Goal: Task Accomplishment & Management: Use online tool/utility

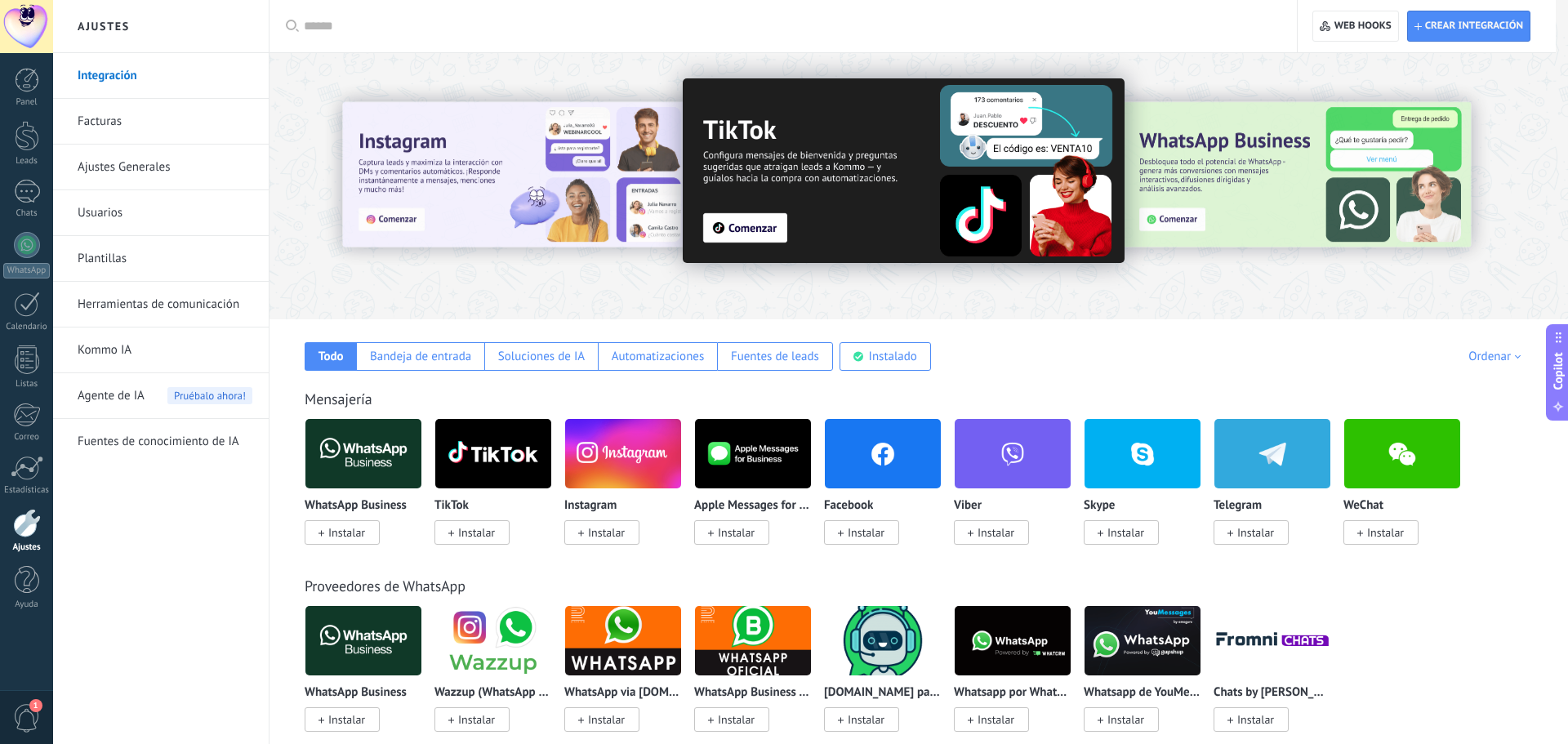
click at [359, 29] on input "text" at bounding box center [789, 27] width 970 height 17
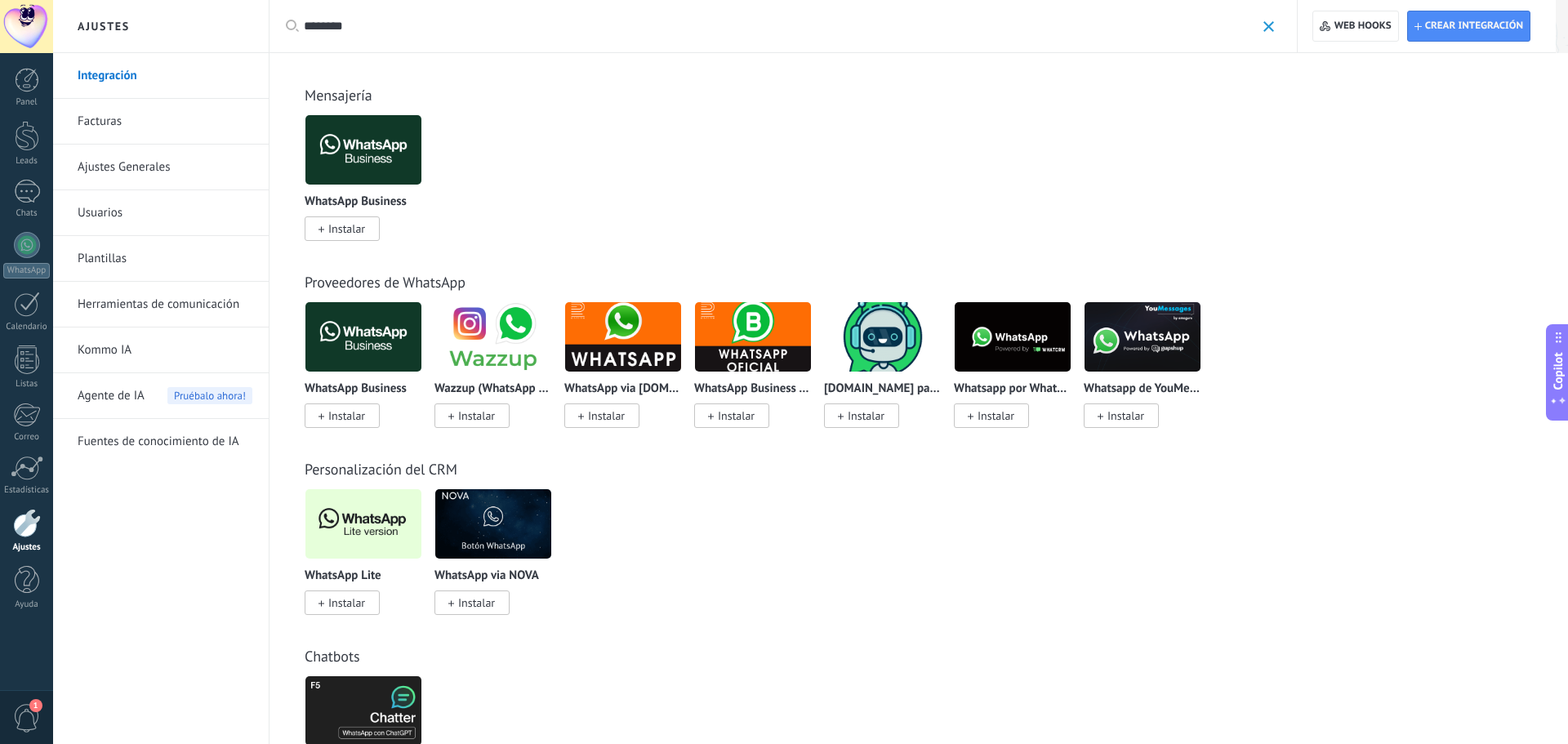
type input "********"
click at [355, 598] on span "Instalar" at bounding box center [346, 601] width 37 height 14
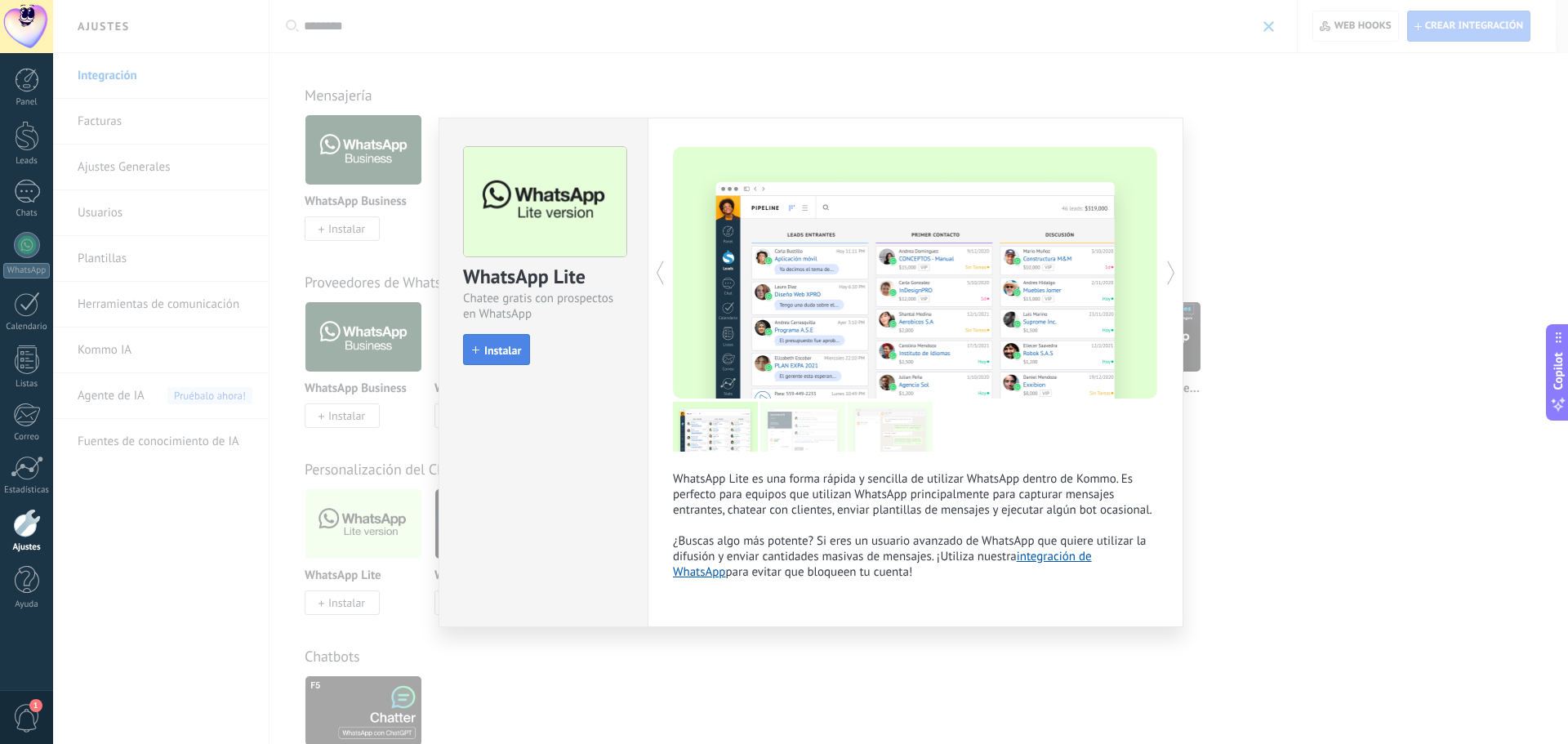
click at [490, 344] on span "Instalar" at bounding box center [502, 350] width 37 height 12
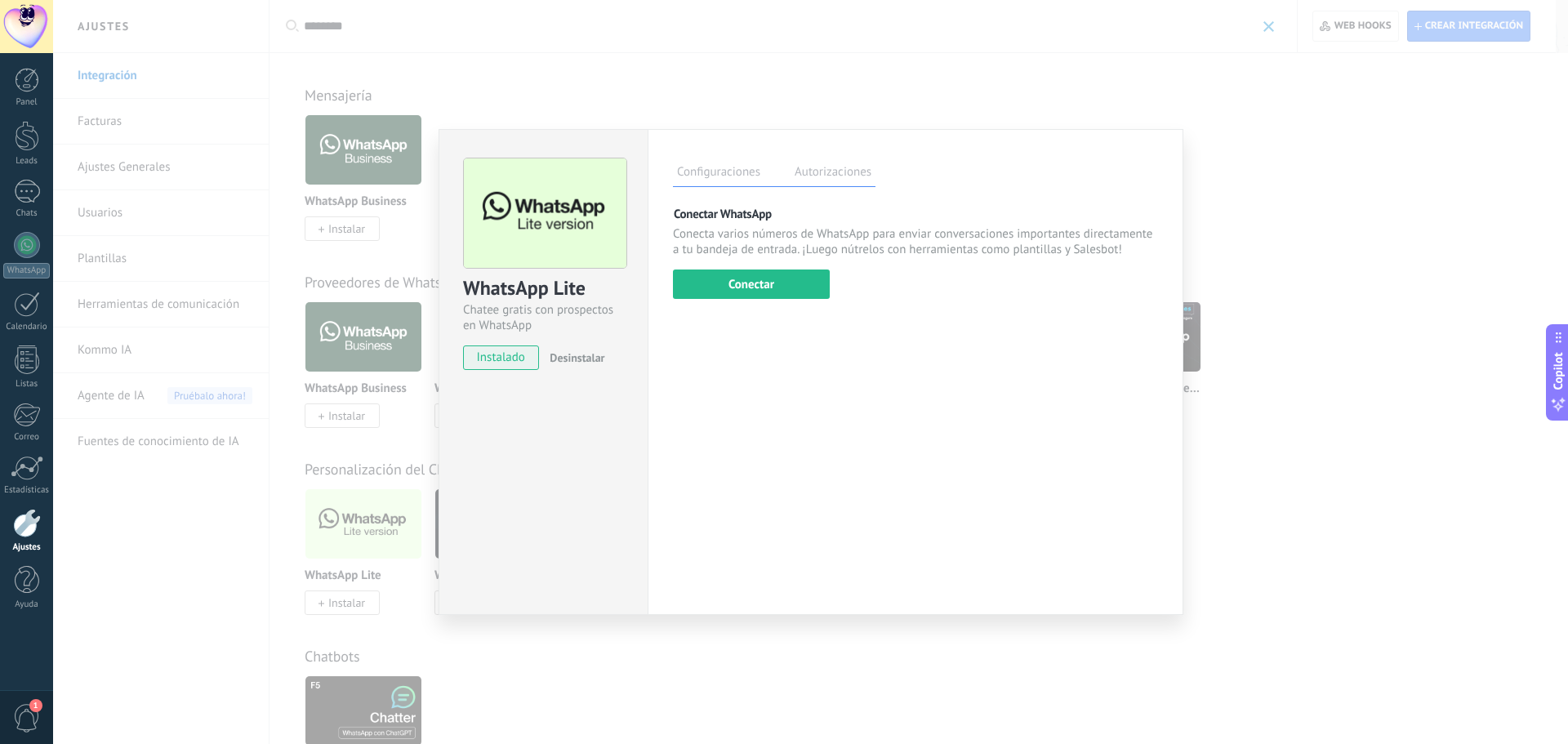
click at [204, 559] on div "WhatsApp Lite Chatee gratis con prospectos en WhatsApp instalado Desinstalar Co…" at bounding box center [810, 372] width 1515 height 744
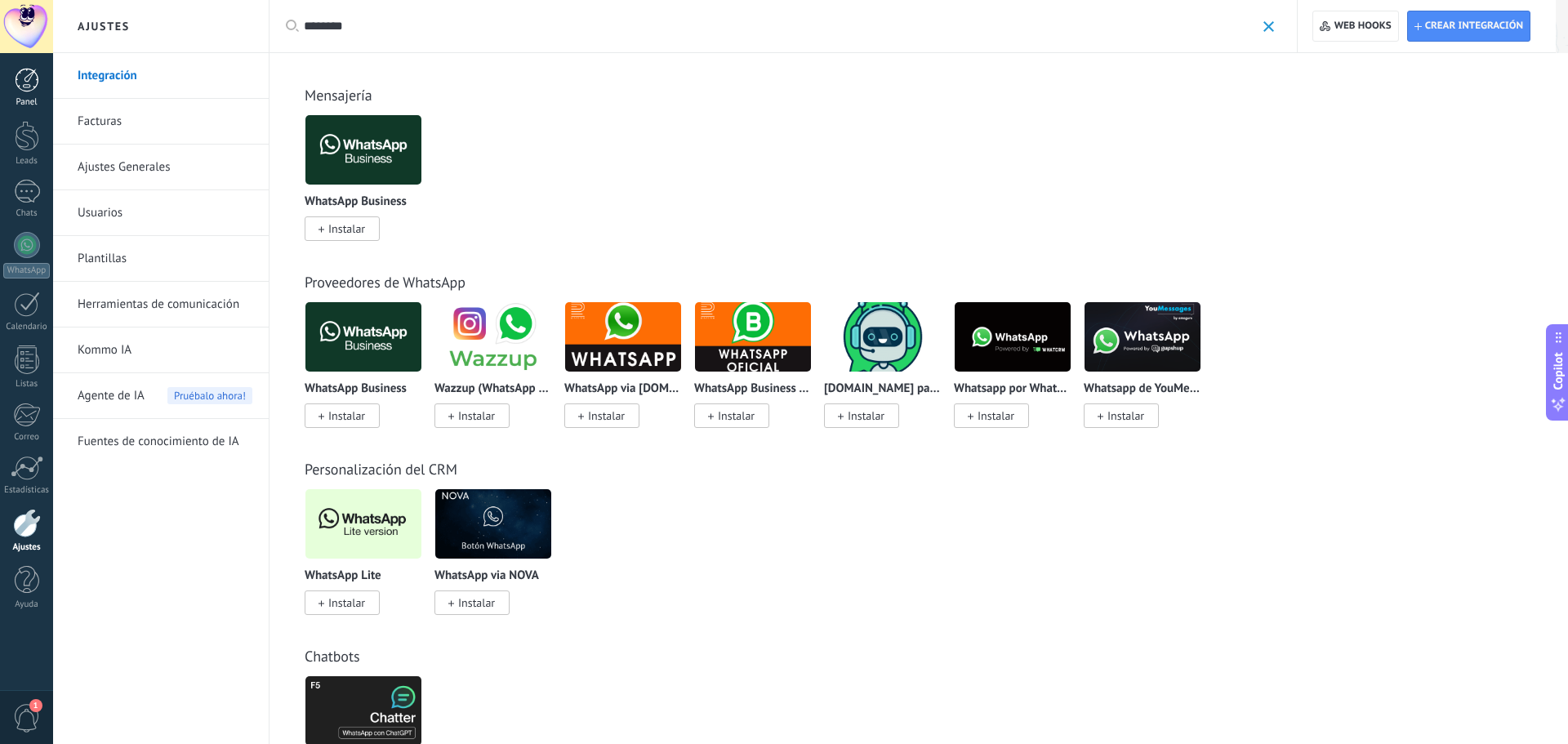
click at [31, 80] on div at bounding box center [26, 79] width 24 height 24
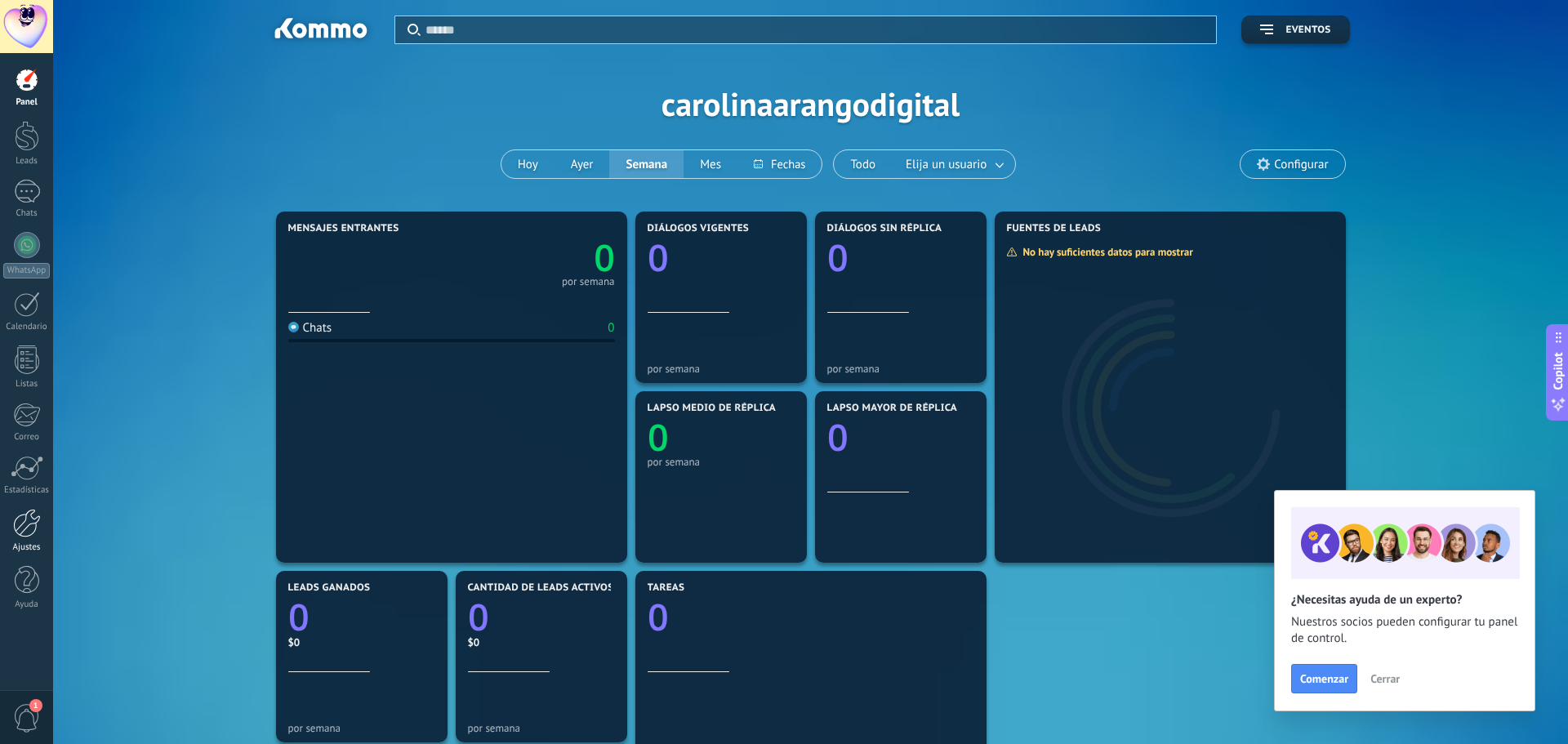
click at [27, 537] on link "Ajustes" at bounding box center [26, 531] width 53 height 44
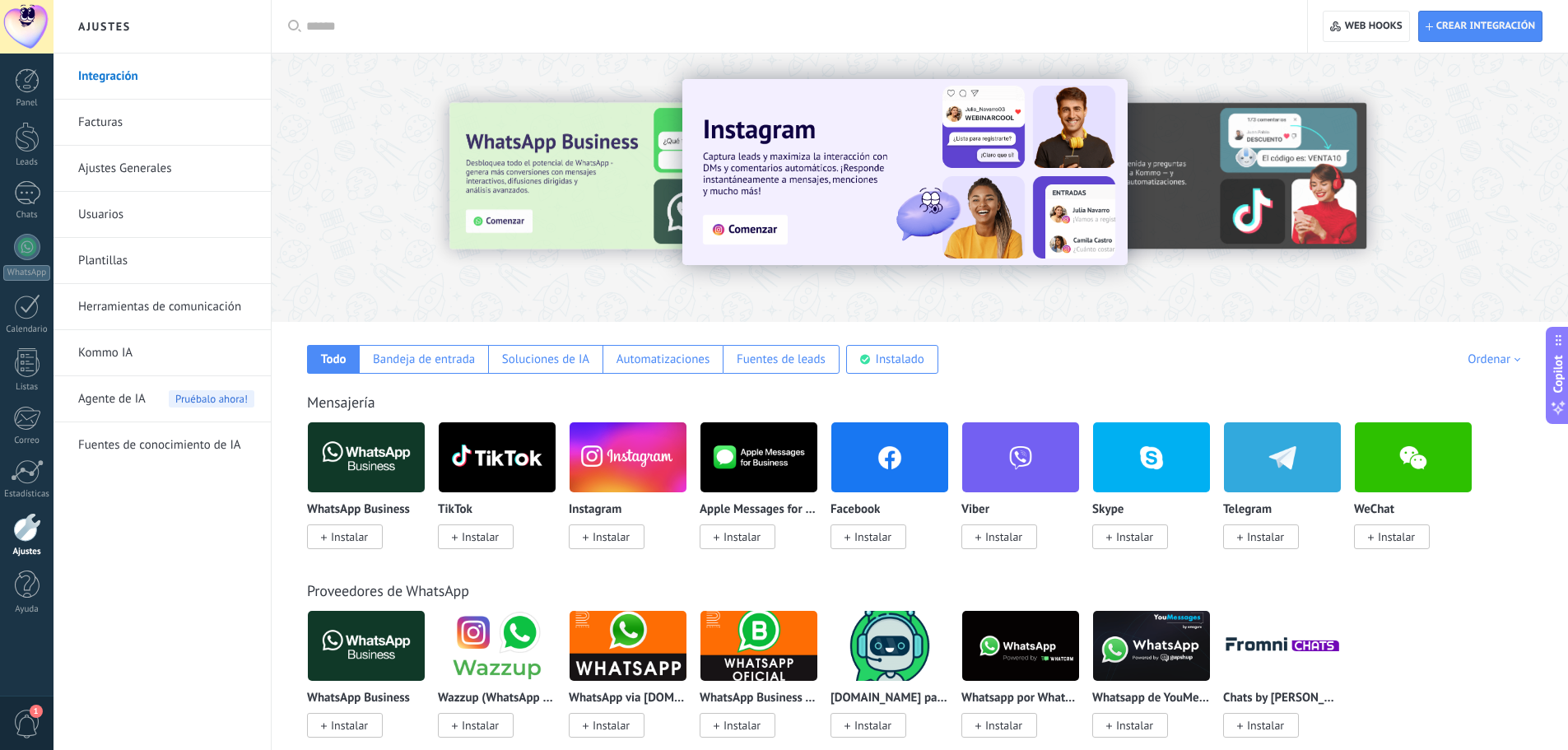
click at [440, 40] on div at bounding box center [795, 26] width 977 height 52
click at [396, 23] on input "text" at bounding box center [795, 27] width 977 height 17
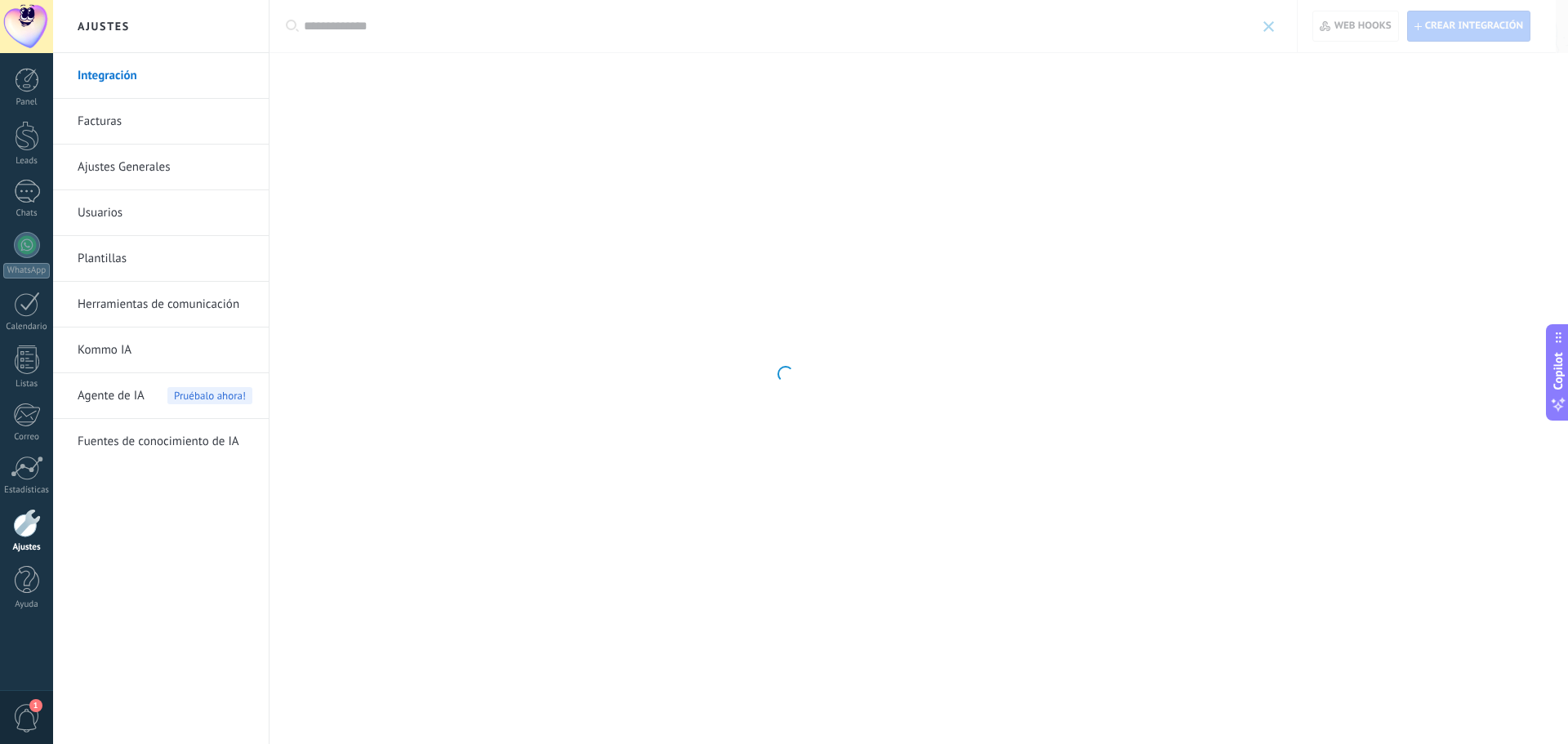
type input "**********"
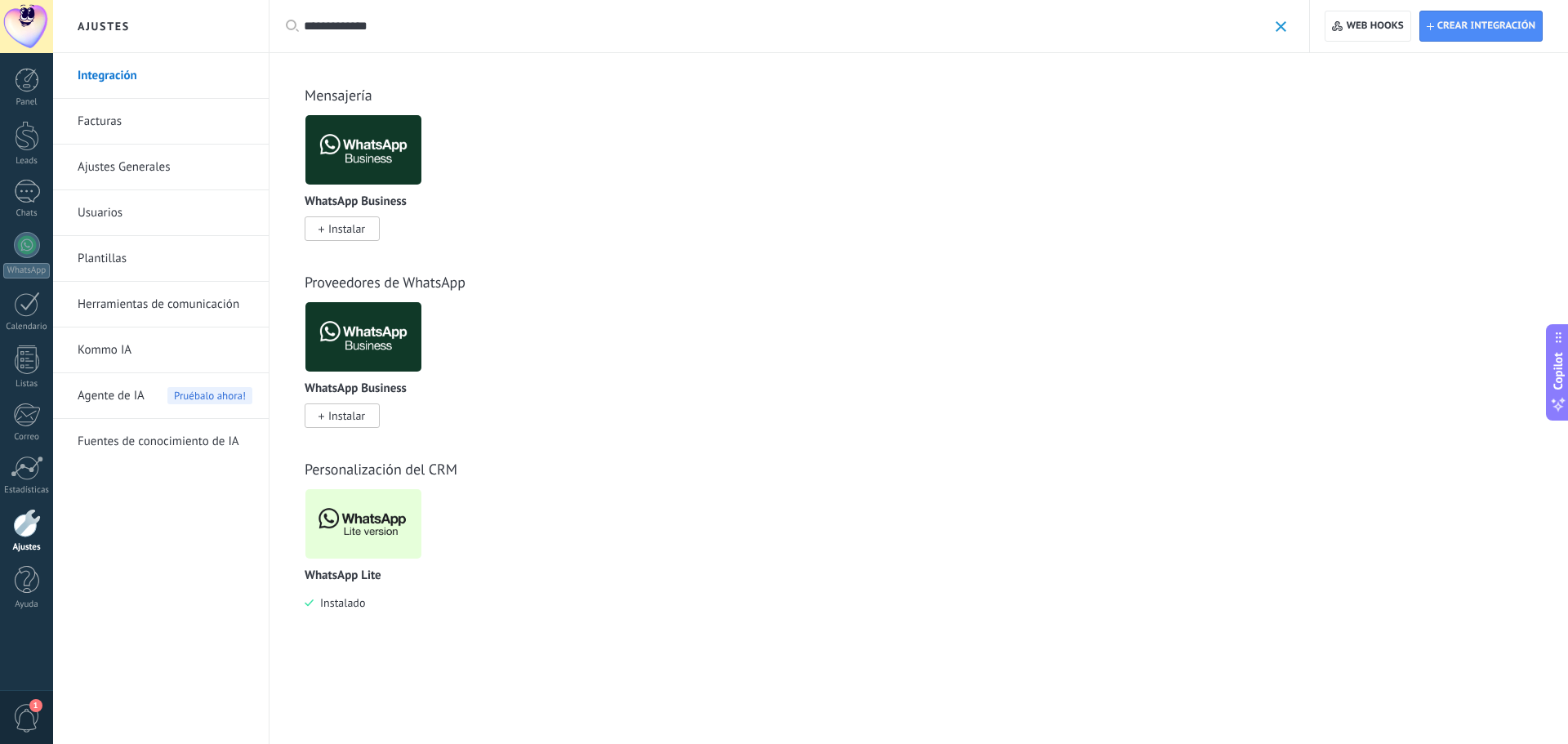
click at [363, 531] on img at bounding box center [364, 523] width 116 height 79
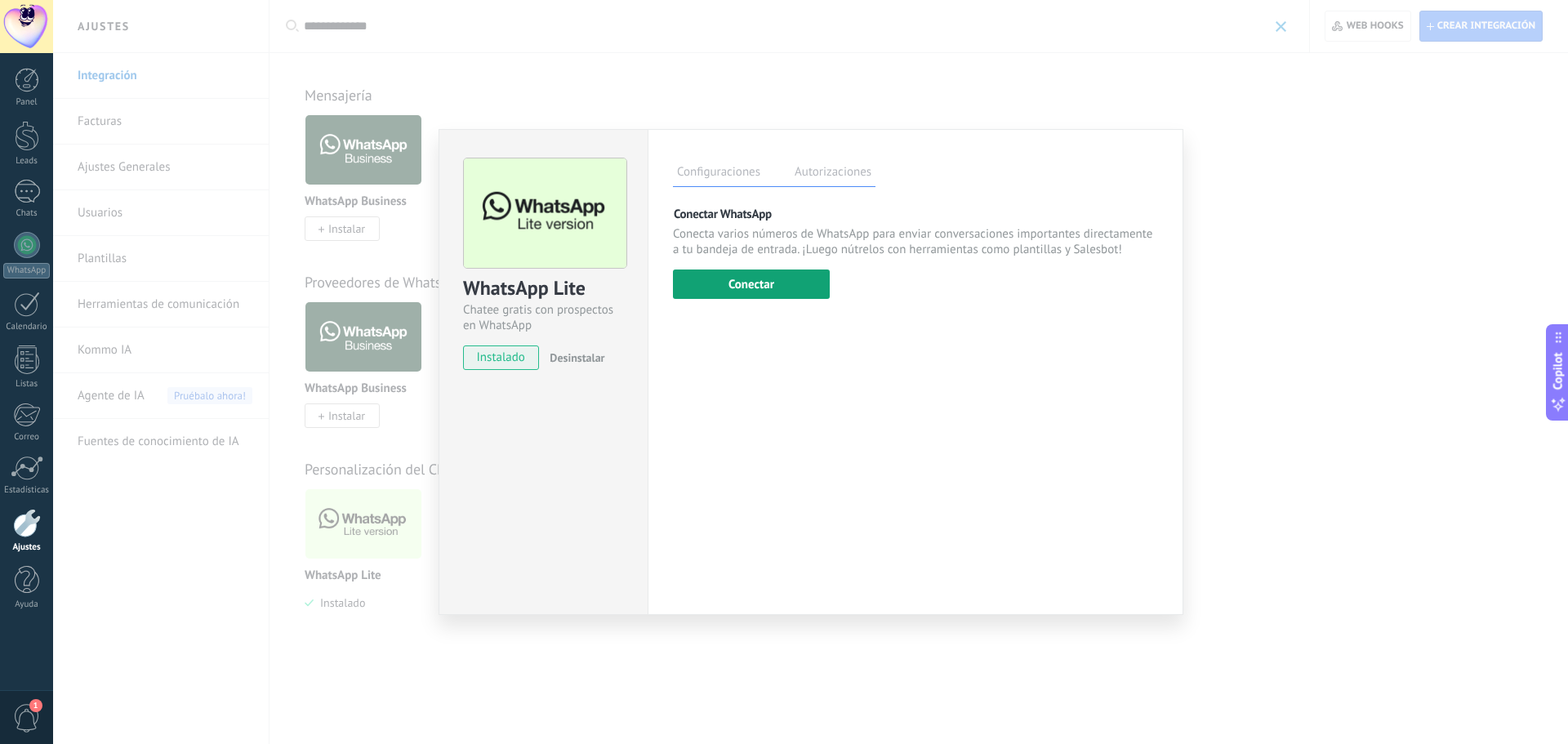
click at [781, 281] on button "Conectar" at bounding box center [751, 284] width 157 height 29
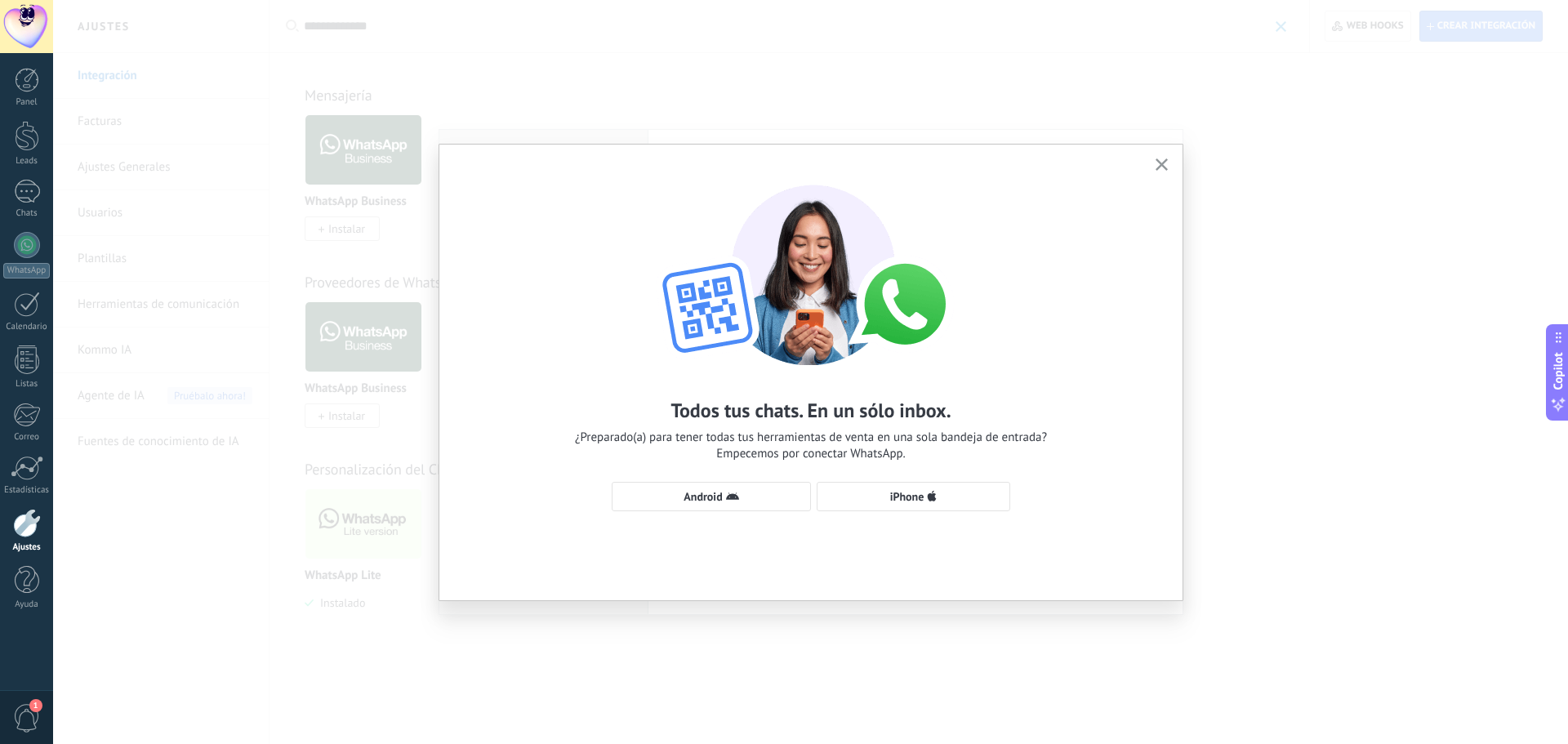
click at [1165, 164] on icon "button" at bounding box center [1162, 164] width 13 height 13
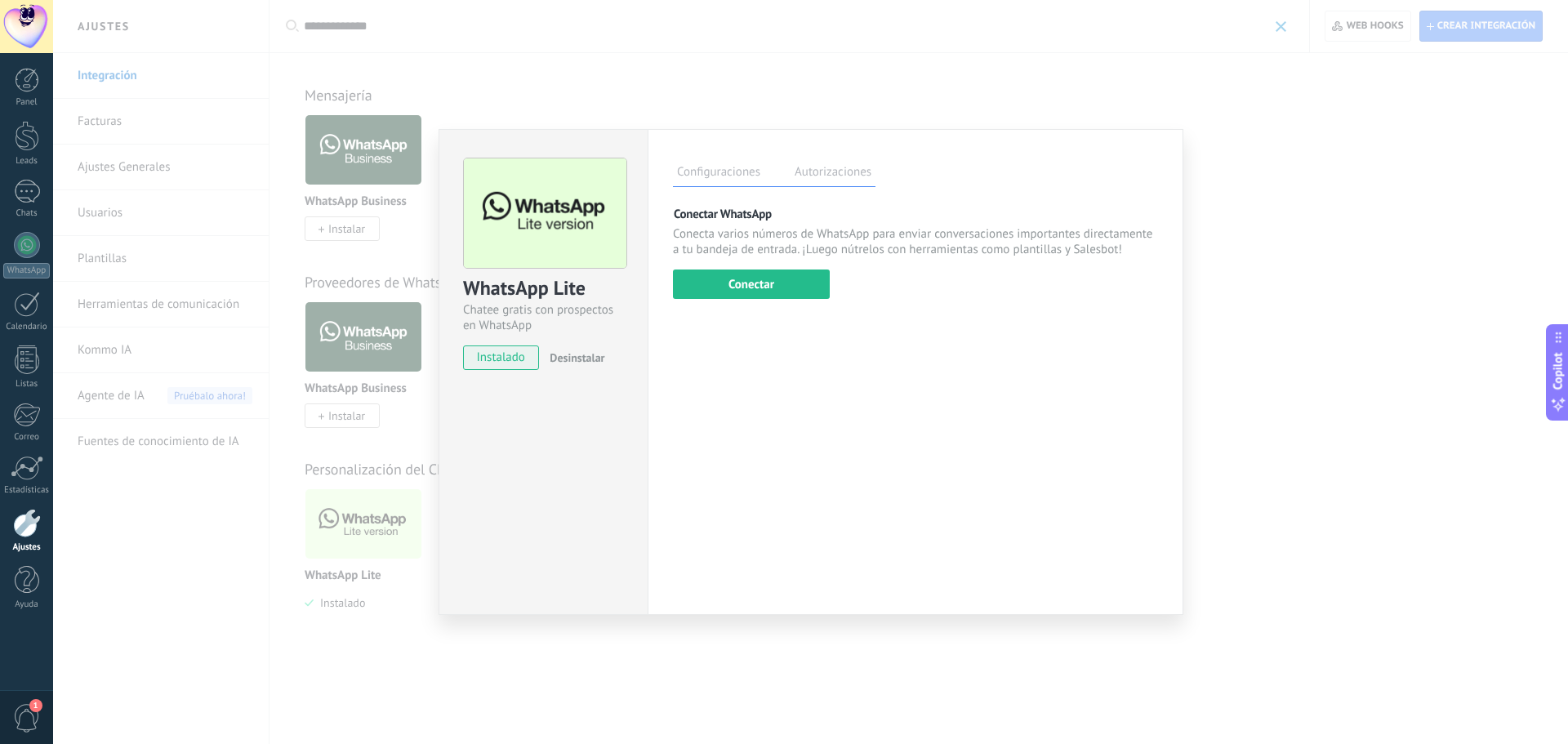
click at [1305, 410] on div "WhatsApp Lite Chatee gratis con prospectos en WhatsApp instalado Desinstalar Co…" at bounding box center [810, 372] width 1515 height 744
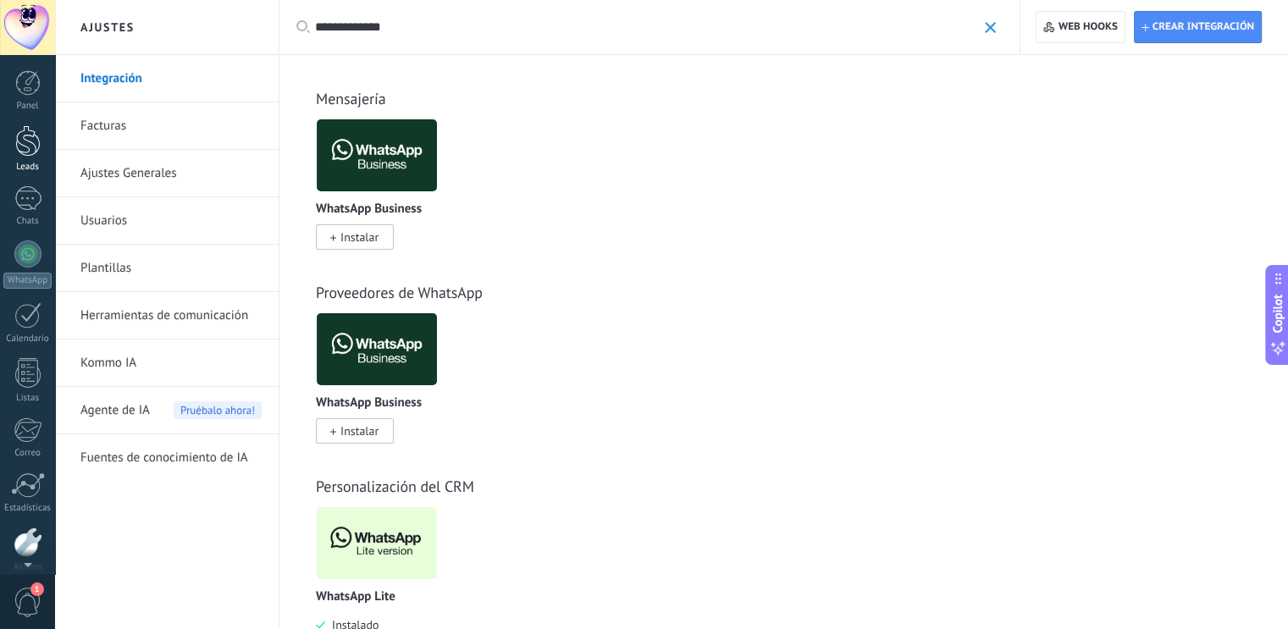
click at [27, 158] on link "Leads" at bounding box center [27, 148] width 55 height 47
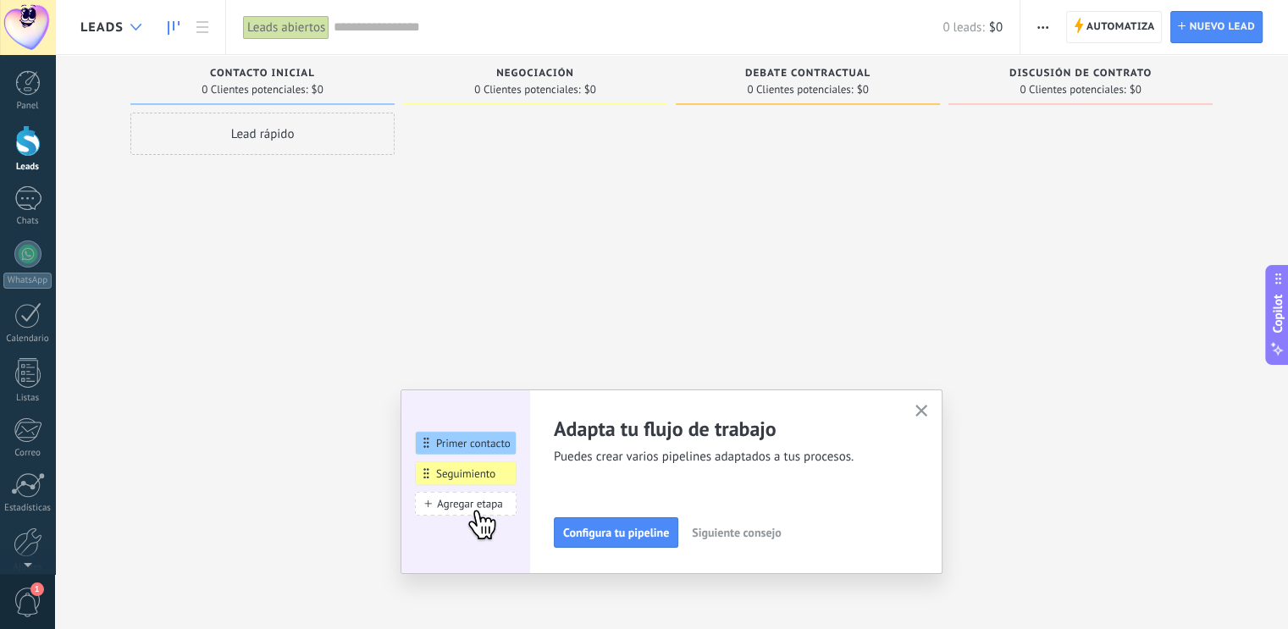
click at [139, 20] on div at bounding box center [136, 27] width 28 height 33
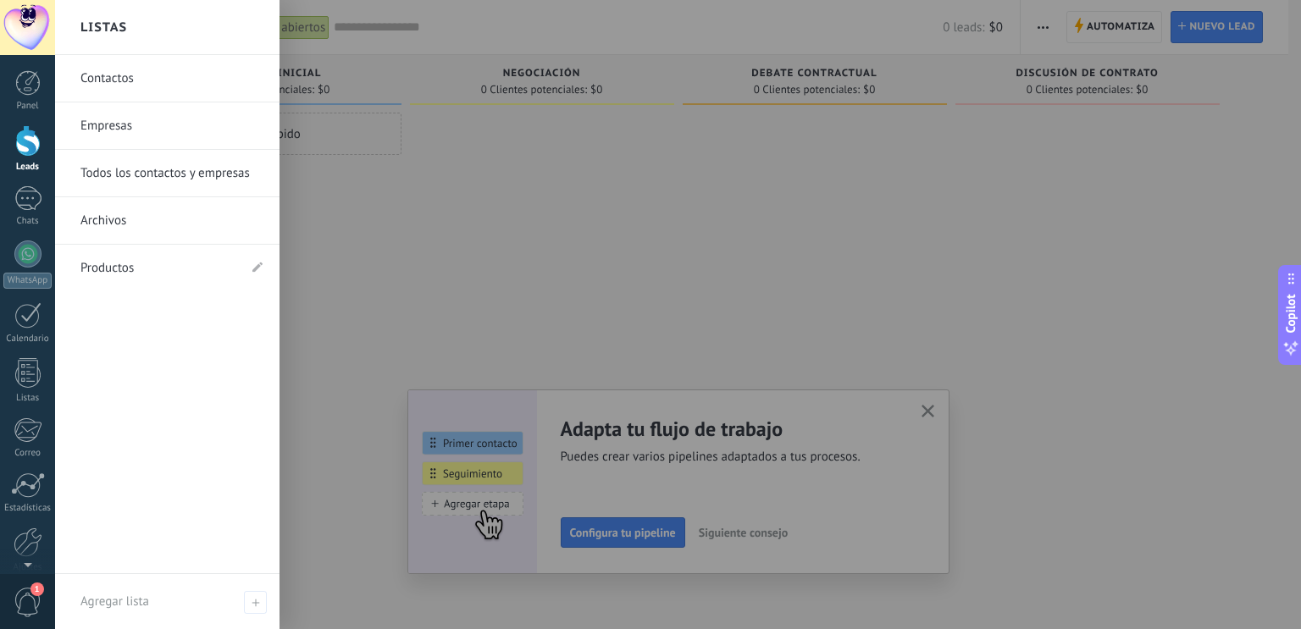
click at [124, 29] on h2 "Listas" at bounding box center [103, 27] width 47 height 53
click at [507, 224] on div at bounding box center [705, 314] width 1301 height 629
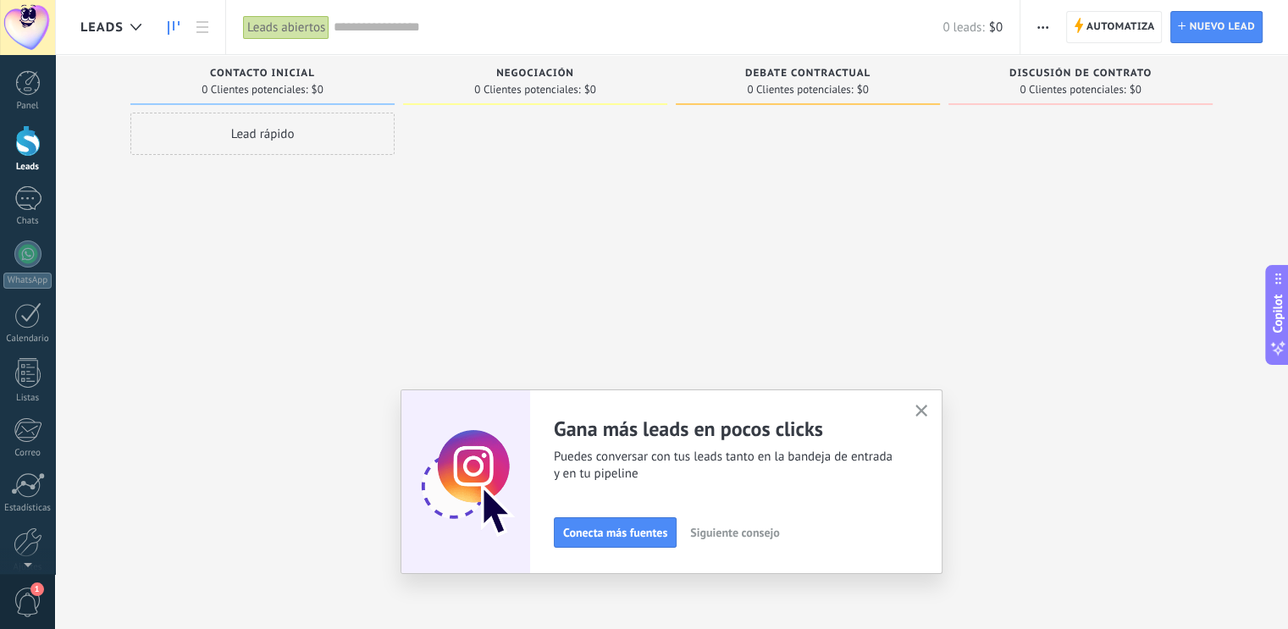
click at [928, 412] on use "button" at bounding box center [922, 411] width 13 height 13
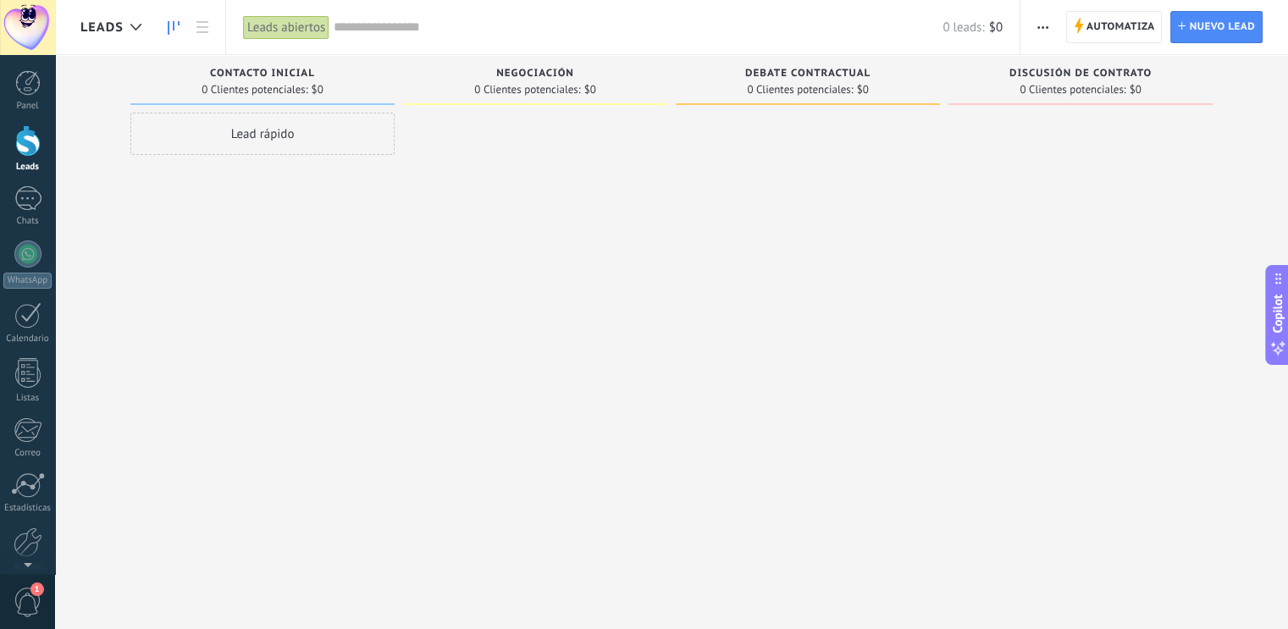
click at [1037, 30] on button "button" at bounding box center [1043, 27] width 25 height 32
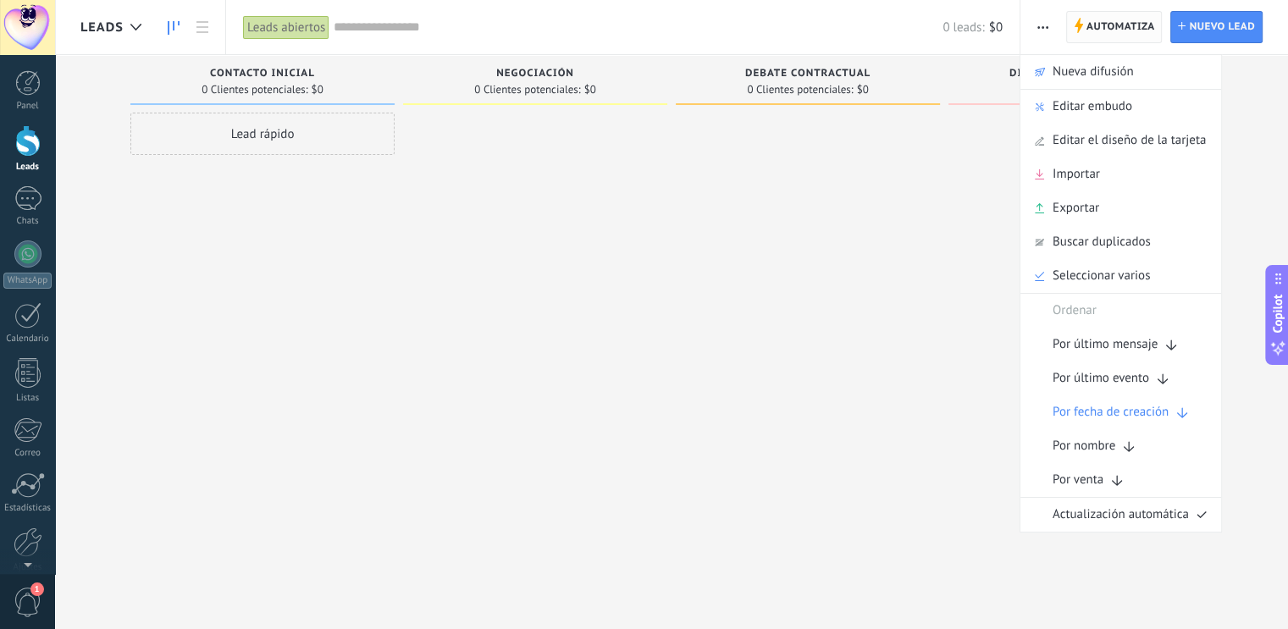
click at [1082, 26] on use at bounding box center [1079, 25] width 8 height 15
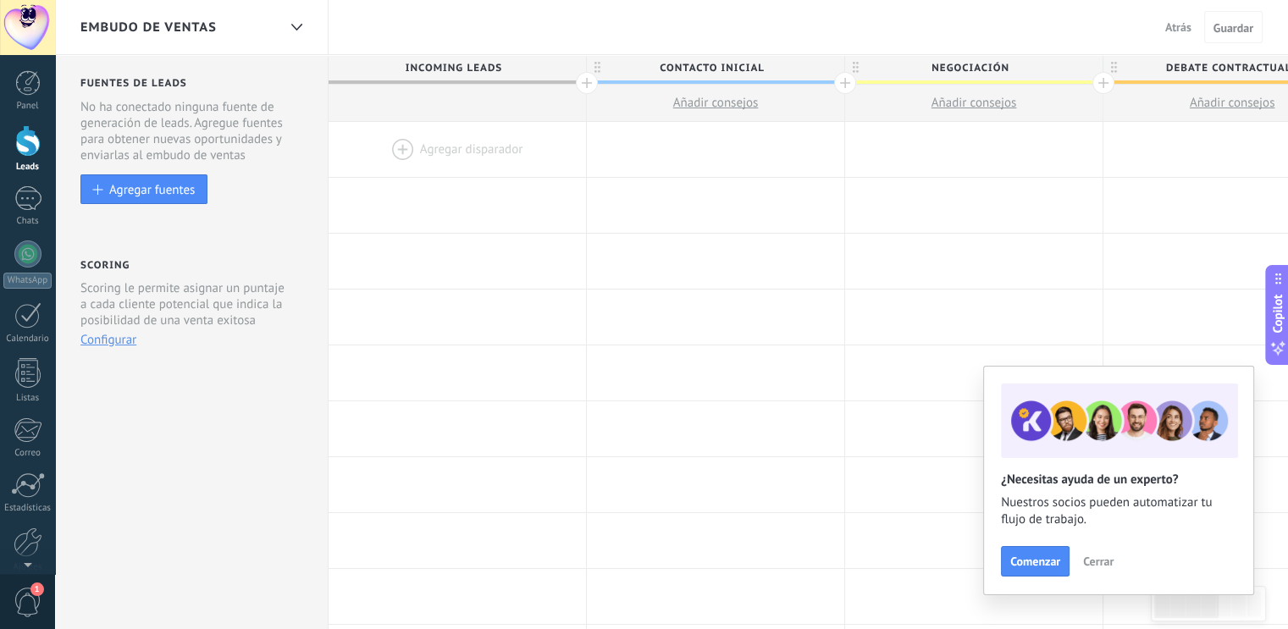
click at [195, 35] on span "Embudo de ventas" at bounding box center [148, 27] width 136 height 16
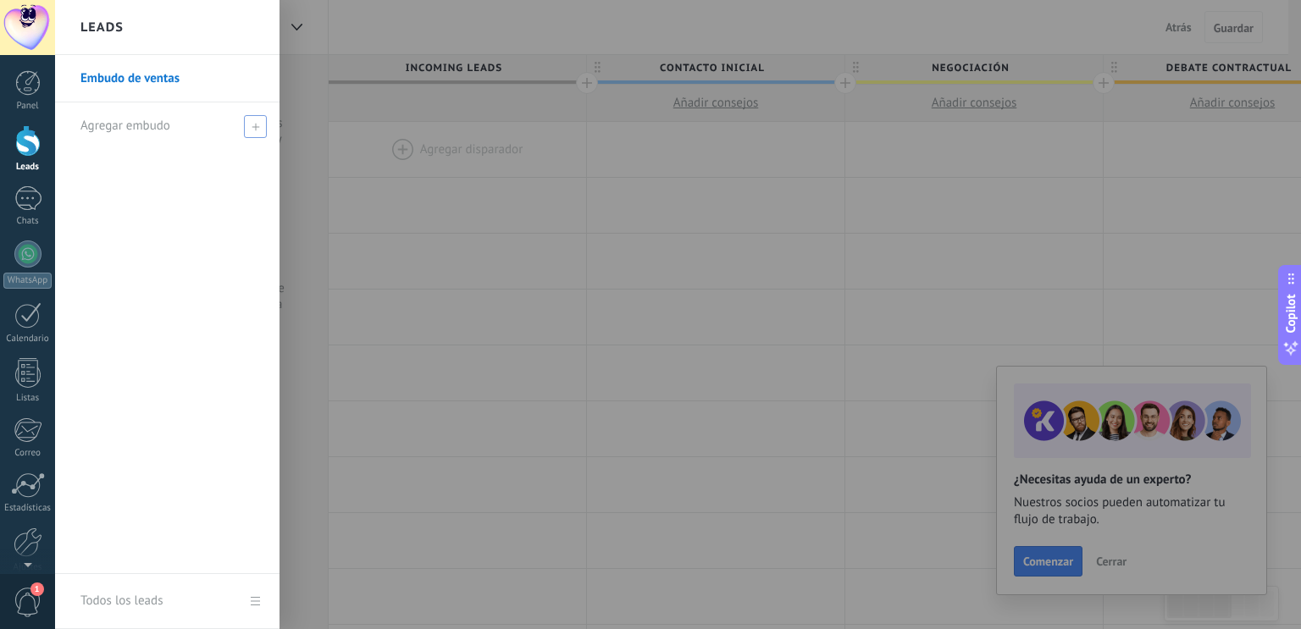
click at [155, 132] on span "Agregar embudo" at bounding box center [125, 126] width 90 height 16
click at [258, 128] on icon at bounding box center [256, 127] width 8 height 8
click at [248, 125] on span at bounding box center [255, 126] width 23 height 23
click at [141, 130] on span "Agregar embudo" at bounding box center [125, 126] width 90 height 16
click at [246, 128] on span at bounding box center [255, 126] width 23 height 23
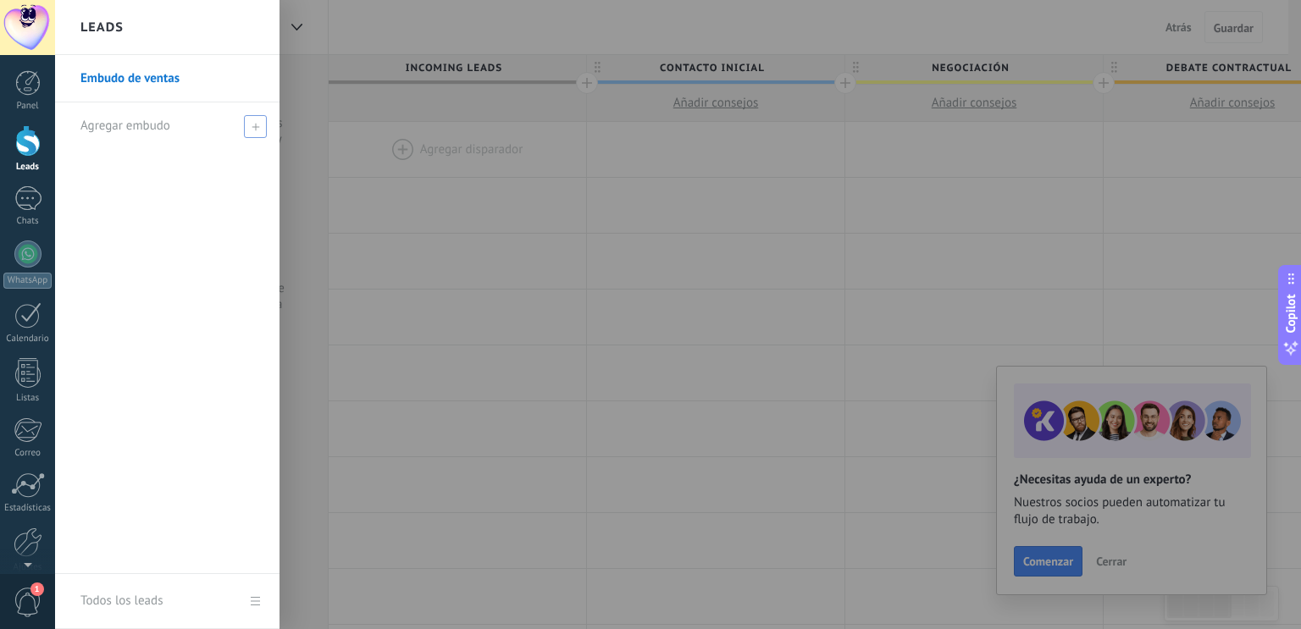
click at [258, 128] on icon at bounding box center [256, 127] width 8 height 8
click at [119, 128] on span "Agregar embudo" at bounding box center [125, 126] width 90 height 16
click at [254, 134] on span at bounding box center [255, 126] width 23 height 23
click at [254, 133] on span at bounding box center [255, 126] width 23 height 23
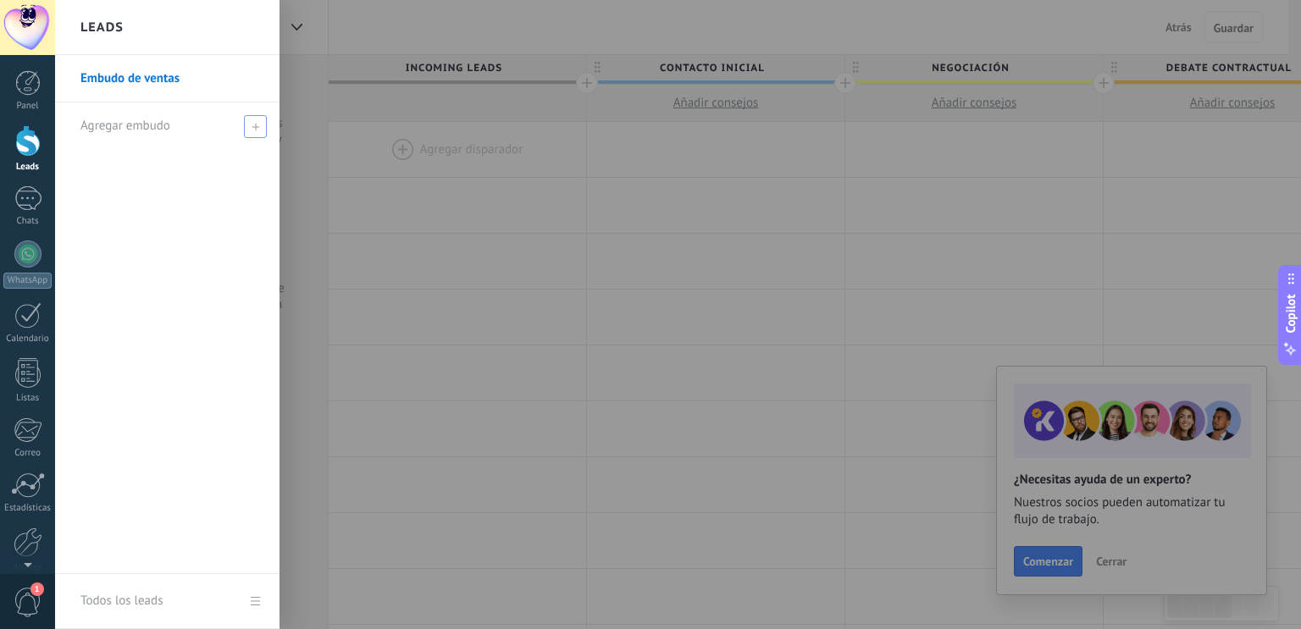
click at [254, 133] on span at bounding box center [255, 126] width 23 height 23
click at [113, 121] on span "Agregar embudo" at bounding box center [125, 126] width 90 height 16
click at [243, 128] on div "Agregar embudo" at bounding box center [171, 125] width 182 height 47
click at [129, 128] on span "Agregar embudo" at bounding box center [125, 126] width 90 height 16
click at [133, 133] on span "Agregar embudo" at bounding box center [125, 126] width 90 height 16
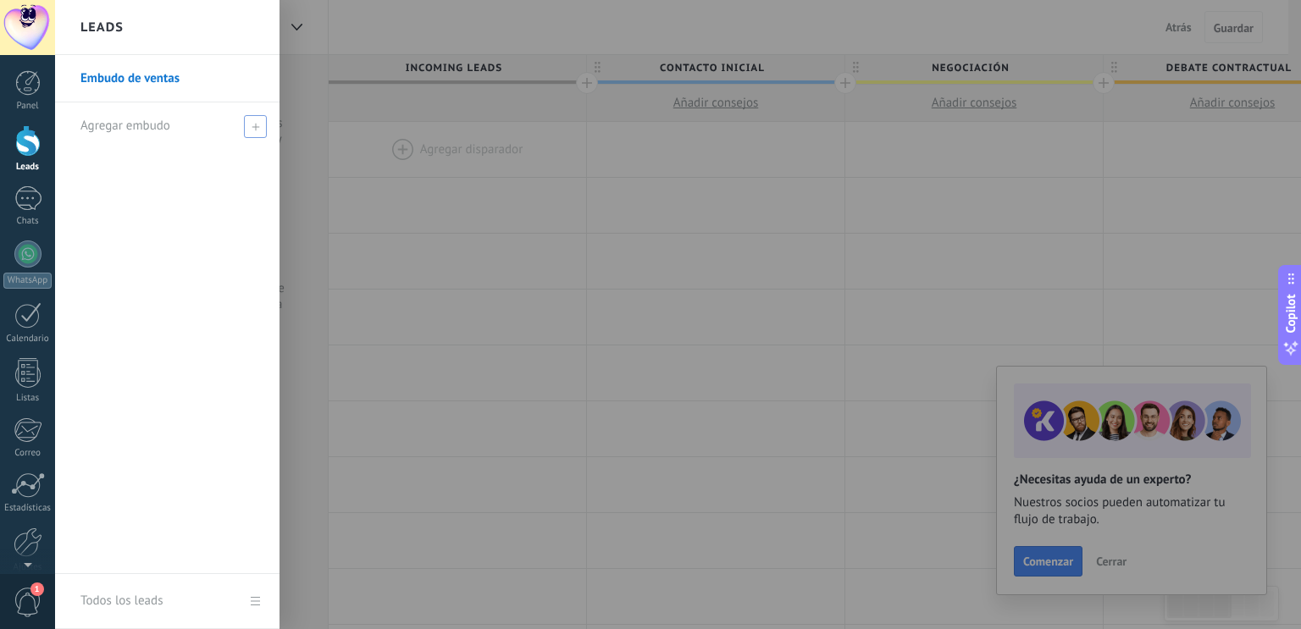
click at [133, 133] on span "Agregar embudo" at bounding box center [125, 126] width 90 height 16
click at [141, 128] on span "Agregar embudo" at bounding box center [125, 126] width 90 height 16
click at [230, 125] on div "Agregar embudo" at bounding box center [171, 125] width 182 height 47
click at [254, 125] on icon at bounding box center [256, 127] width 8 height 8
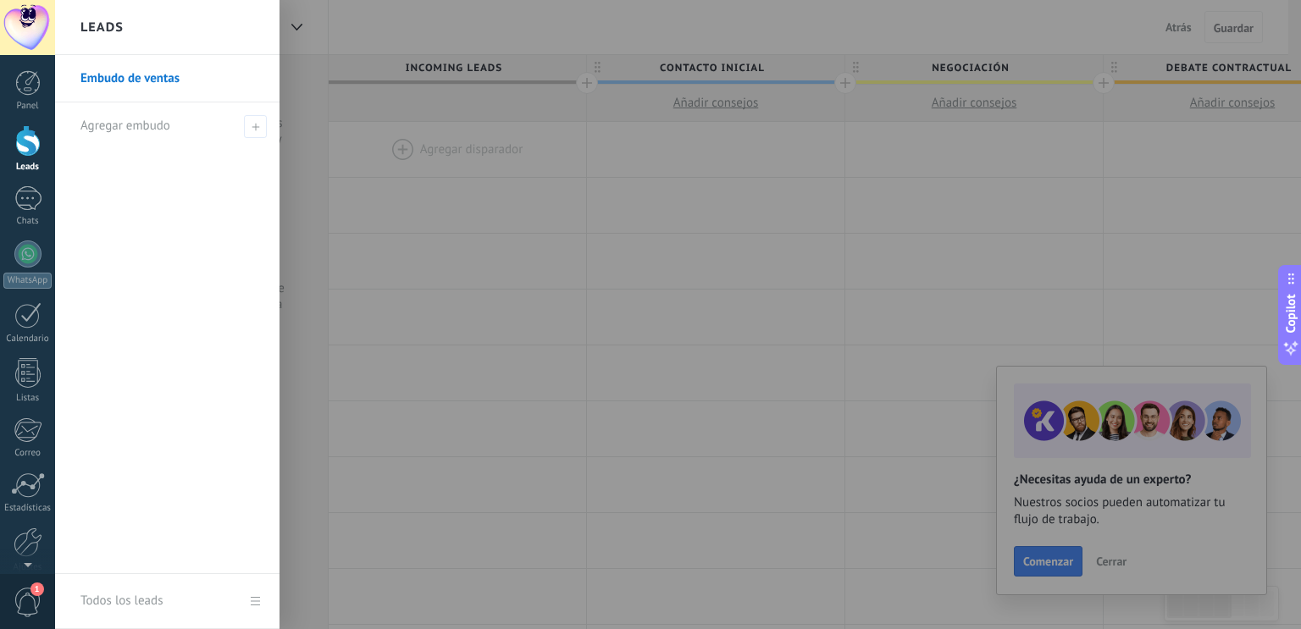
click at [407, 209] on div at bounding box center [705, 314] width 1301 height 629
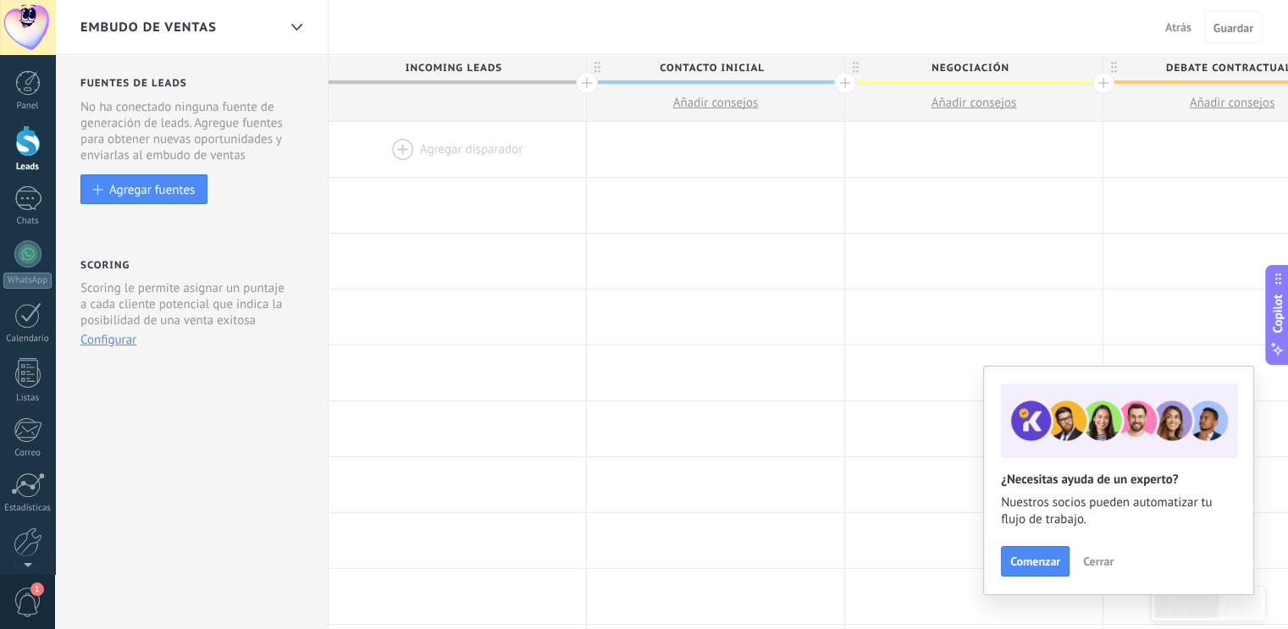
click at [174, 42] on div "Embudo de ventas" at bounding box center [178, 27] width 197 height 54
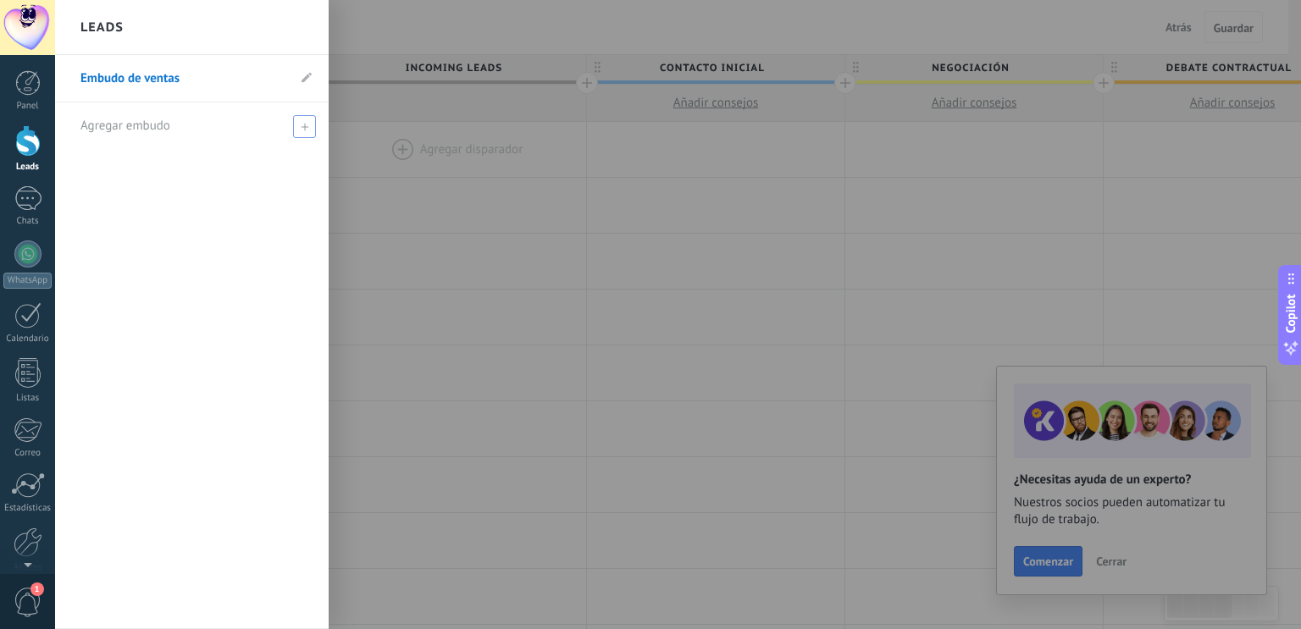
click at [169, 132] on span "Agregar embudo" at bounding box center [125, 126] width 90 height 16
click at [305, 131] on span at bounding box center [304, 126] width 23 height 23
click at [122, 130] on span "Agregar embudo" at bounding box center [125, 126] width 90 height 16
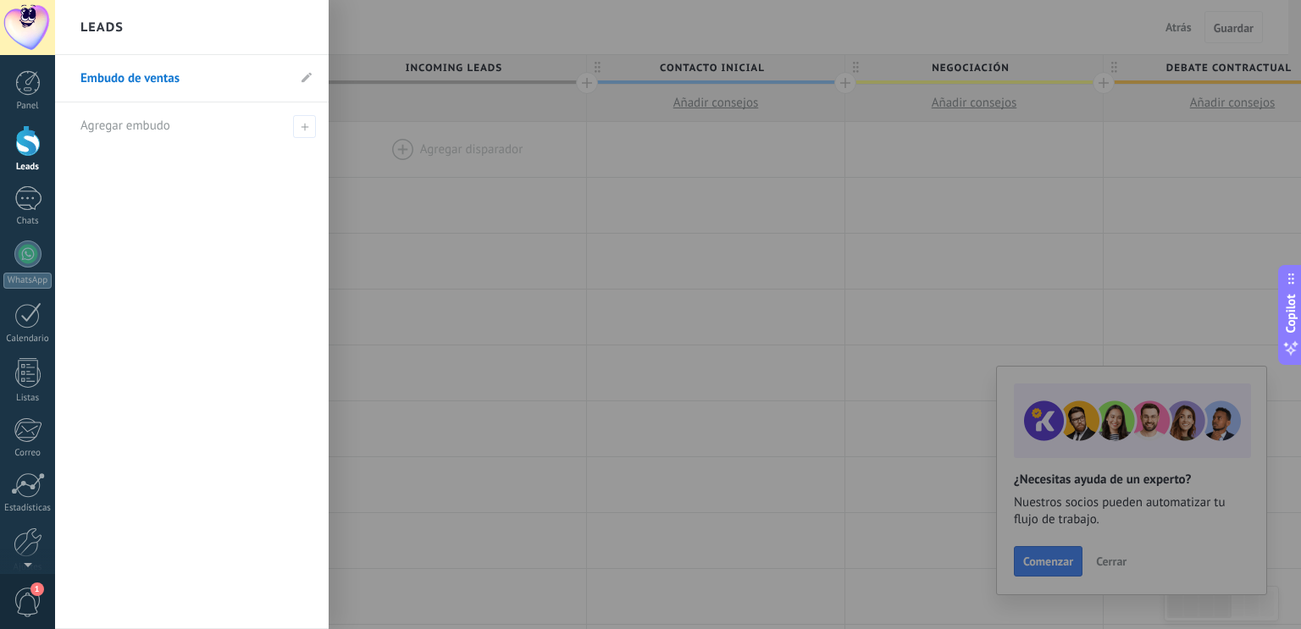
click at [162, 84] on link "Embudo de ventas" at bounding box center [183, 78] width 206 height 47
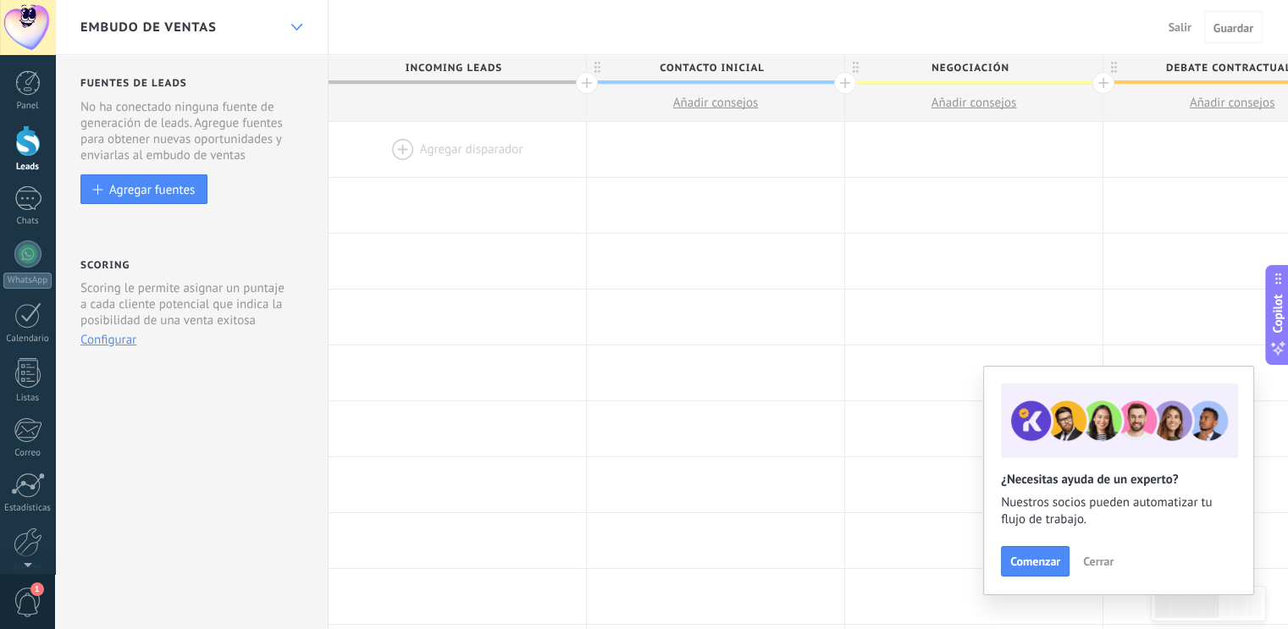
click at [289, 29] on div at bounding box center [296, 27] width 29 height 33
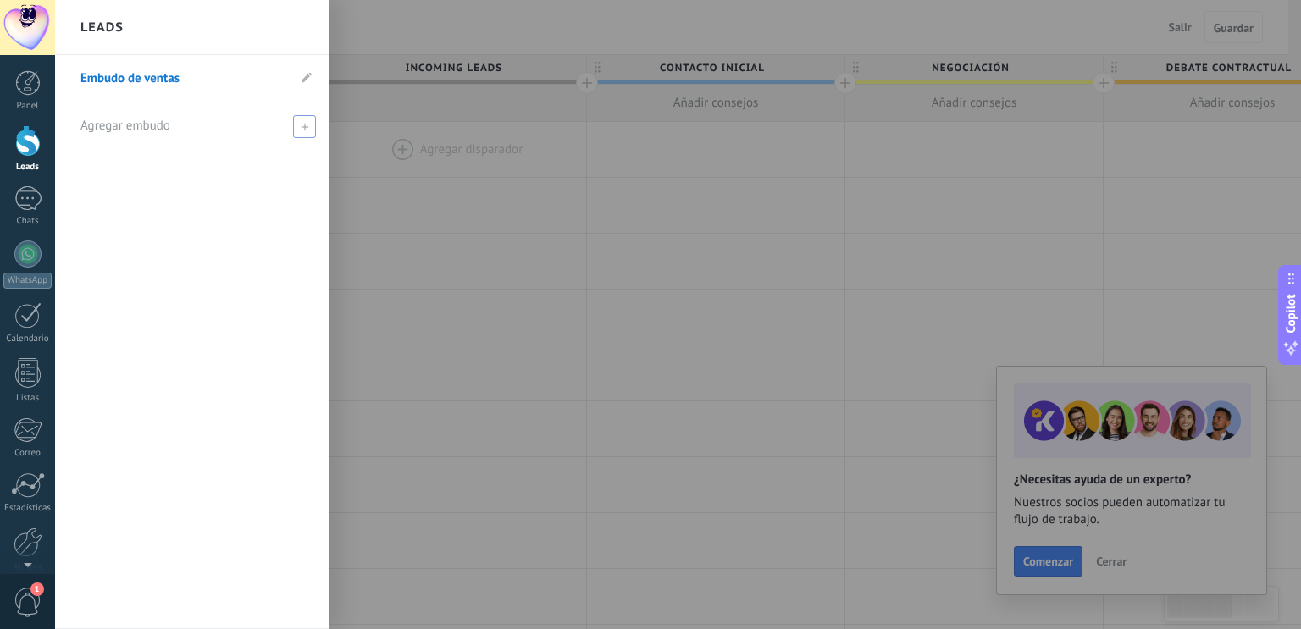
click at [296, 128] on span at bounding box center [304, 126] width 23 height 23
click at [171, 120] on div "Agregar embudo" at bounding box center [195, 125] width 231 height 47
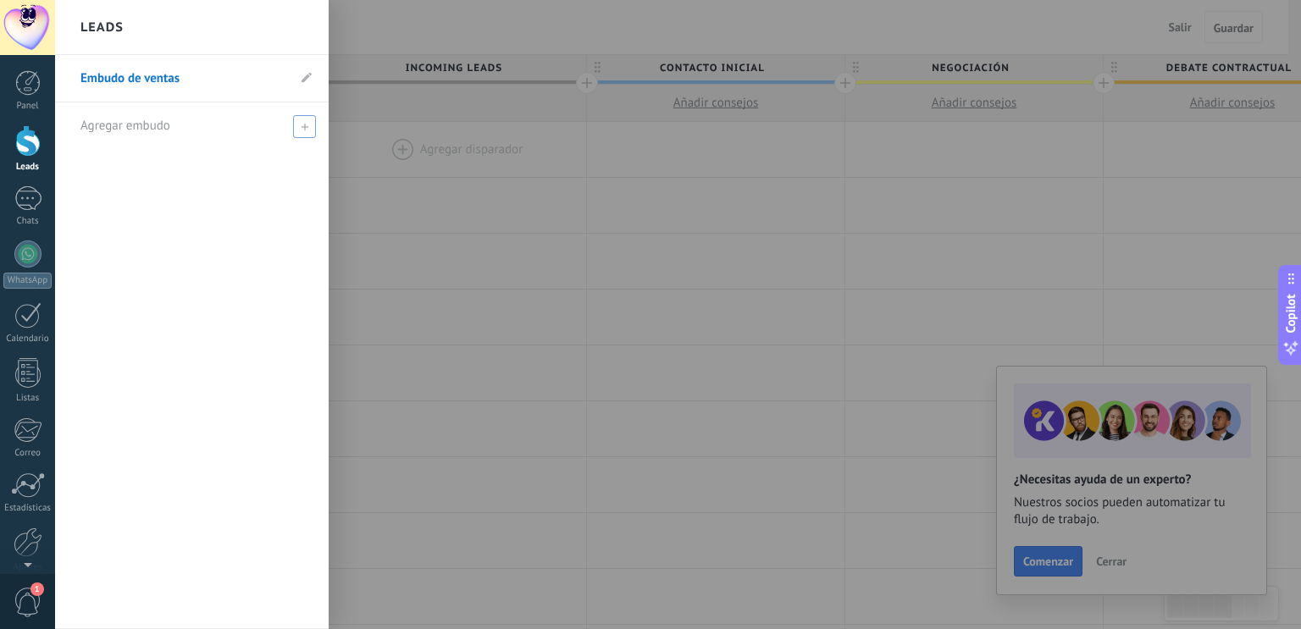
click at [171, 120] on div "Agregar embudo" at bounding box center [195, 125] width 231 height 47
click at [301, 130] on span at bounding box center [304, 126] width 23 height 23
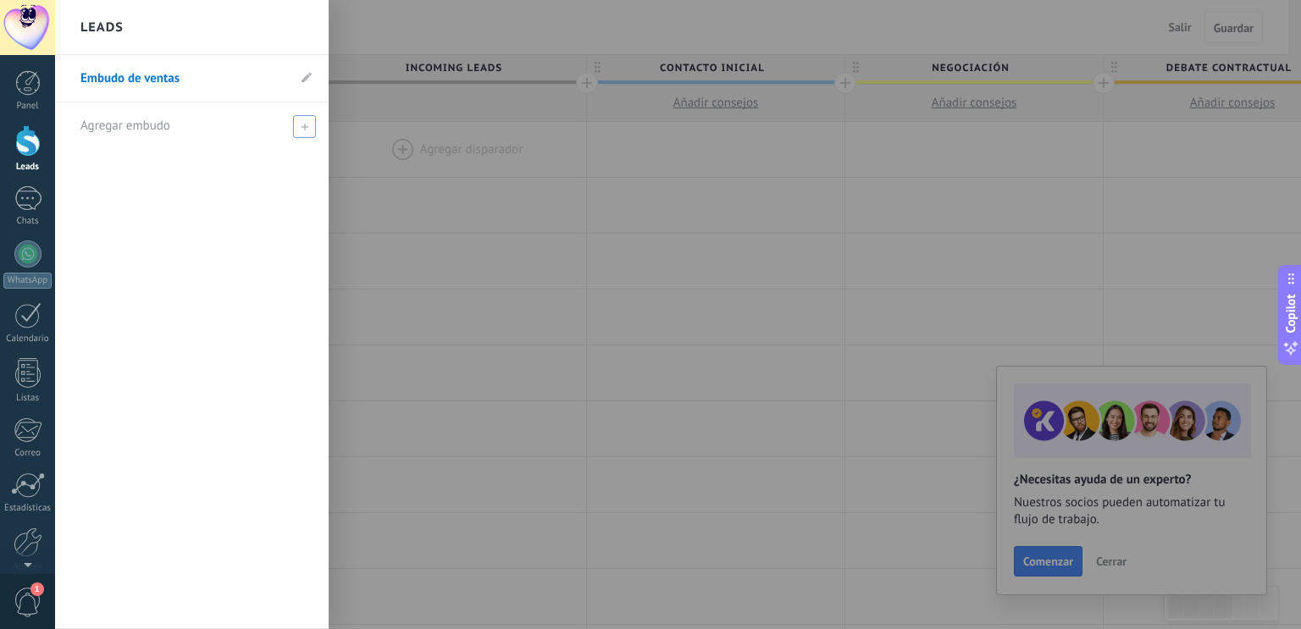
click at [301, 130] on span at bounding box center [304, 126] width 23 height 23
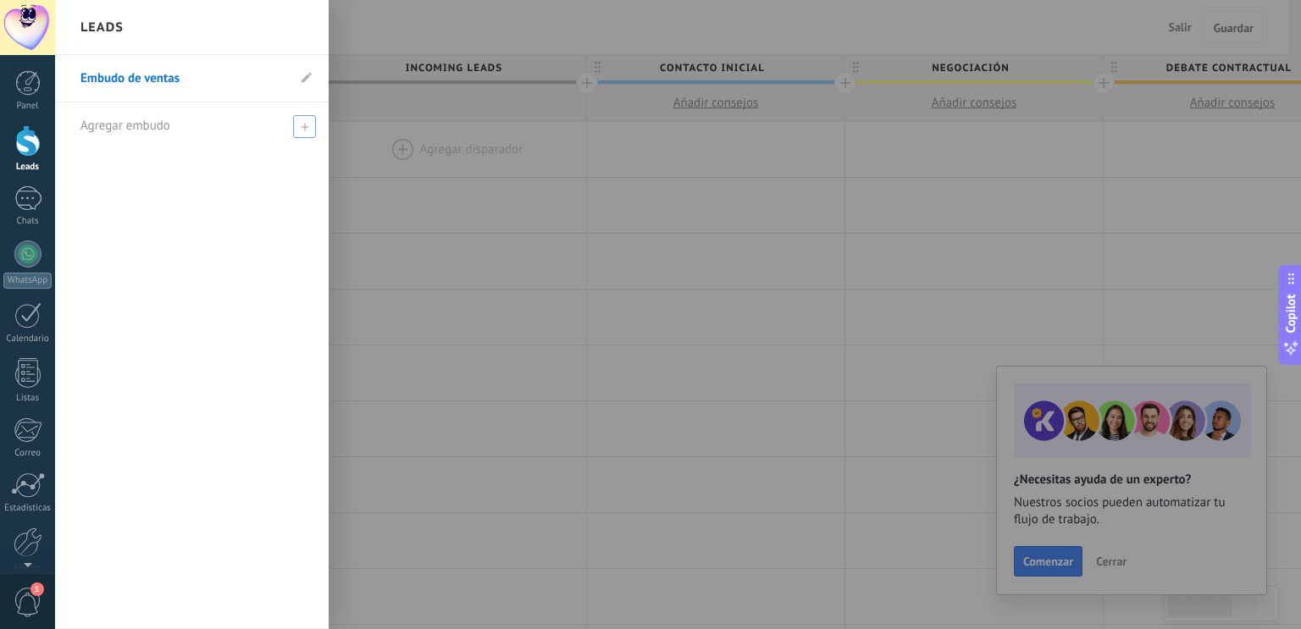
click at [301, 130] on span at bounding box center [304, 126] width 23 height 23
click at [79, 130] on li "Agregar embudo" at bounding box center [192, 125] width 274 height 47
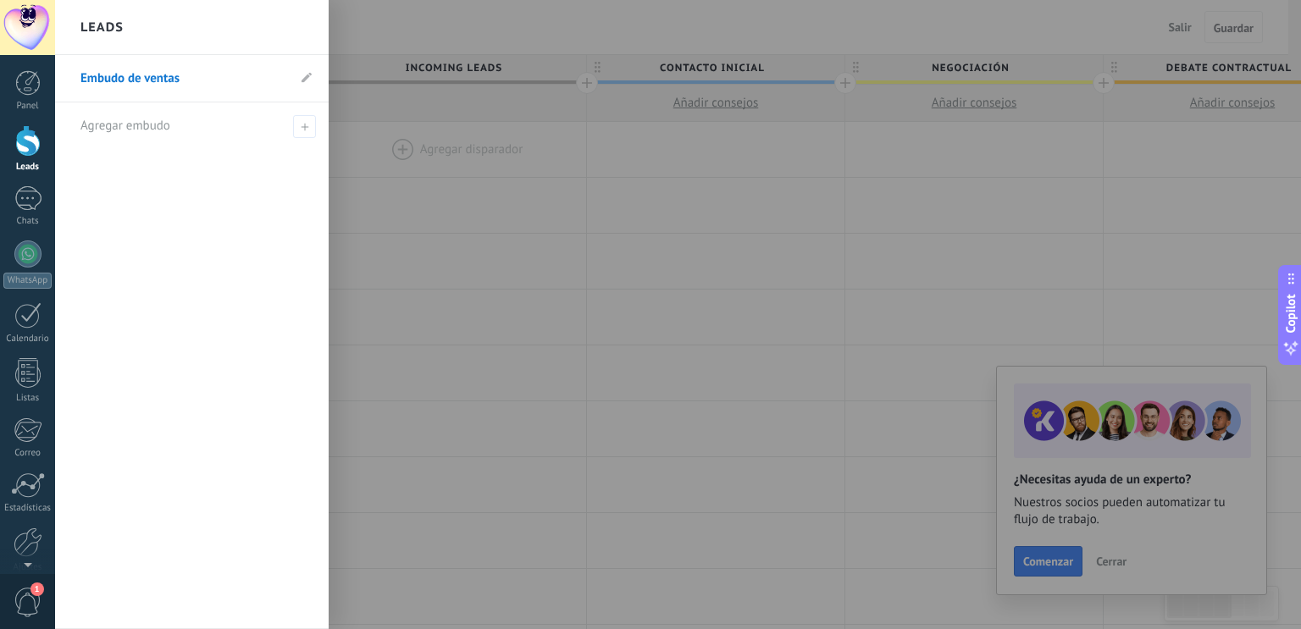
click at [79, 130] on li "Agregar embudo" at bounding box center [192, 125] width 274 height 47
click at [80, 130] on li "Agregar embudo" at bounding box center [192, 125] width 274 height 47
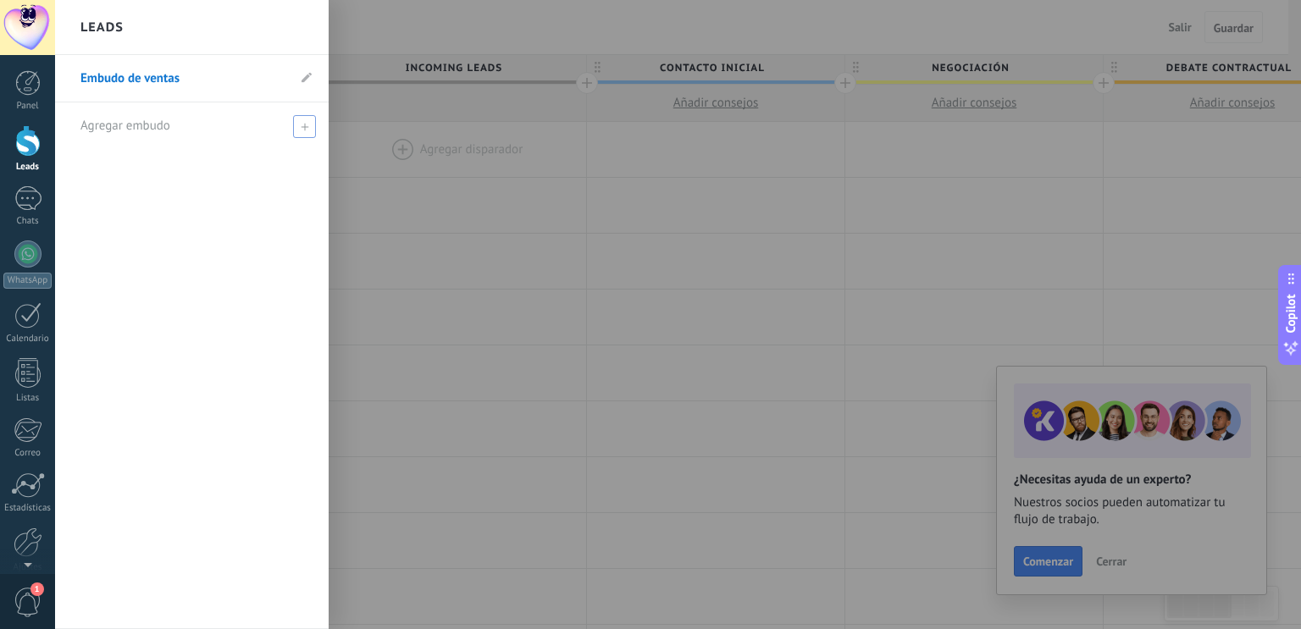
click at [80, 130] on span "Agregar embudo" at bounding box center [125, 126] width 90 height 16
click at [296, 129] on span at bounding box center [304, 126] width 23 height 23
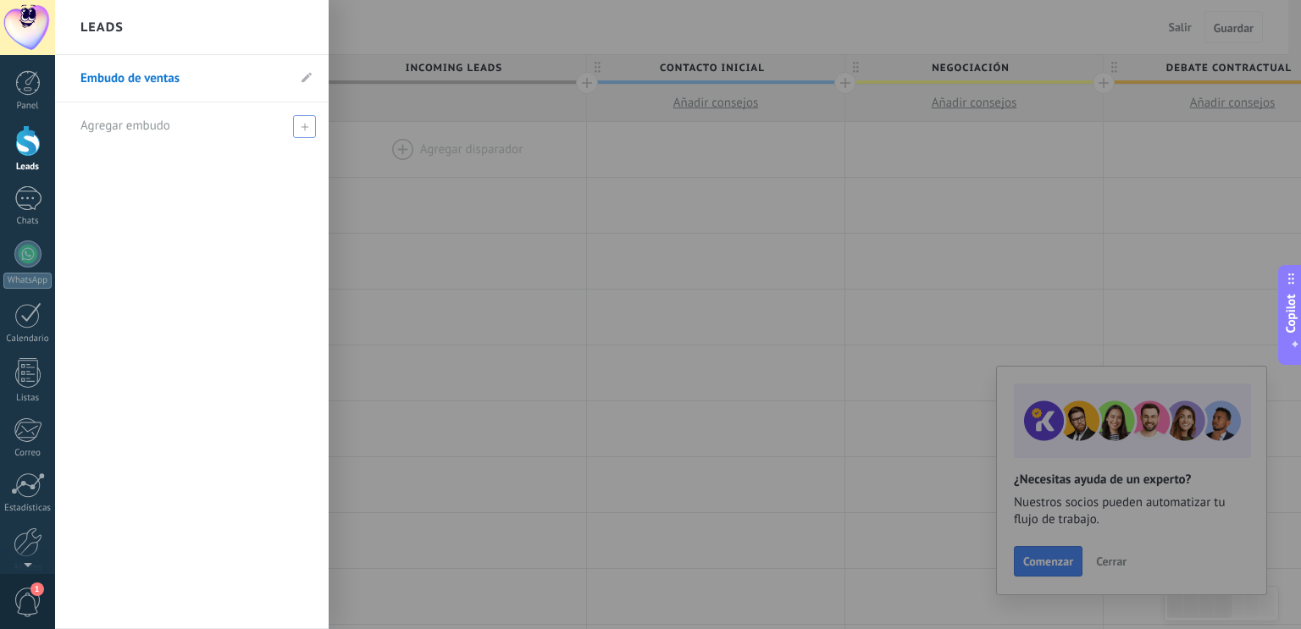
click at [296, 129] on span at bounding box center [304, 126] width 23 height 23
click at [143, 119] on span "Agregar embudo" at bounding box center [125, 126] width 90 height 16
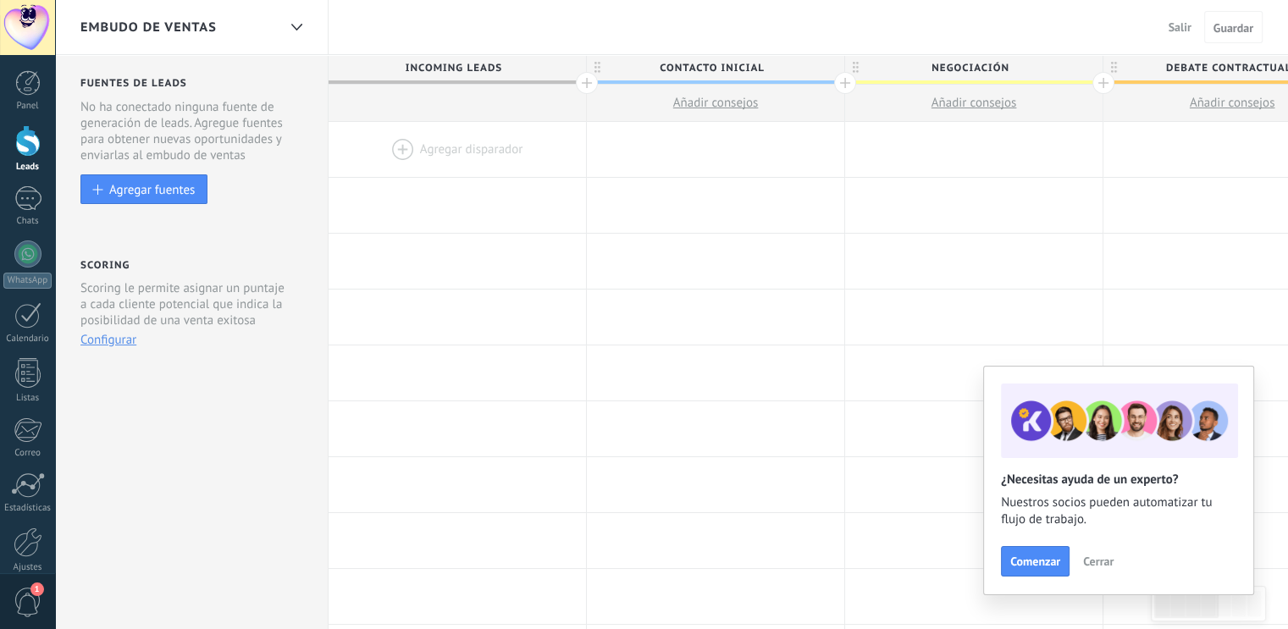
click at [250, 25] on div "Embudo de ventas" at bounding box center [178, 27] width 197 height 54
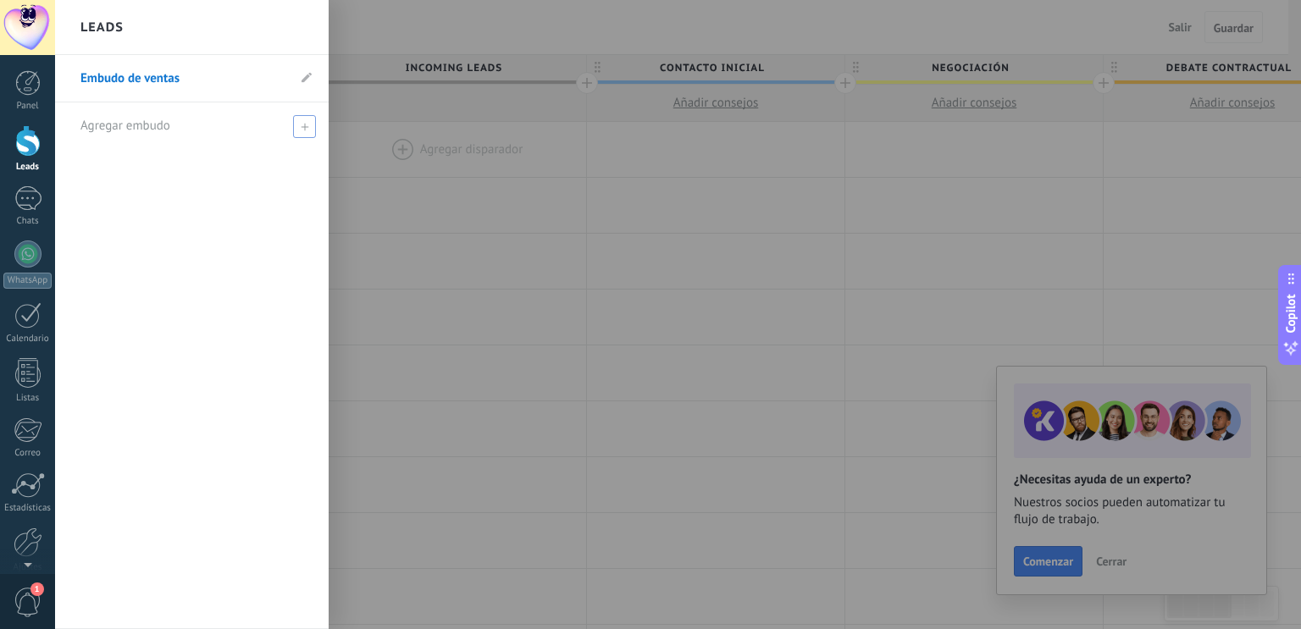
click at [296, 119] on span at bounding box center [304, 126] width 23 height 23
click at [192, 131] on input "text" at bounding box center [184, 126] width 208 height 27
type input "*"
type input "**********"
click at [301, 125] on span at bounding box center [306, 126] width 15 height 12
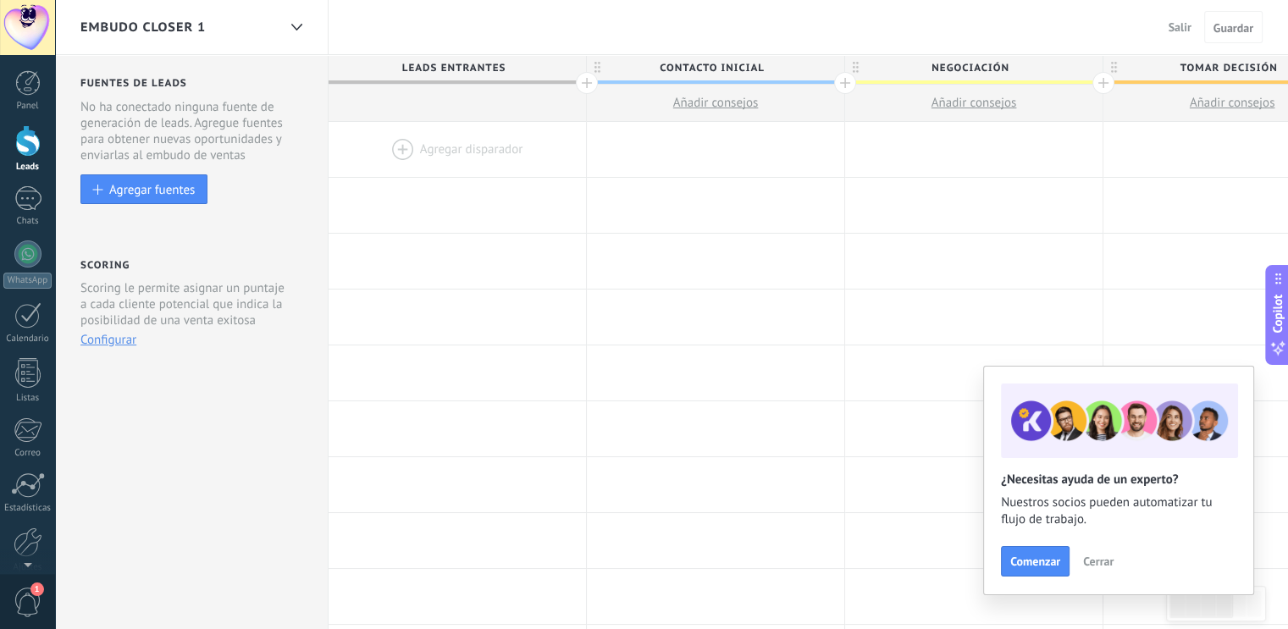
click at [163, 37] on div "Embudo Closer 1" at bounding box center [178, 27] width 197 height 54
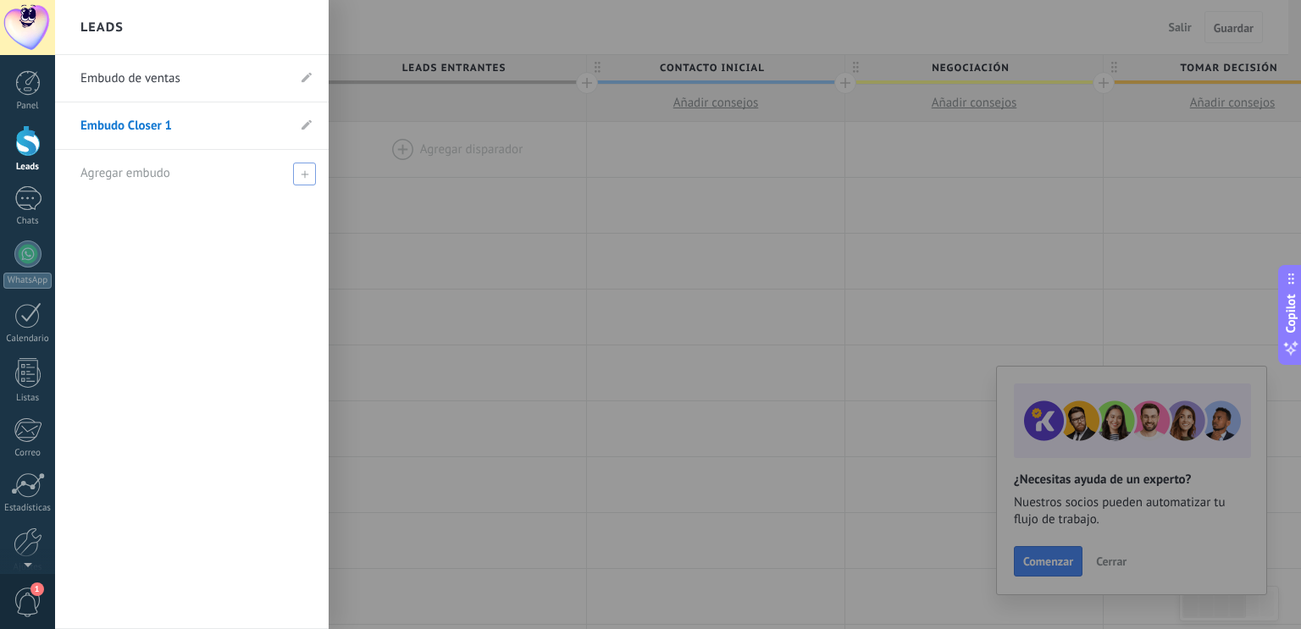
click at [302, 177] on icon at bounding box center [305, 174] width 8 height 8
click at [194, 172] on input "text" at bounding box center [184, 173] width 208 height 27
type input "**********"
click at [213, 248] on div "**********" at bounding box center [192, 342] width 274 height 574
click at [301, 169] on span at bounding box center [306, 174] width 15 height 12
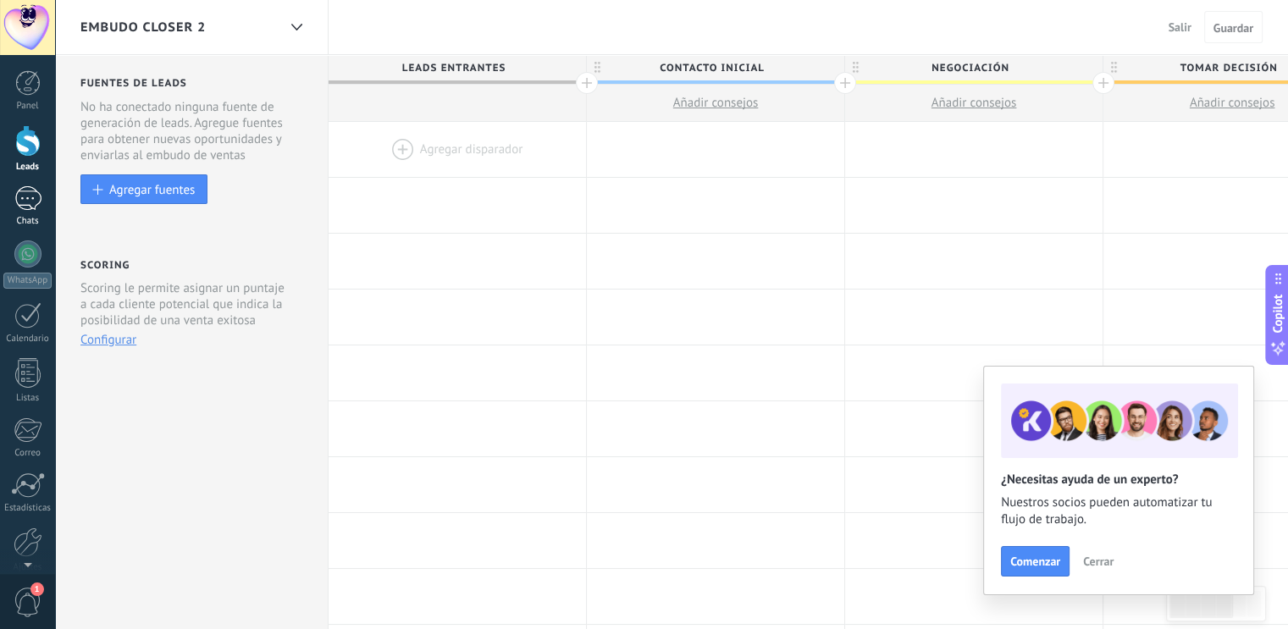
click at [25, 193] on div at bounding box center [27, 198] width 27 height 25
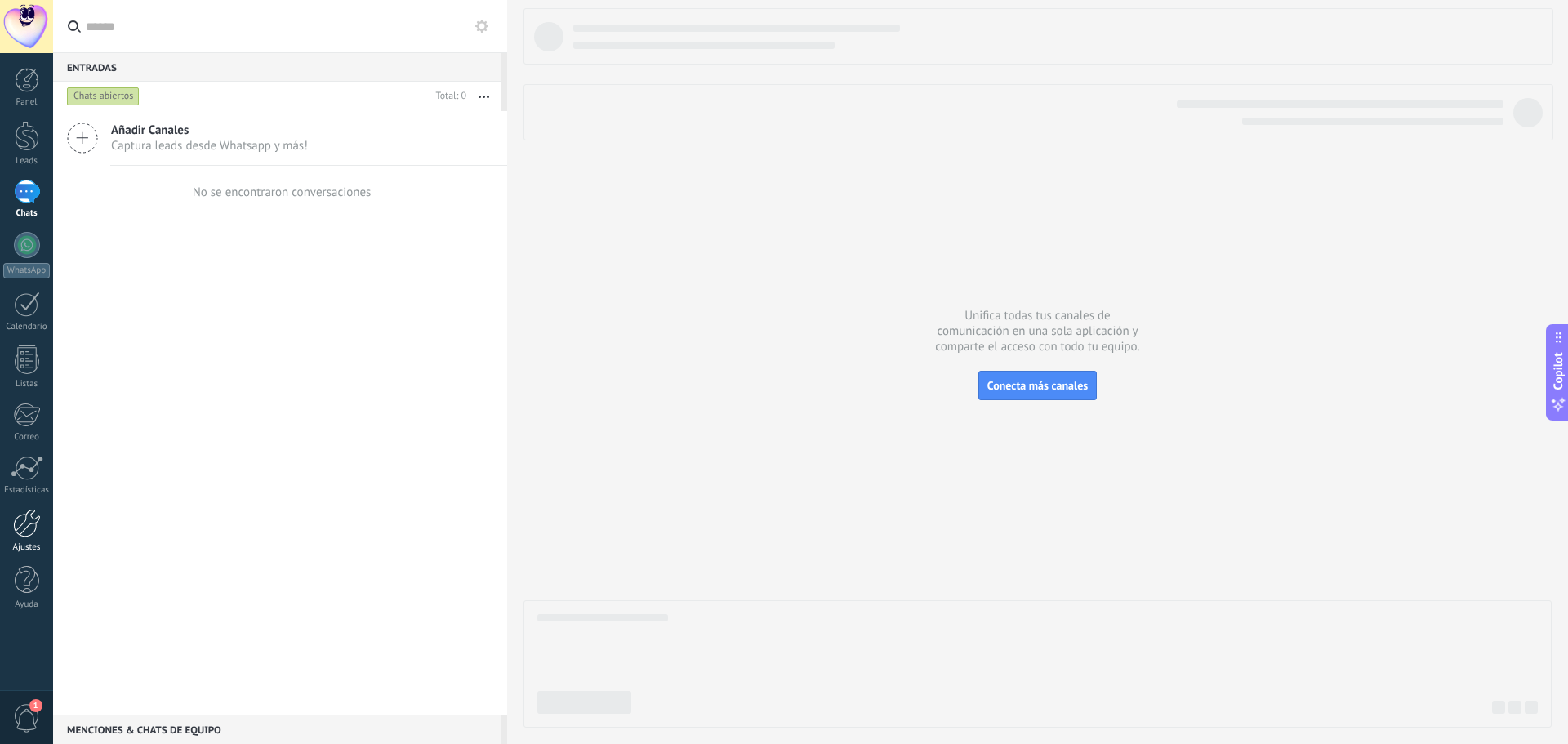
click at [19, 538] on link "Ajustes" at bounding box center [26, 531] width 53 height 44
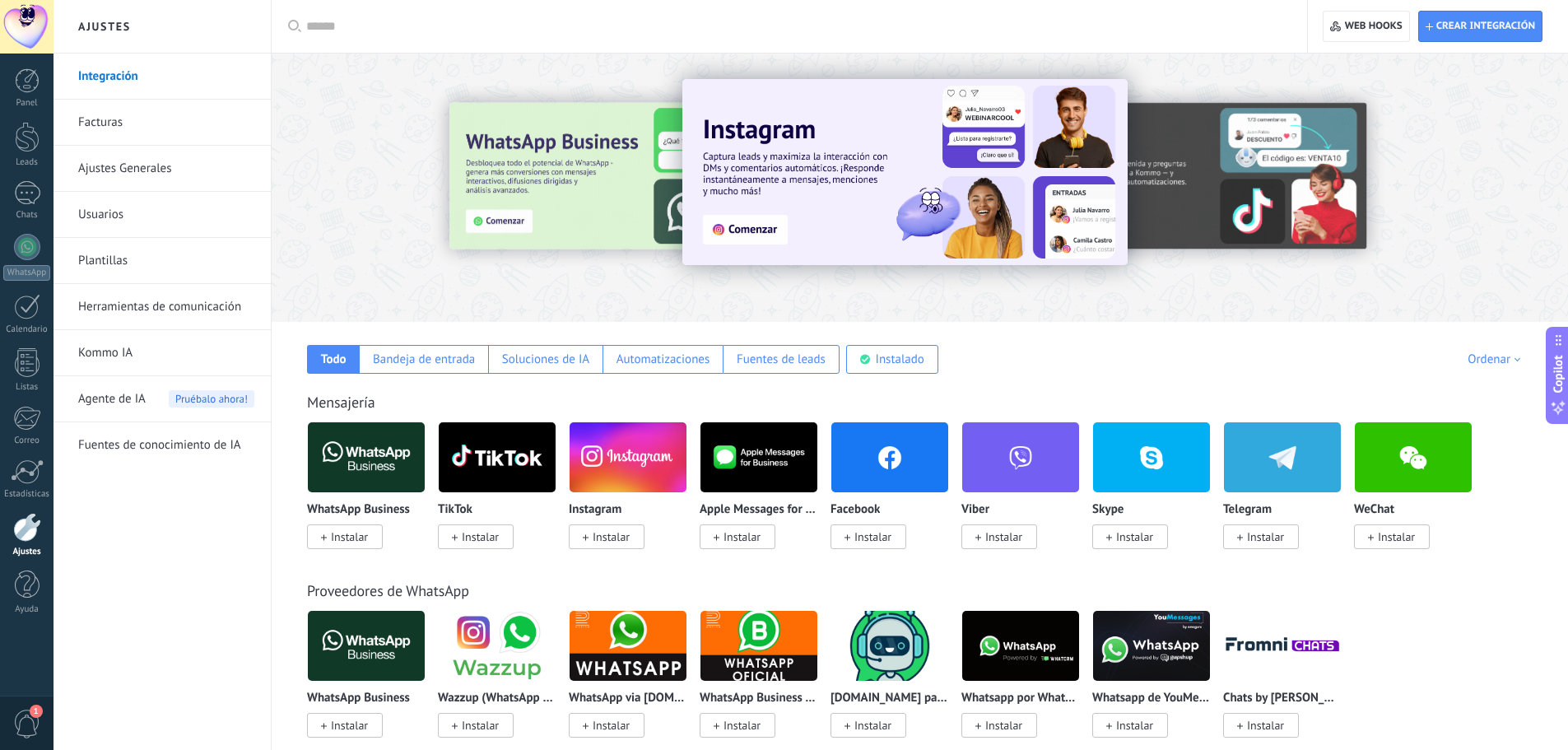
click at [424, 16] on div at bounding box center [795, 26] width 977 height 52
click at [386, 31] on input "text" at bounding box center [795, 27] width 977 height 17
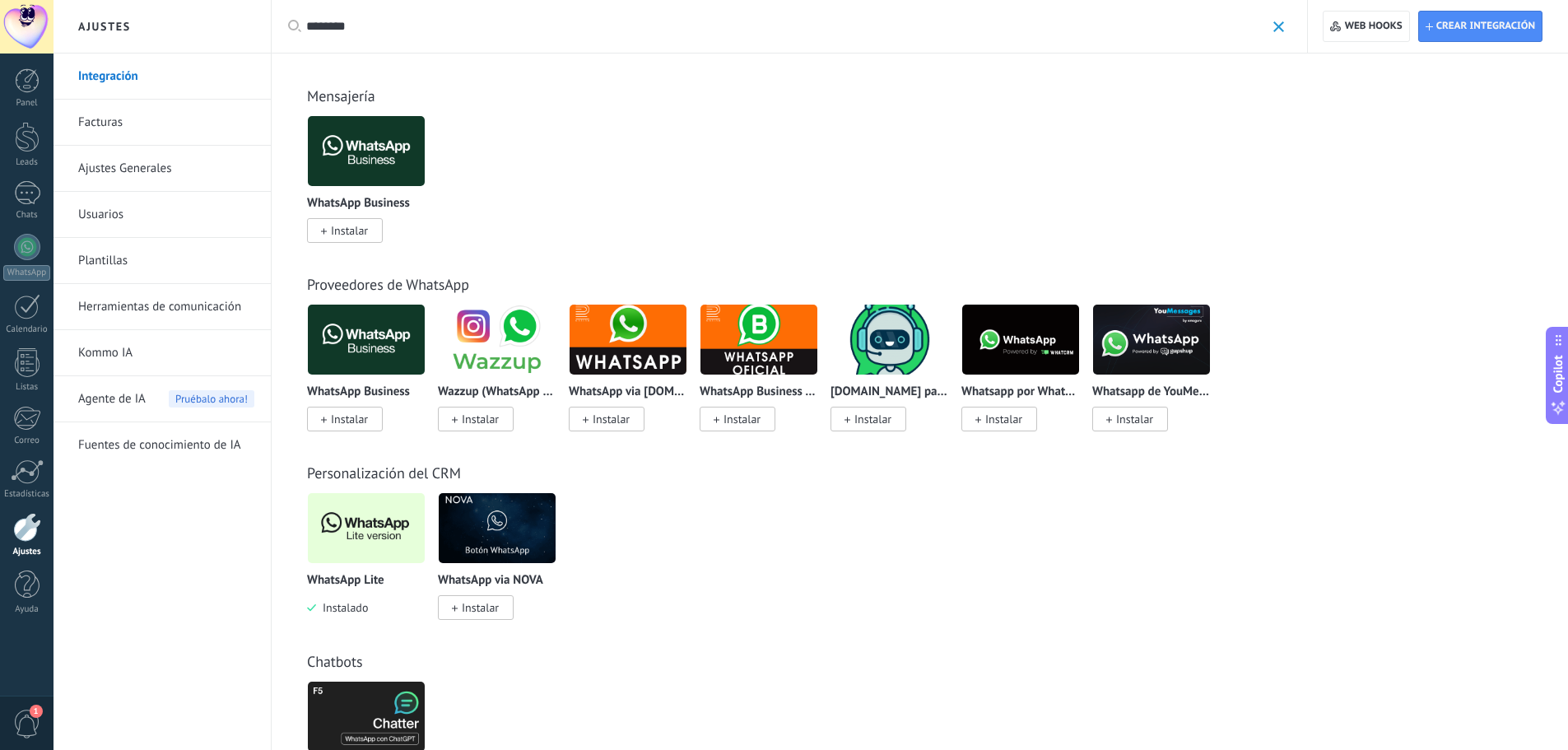
type input "********"
click at [371, 507] on img at bounding box center [366, 528] width 117 height 80
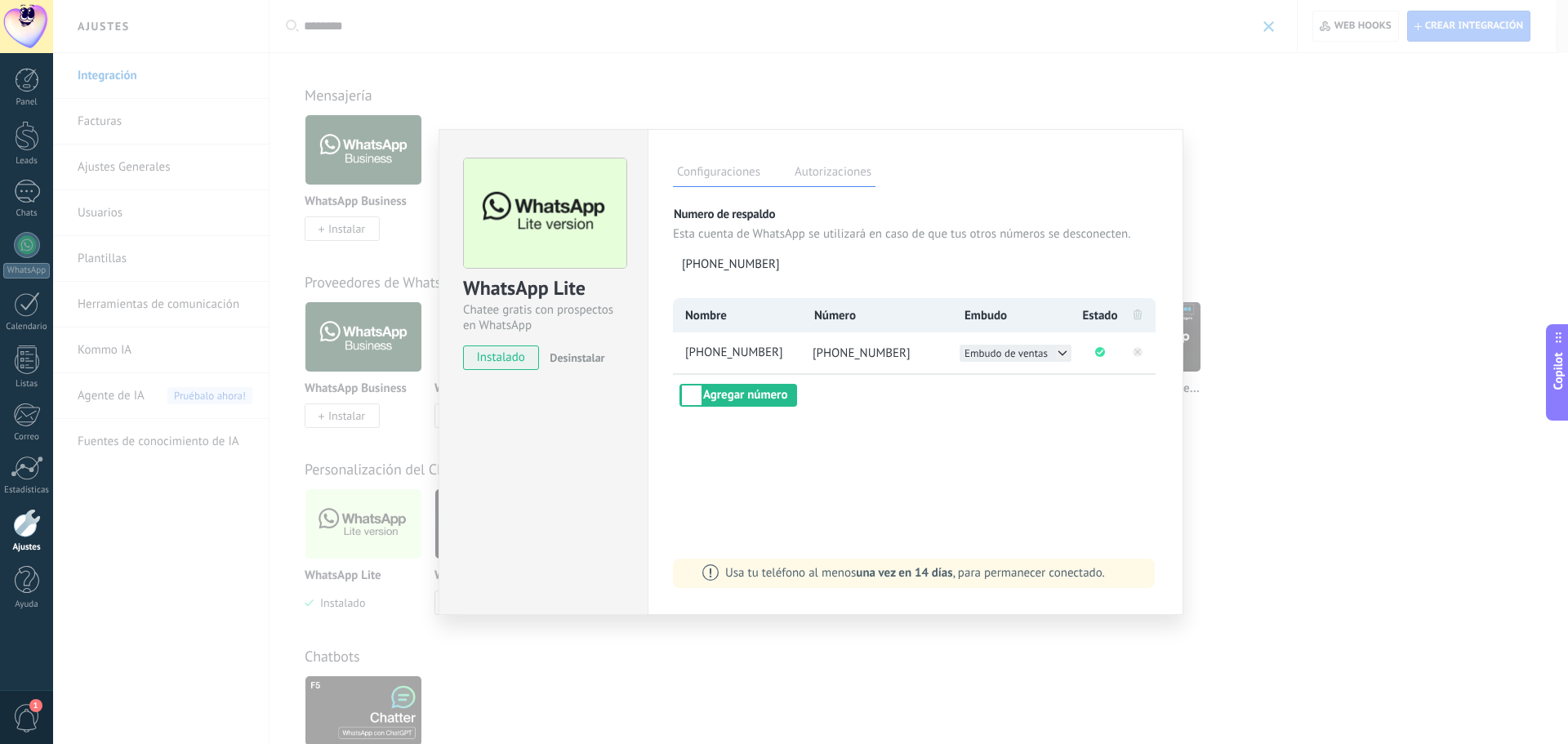
click at [1054, 350] on button "Embudo de ventas" at bounding box center [1015, 353] width 112 height 17
click at [1020, 358] on div "Embudo Closer 1 Embudo Closer 2" at bounding box center [1015, 361] width 112 height 35
click at [761, 344] on span "[PHONE_NUMBER]" at bounding box center [741, 353] width 119 height 17
click at [766, 356] on input "**********" at bounding box center [741, 353] width 119 height 17
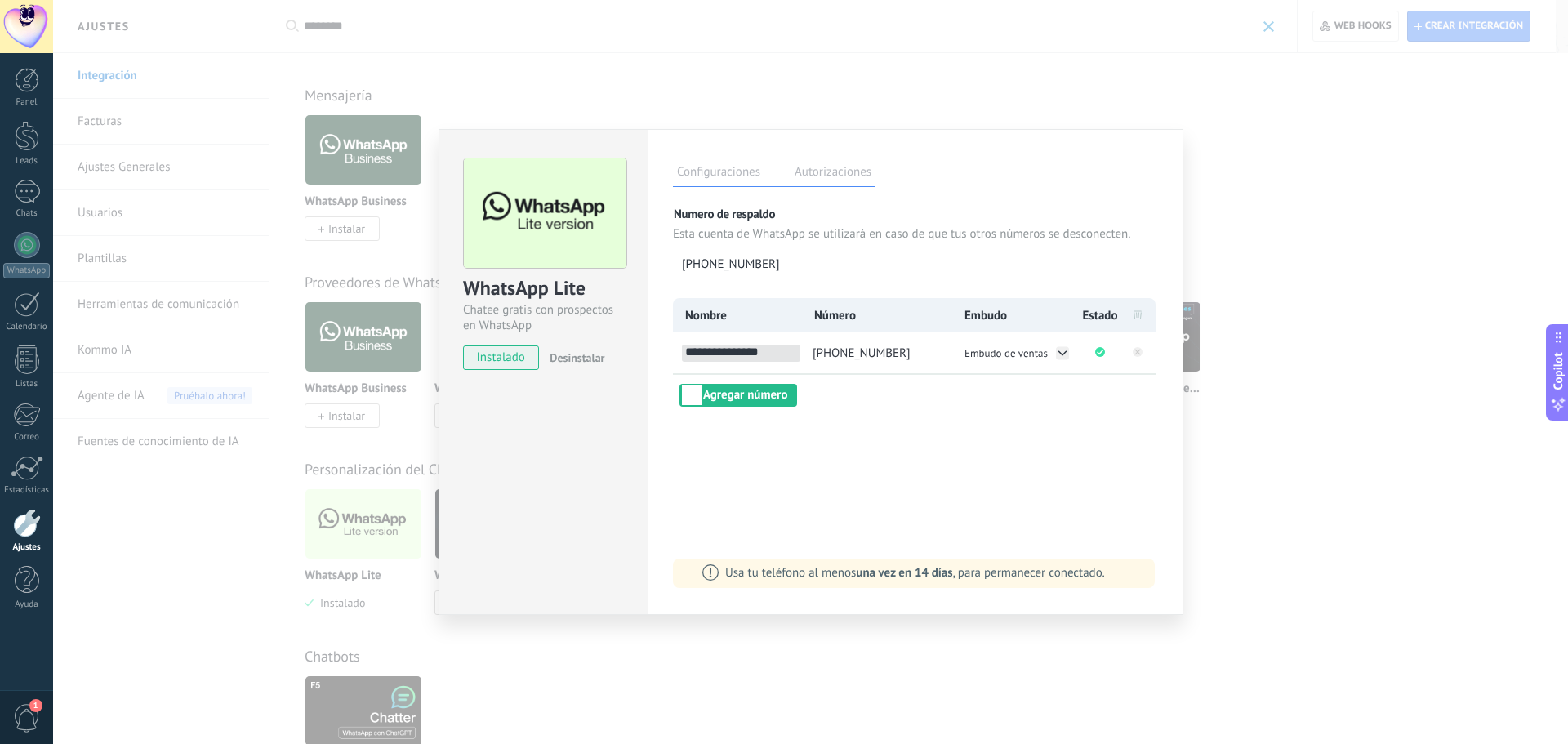
click at [766, 356] on input "**********" at bounding box center [741, 353] width 119 height 17
type input "**********"
click at [970, 430] on div "**********" at bounding box center [916, 372] width 536 height 486
click at [1230, 479] on div "WhatsApp Lite Chatee gratis con prospectos en WhatsApp instalado Desinstalar Co…" at bounding box center [810, 372] width 1515 height 744
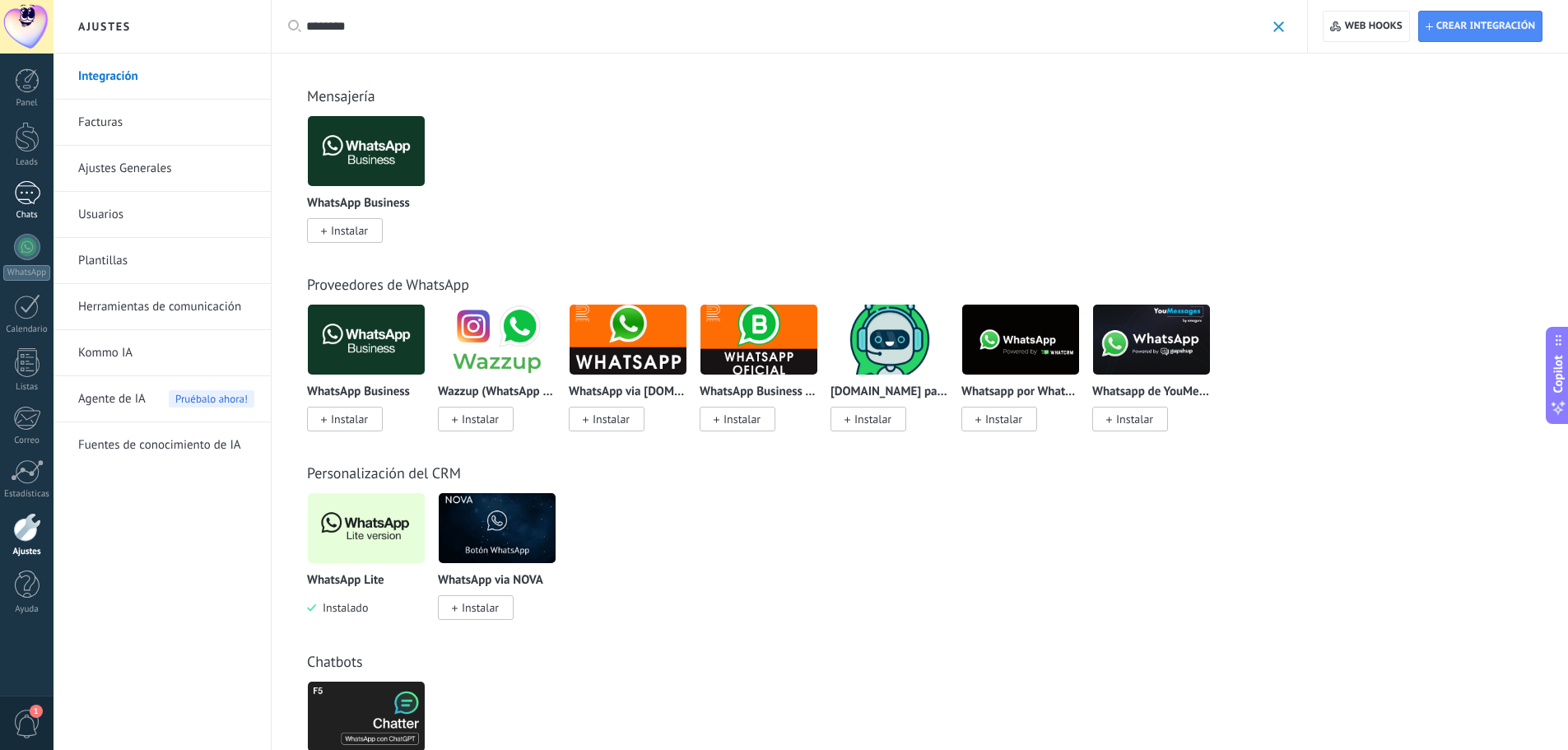
click at [31, 202] on div at bounding box center [26, 192] width 26 height 24
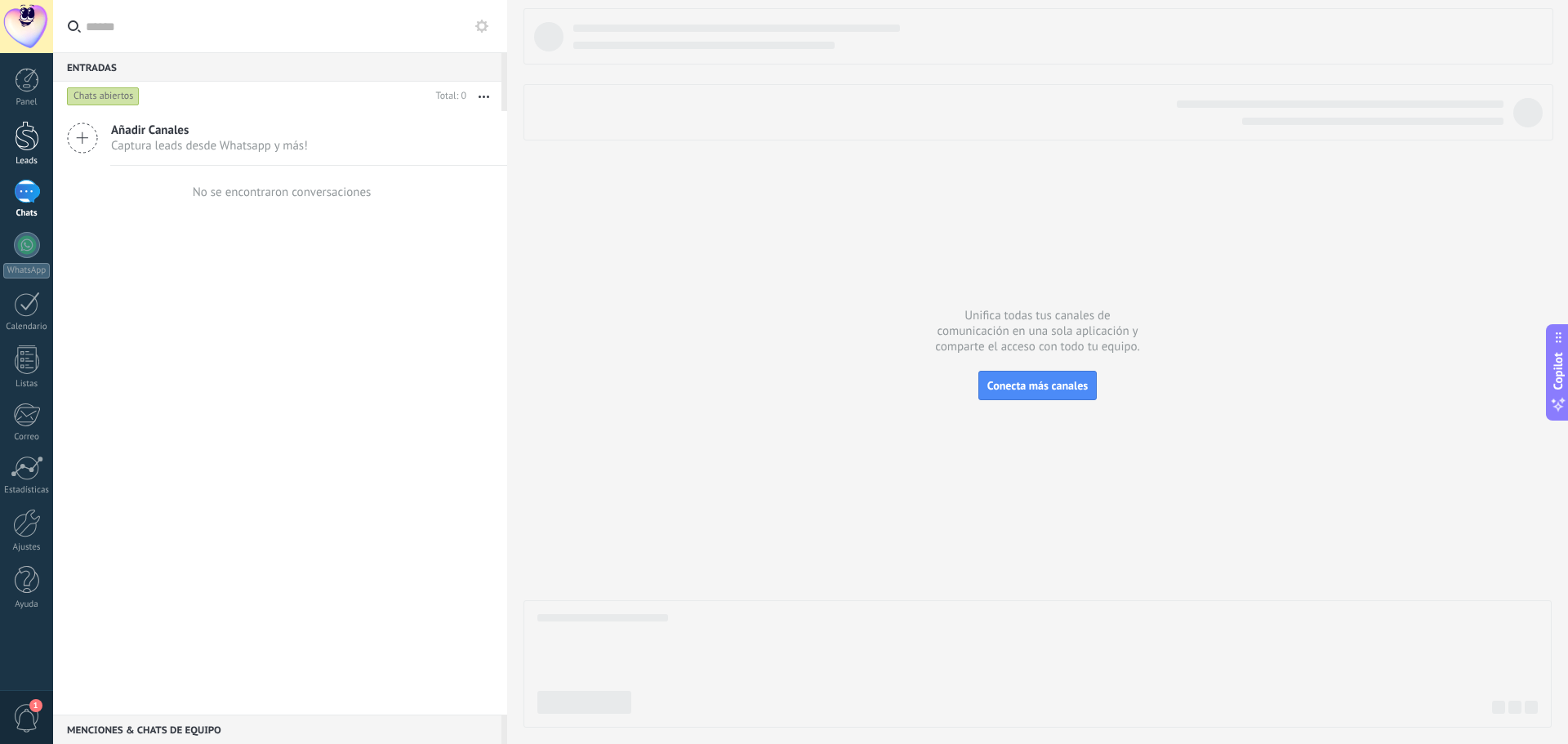
click at [28, 135] on div at bounding box center [26, 135] width 24 height 30
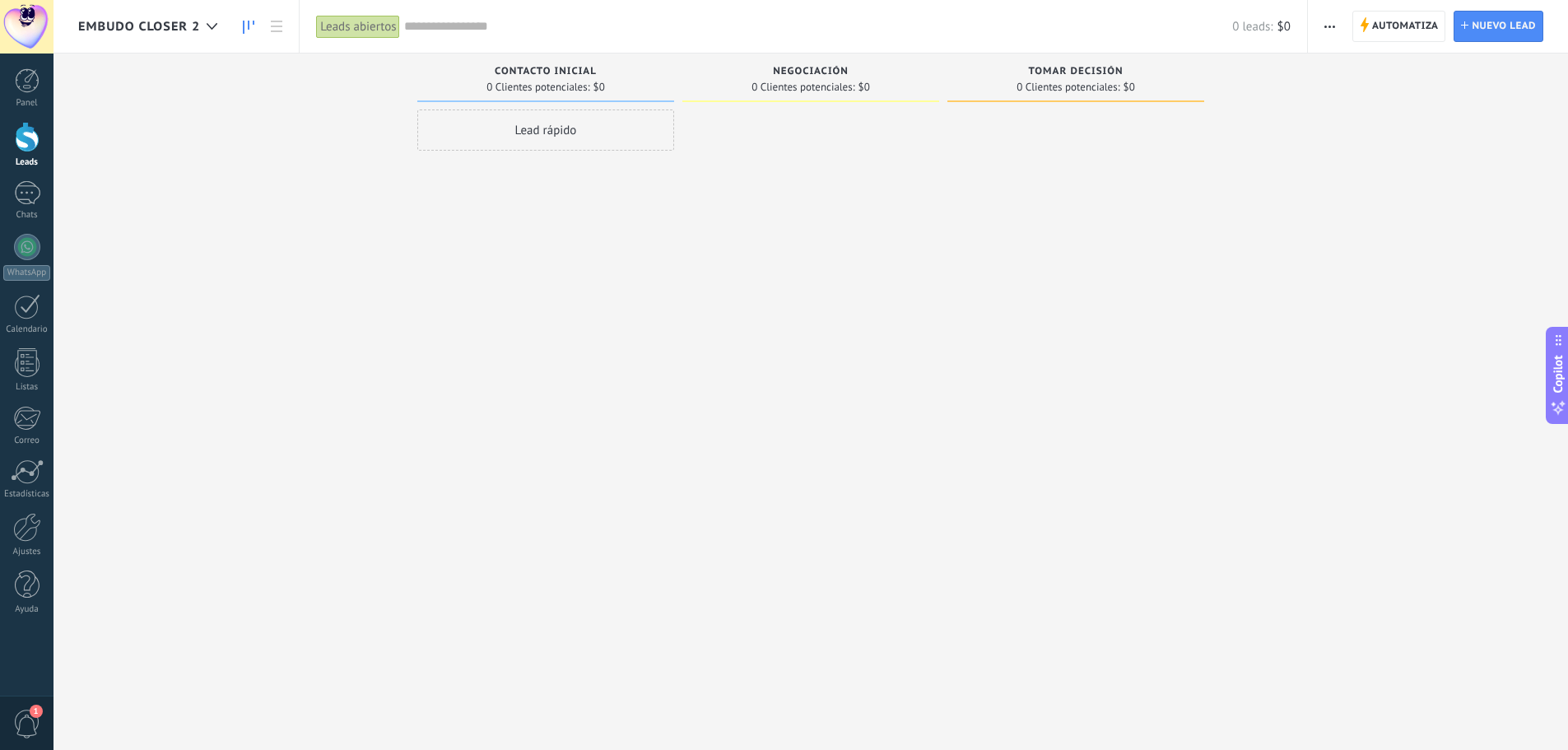
click at [153, 22] on span "Embudo Closer 2" at bounding box center [138, 26] width 121 height 16
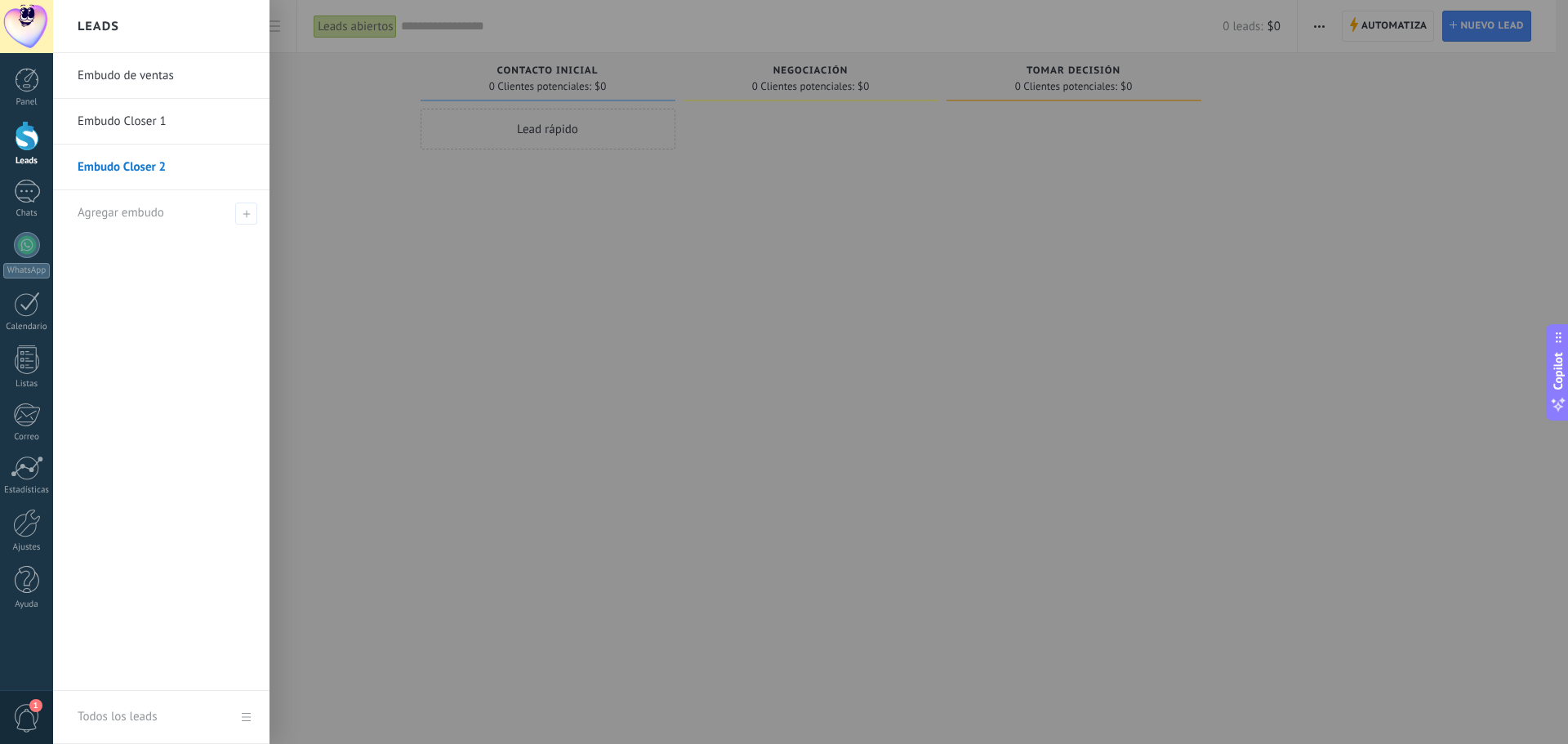
click at [147, 81] on link "Embudo de ventas" at bounding box center [165, 75] width 176 height 45
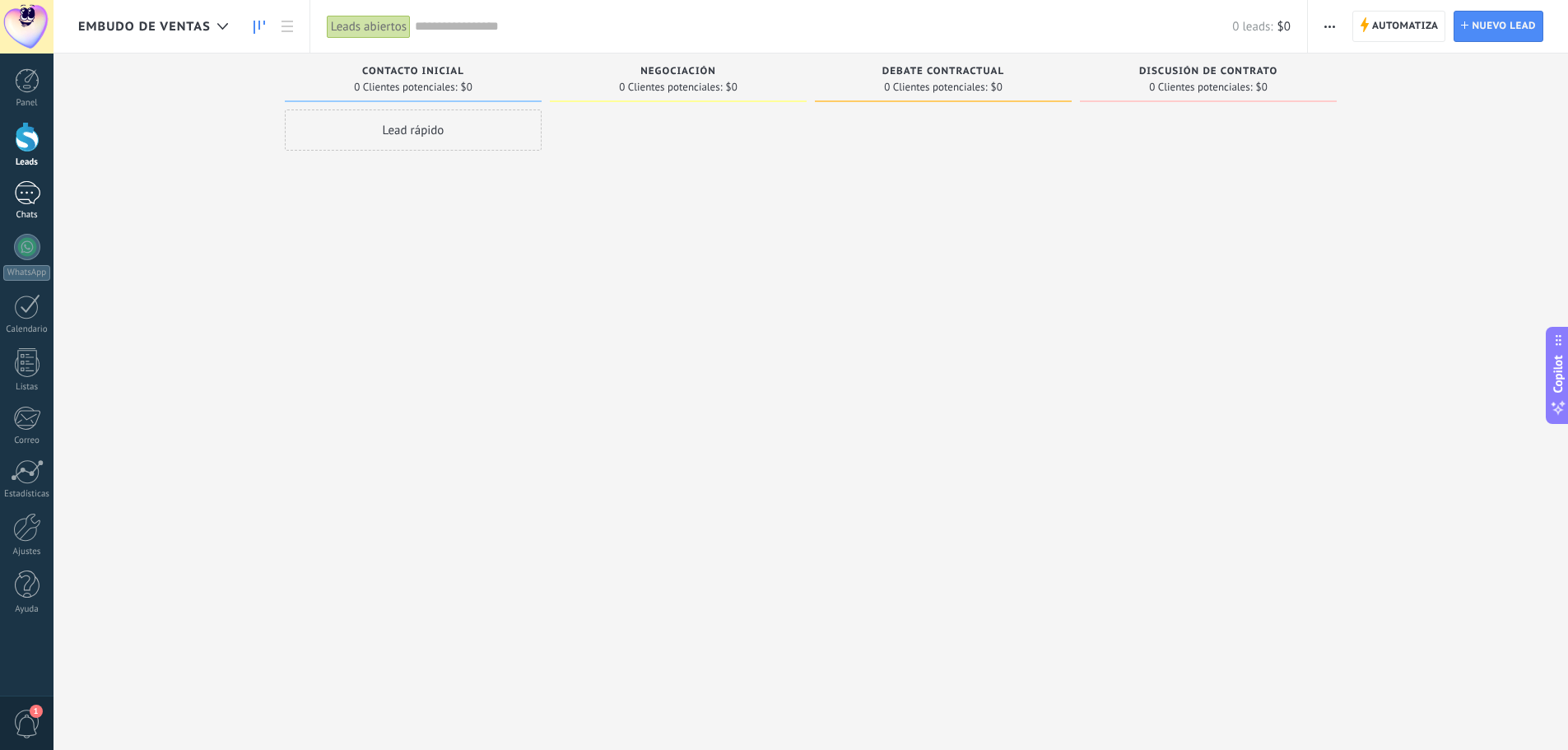
drag, startPoint x: 46, startPoint y: 207, endPoint x: 39, endPoint y: 213, distance: 9.2
click at [46, 207] on link "Chats" at bounding box center [26, 200] width 53 height 40
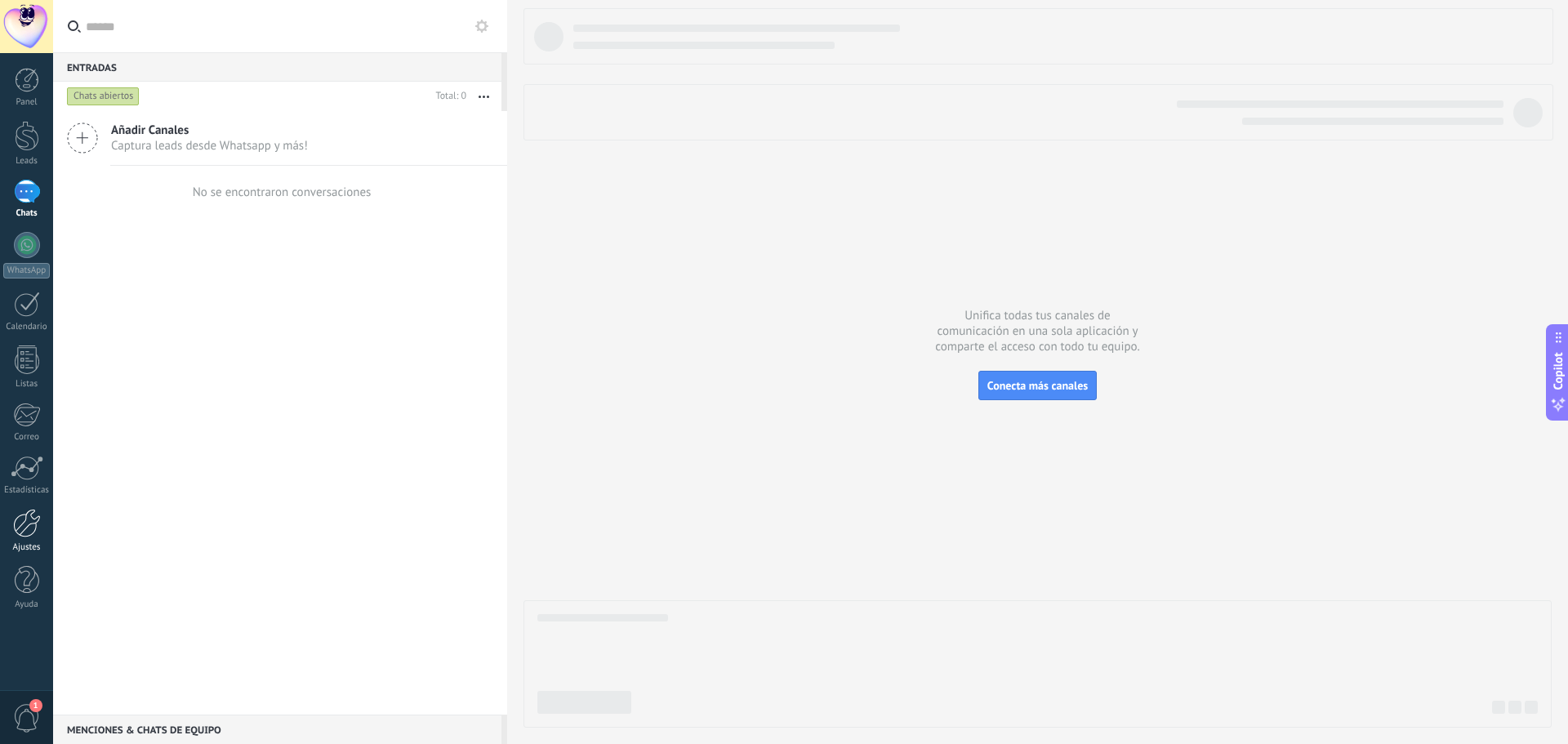
click at [28, 537] on link "Ajustes" at bounding box center [26, 531] width 53 height 44
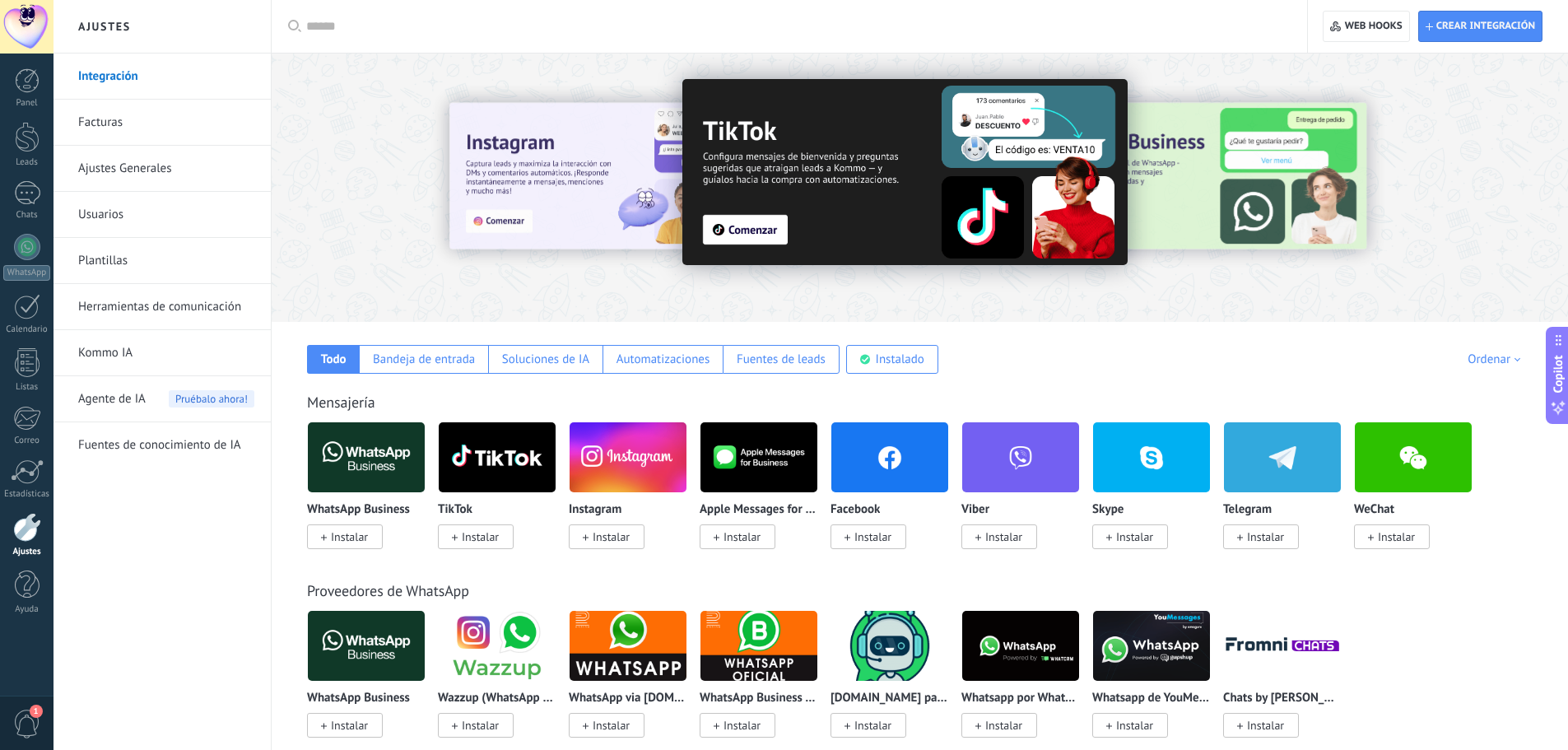
click at [148, 302] on link "Herramientas de comunicación" at bounding box center [165, 306] width 176 height 46
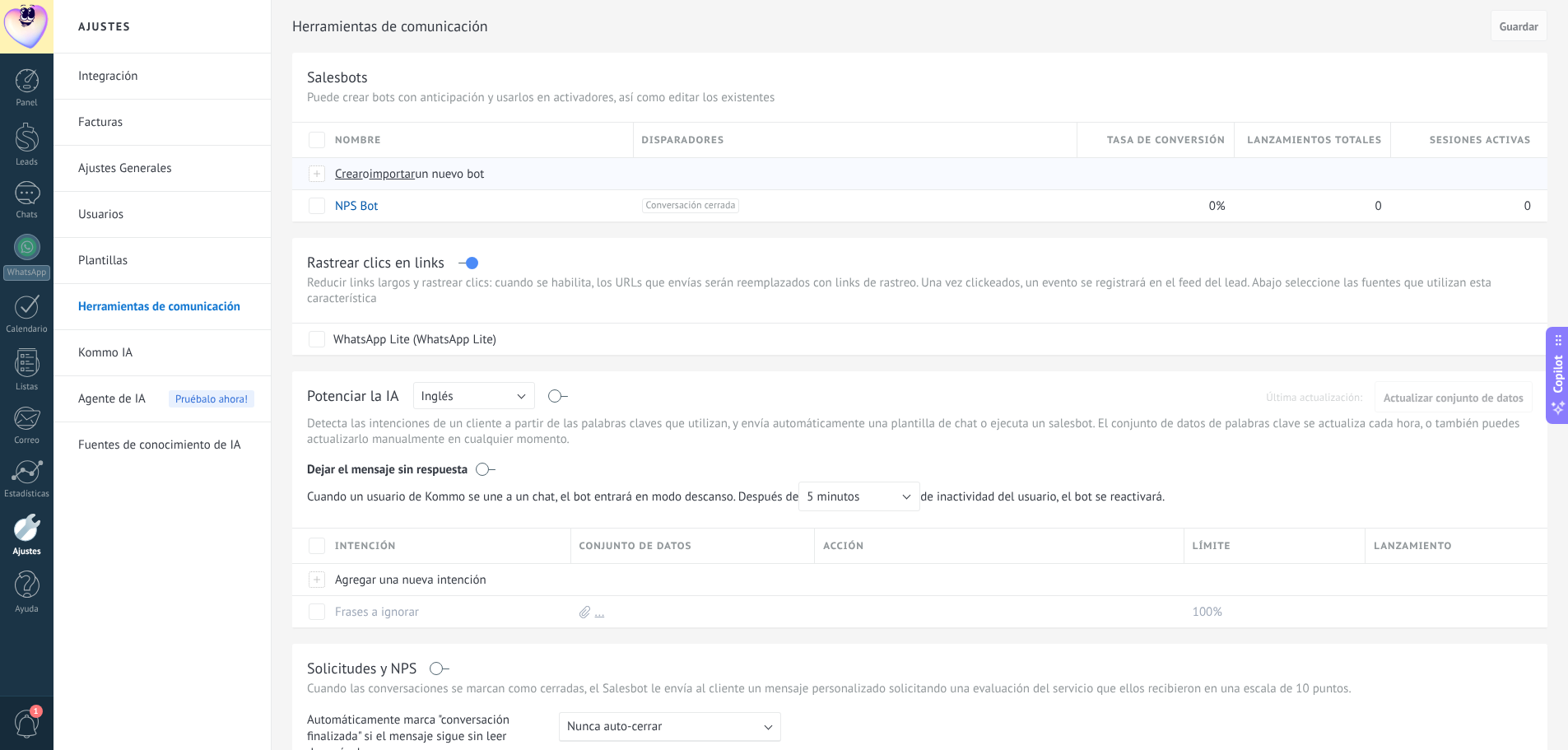
click at [354, 174] on span "Crear" at bounding box center [349, 174] width 28 height 16
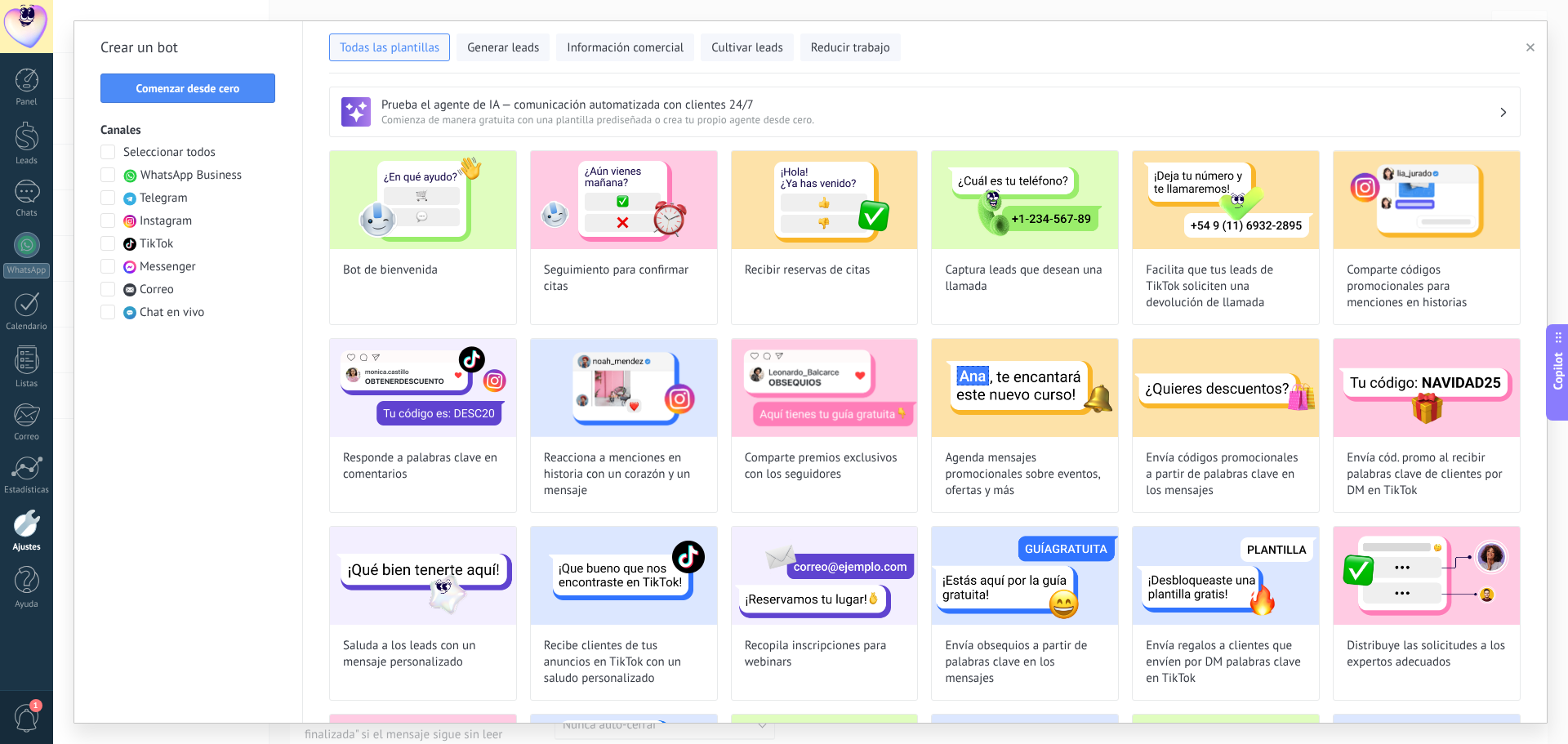
click at [108, 316] on span at bounding box center [107, 311] width 14 height 14
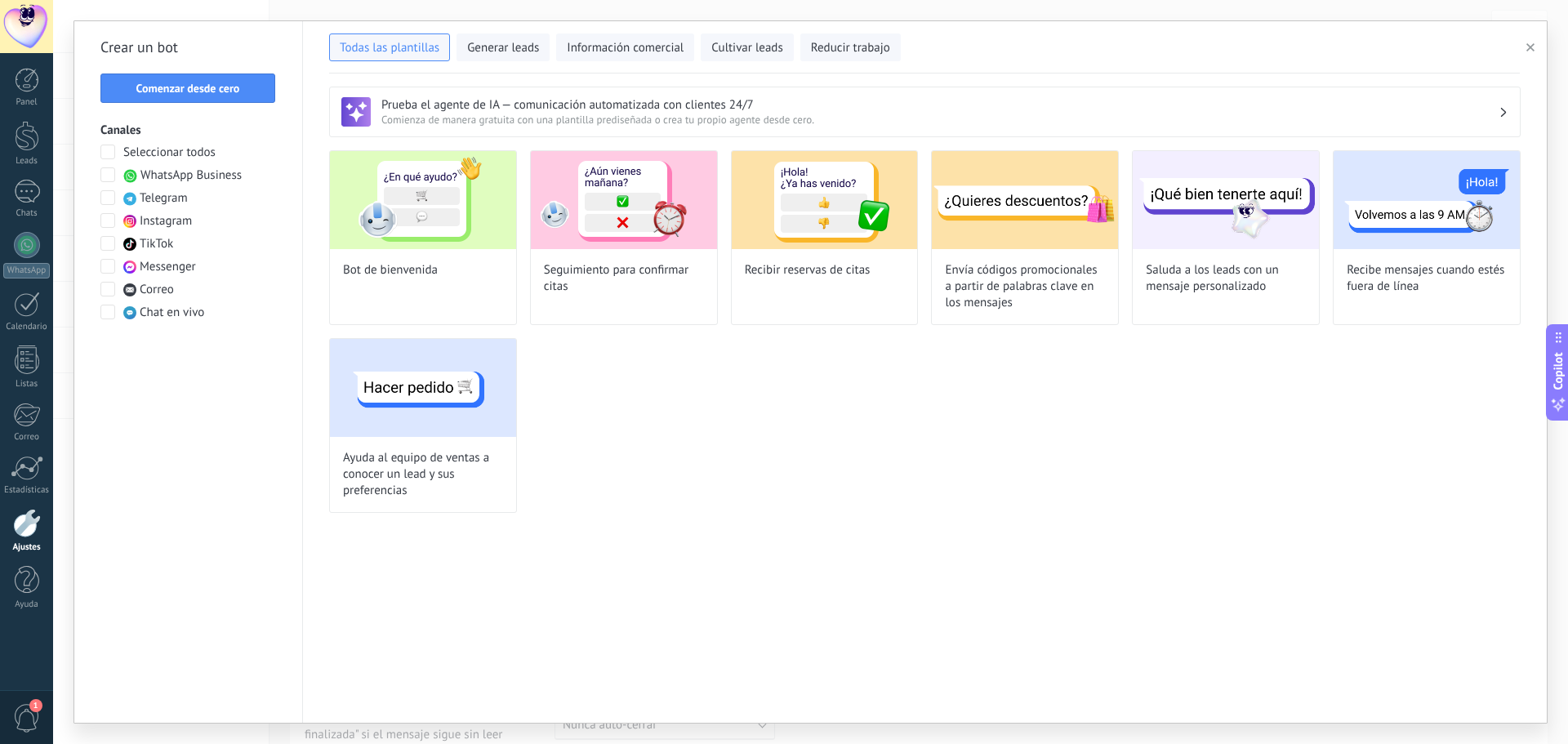
click at [108, 316] on span at bounding box center [107, 311] width 14 height 14
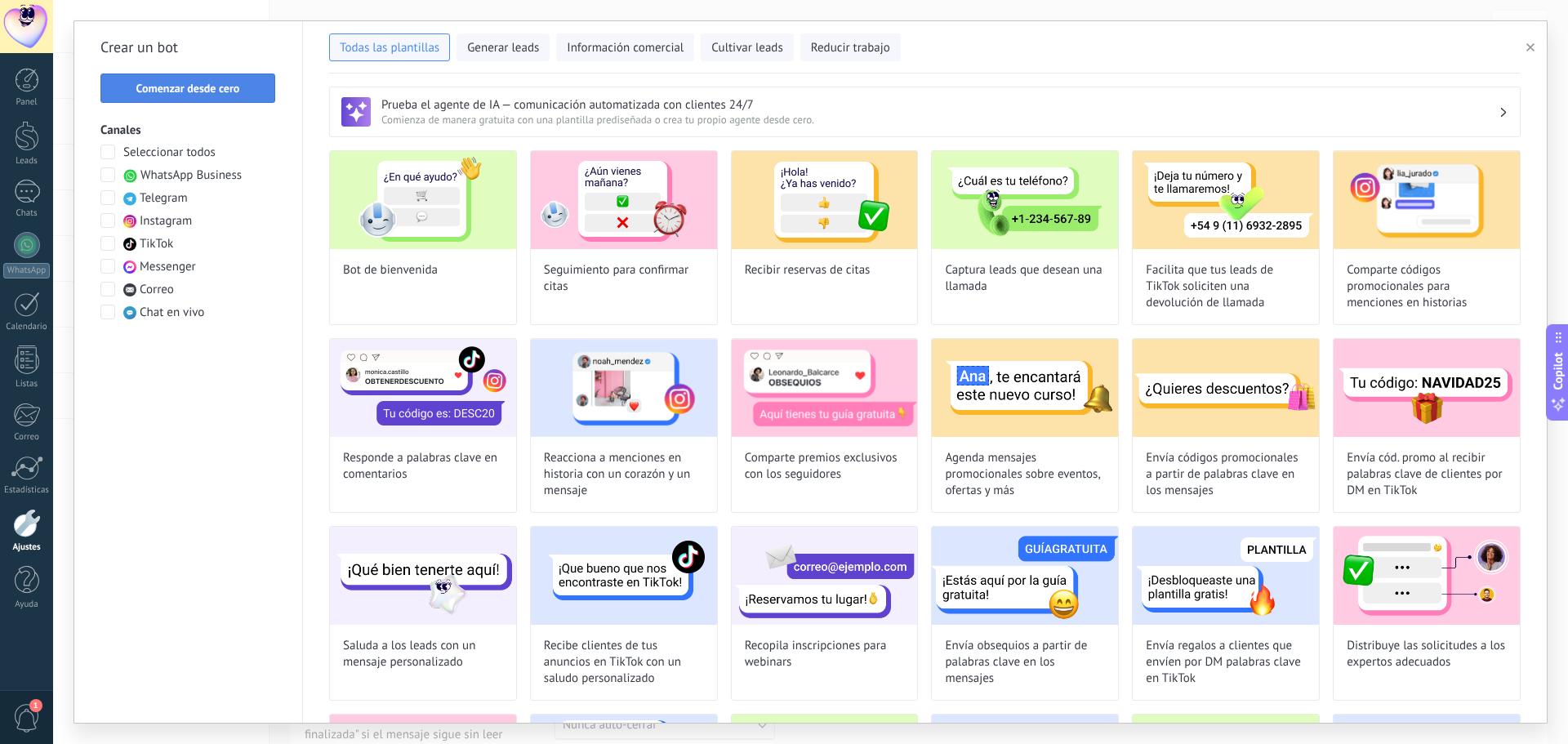
click at [224, 100] on button "Comenzar desde cero" at bounding box center [187, 88] width 175 height 29
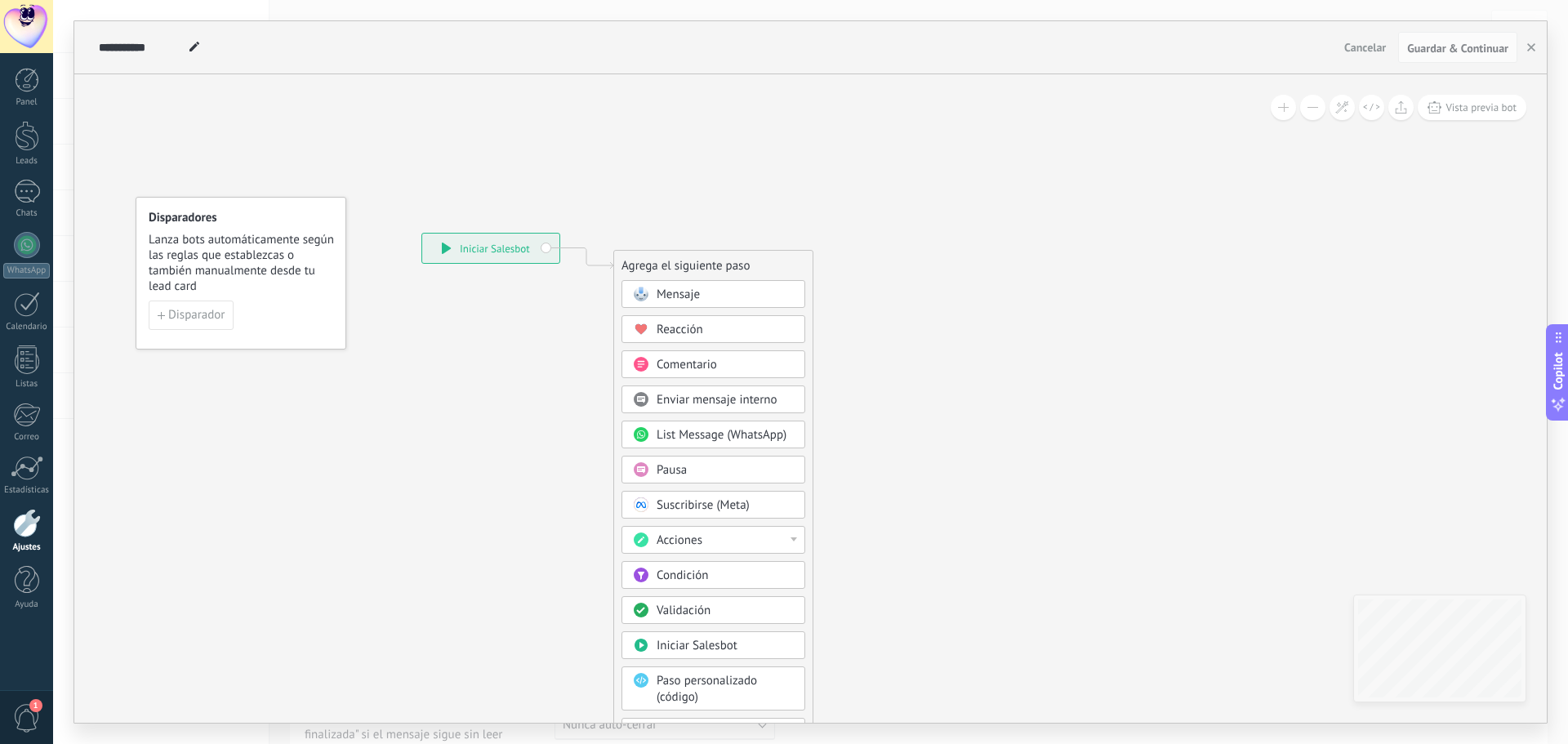
drag, startPoint x: 487, startPoint y: 245, endPoint x: 487, endPoint y: 257, distance: 12.0
click at [487, 257] on div "**********" at bounding box center [491, 248] width 137 height 29
click at [474, 253] on div "**********" at bounding box center [491, 252] width 137 height 29
click at [483, 252] on div "**********" at bounding box center [491, 252] width 137 height 29
click at [216, 309] on span "Disparador" at bounding box center [196, 315] width 56 height 12
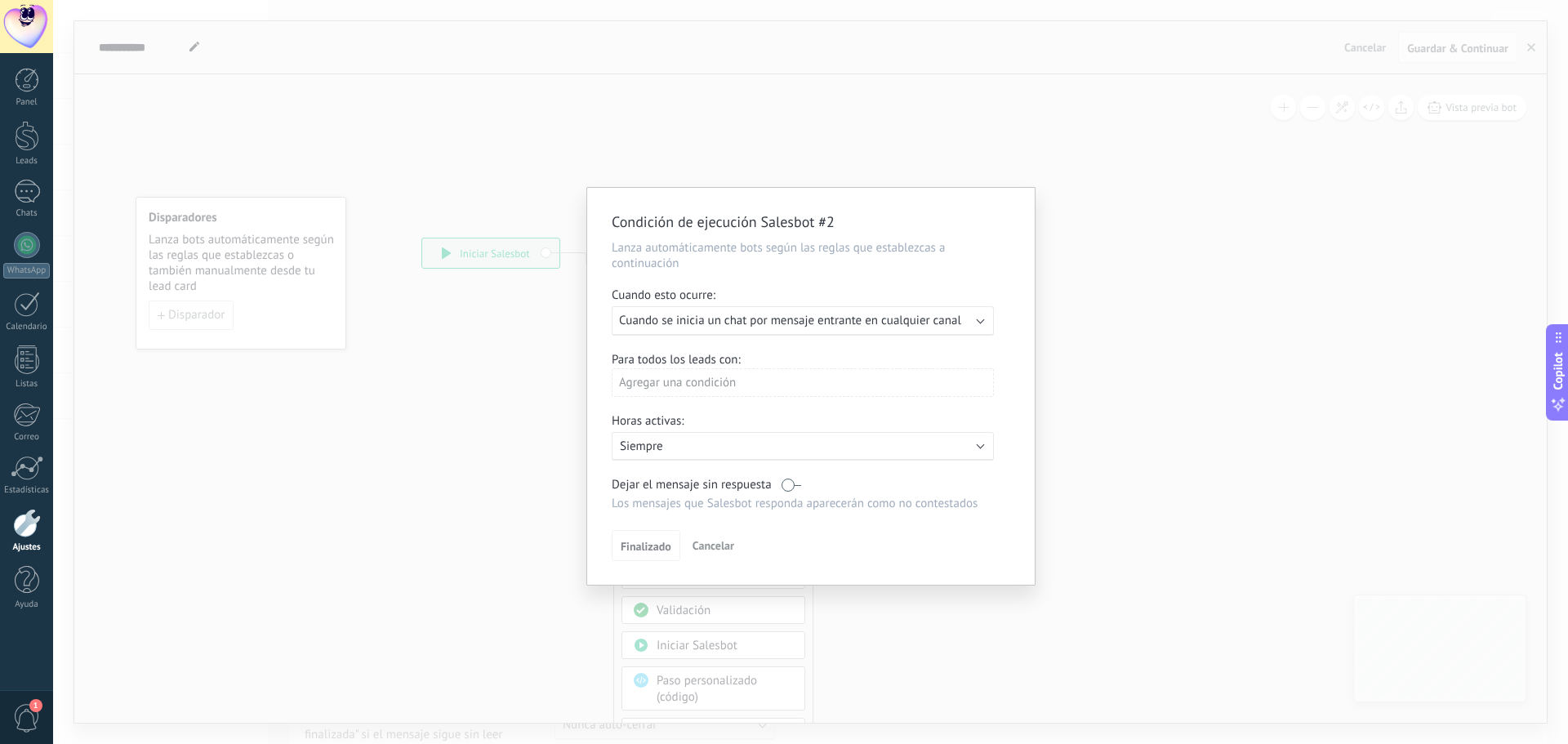
click at [746, 387] on div "Agregar una condición" at bounding box center [802, 383] width 382 height 29
drag, startPoint x: 893, startPoint y: 371, endPoint x: 871, endPoint y: 356, distance: 26.6
click at [892, 370] on div at bounding box center [811, 386] width 447 height 397
click at [873, 332] on div "Ejecutar: Cuando se inicia un chat por mensaje entrante en cualquier canal" at bounding box center [802, 321] width 382 height 29
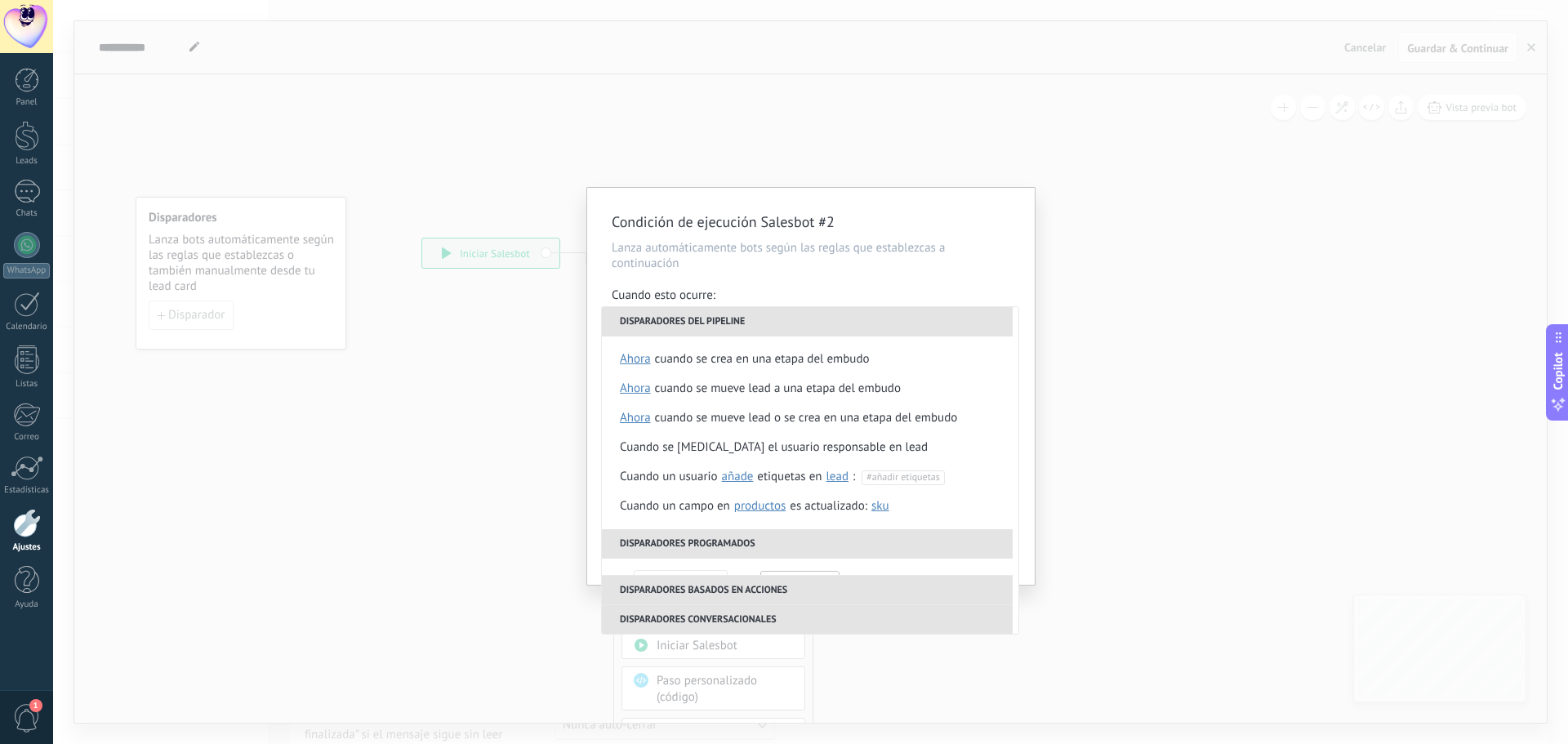
click at [896, 279] on div "Condición de ejecución Salesbot #2 [PERSON_NAME] automáticamente bots según las…" at bounding box center [811, 386] width 447 height 397
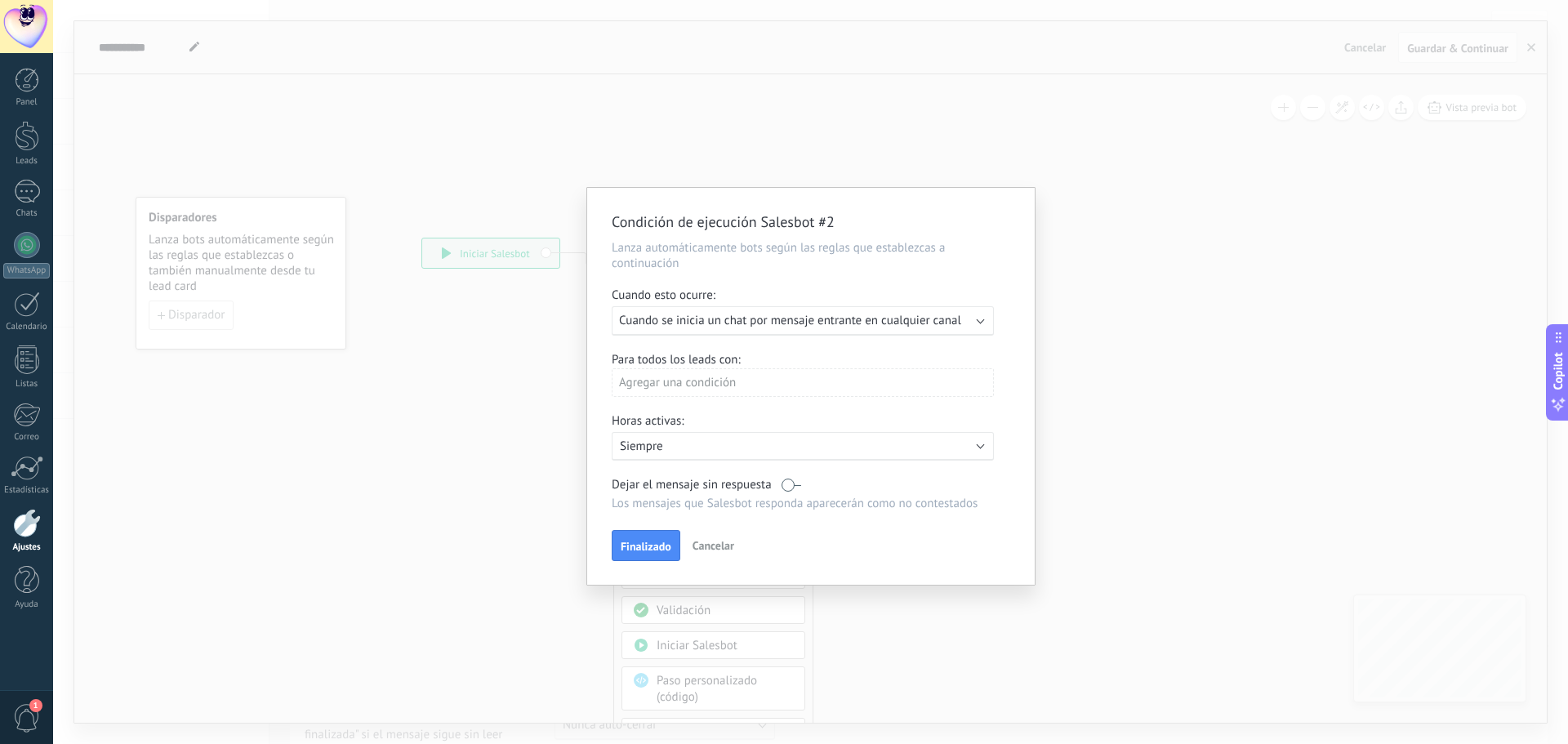
click at [1302, 313] on div "Condición de ejecución Salesbot #2 [PERSON_NAME] automáticamente bots según las…" at bounding box center [810, 372] width 1515 height 744
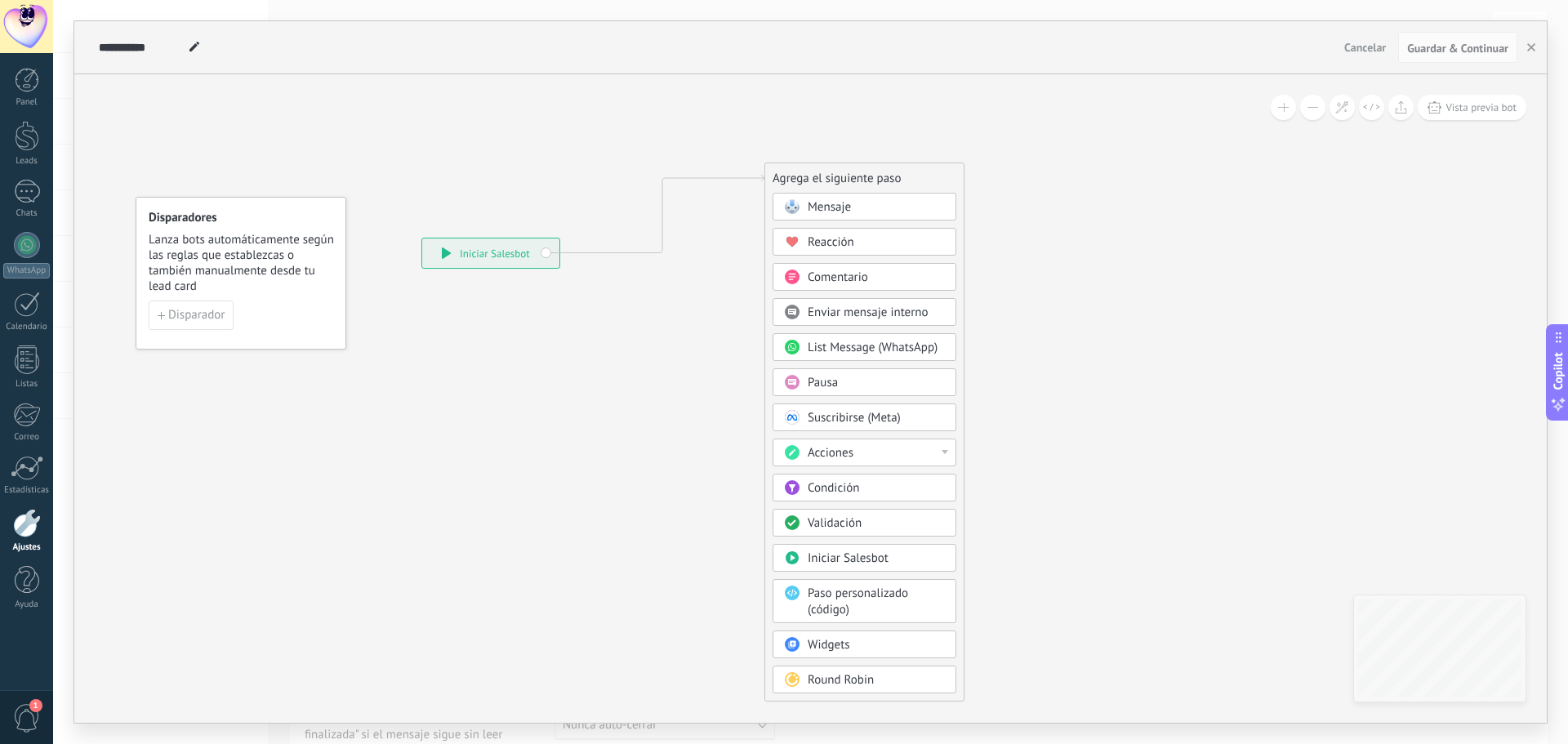
drag, startPoint x: 750, startPoint y: 267, endPoint x: 920, endPoint y: 154, distance: 204.1
click at [920, 165] on div "Agrega el siguiente paso" at bounding box center [865, 178] width 199 height 27
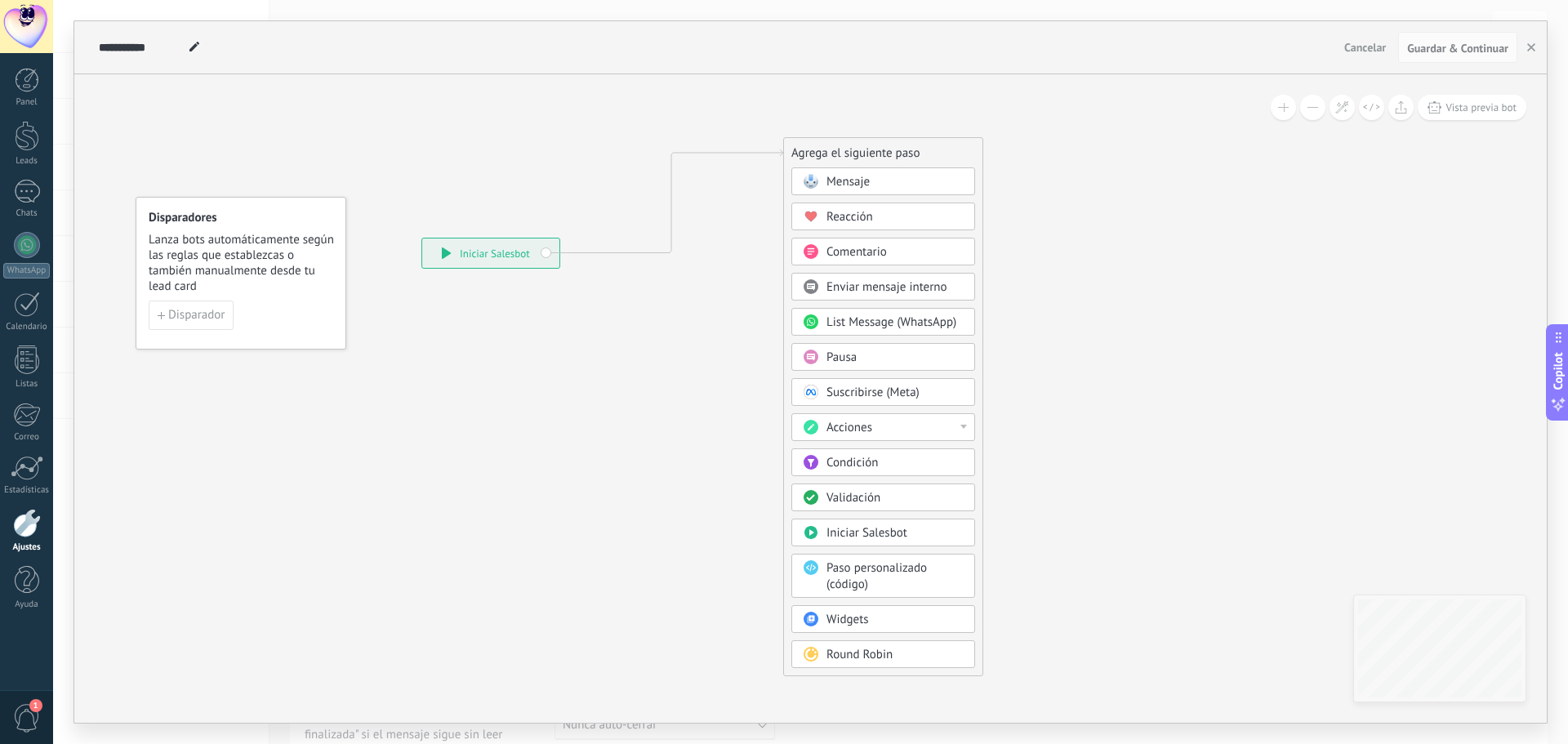
click at [941, 424] on div "Acciones" at bounding box center [895, 427] width 137 height 16
click at [906, 154] on div "Agrega el siguiente paso" at bounding box center [883, 153] width 199 height 27
click at [868, 658] on span "Round Robin" at bounding box center [859, 654] width 67 height 15
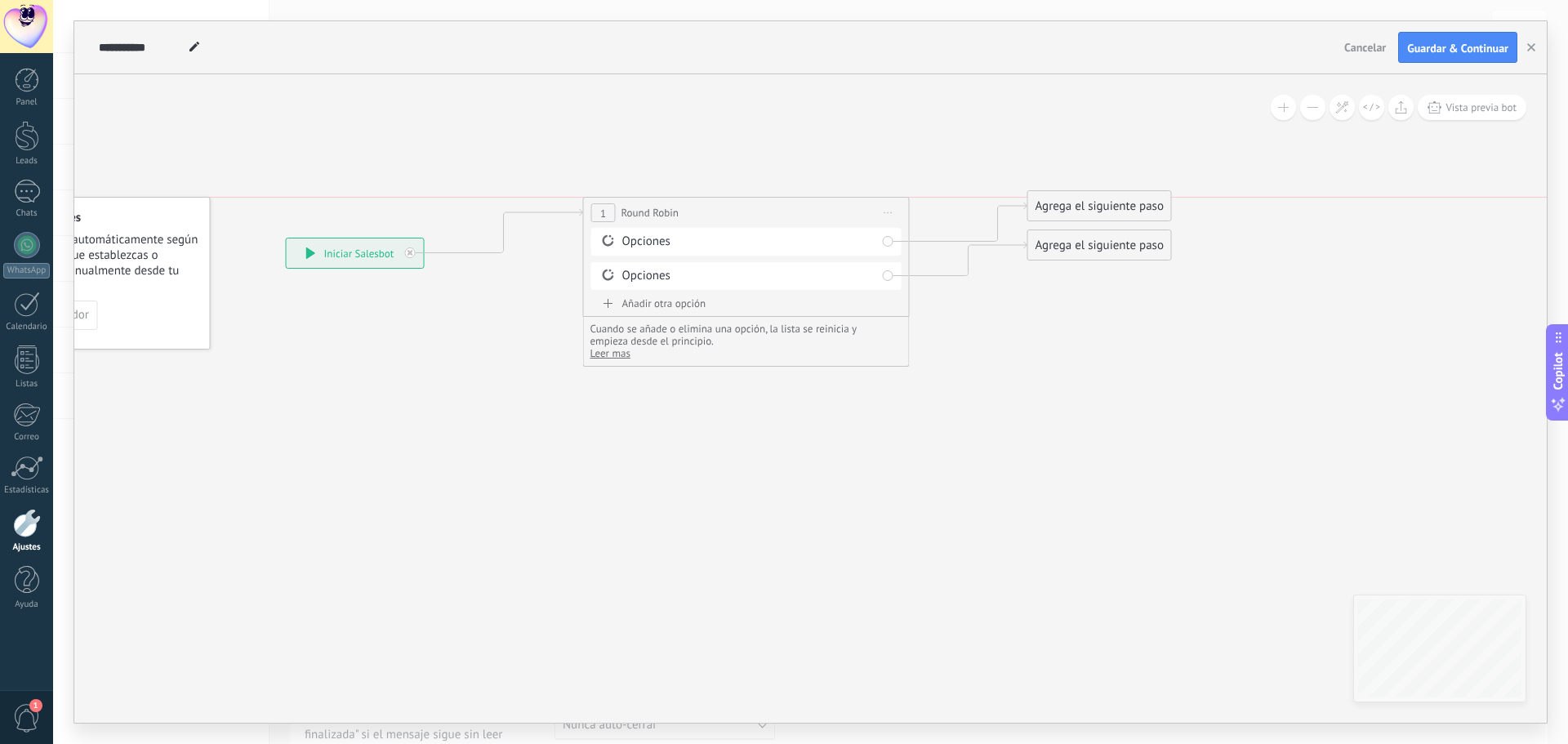
drag, startPoint x: 797, startPoint y: 162, endPoint x: 734, endPoint y: 226, distance: 89.8
click at [734, 226] on div "**********" at bounding box center [746, 212] width 325 height 30
drag, startPoint x: 1074, startPoint y: 210, endPoint x: 1127, endPoint y: 180, distance: 60.9
click at [1127, 180] on div "Agrega el siguiente paso" at bounding box center [1147, 181] width 143 height 27
drag, startPoint x: 1117, startPoint y: 255, endPoint x: 1163, endPoint y: 378, distance: 131.3
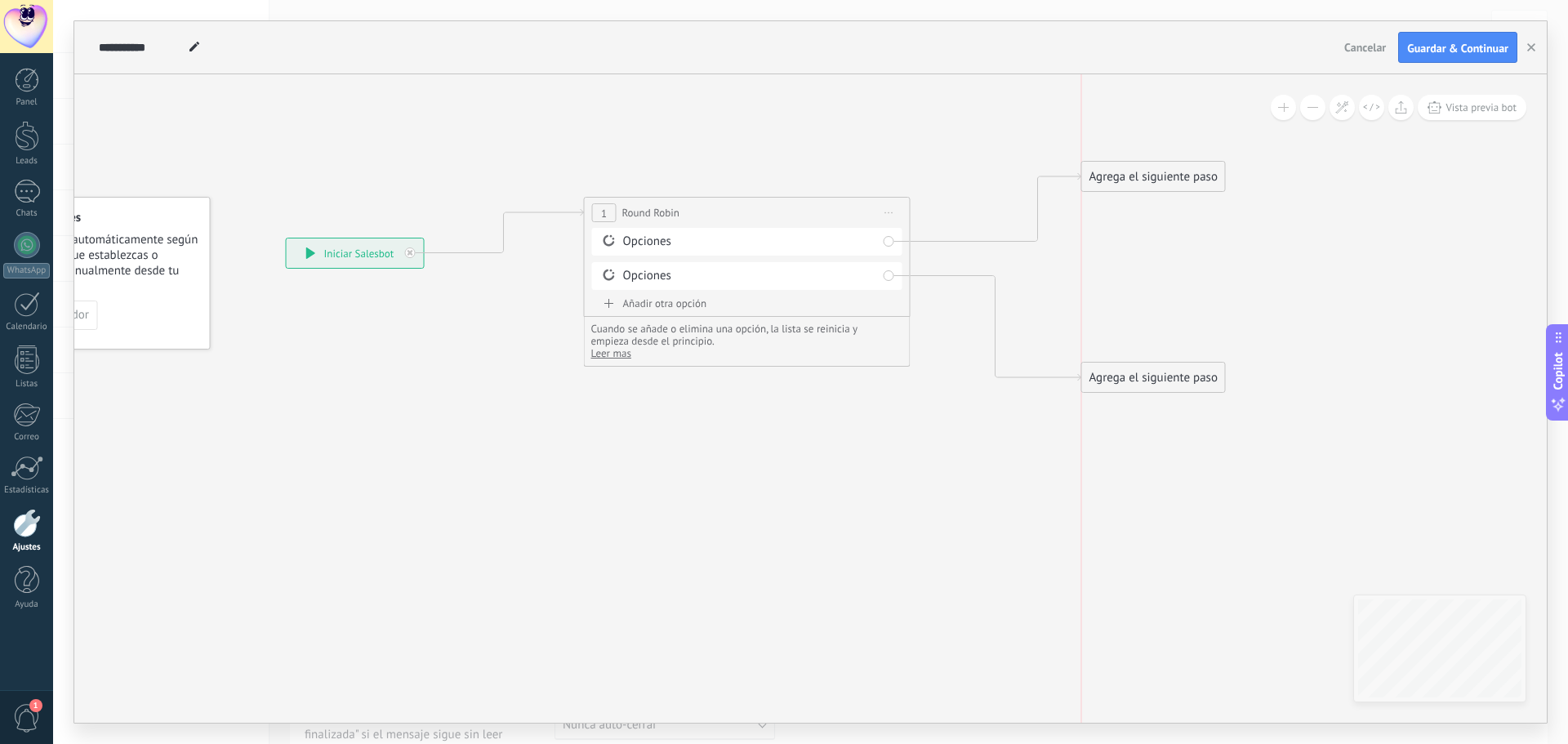
click at [1163, 378] on div "Agrega el siguiente paso" at bounding box center [1153, 378] width 143 height 27
click at [1163, 176] on div "Agrega el siguiente paso" at bounding box center [1153, 176] width 143 height 27
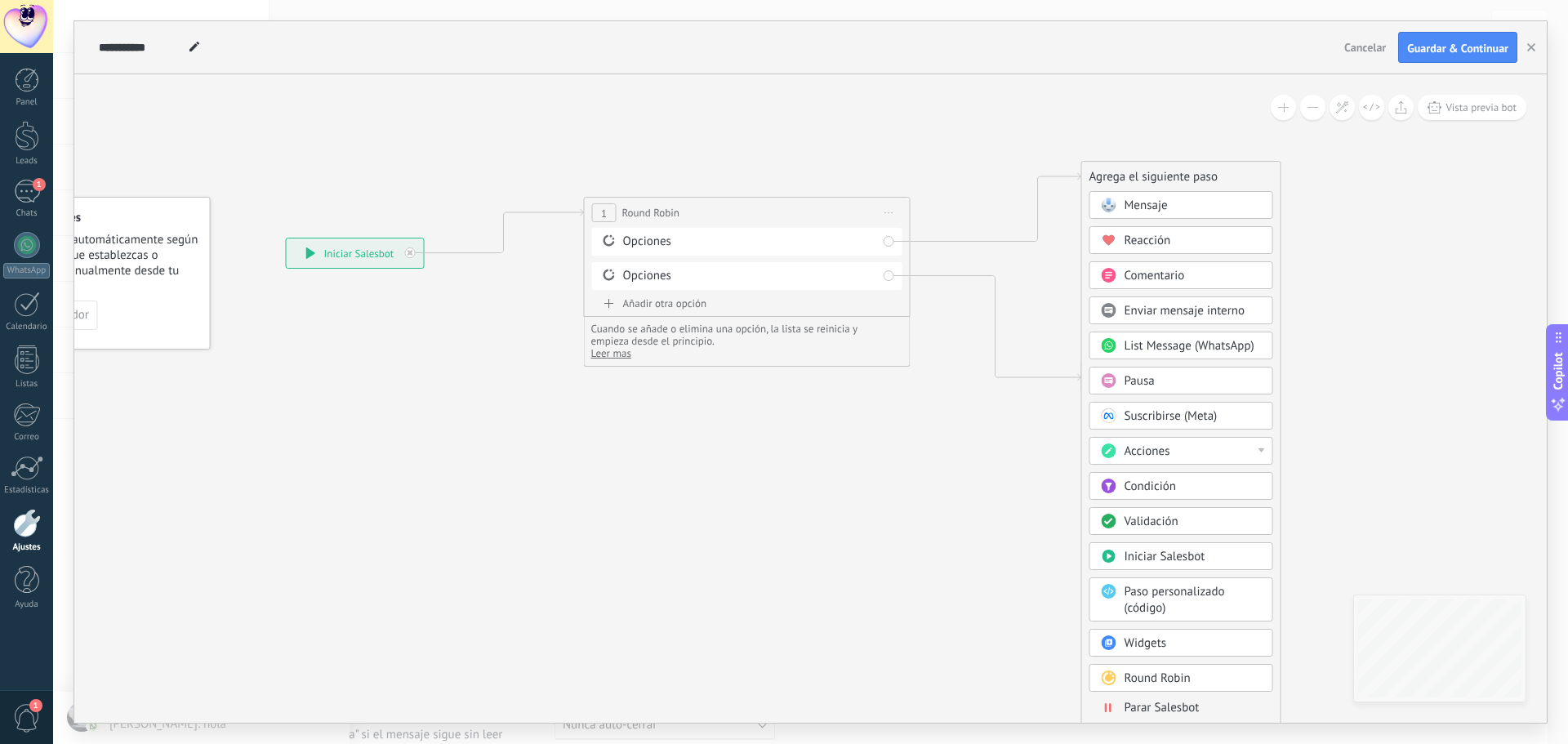
click at [1205, 451] on div "Acciones" at bounding box center [1193, 451] width 137 height 16
click at [1229, 537] on div "Cambiar etapa del lead" at bounding box center [1181, 534] width 182 height 28
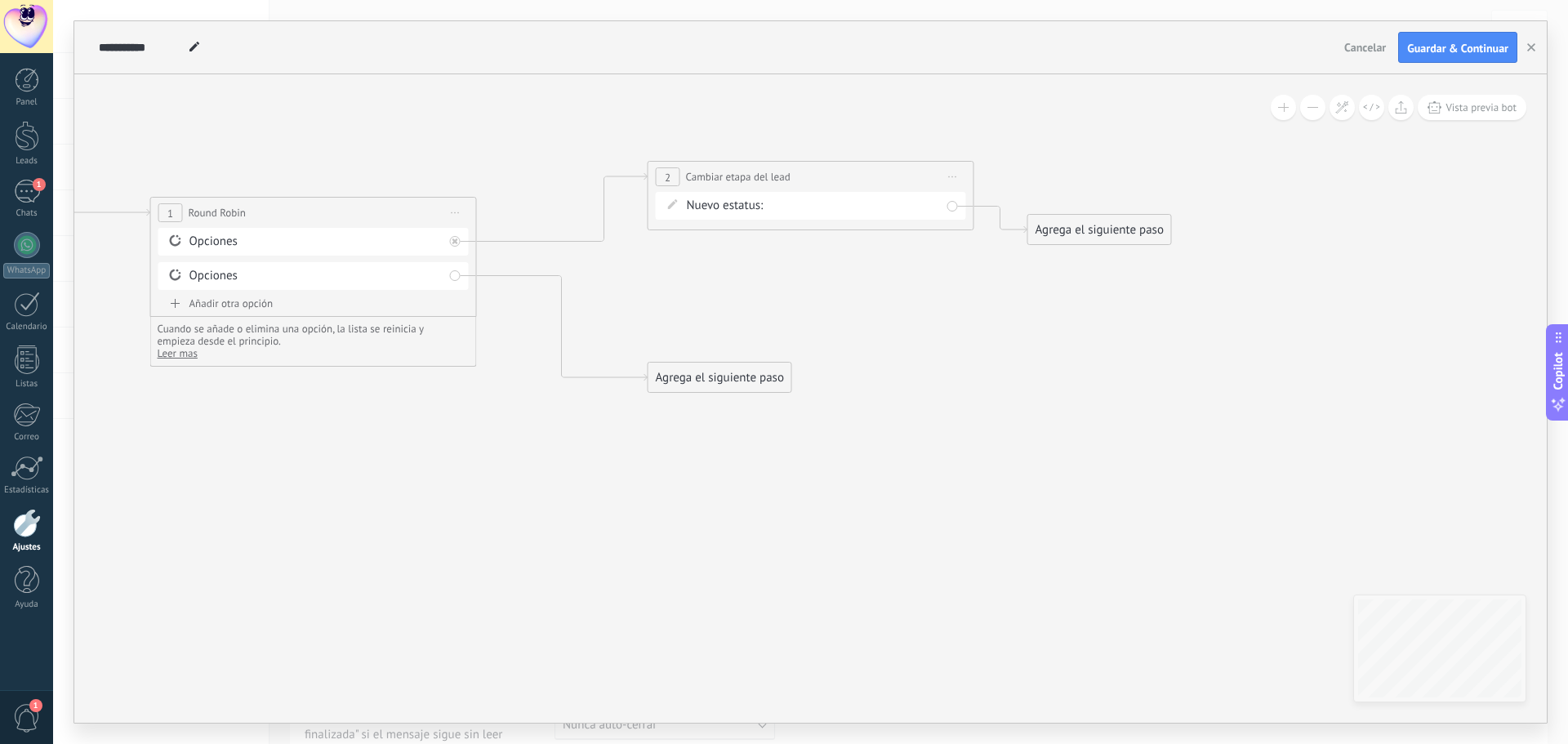
click at [0, 0] on div "Contacto inicial Negociación Debate contractual Discusión de contrato Logrado c…" at bounding box center [0, 0] width 0 height 0
click at [840, 248] on span at bounding box center [816, 241] width 77 height 13
click at [0, 0] on label "Contacto inicial" at bounding box center [0, 0] width 0 height 0
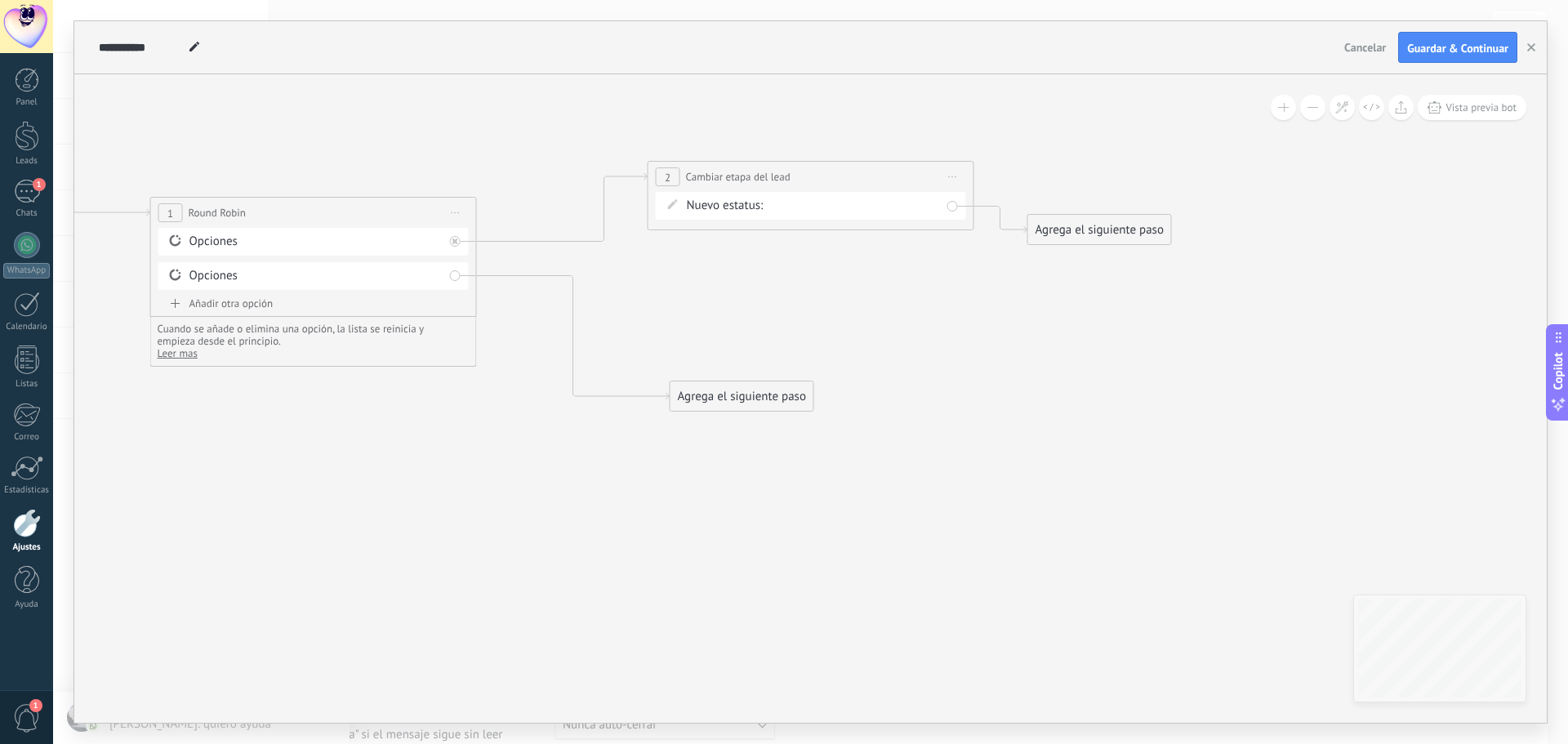
drag, startPoint x: 726, startPoint y: 377, endPoint x: 750, endPoint y: 397, distance: 31.2
click at [750, 397] on div "Agrega el siguiente paso" at bounding box center [742, 396] width 143 height 27
click at [750, 397] on div "Agrega el siguiente paso" at bounding box center [743, 398] width 143 height 27
click at [795, 400] on div "Agrega el siguiente paso" at bounding box center [743, 398] width 143 height 27
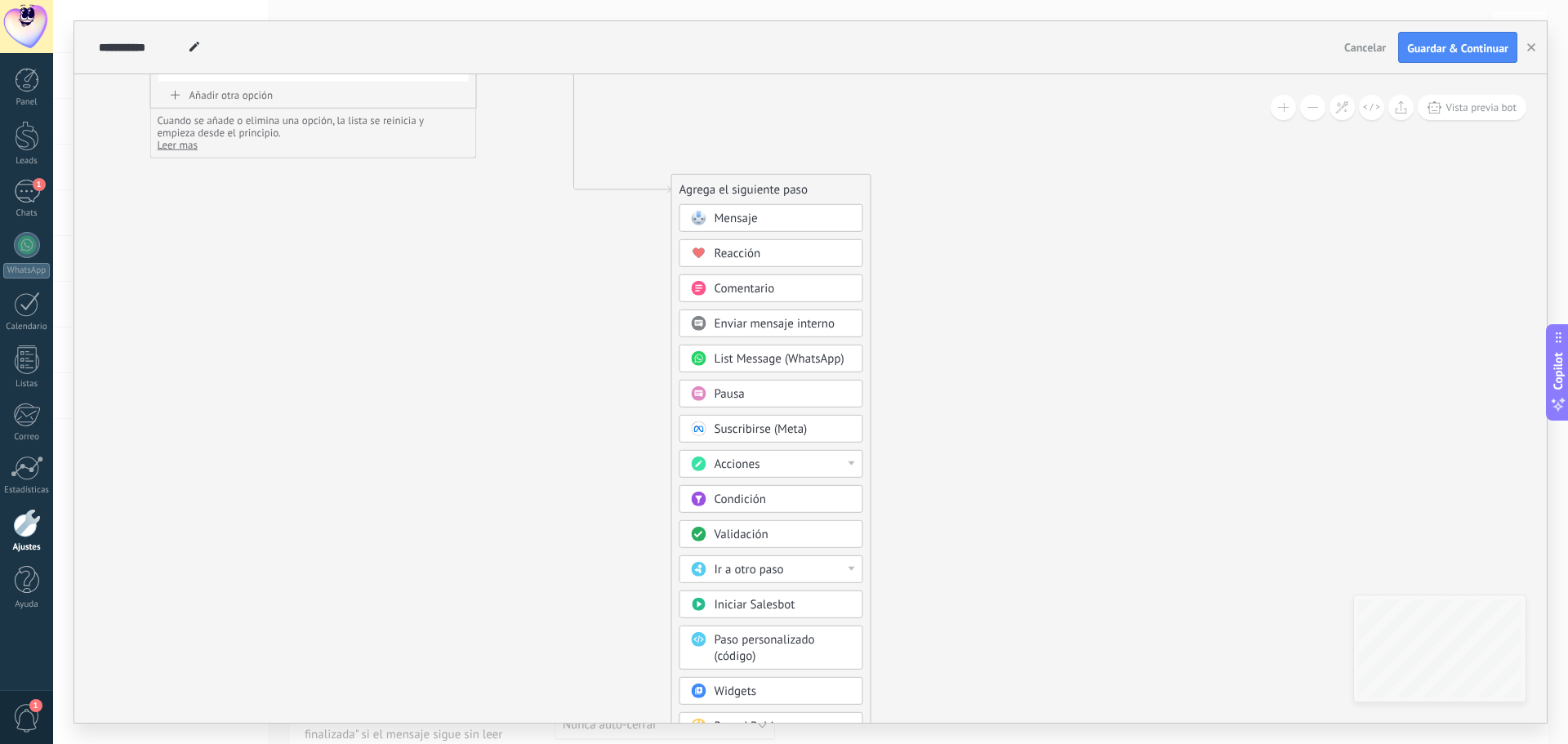
click at [763, 499] on span "Condición" at bounding box center [740, 499] width 51 height 15
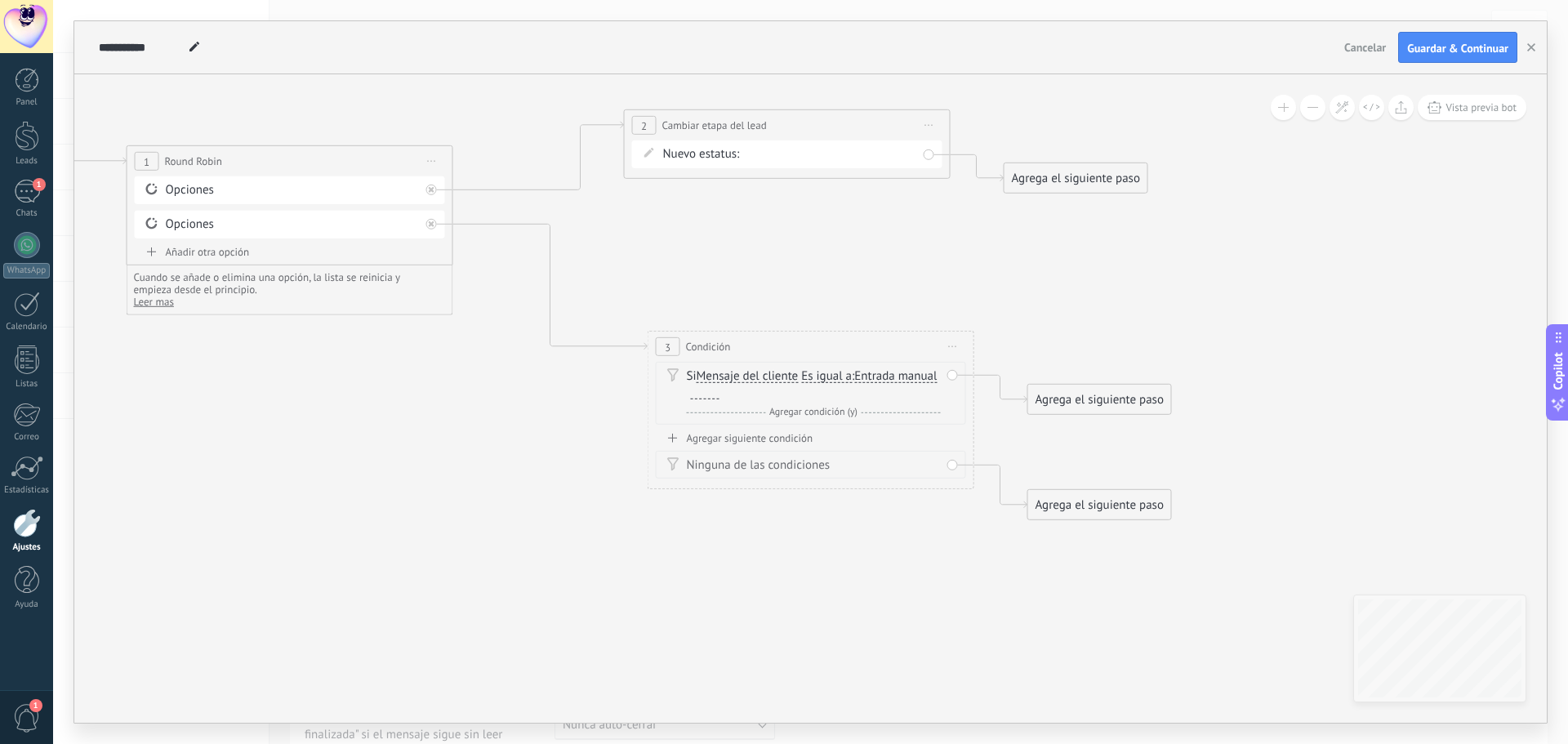
click at [757, 259] on icon at bounding box center [473, 314] width 2105 height 1227
click at [956, 350] on span "Iniciar vista previa aquí Cambiar nombre Duplicar [GEOGRAPHIC_DATA]" at bounding box center [954, 348] width 26 height 24
click at [978, 457] on div "Borrar" at bounding box center [1029, 454] width 162 height 28
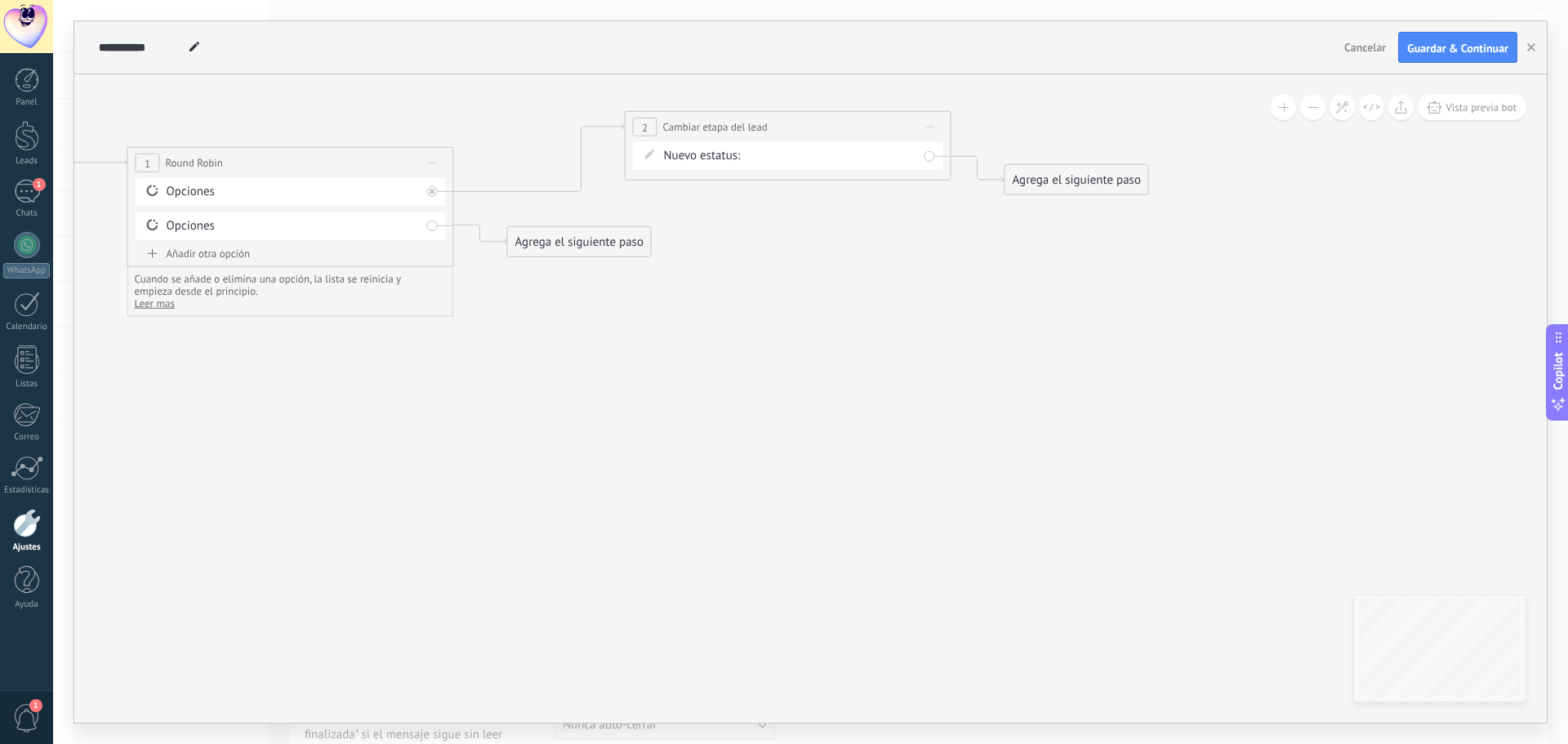
click at [559, 234] on div "Agrega el siguiente paso" at bounding box center [580, 242] width 143 height 27
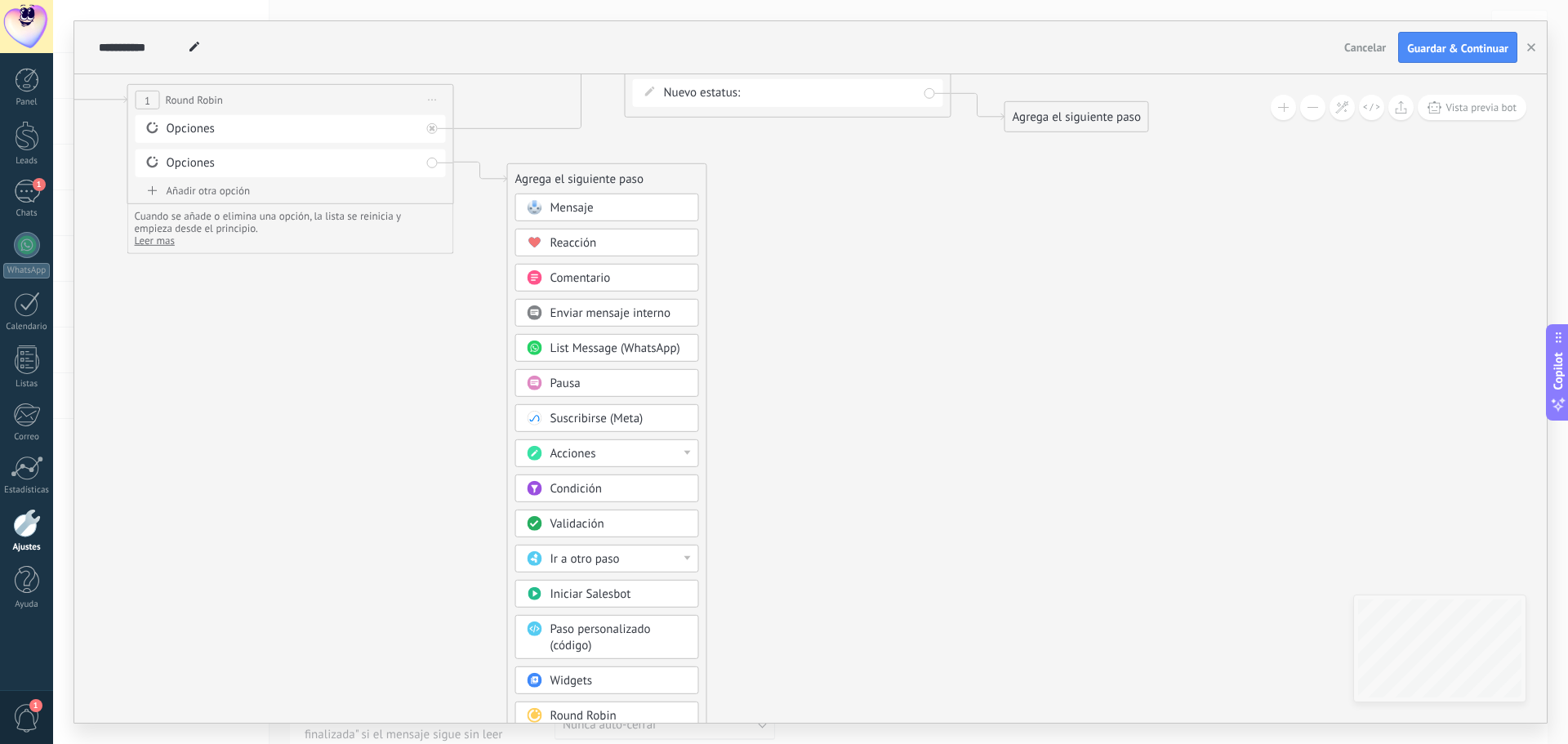
click at [627, 451] on div "Acciones" at bounding box center [619, 453] width 137 height 16
click at [656, 542] on div "Cambiar etapa del lead" at bounding box center [607, 537] width 182 height 28
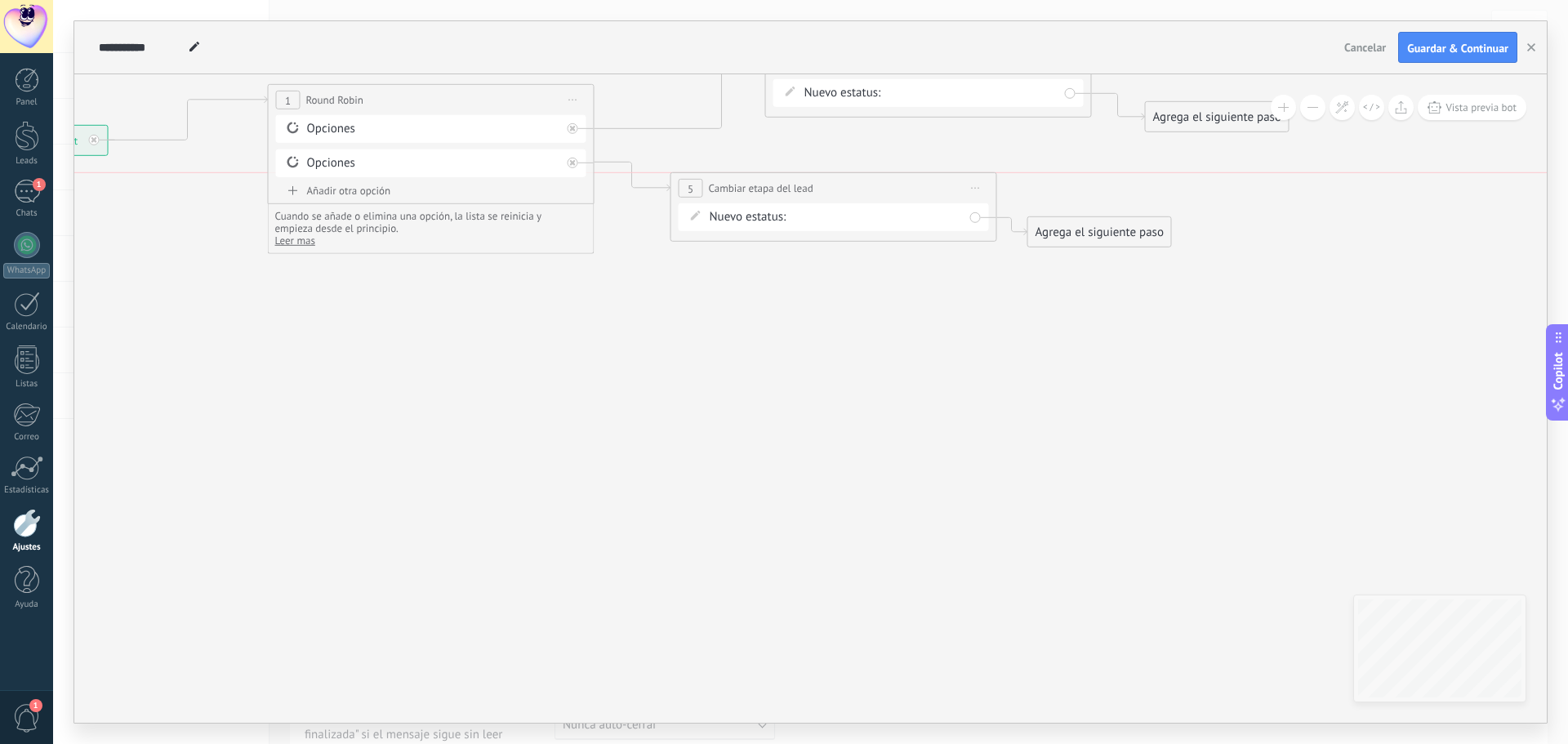
drag, startPoint x: 834, startPoint y: 204, endPoint x: 858, endPoint y: 227, distance: 33.2
click at [858, 203] on div "**********" at bounding box center [833, 188] width 325 height 30
click at [0, 0] on div "Contacto inicial Negociación Debate contractual Discusión de contrato Logrado c…" at bounding box center [0, 0] width 0 height 0
click at [877, 320] on span at bounding box center [863, 313] width 77 height 13
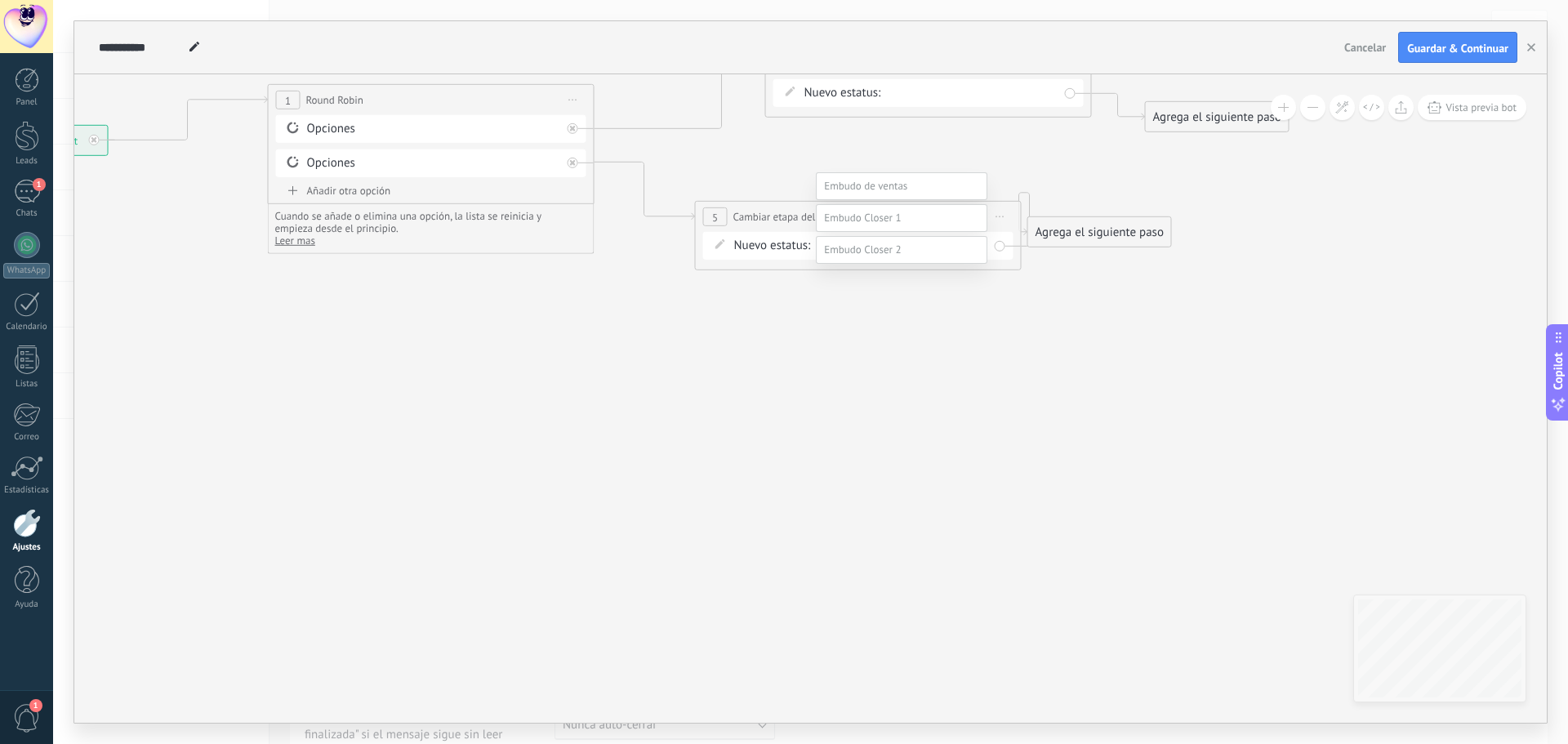
click at [0, 0] on label "Contacto inicial" at bounding box center [0, 0] width 0 height 0
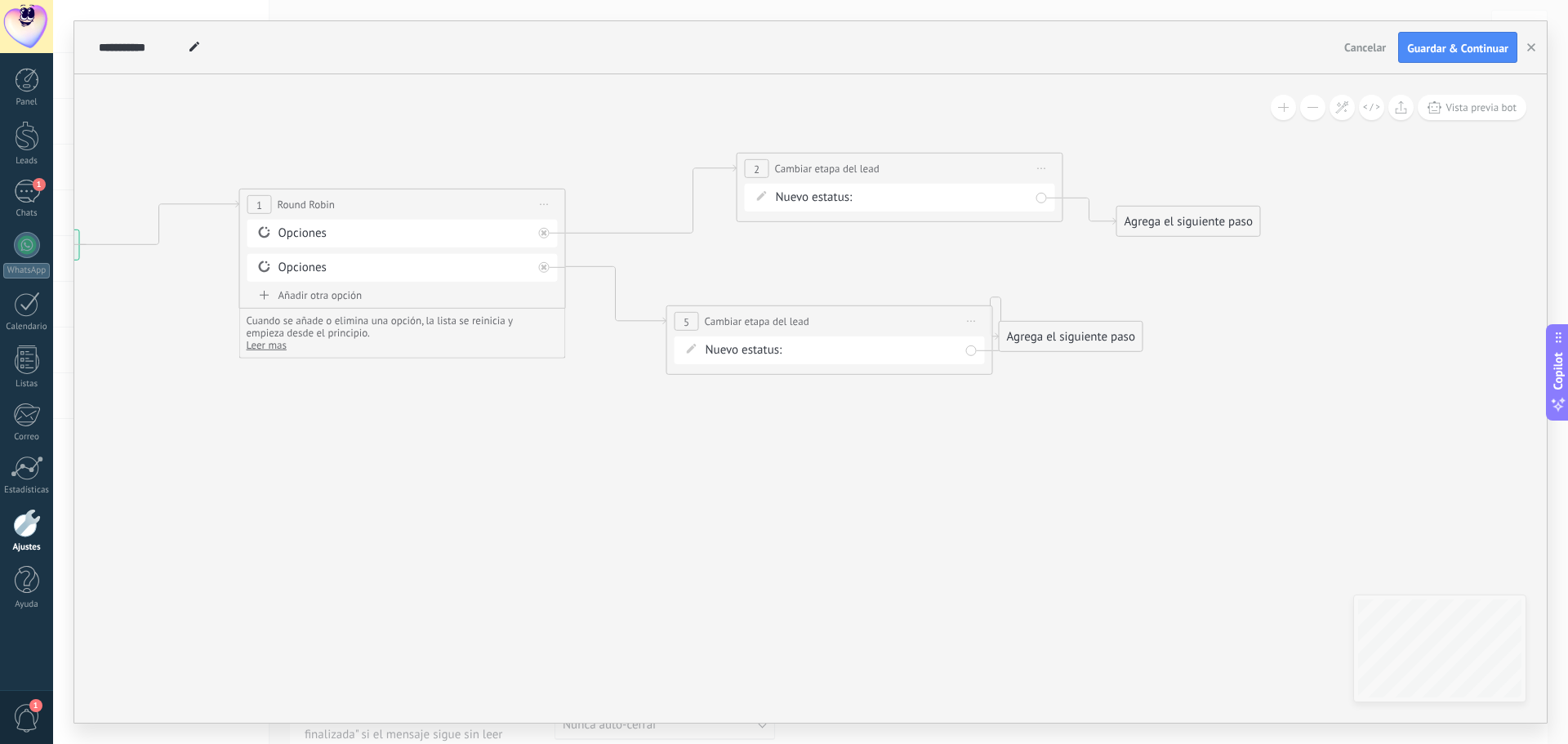
drag, startPoint x: 982, startPoint y: 413, endPoint x: 793, endPoint y: 546, distance: 231.1
click at [797, 545] on icon at bounding box center [574, 263] width 2081 height 1038
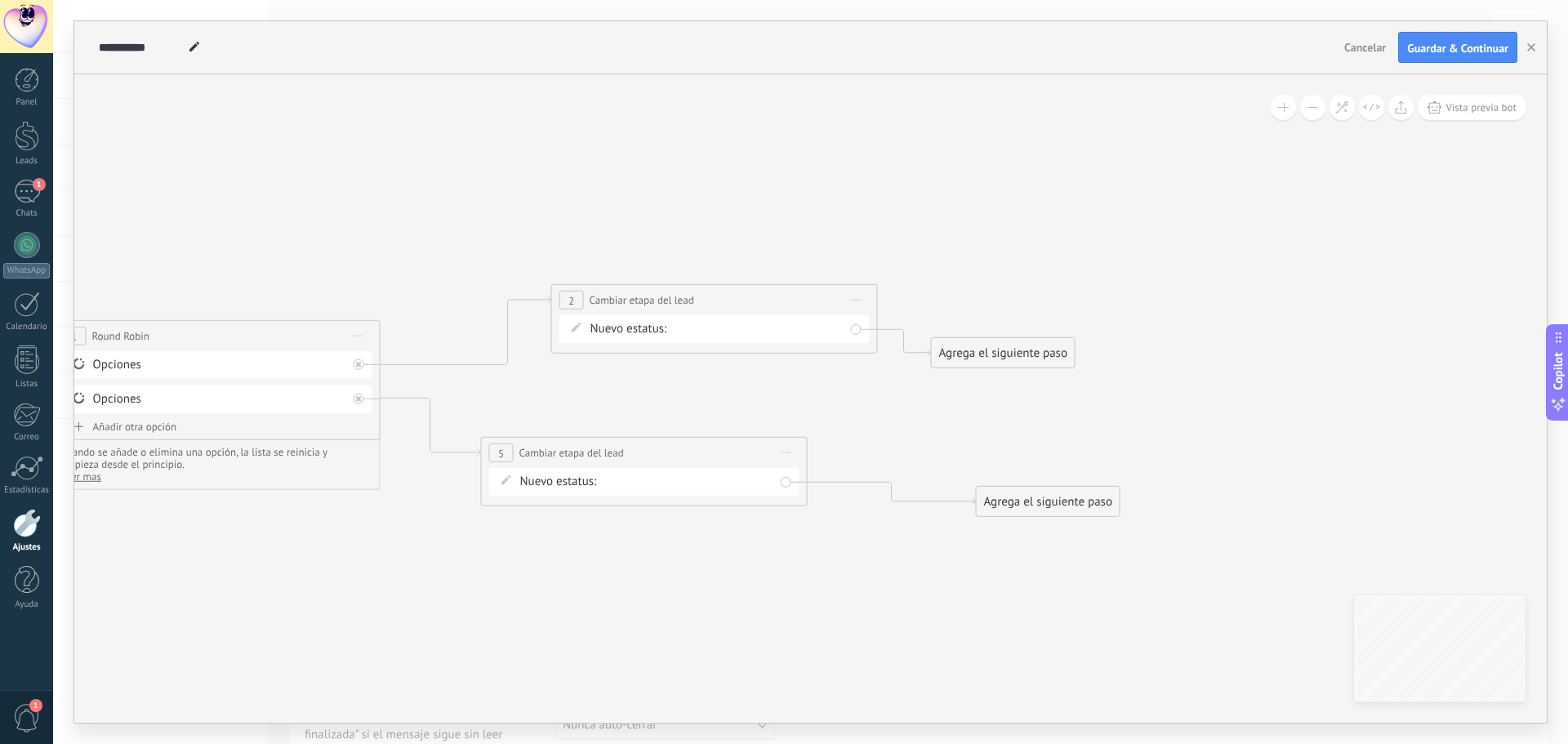
drag, startPoint x: 877, startPoint y: 470, endPoint x: 1042, endPoint y: 504, distance: 168.5
click at [1042, 504] on div "Agrega el siguiente paso" at bounding box center [1048, 502] width 143 height 27
drag, startPoint x: 727, startPoint y: 441, endPoint x: 852, endPoint y: 459, distance: 126.3
click at [852, 459] on div "**********" at bounding box center [763, 471] width 325 height 30
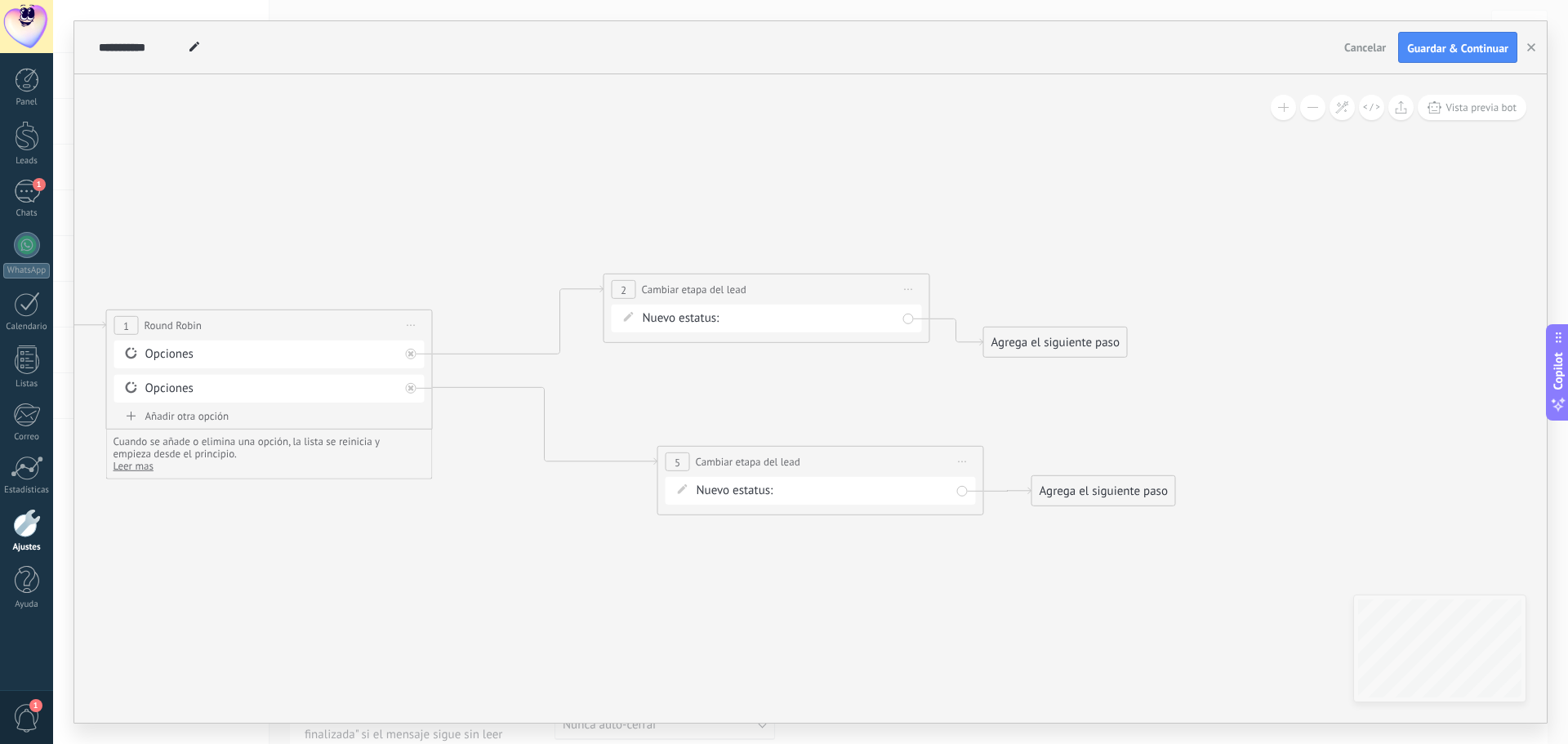
drag, startPoint x: 741, startPoint y: 403, endPoint x: 849, endPoint y: 394, distance: 108.4
click at [838, 394] on icon at bounding box center [464, 394] width 2129 height 1058
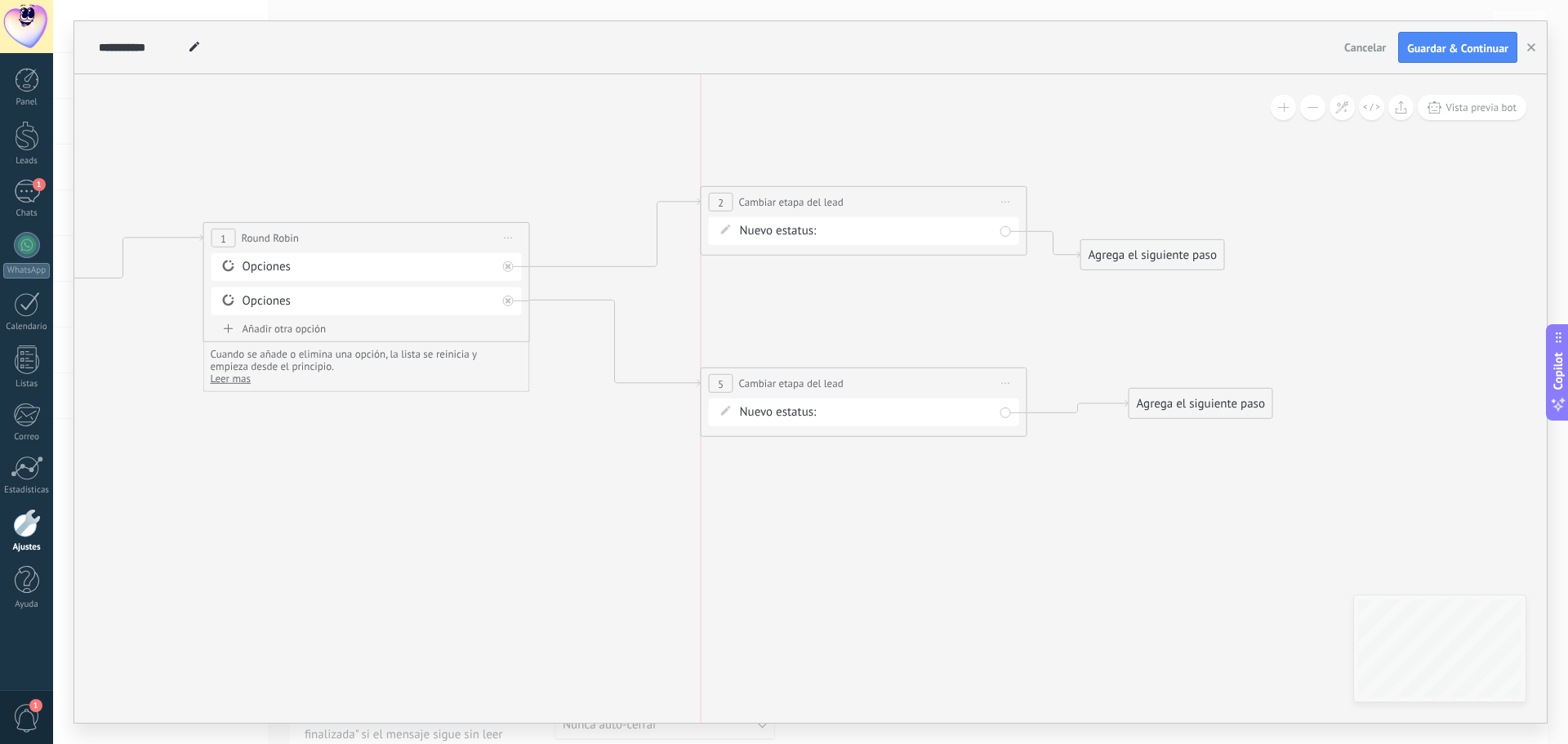
drag, startPoint x: 844, startPoint y: 368, endPoint x: 788, endPoint y: 376, distance: 56.6
click at [789, 377] on span "Cambiar etapa del lead" at bounding box center [792, 384] width 104 height 15
click at [802, 200] on span "Cambiar etapa del lead" at bounding box center [792, 202] width 104 height 15
click at [880, 335] on icon at bounding box center [561, 312] width 2129 height 1069
click at [1464, 45] on span "Guardar & Continuar" at bounding box center [1457, 48] width 101 height 12
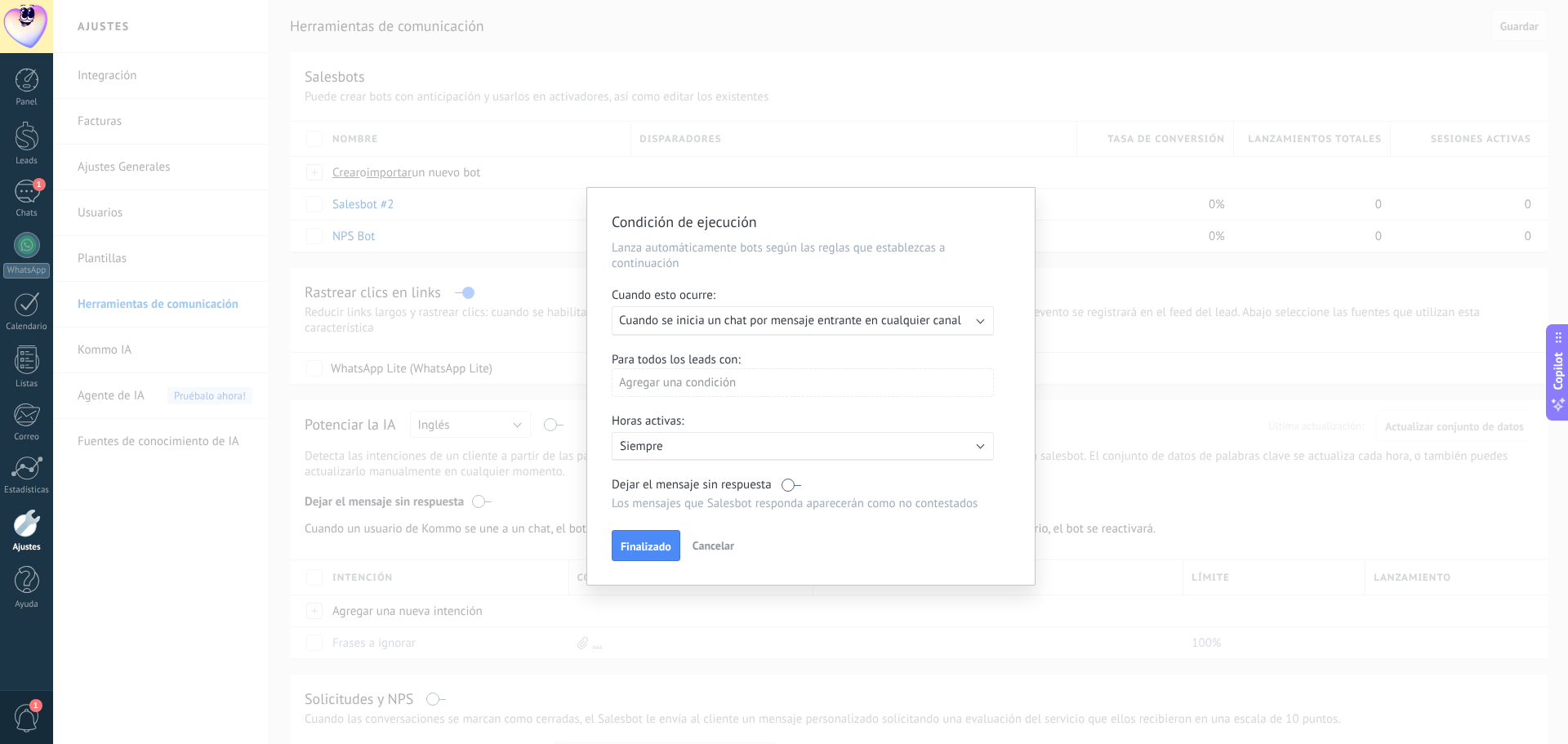
click at [735, 379] on div "Agregar una condición" at bounding box center [802, 383] width 382 height 29
click at [785, 367] on div at bounding box center [811, 386] width 447 height 397
click at [788, 323] on span "Cuando se inicia un chat por mensaje entrante en cualquier canal" at bounding box center [790, 320] width 342 height 15
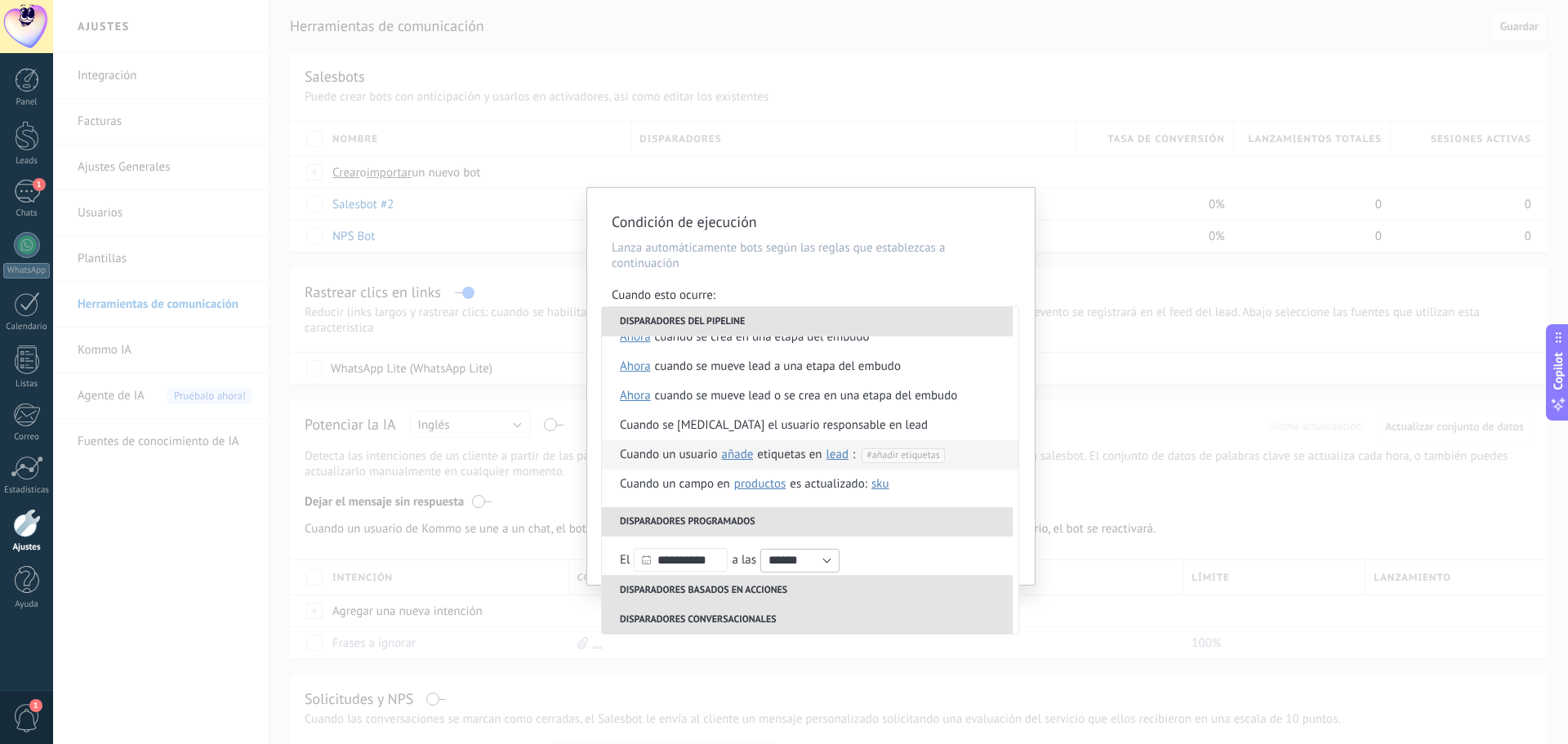
scroll to position [0, 0]
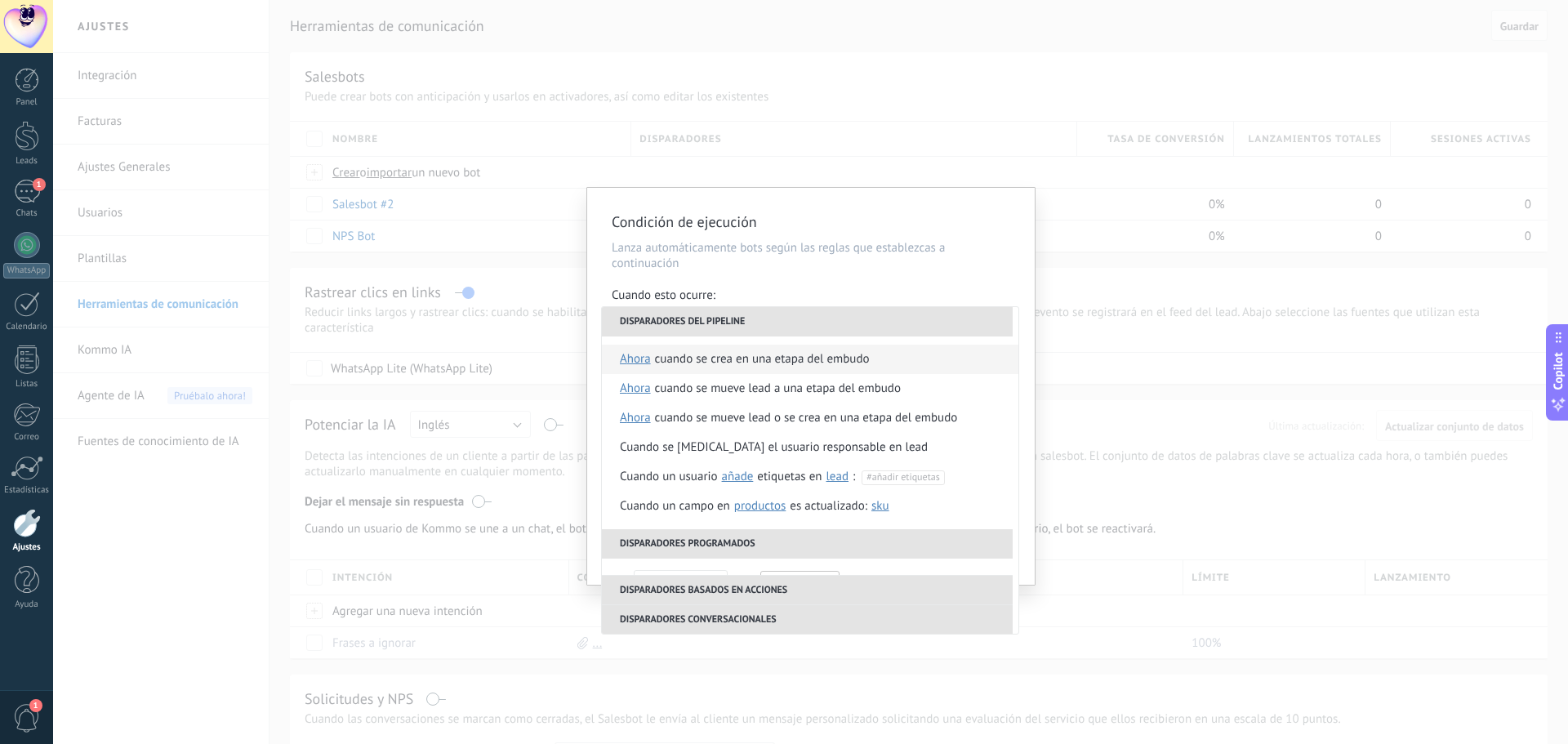
click at [736, 364] on div "Cuando se crea en una etapa del embudo" at bounding box center [762, 359] width 215 height 29
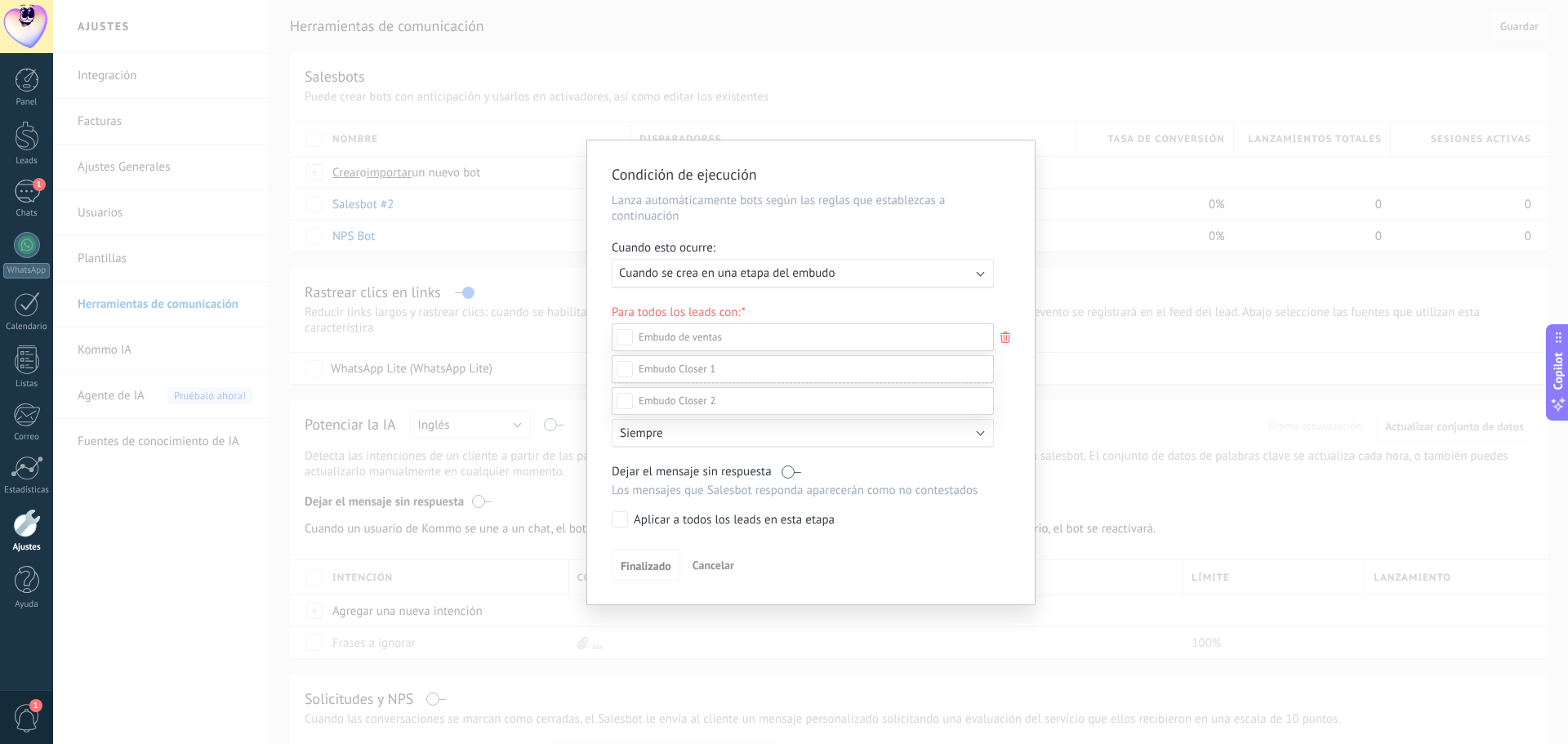
click at [900, 301] on div at bounding box center [810, 372] width 1515 height 744
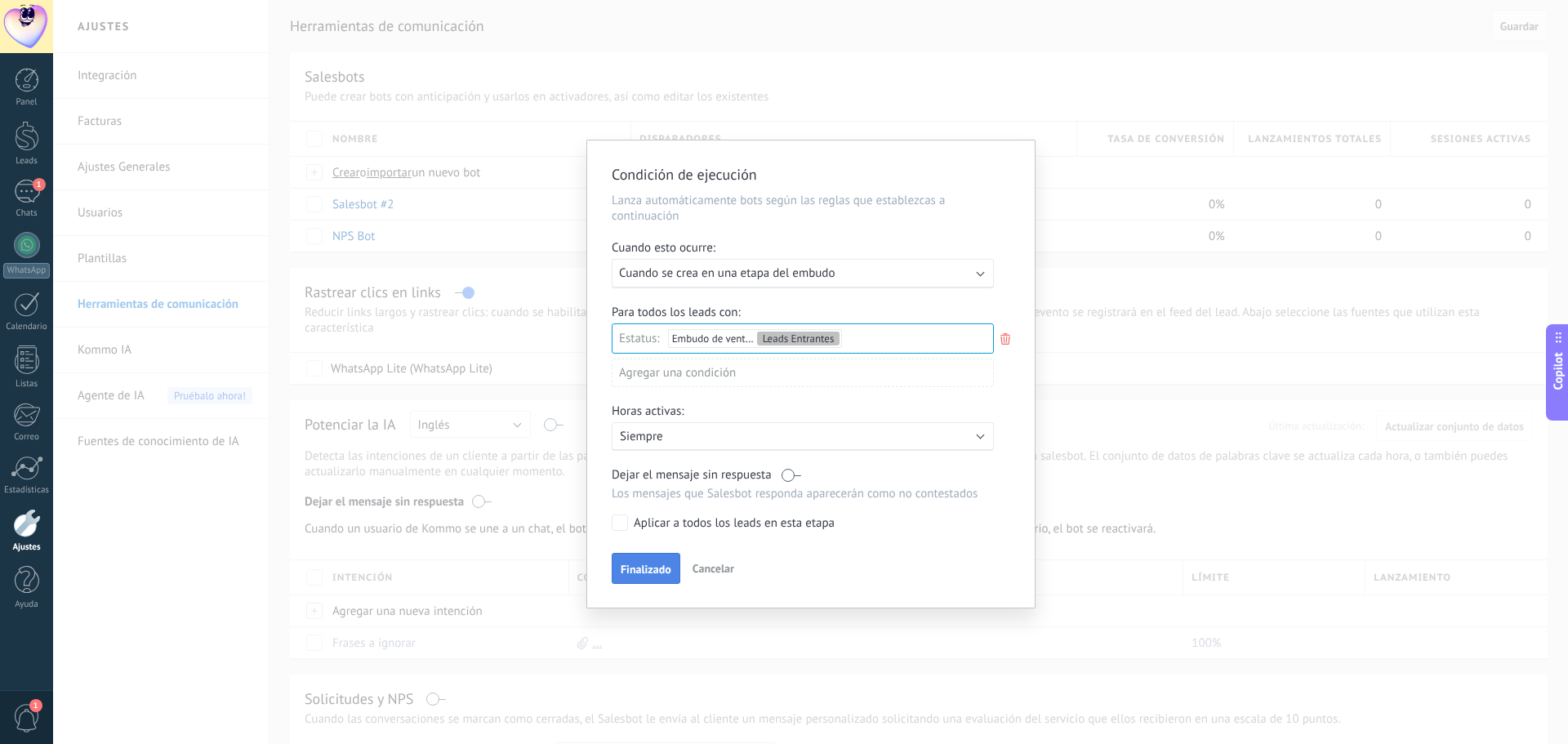
click at [639, 562] on button "Finalizado" at bounding box center [645, 568] width 68 height 31
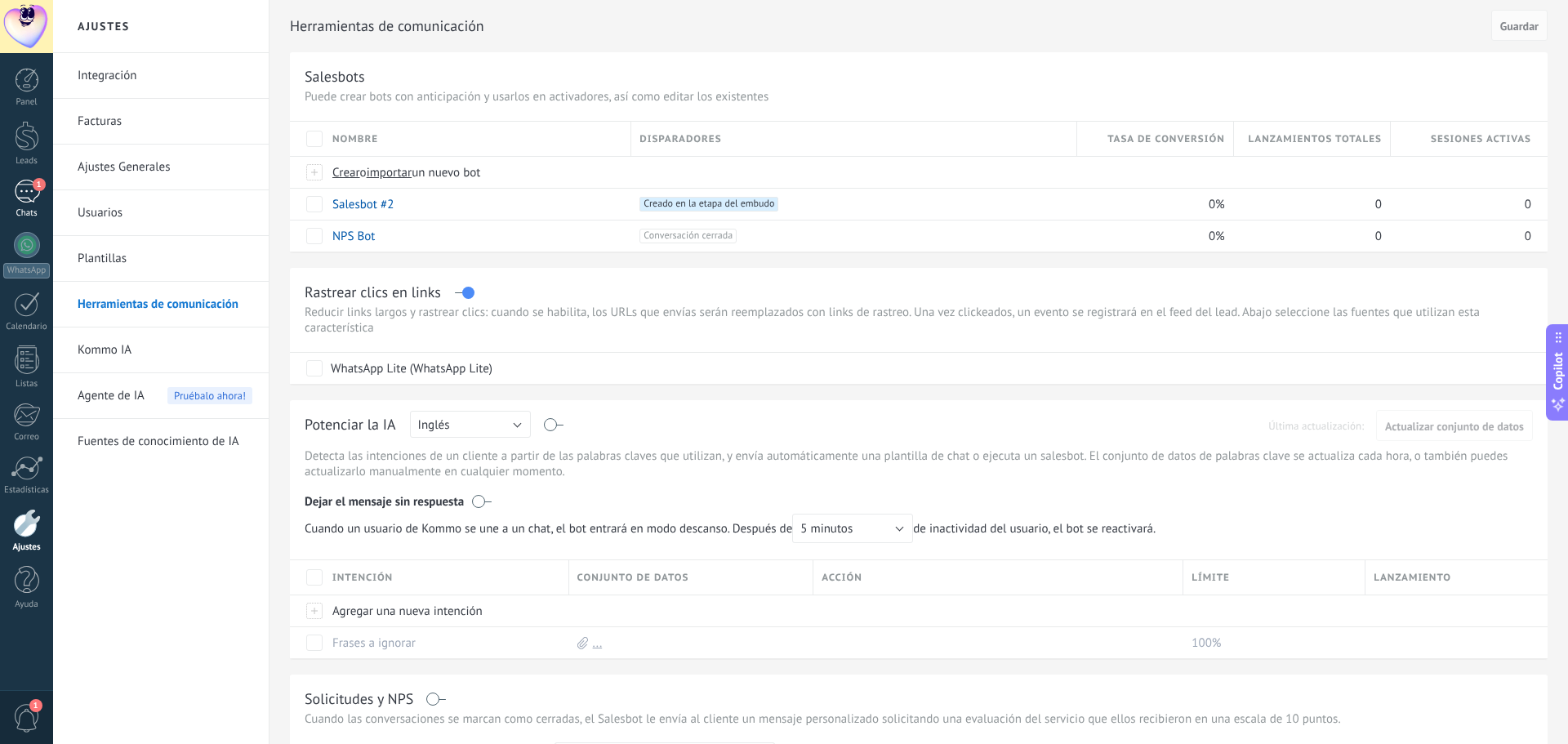
click at [33, 183] on span "1" at bounding box center [40, 185] width 14 height 13
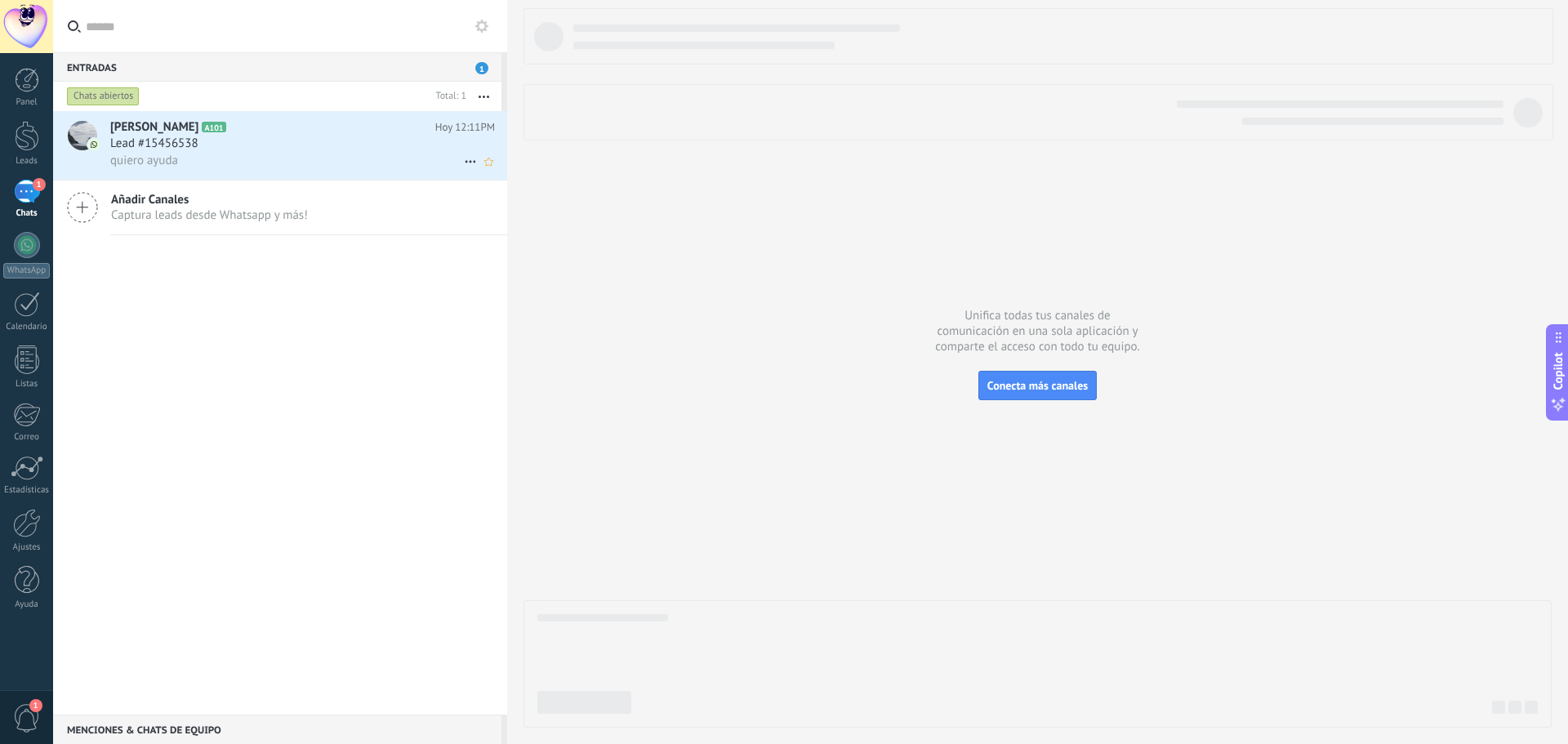
click at [301, 157] on div "quiero ayuda" at bounding box center [302, 161] width 385 height 17
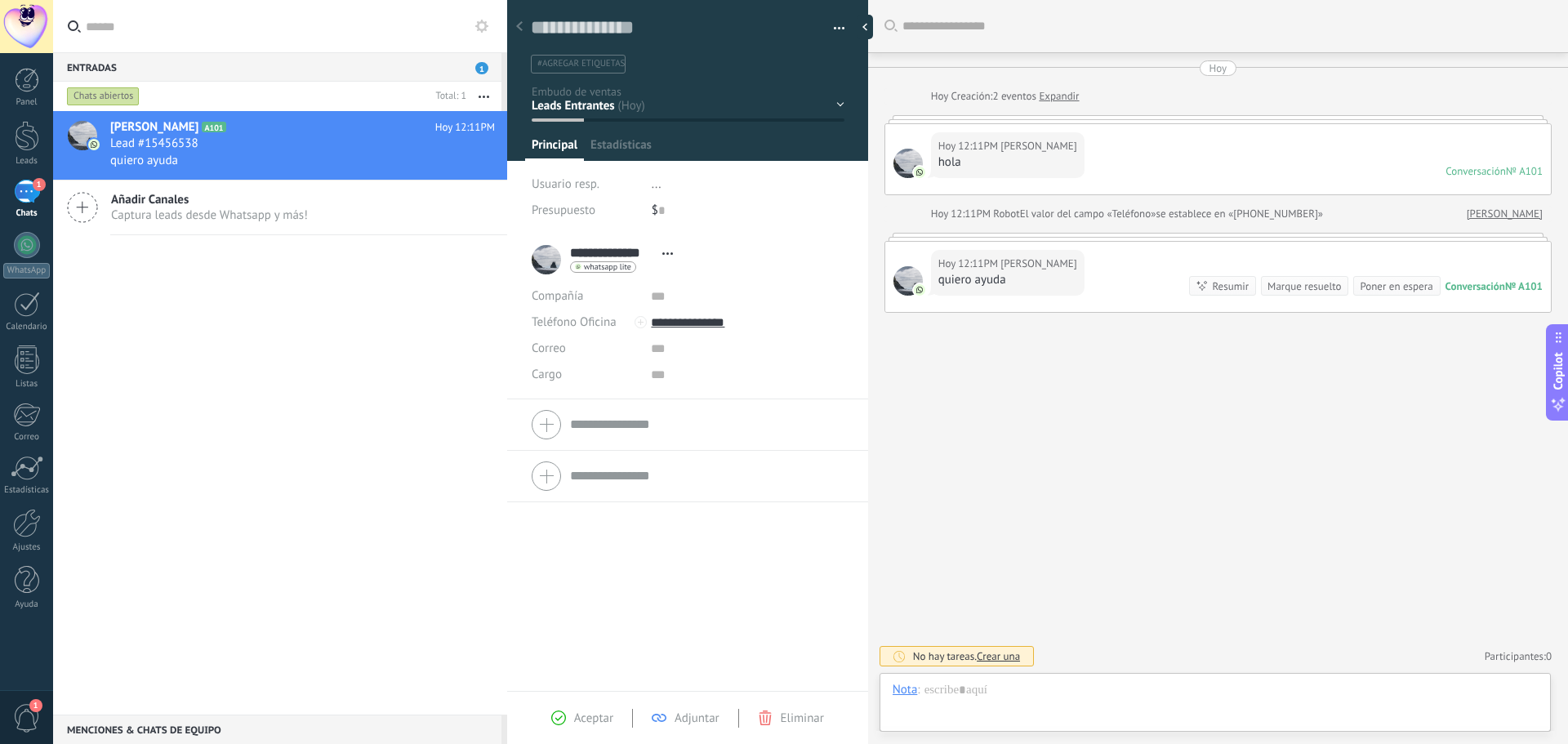
scroll to position [24, 0]
click at [987, 705] on div at bounding box center [1215, 705] width 645 height 49
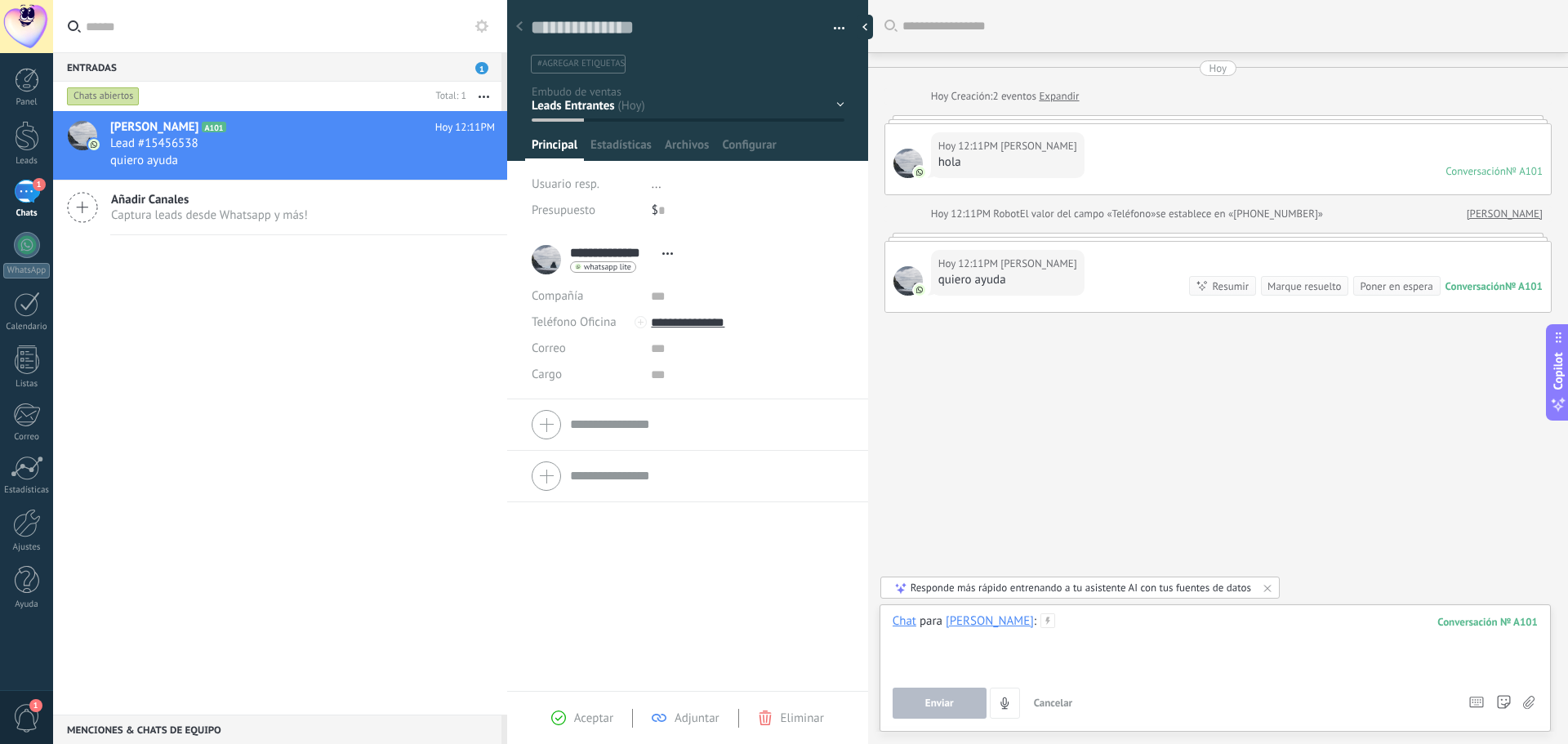
click at [978, 655] on div at bounding box center [1215, 644] width 645 height 62
click at [1117, 637] on div at bounding box center [1215, 644] width 645 height 62
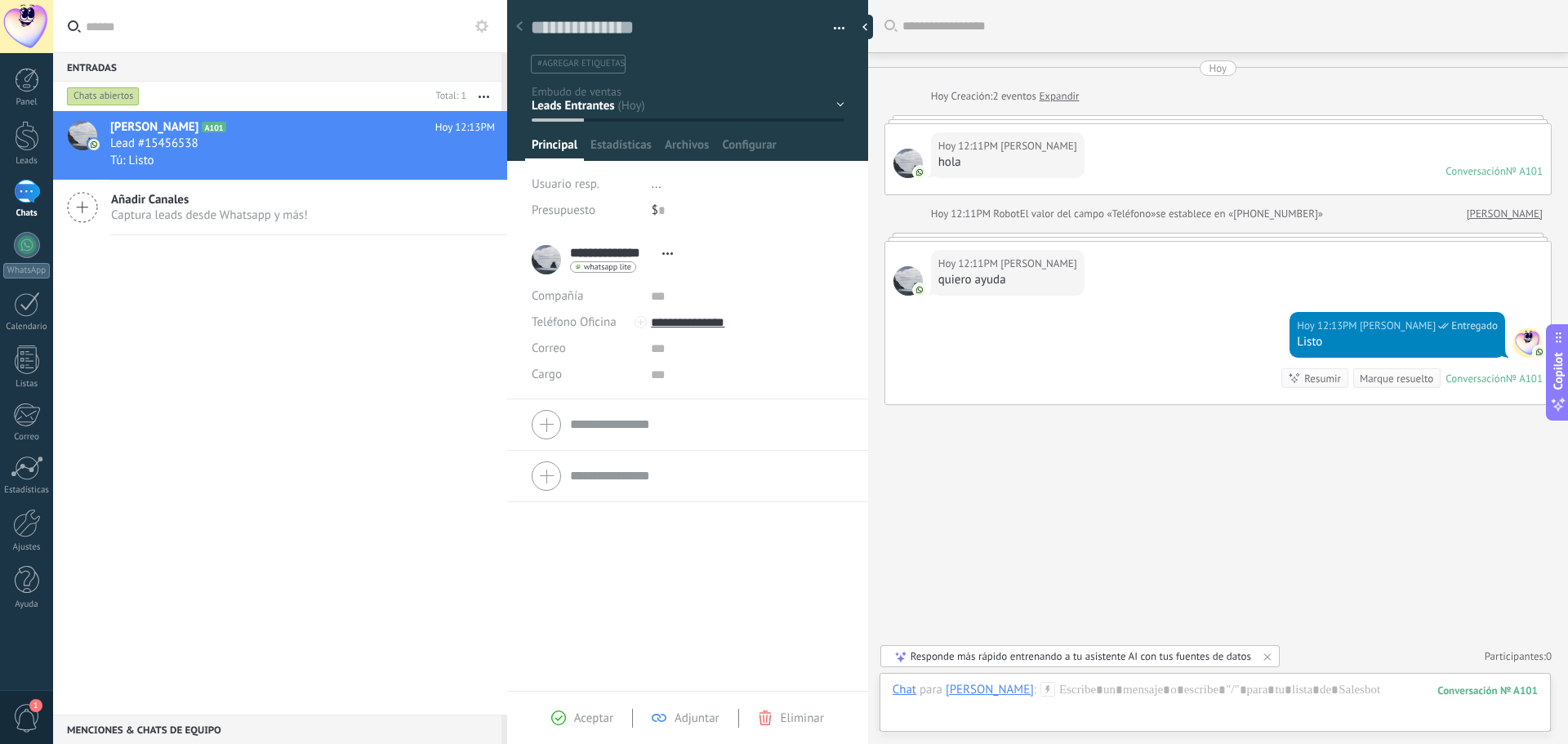
click at [40, 190] on div "1" at bounding box center [26, 191] width 26 height 24
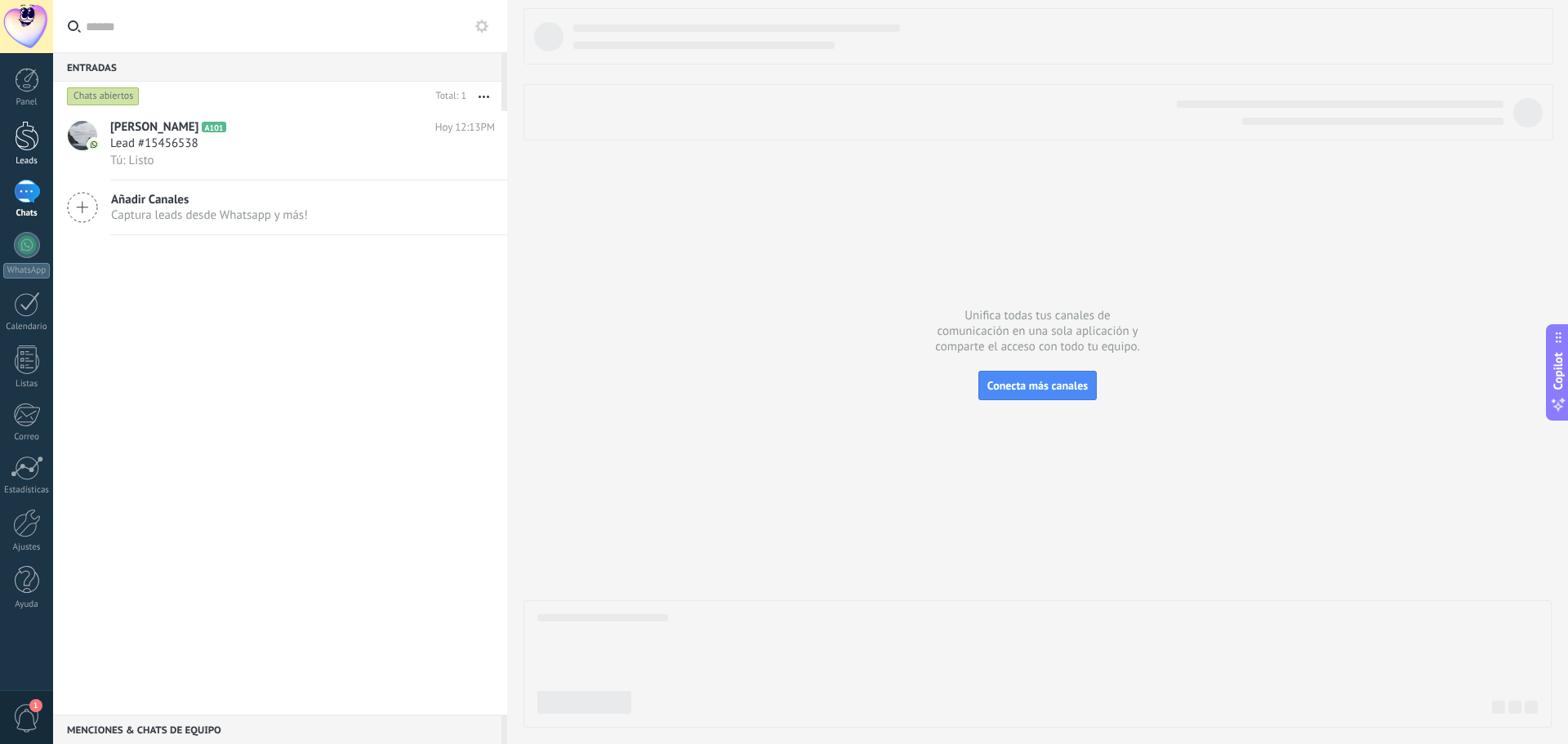
click at [38, 136] on div at bounding box center [26, 135] width 24 height 30
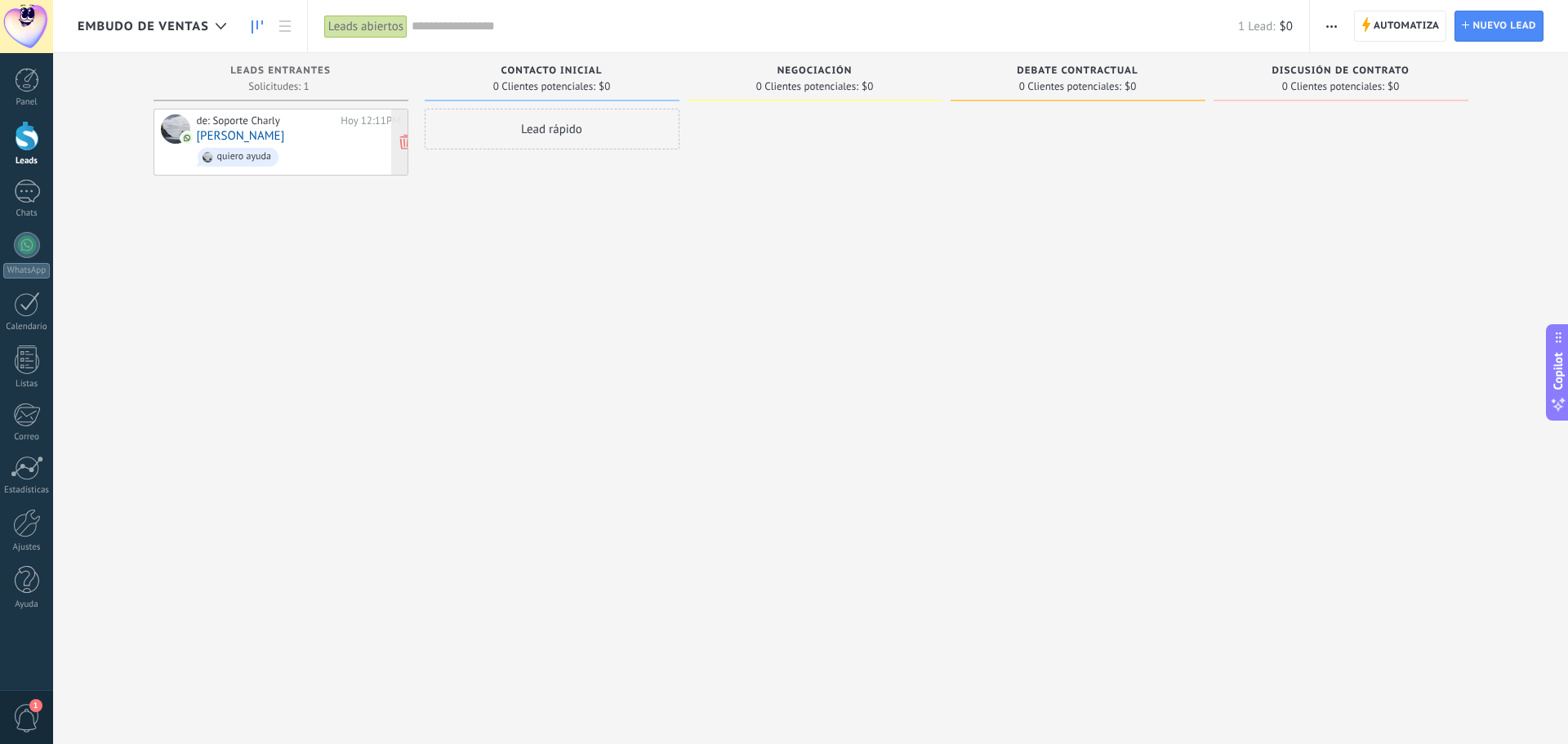
click at [303, 148] on span "quiero ayuda" at bounding box center [299, 157] width 204 height 25
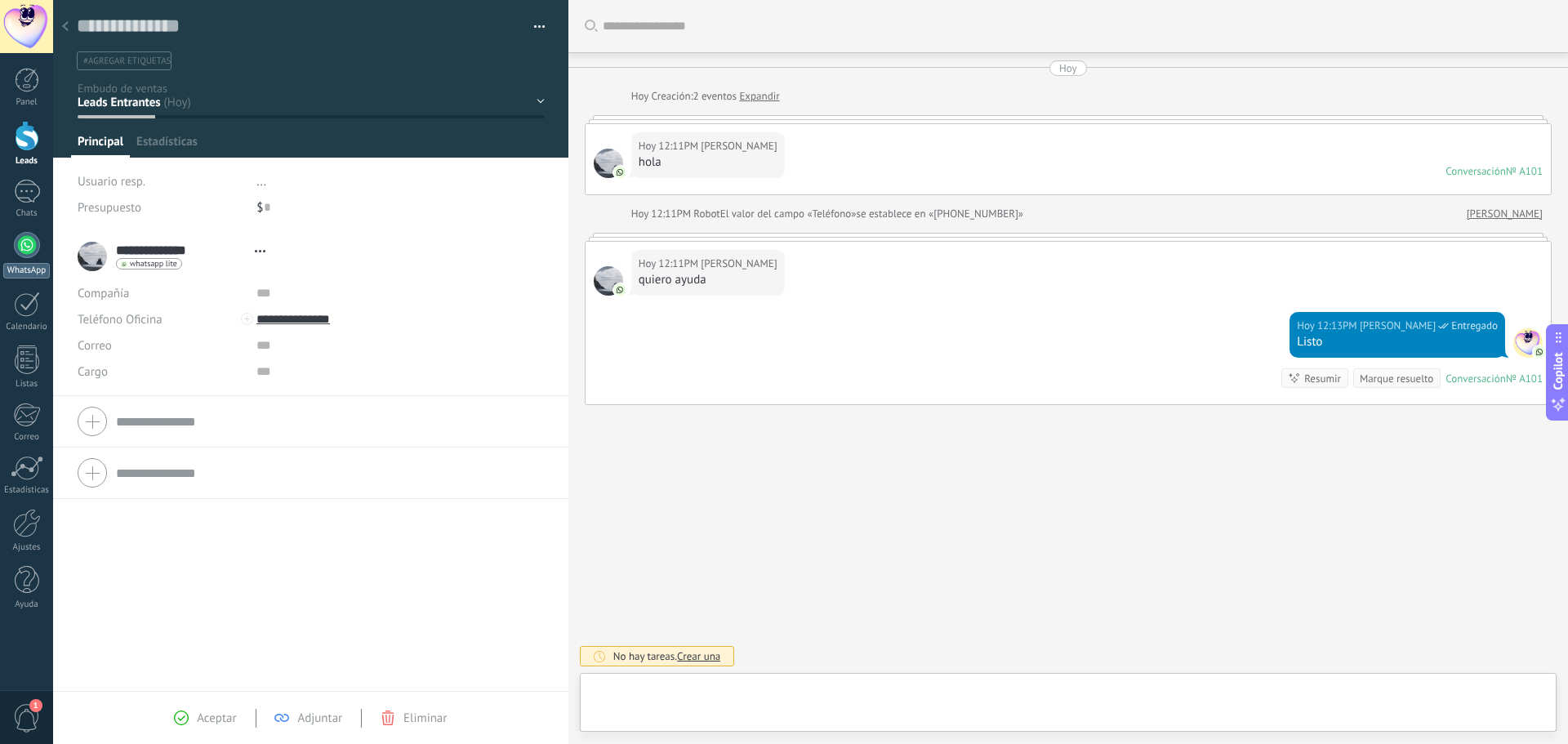
type textarea "**********"
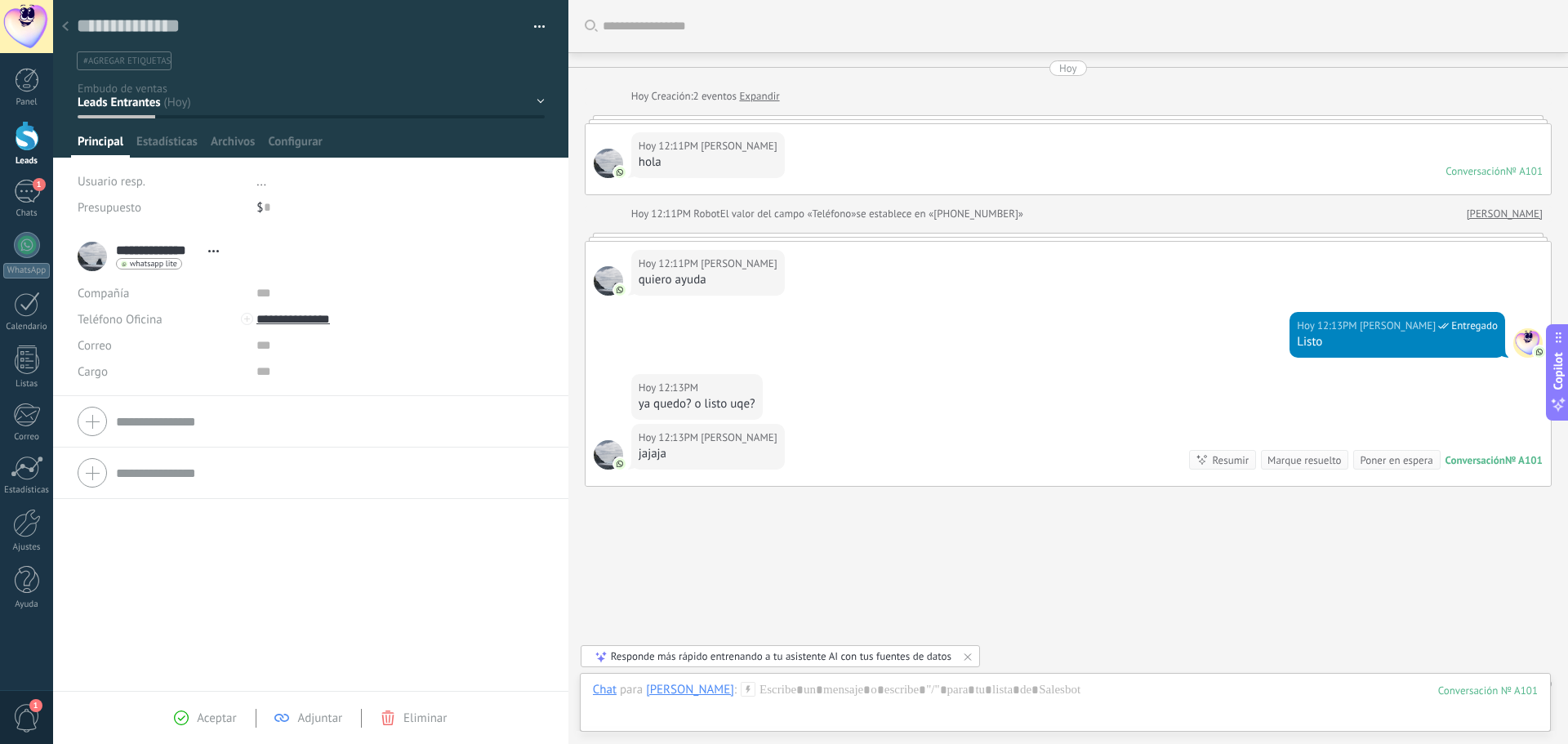
scroll to position [28, 0]
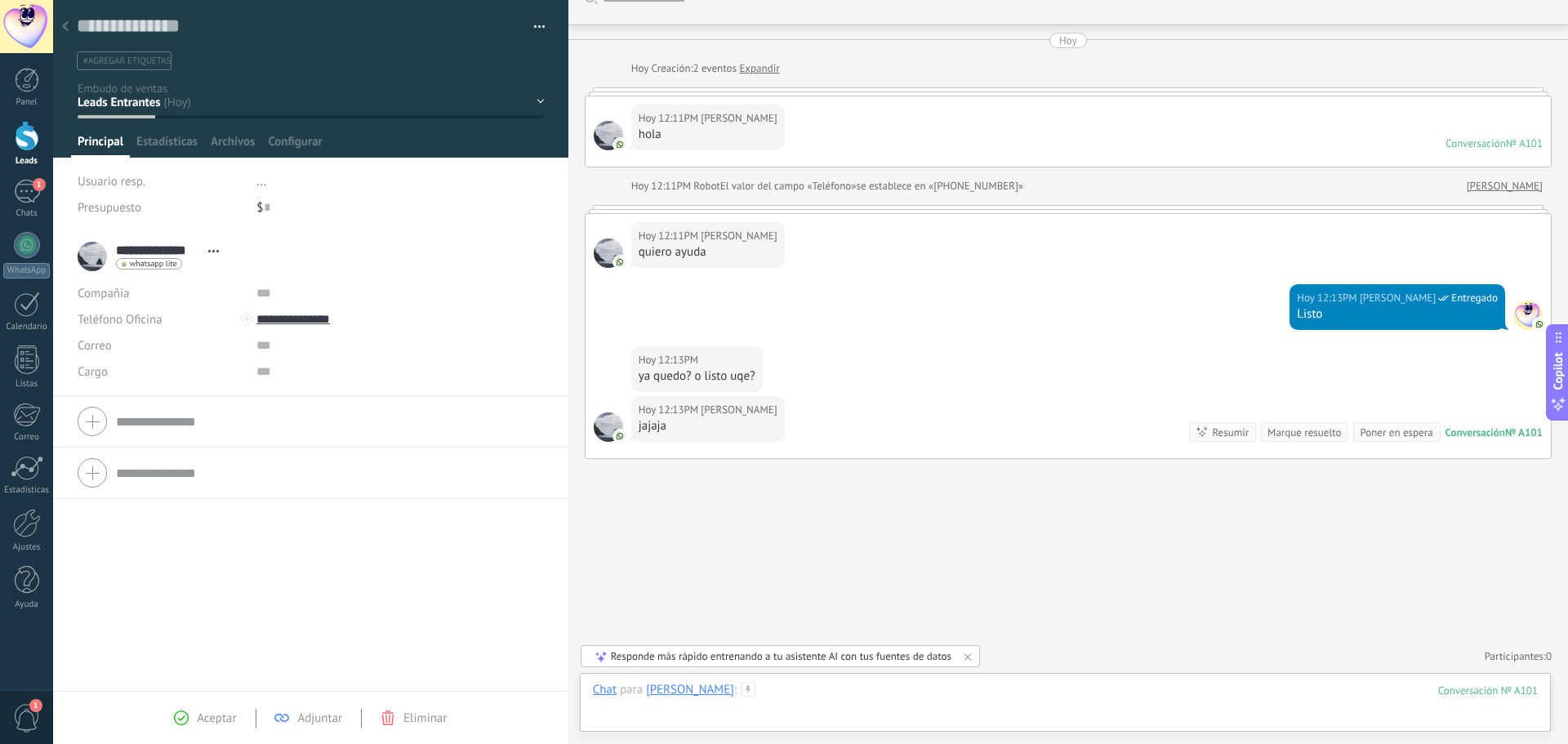
click at [818, 684] on div at bounding box center [1066, 705] width 945 height 49
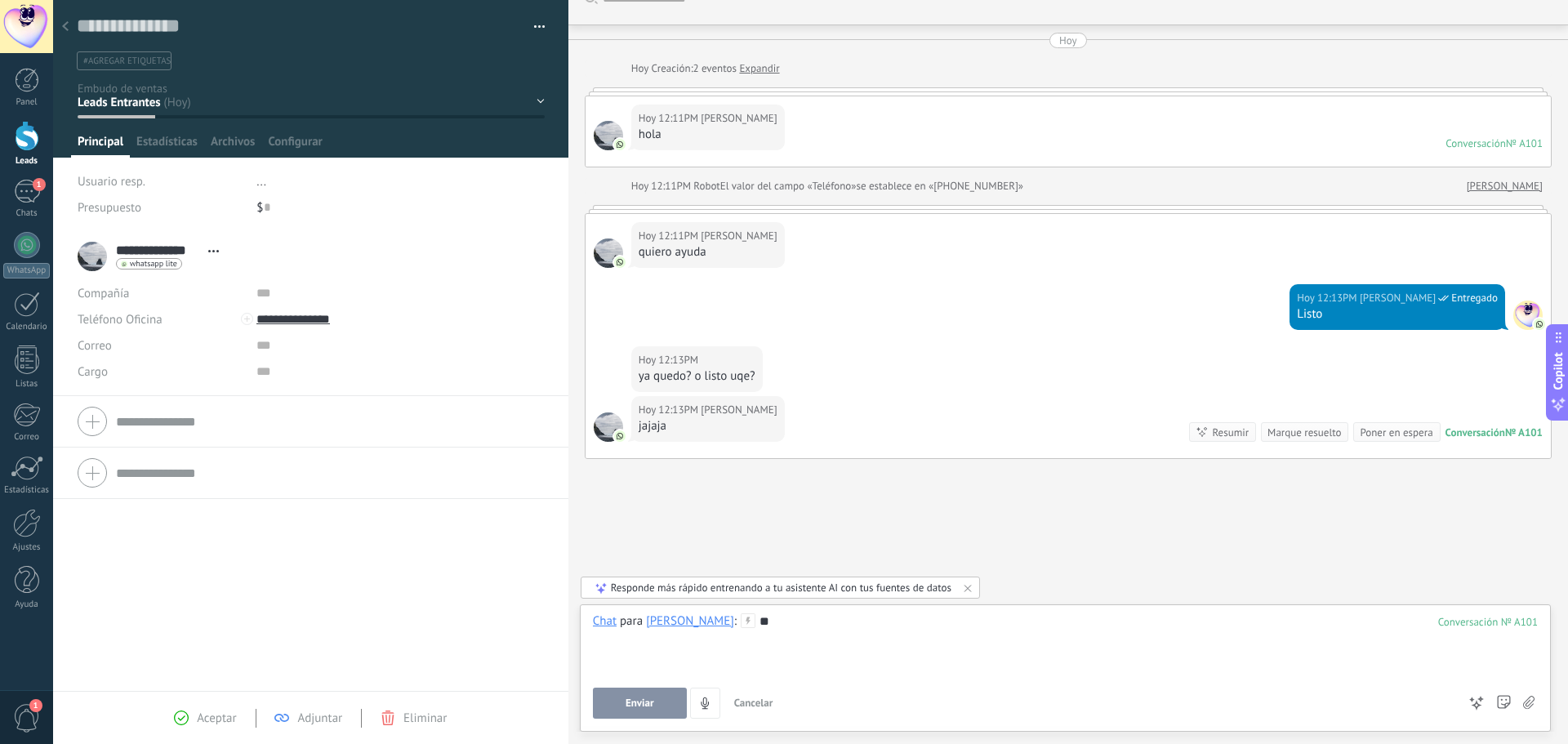
click at [833, 632] on div at bounding box center [1066, 637] width 945 height 16
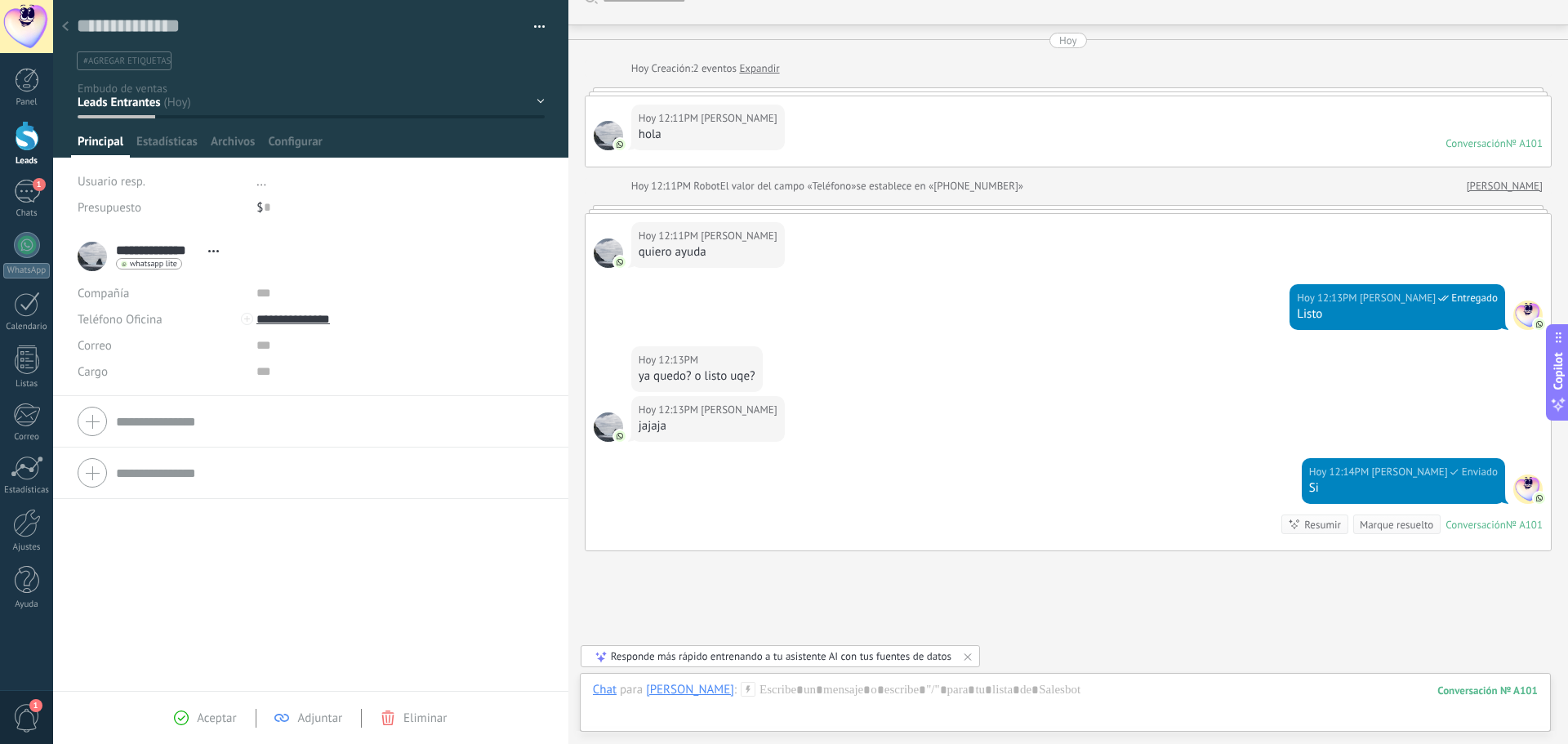
scroll to position [120, 0]
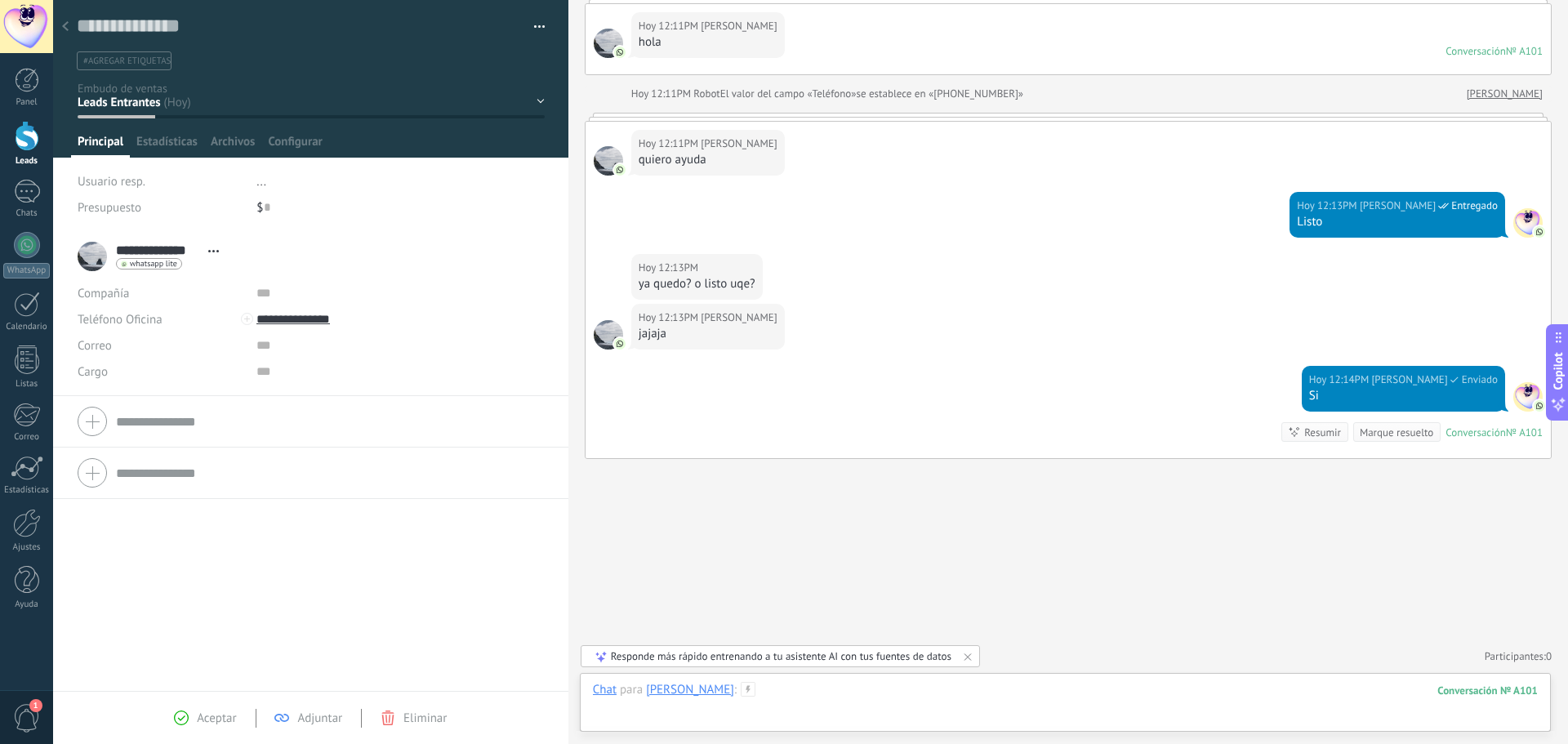
click at [835, 690] on div at bounding box center [1066, 705] width 945 height 49
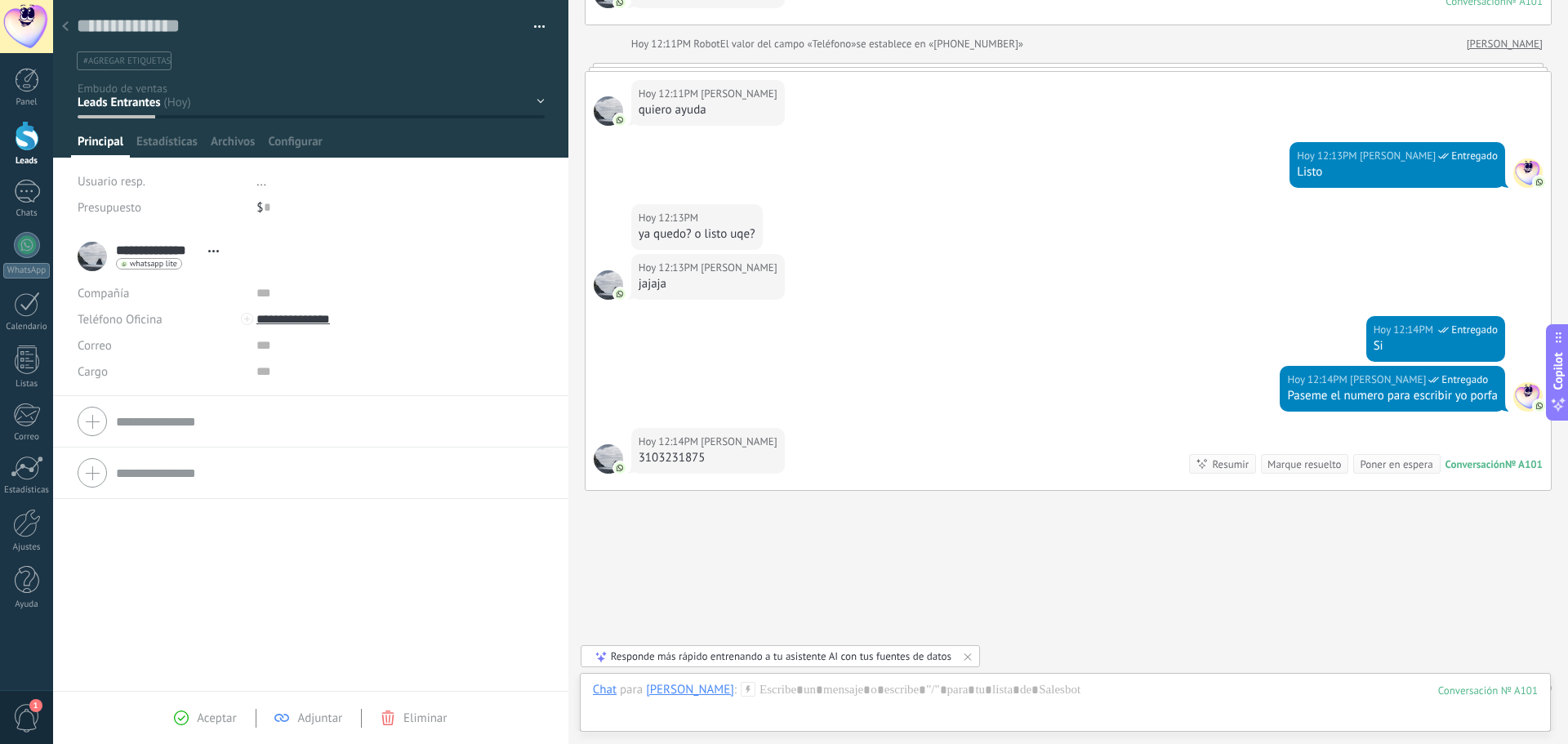
scroll to position [201, 0]
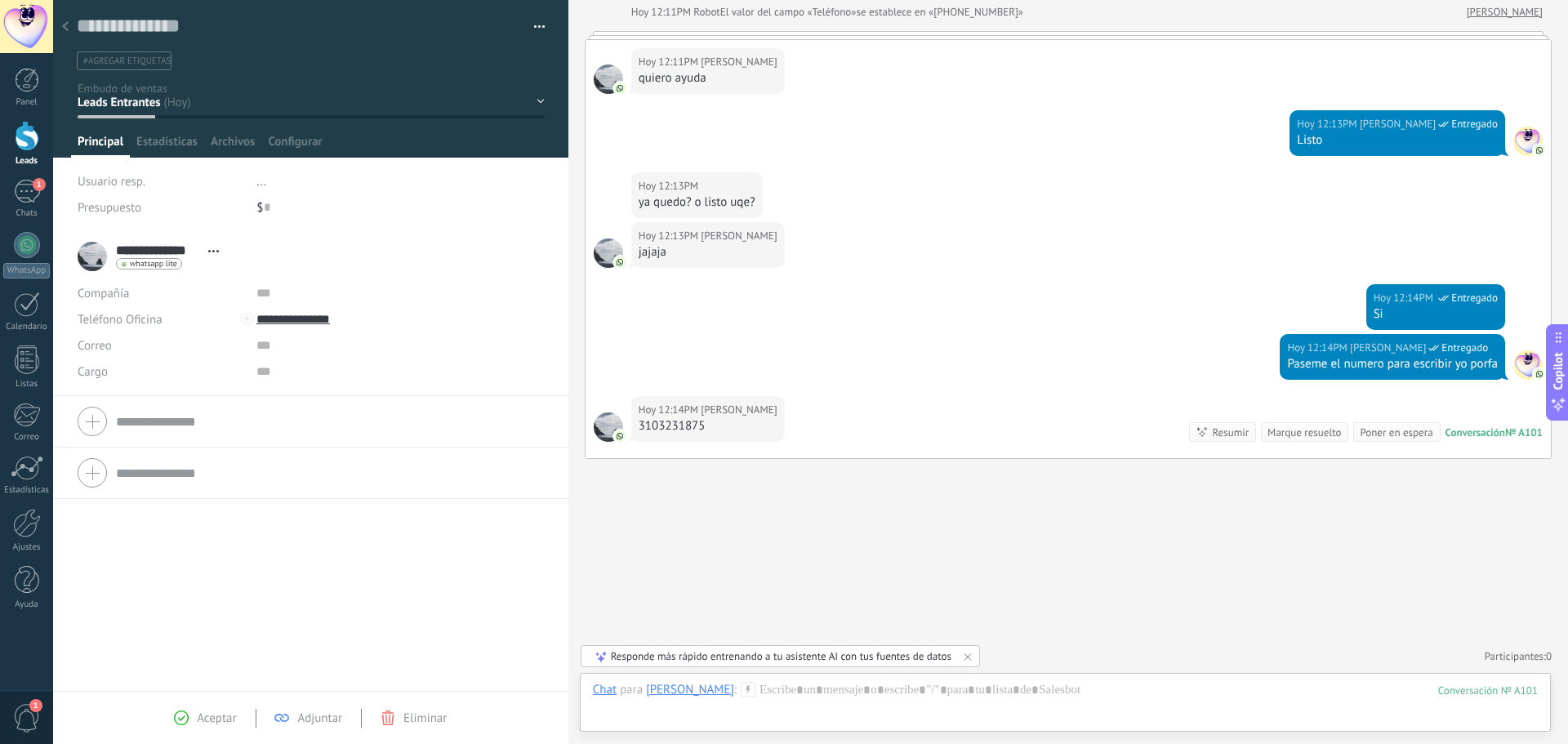
click at [656, 427] on div "3103231875" at bounding box center [708, 426] width 139 height 16
copy div "3103231875"
click at [24, 182] on div "2" at bounding box center [26, 191] width 26 height 24
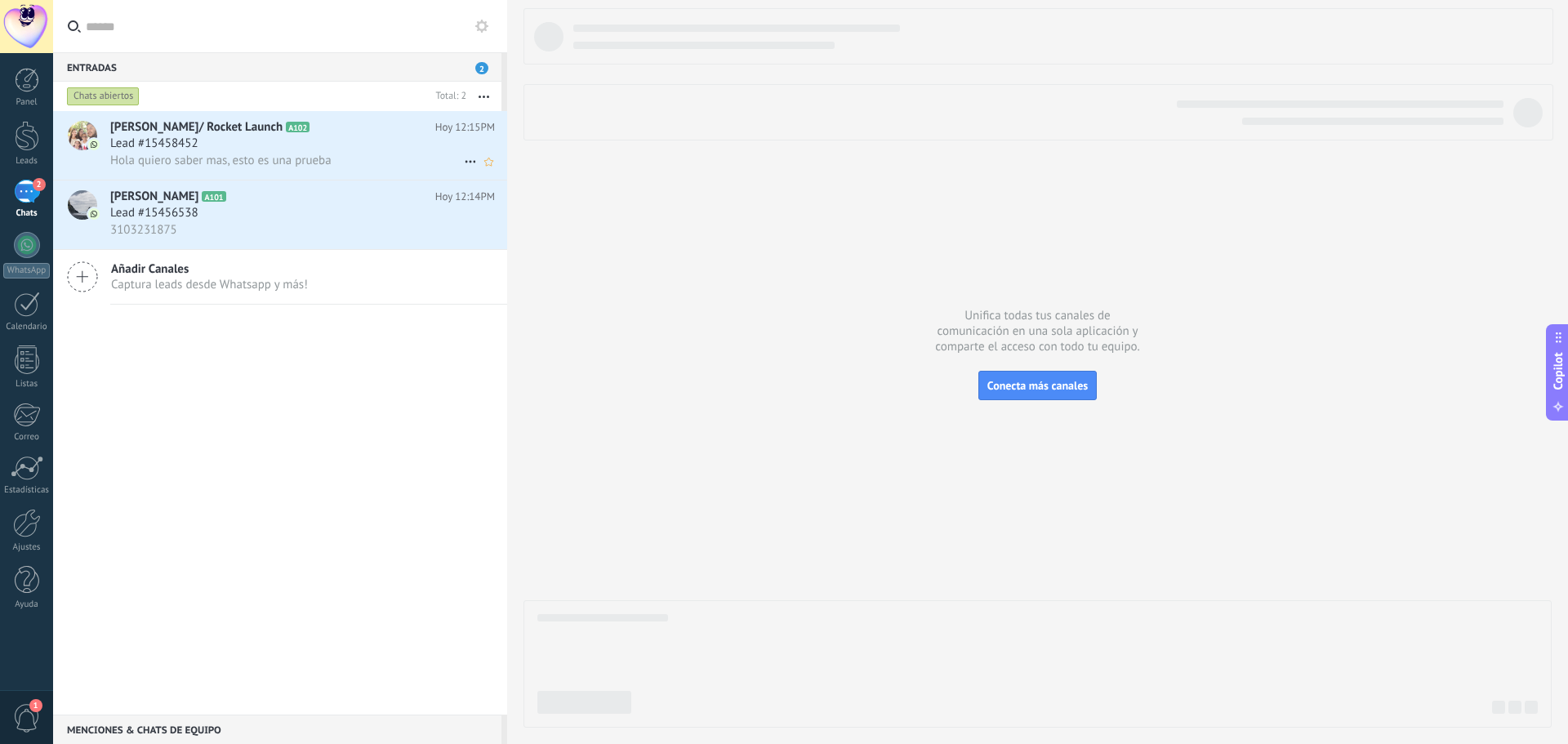
click at [351, 161] on div "Hola quiero saber mas, esto es una prueba" at bounding box center [302, 161] width 385 height 17
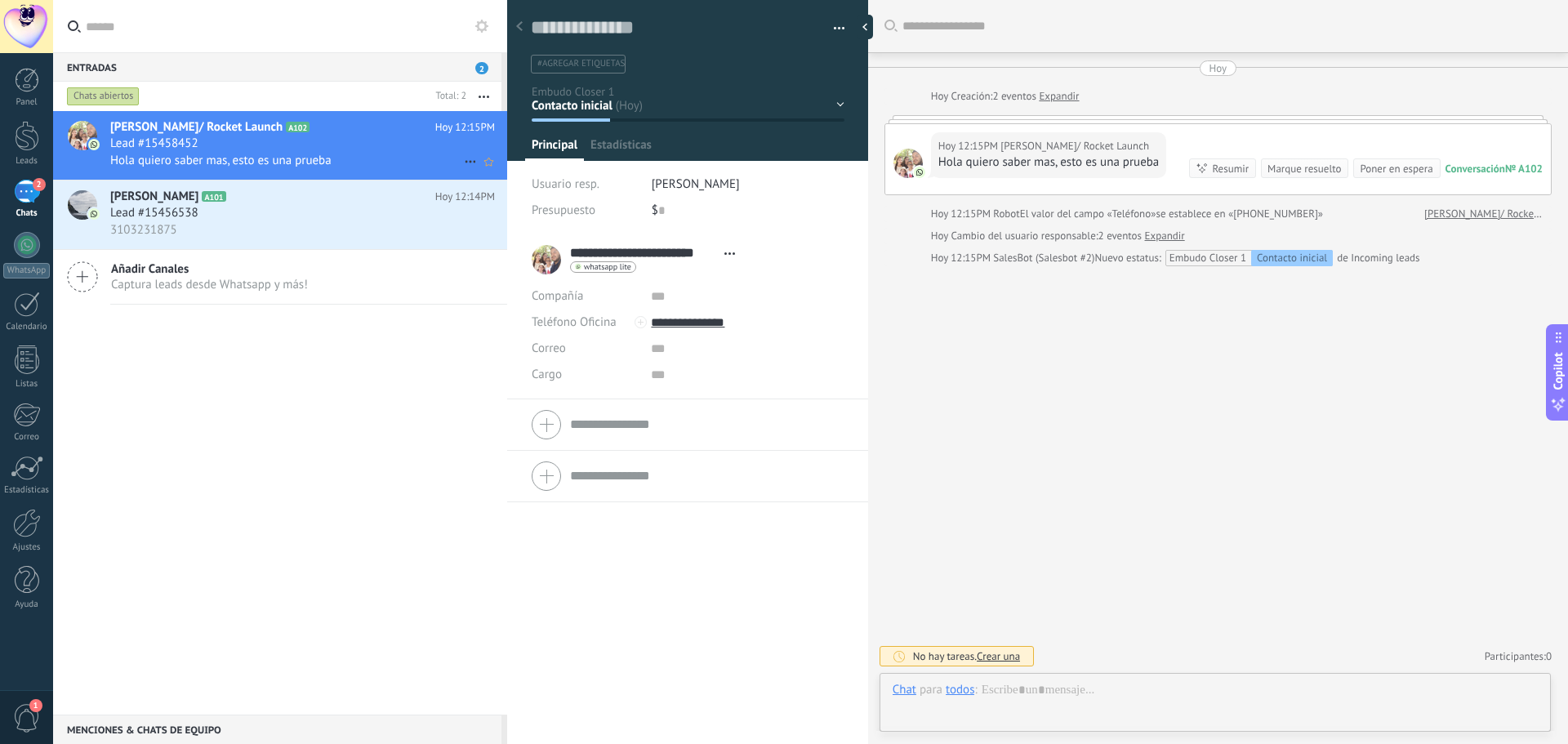
scroll to position [24, 0]
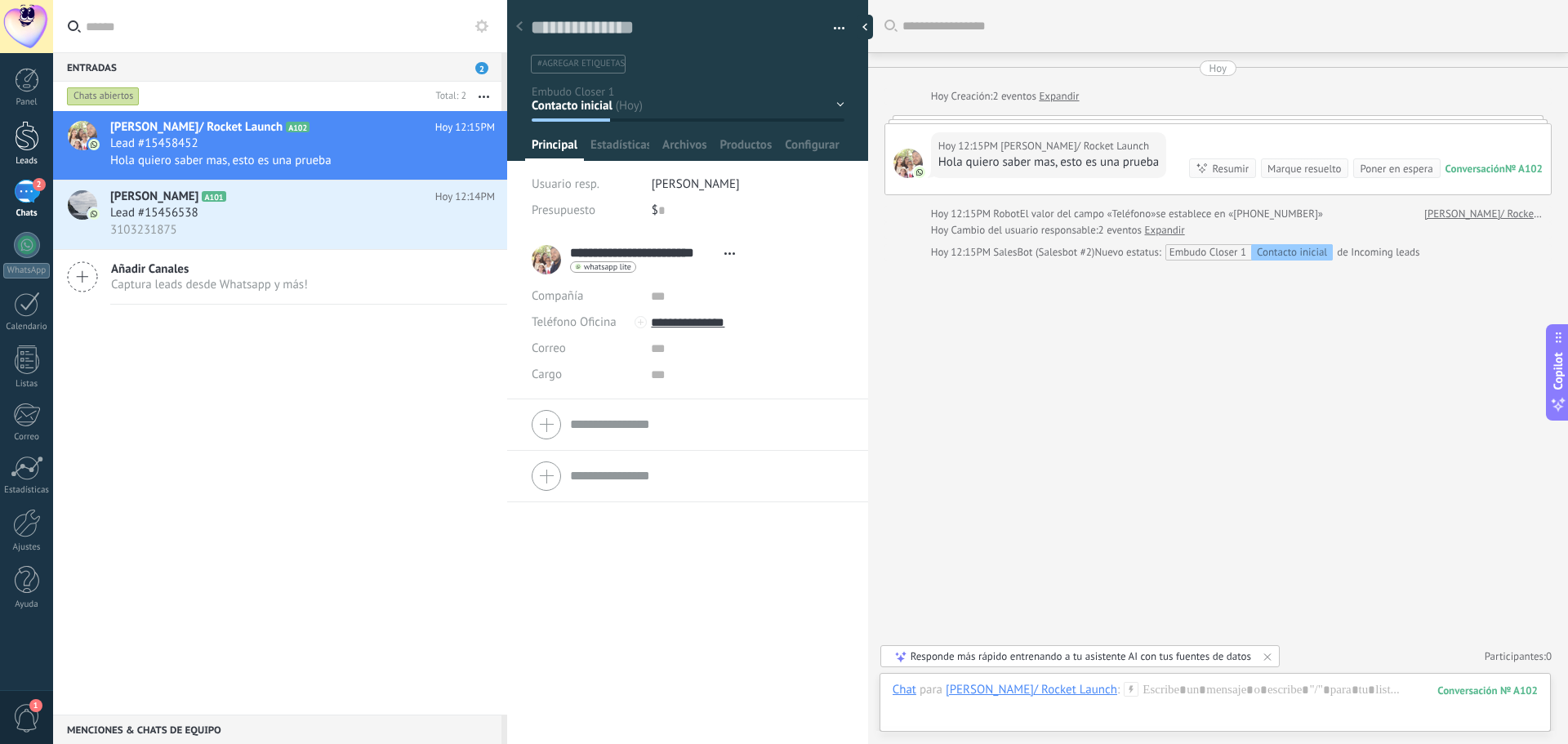
click at [35, 153] on link "Leads" at bounding box center [26, 143] width 53 height 45
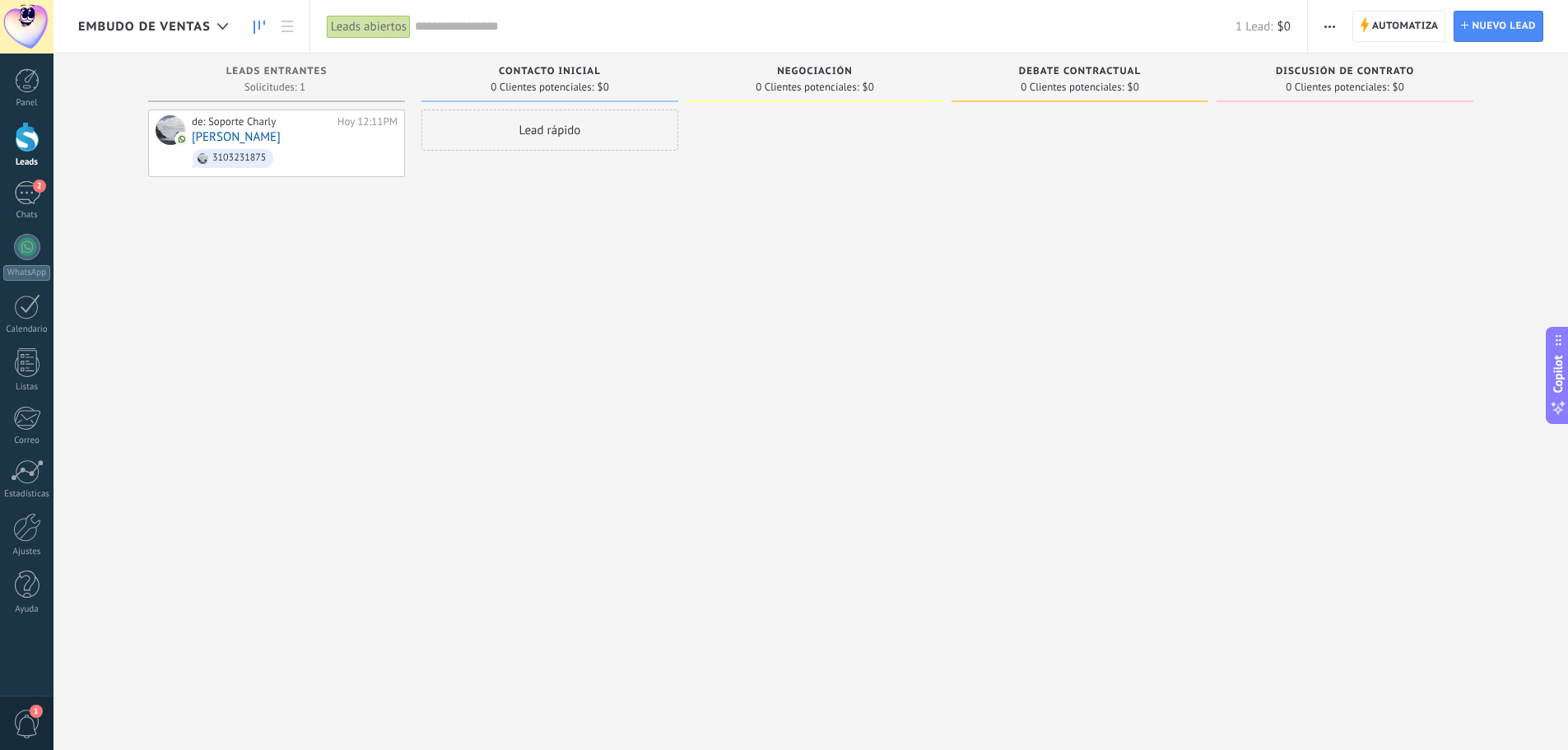
click at [169, 35] on div "Embudo de ventas" at bounding box center [156, 26] width 158 height 52
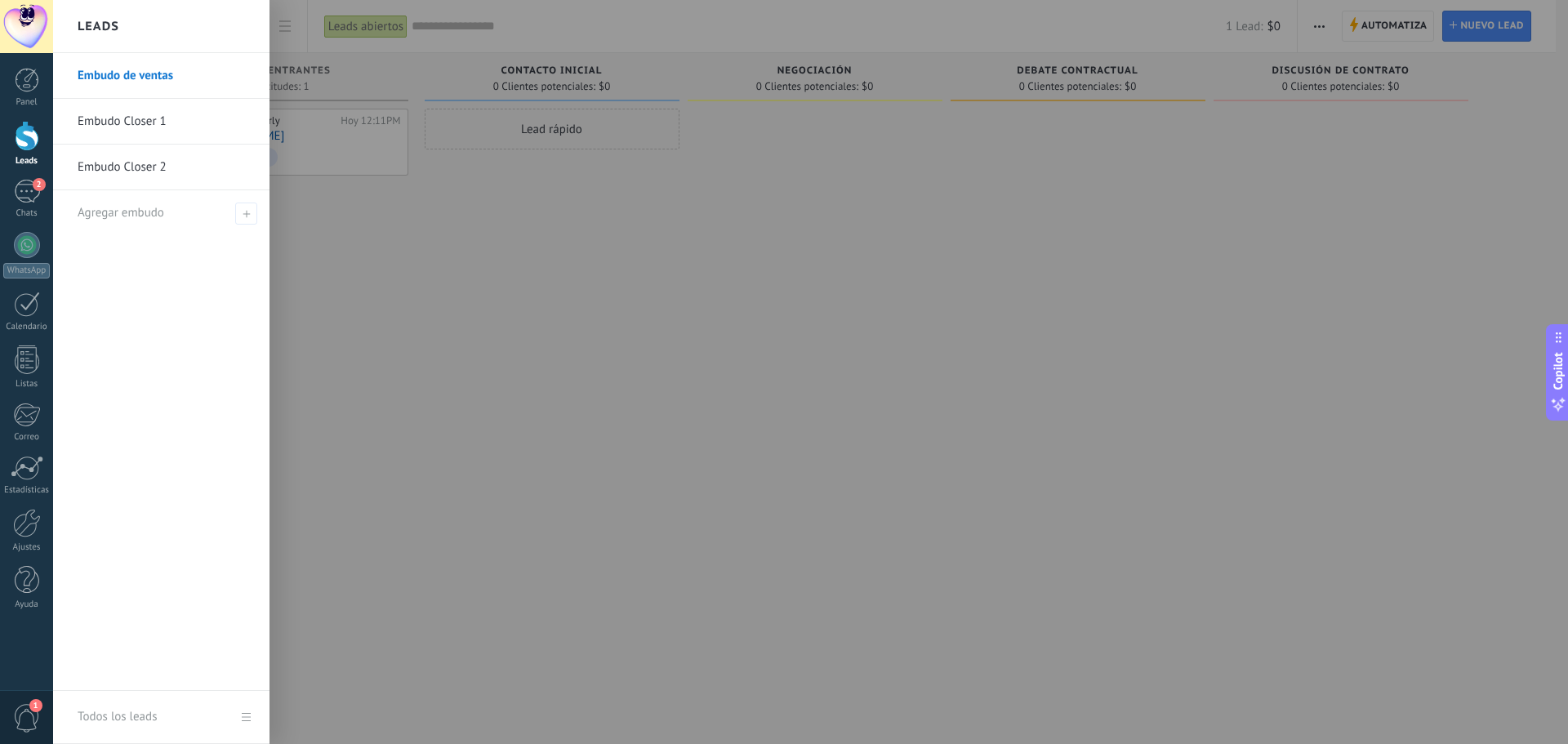
click at [176, 133] on link "Embudo Closer 1" at bounding box center [165, 120] width 176 height 45
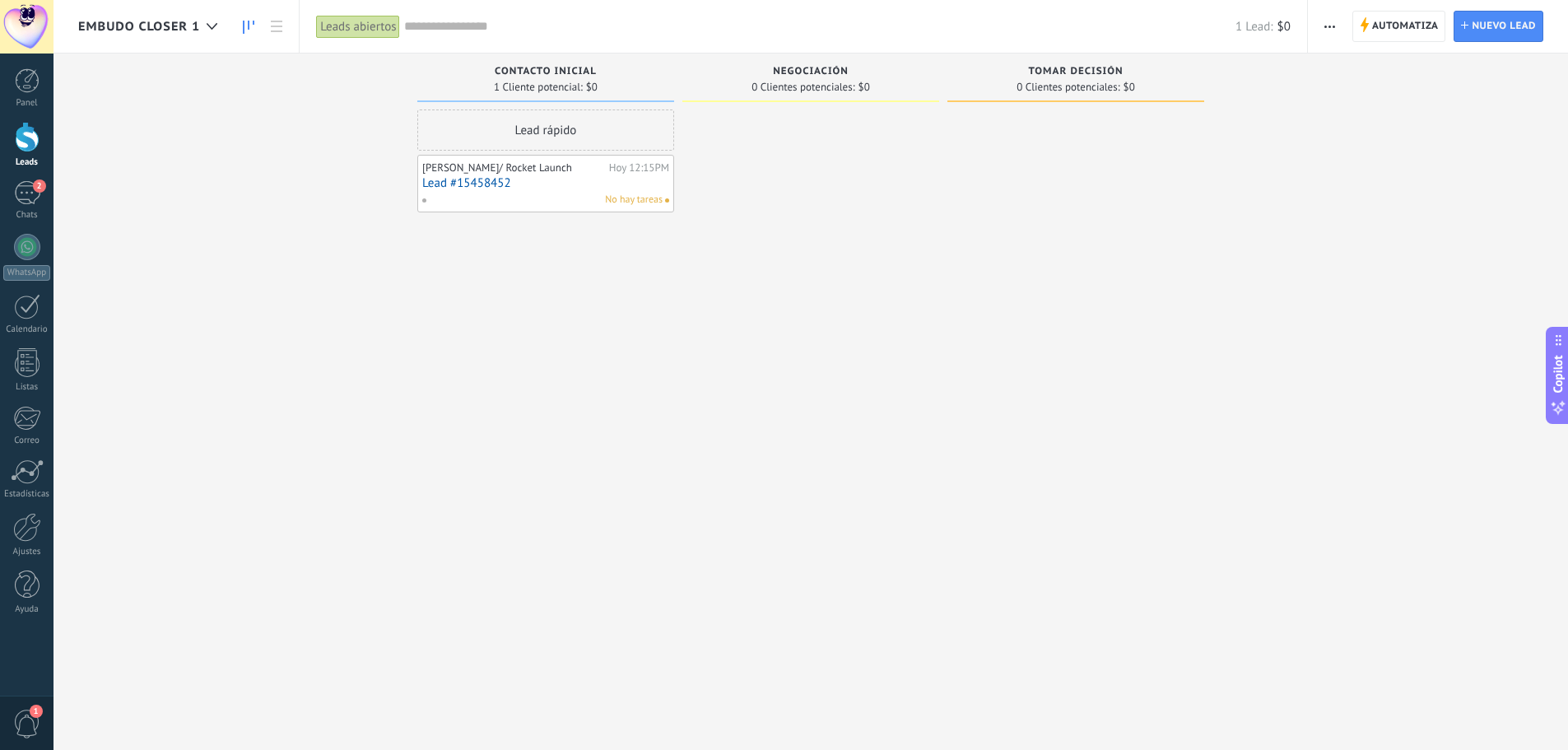
click at [191, 32] on span "Embudo Closer 1" at bounding box center [138, 26] width 121 height 16
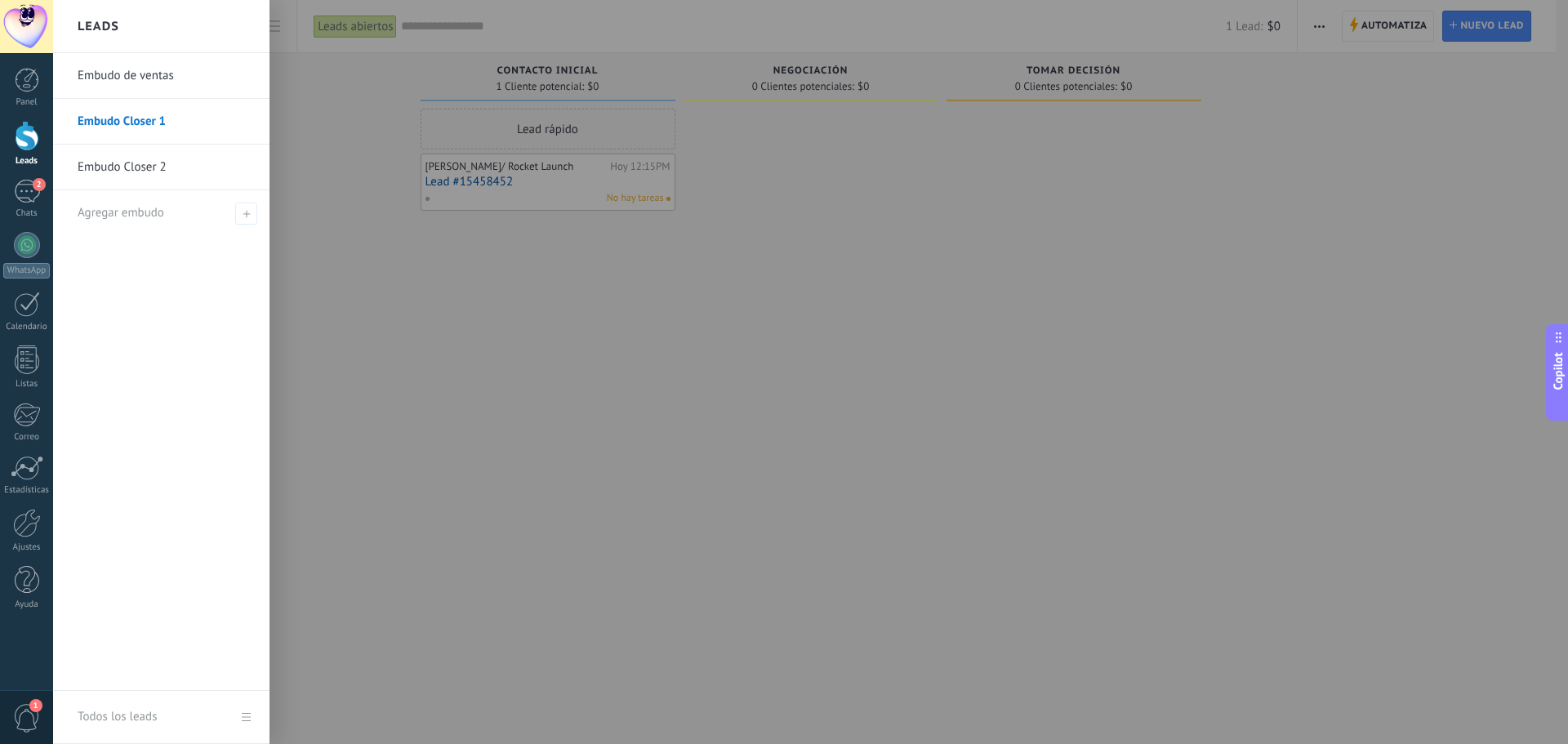
click at [167, 167] on link "Embudo Closer 2" at bounding box center [165, 167] width 176 height 45
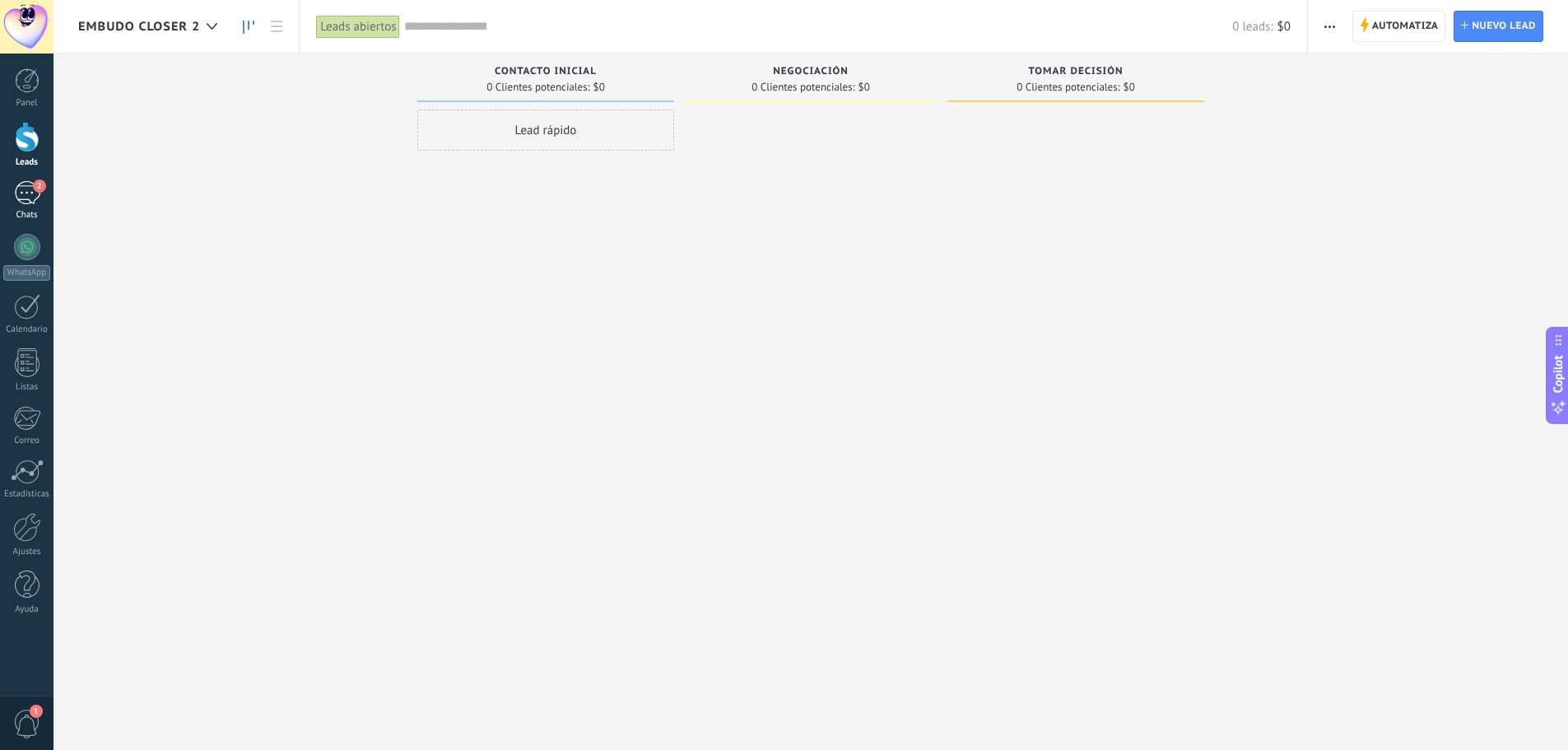
click at [17, 202] on div "2" at bounding box center [26, 192] width 26 height 24
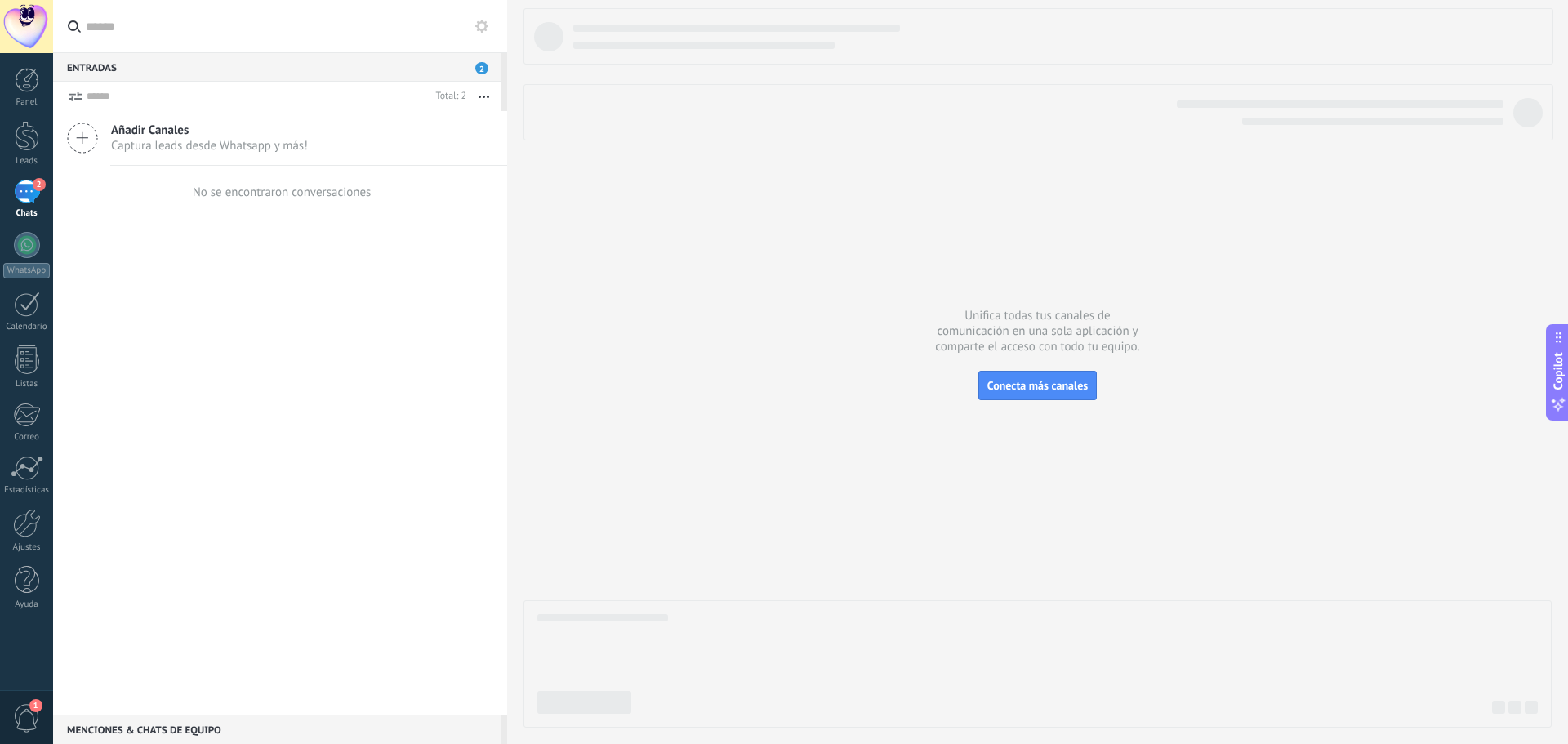
click at [29, 196] on div "2" at bounding box center [26, 191] width 26 height 24
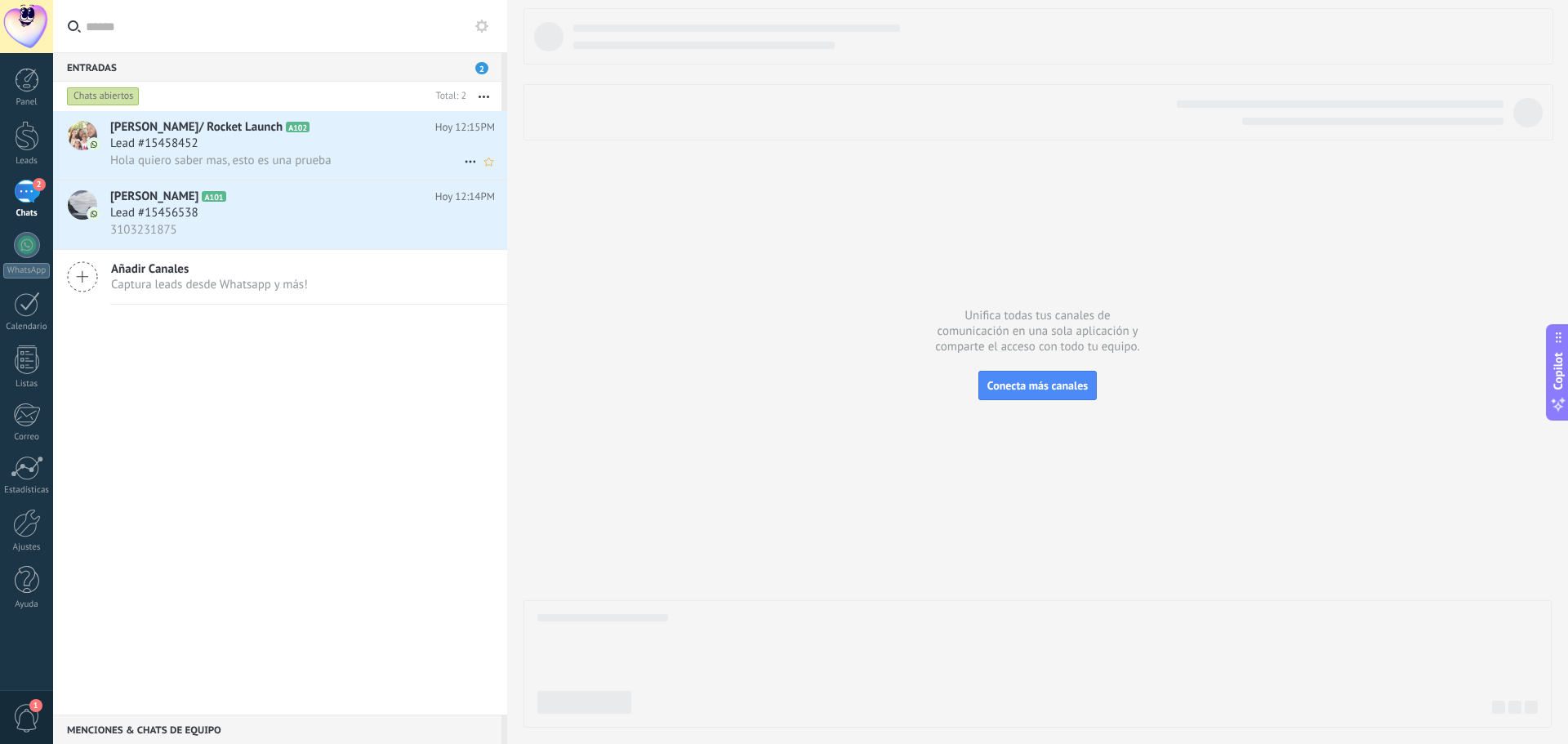
click at [259, 142] on div "Lead #15458452" at bounding box center [302, 144] width 385 height 16
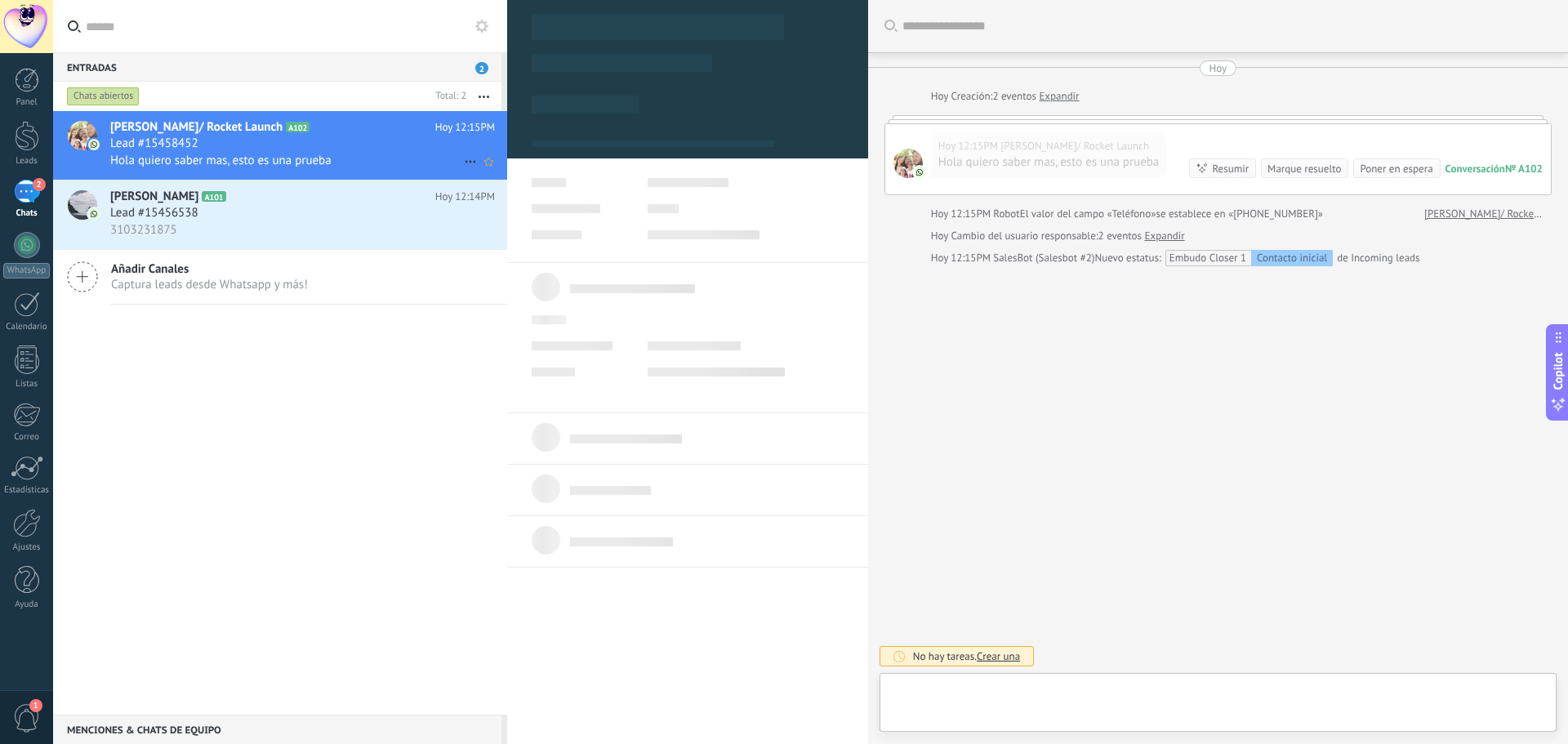
type textarea "**********"
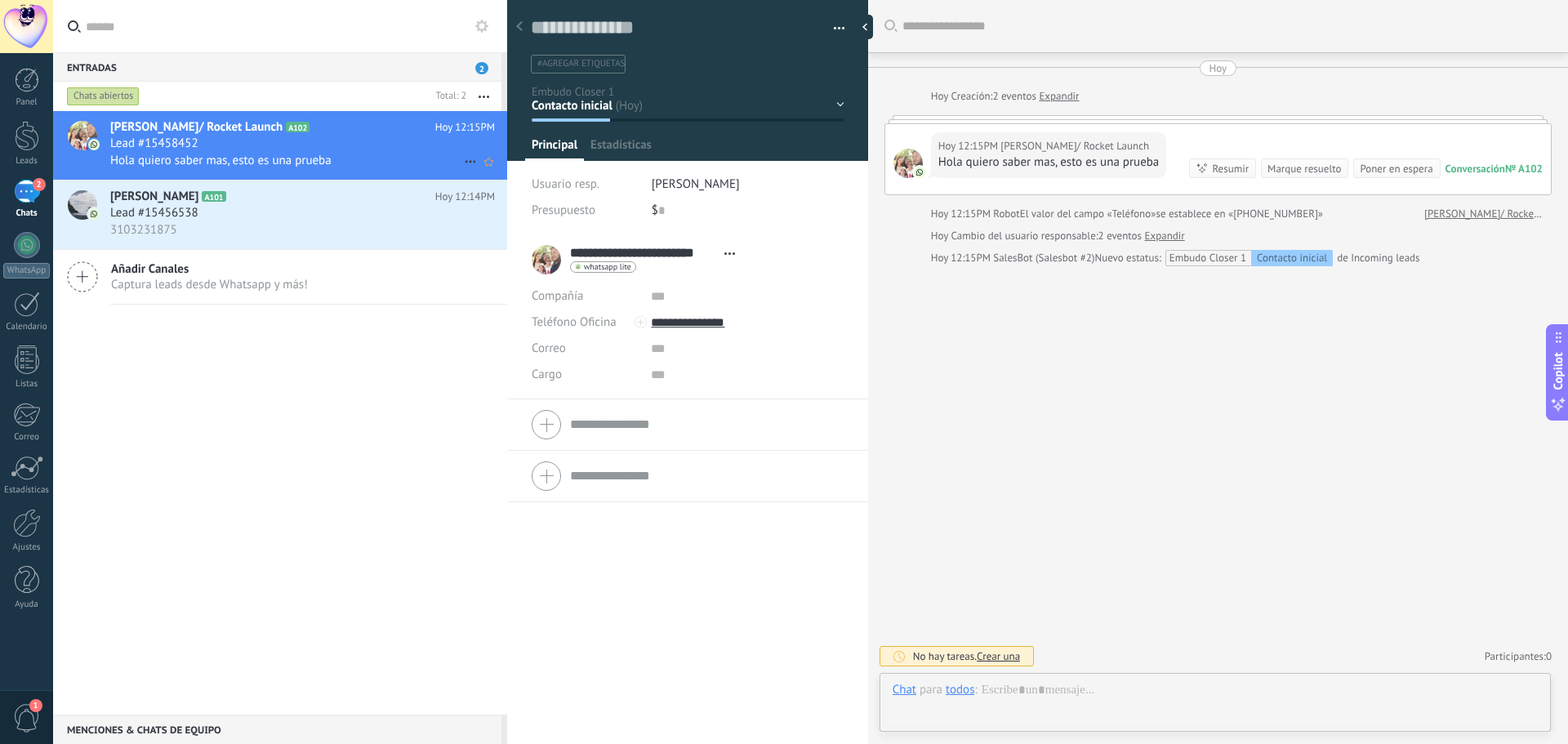
scroll to position [24, 0]
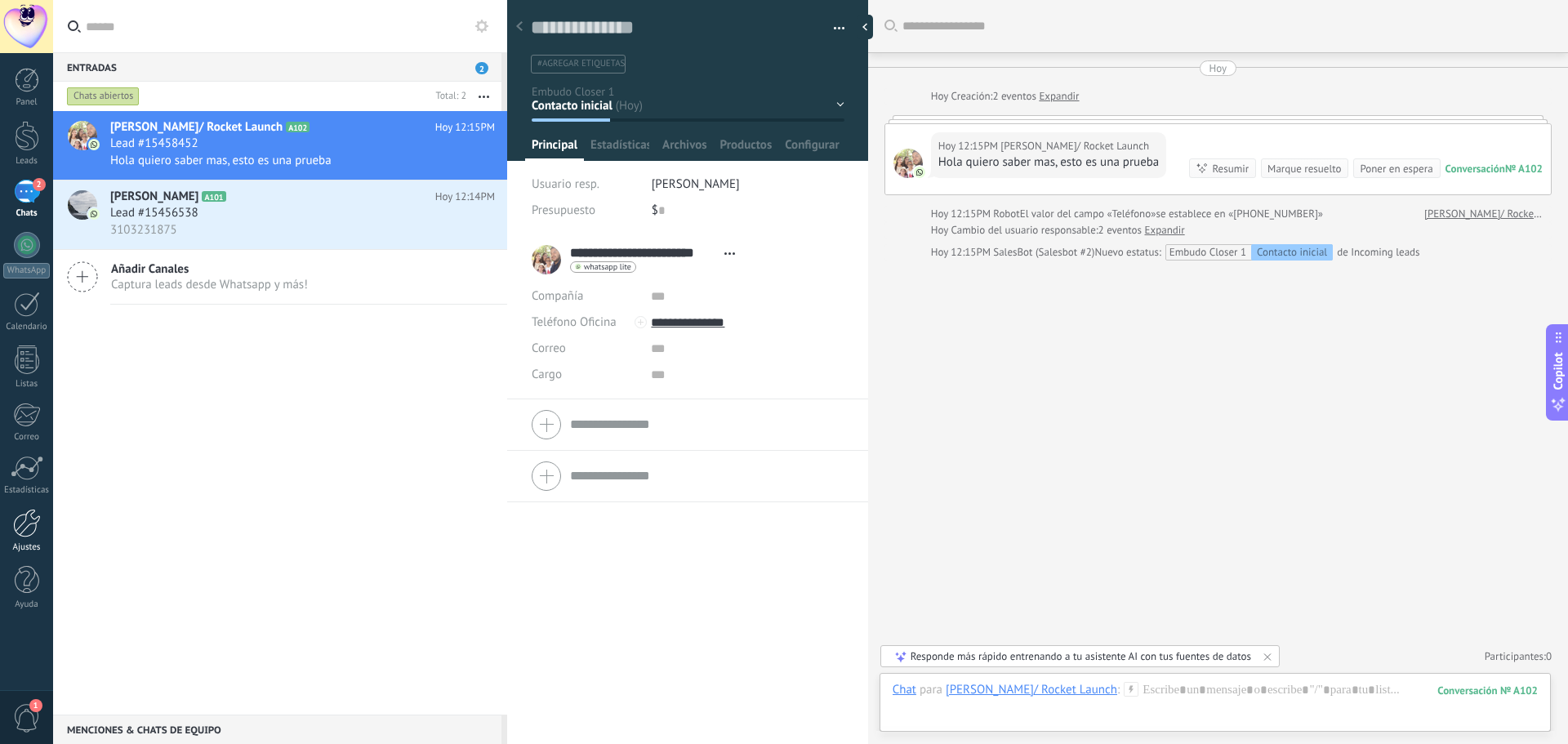
click at [15, 533] on div at bounding box center [27, 523] width 28 height 29
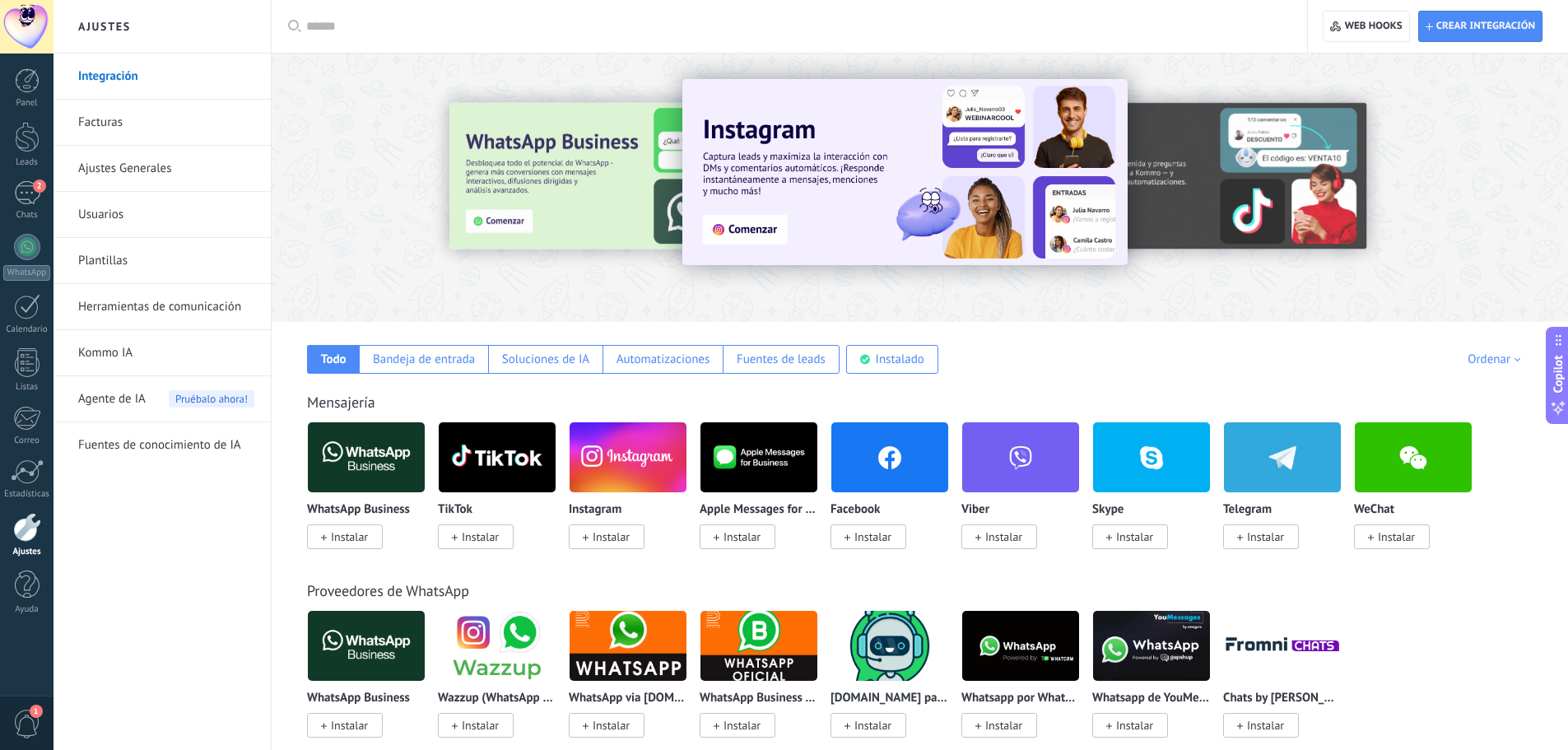
click at [140, 167] on link "Ajustes Generales" at bounding box center [165, 168] width 176 height 46
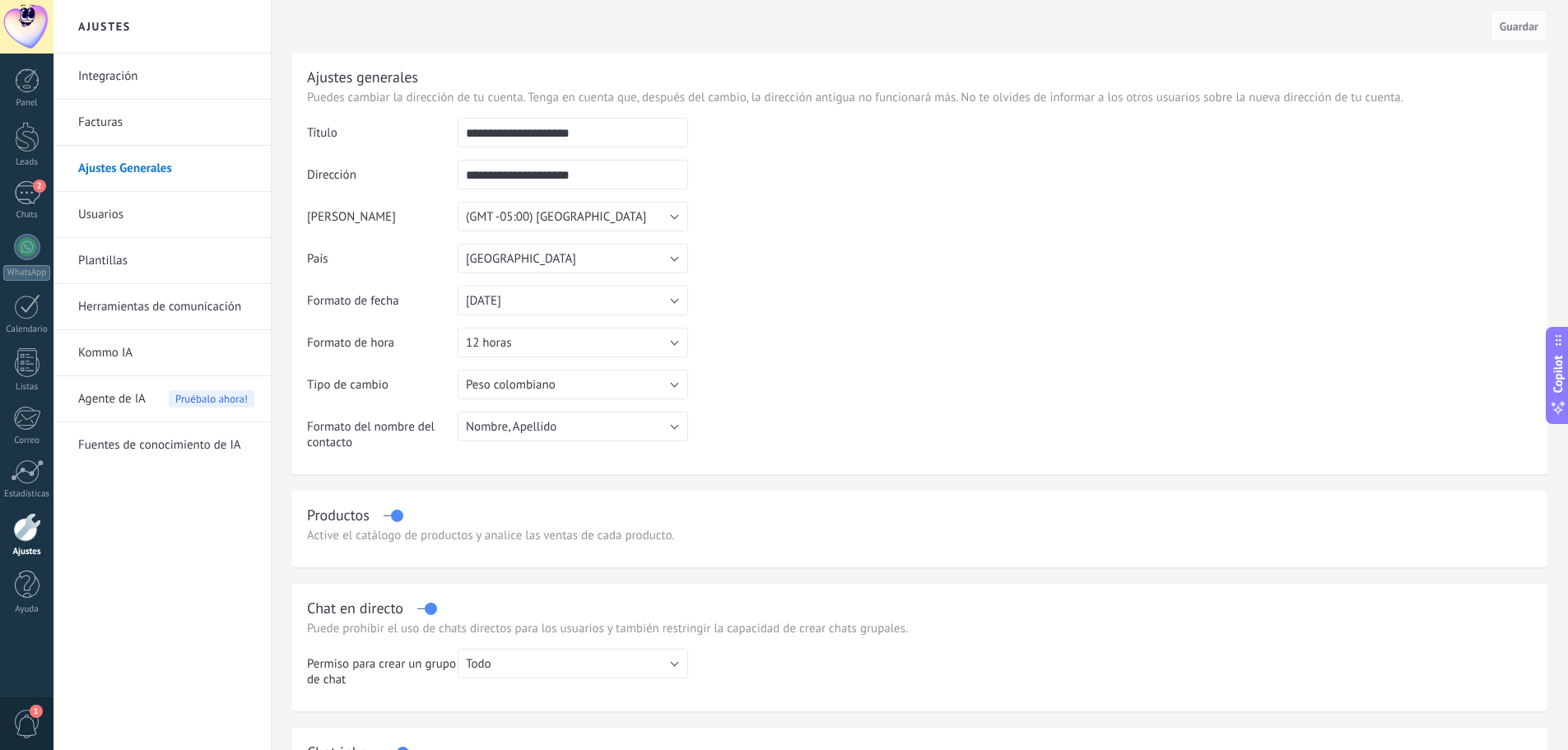
click at [160, 310] on link "Herramientas de comunicación" at bounding box center [165, 306] width 176 height 46
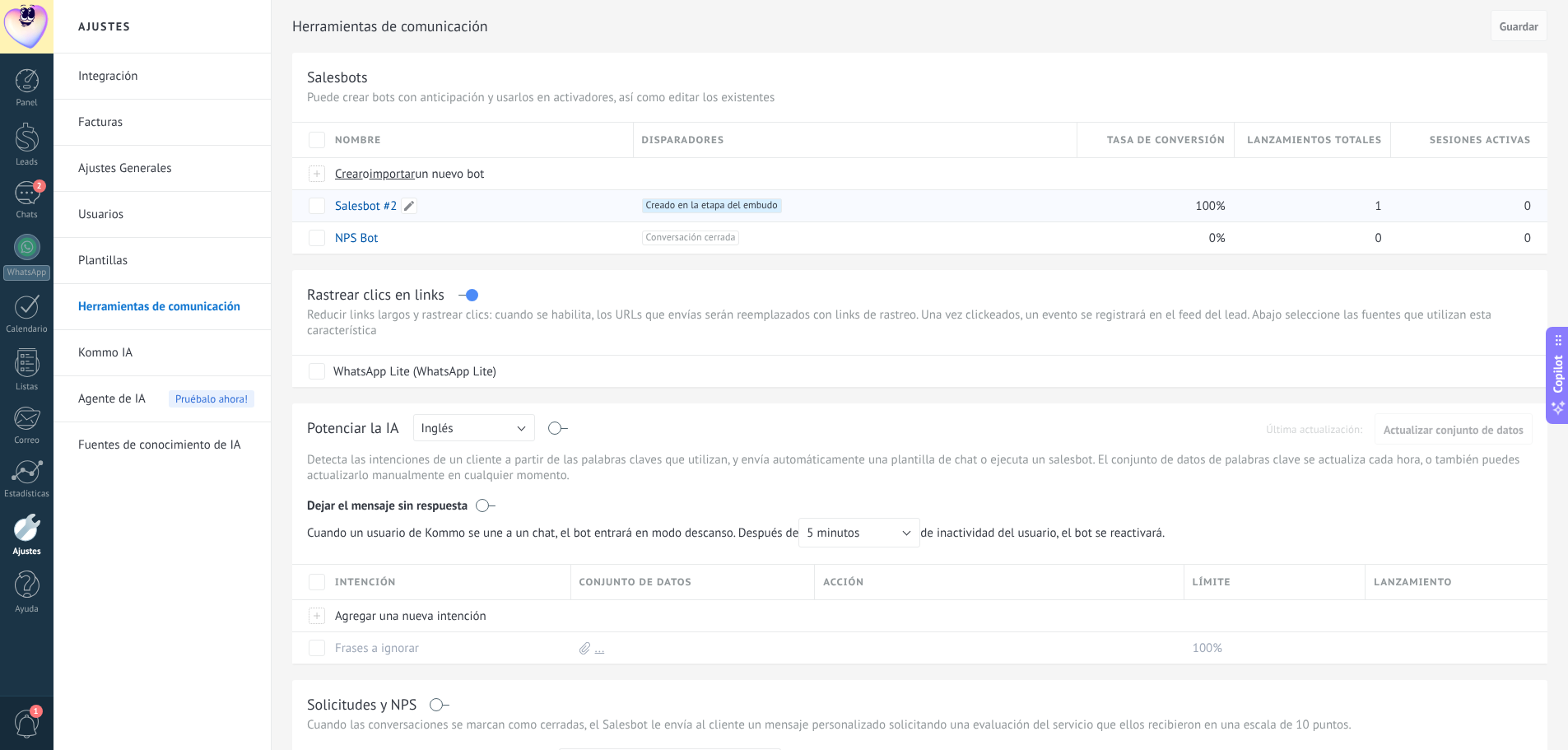
click at [538, 209] on div "Salesbot #2" at bounding box center [475, 206] width 298 height 31
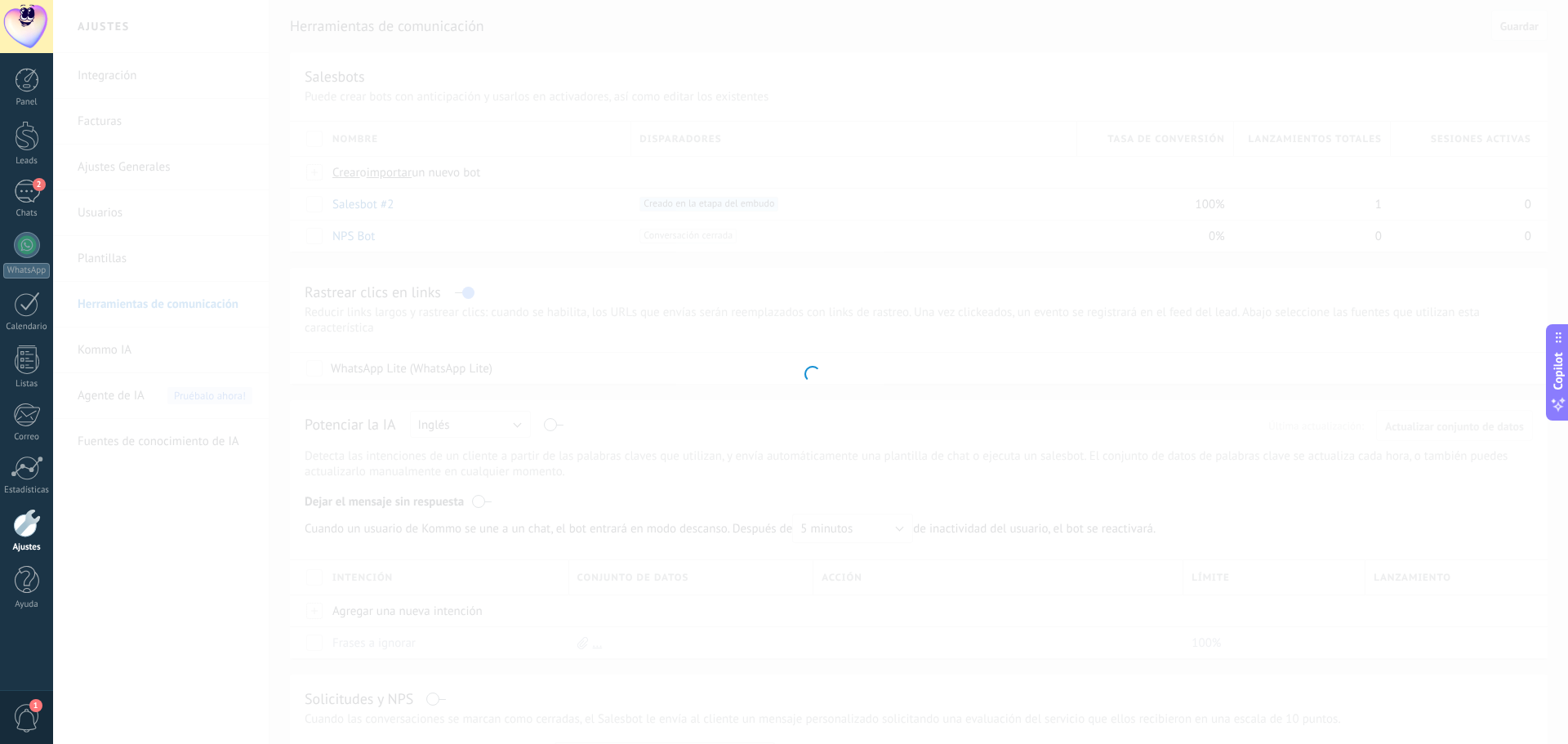
type input "**********"
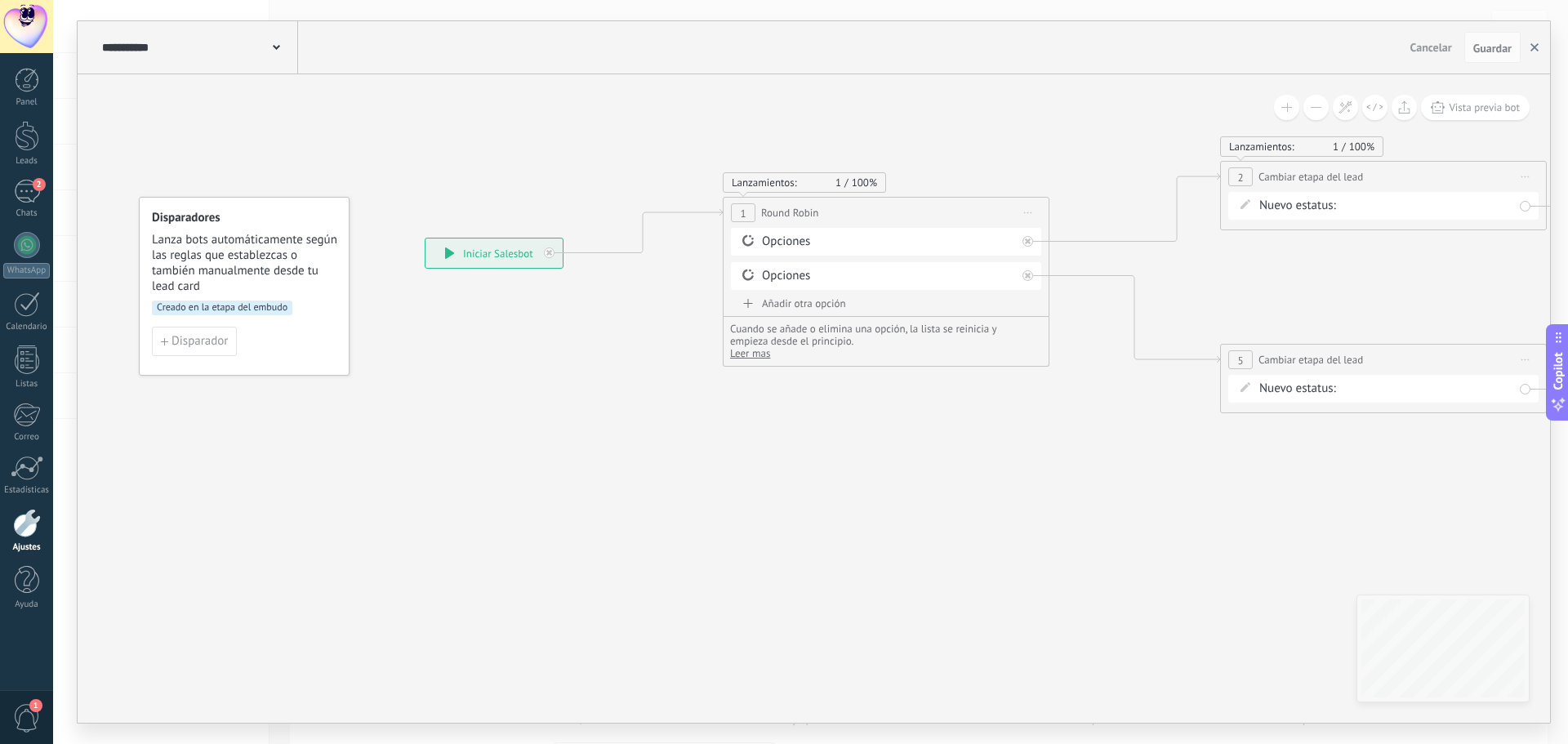
click at [1535, 43] on icon "button" at bounding box center [1534, 47] width 8 height 8
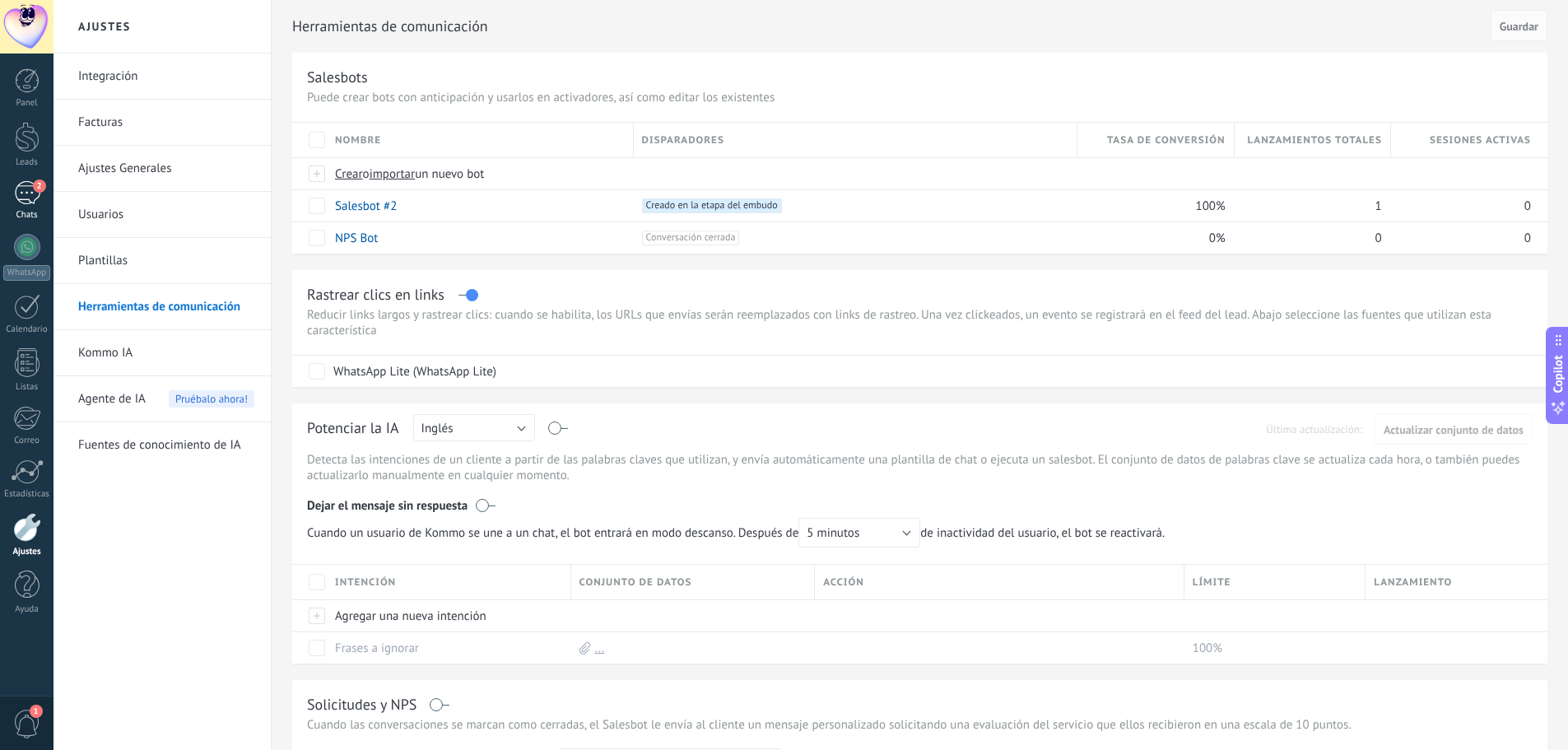
click at [26, 204] on div "2" at bounding box center [26, 192] width 26 height 24
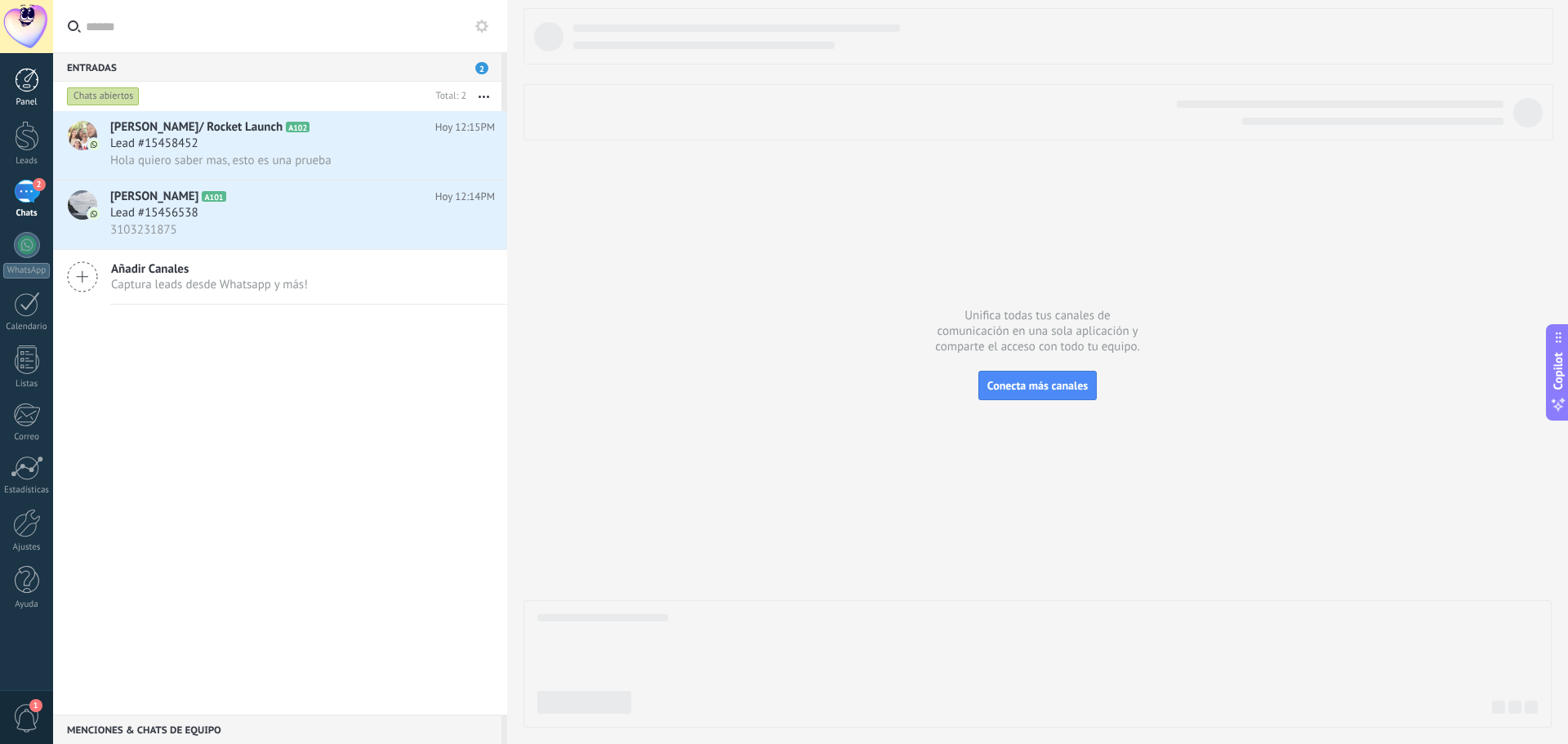
click at [29, 72] on div at bounding box center [26, 79] width 24 height 24
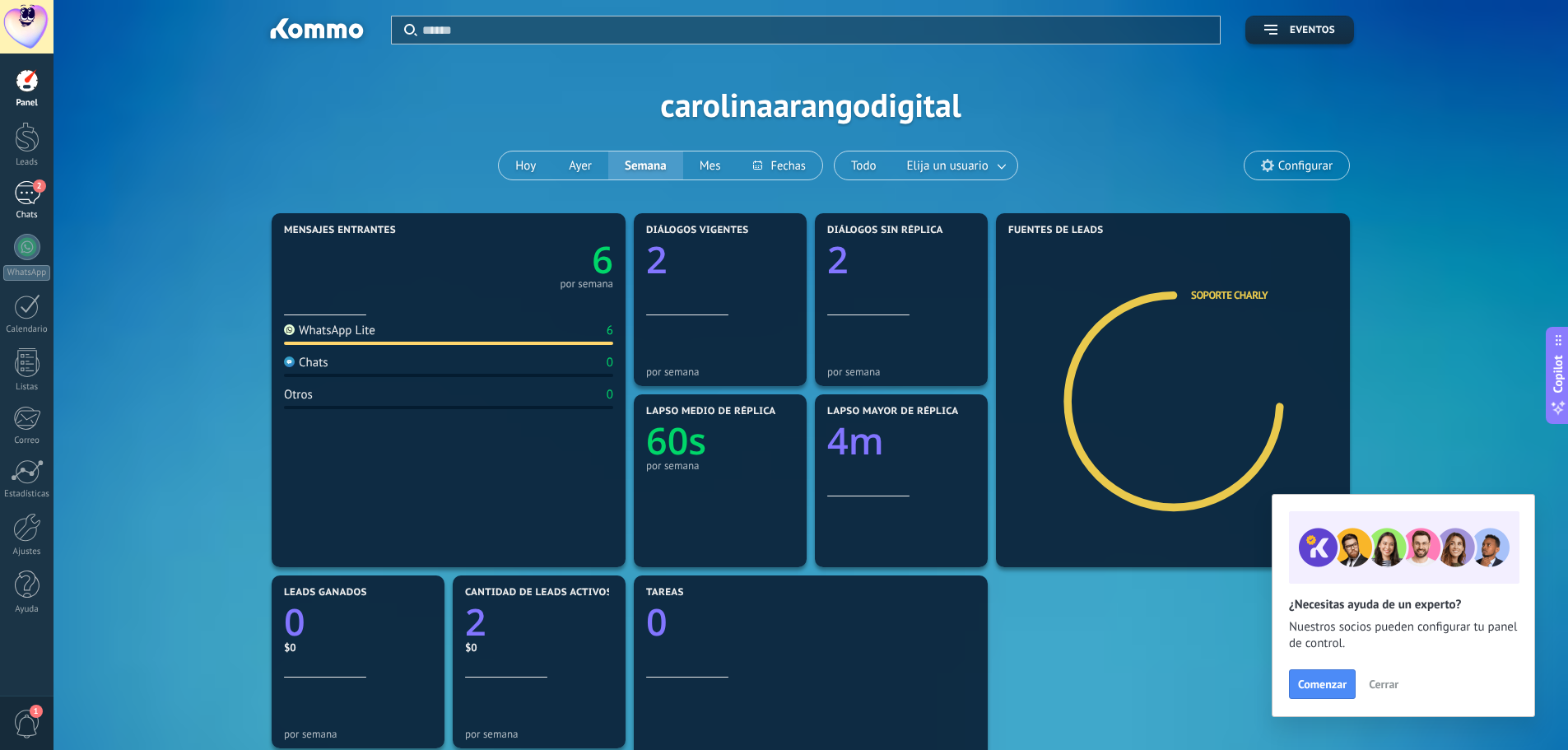
click at [33, 197] on div "2" at bounding box center [26, 192] width 26 height 24
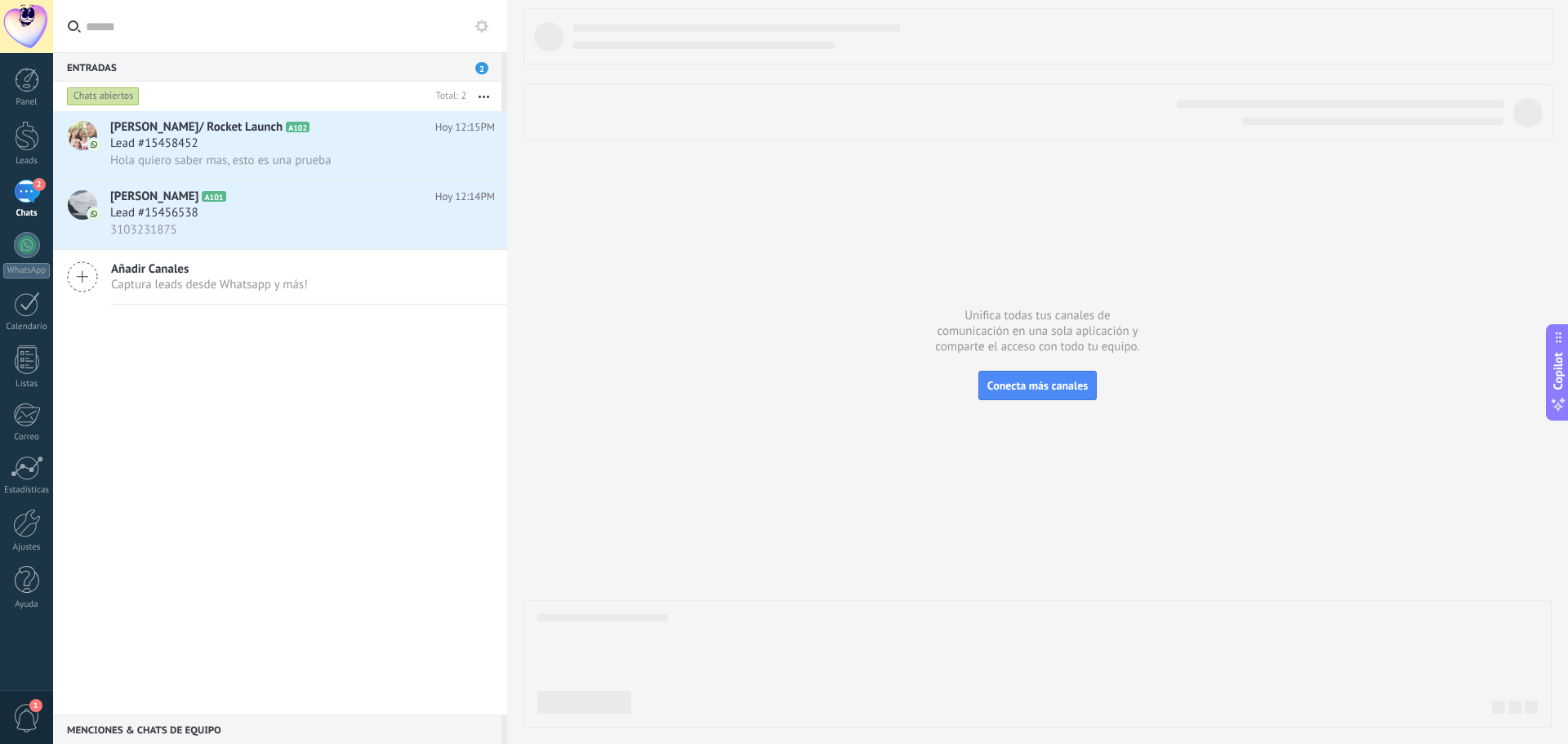
click at [487, 30] on use at bounding box center [482, 26] width 14 height 13
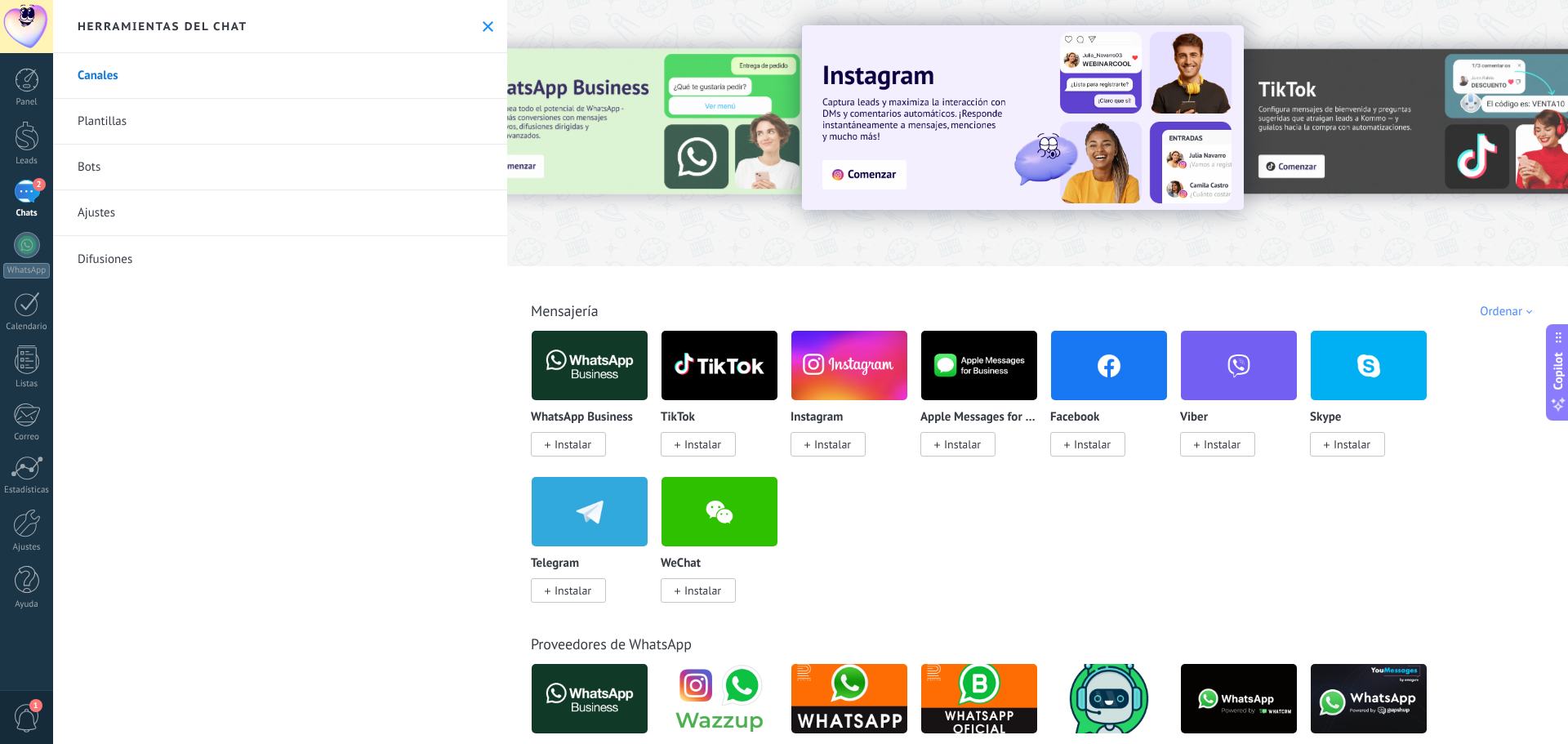
click at [487, 30] on use at bounding box center [488, 26] width 11 height 11
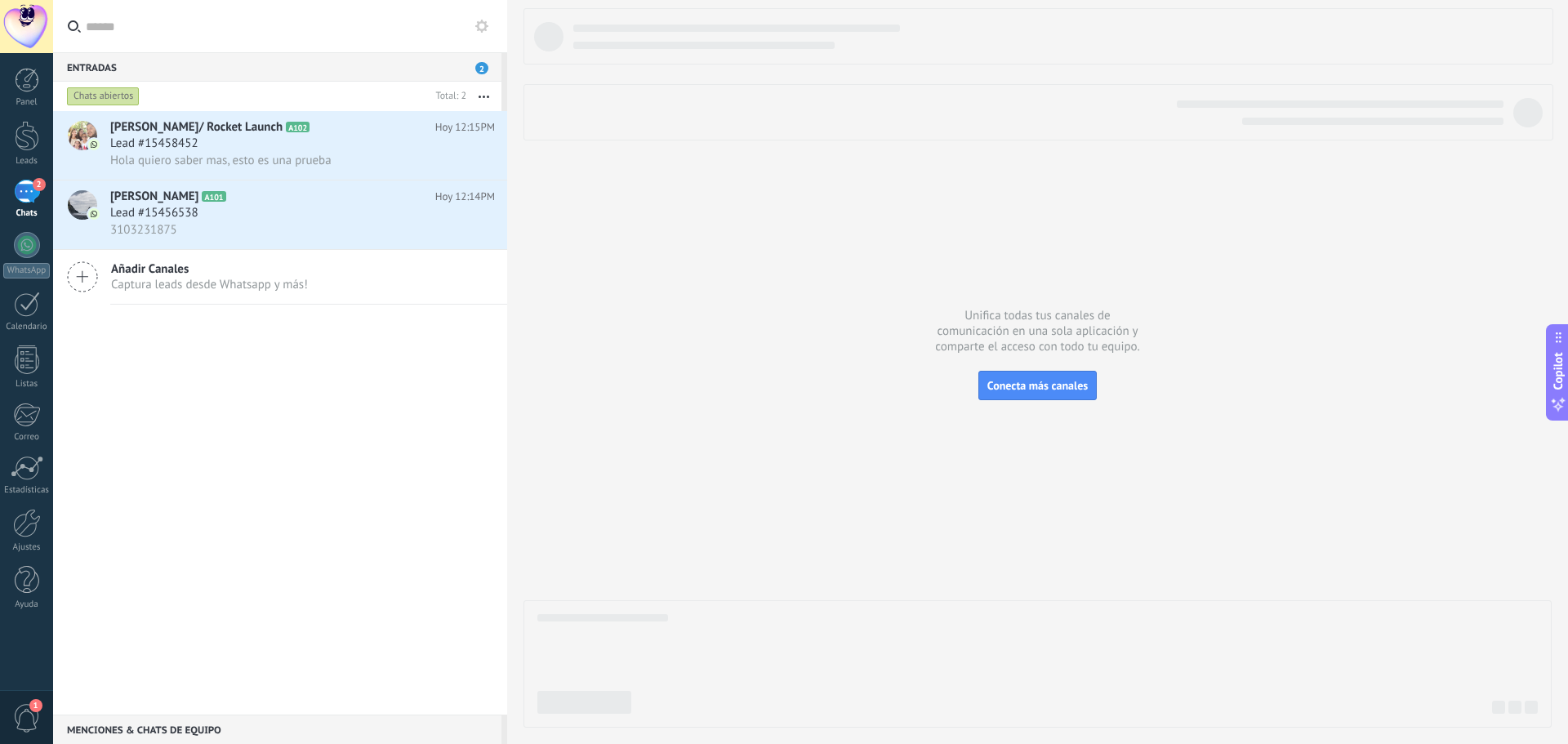
click at [489, 93] on button "button" at bounding box center [484, 96] width 35 height 29
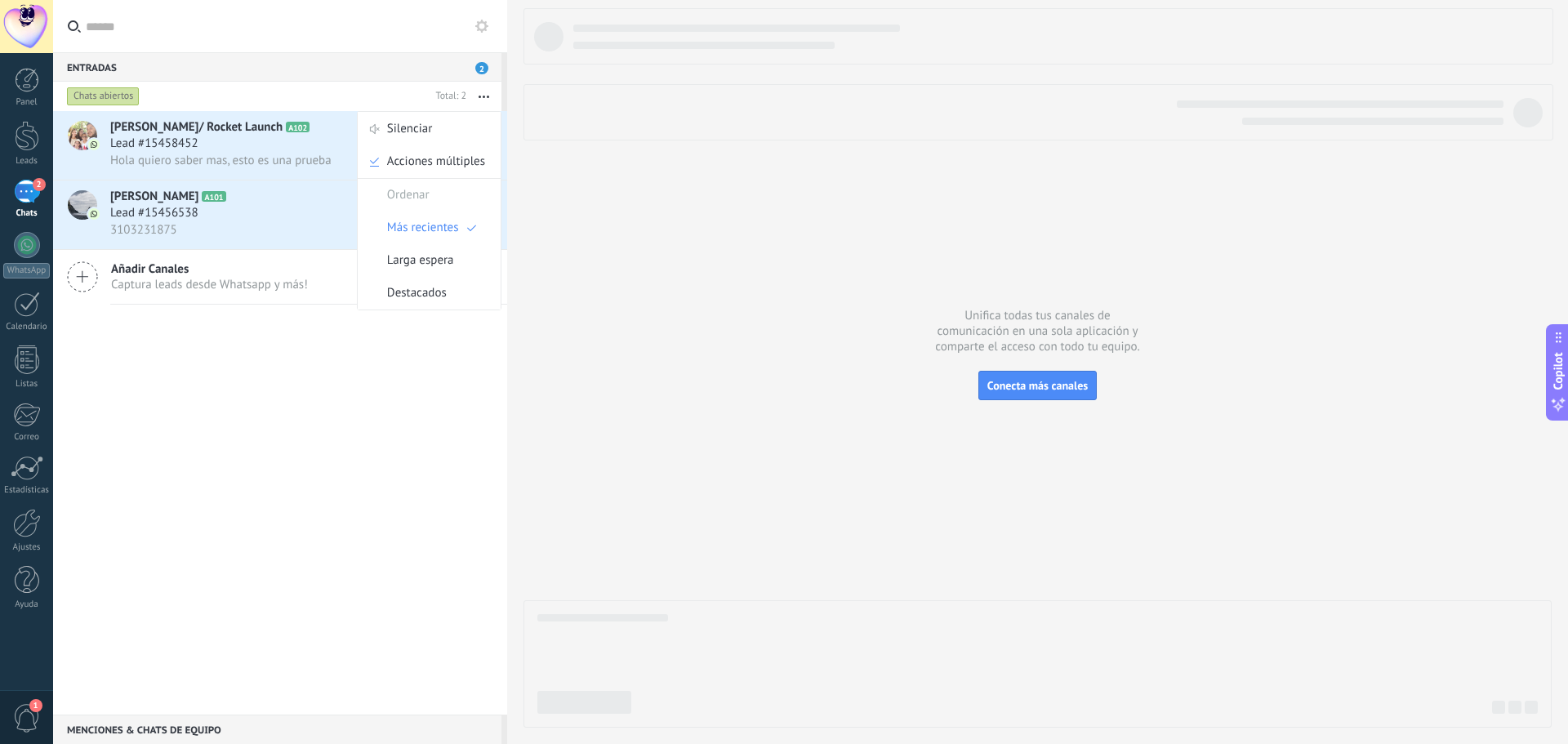
click at [119, 96] on div "Chats abiertos" at bounding box center [102, 96] width 72 height 19
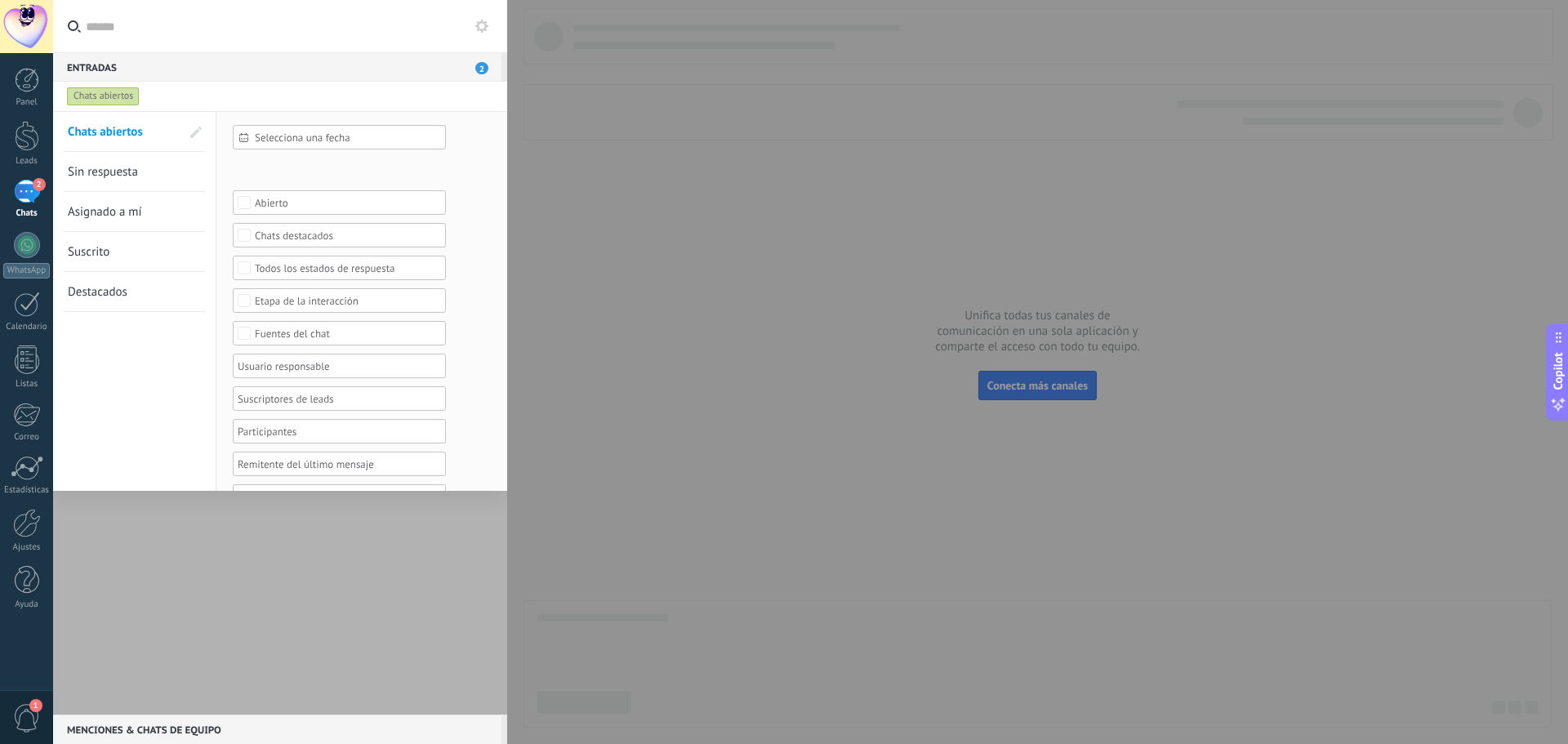
click at [0, 0] on div "Leads Entrantes Contacto inicial Negociación Debate contractual Discusión de co…" at bounding box center [0, 0] width 0 height 0
click at [290, 205] on span at bounding box center [295, 198] width 77 height 13
click at [471, 360] on div at bounding box center [810, 343] width 1515 height 744
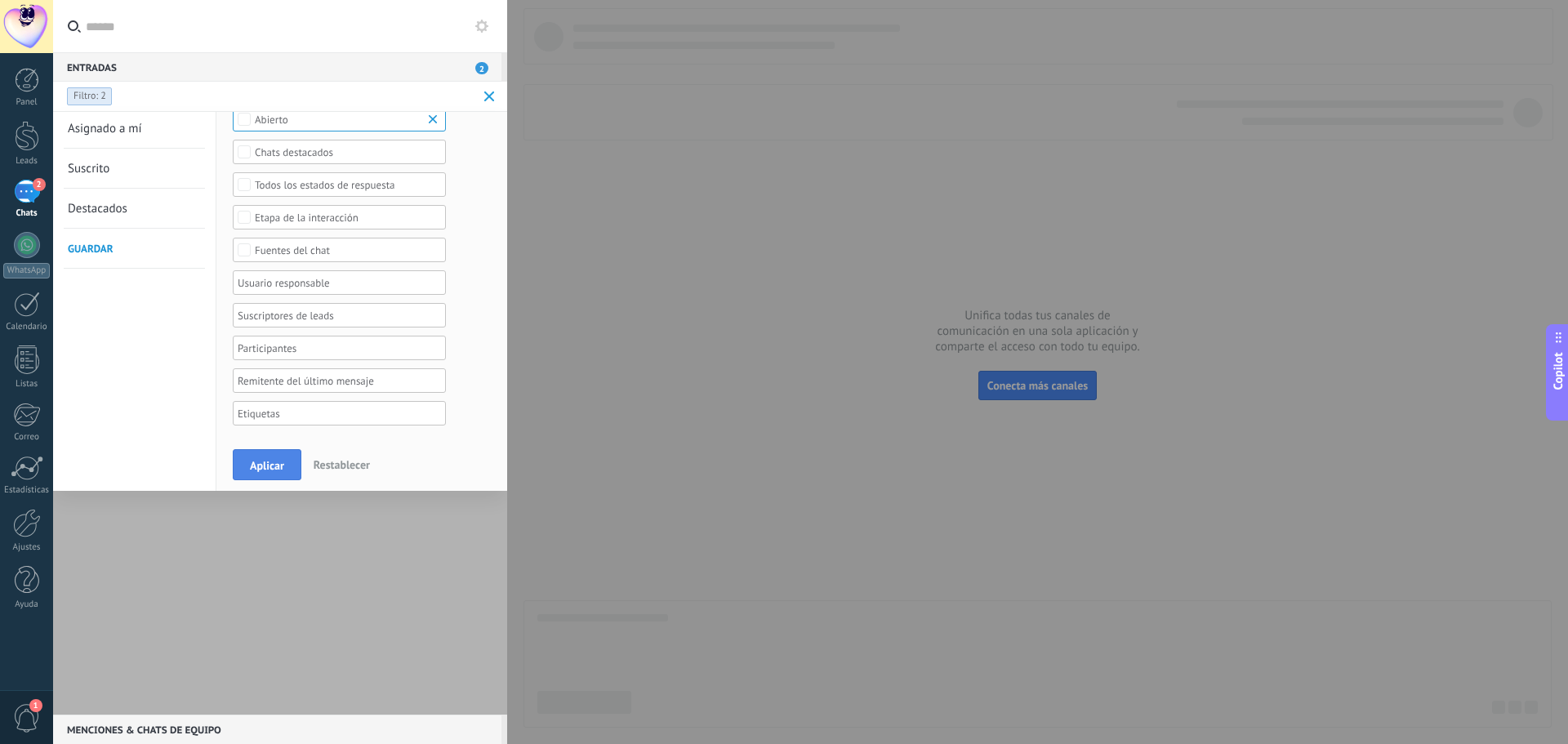
scroll to position [88, 0]
click at [263, 471] on span "Aplicar" at bounding box center [267, 465] width 35 height 12
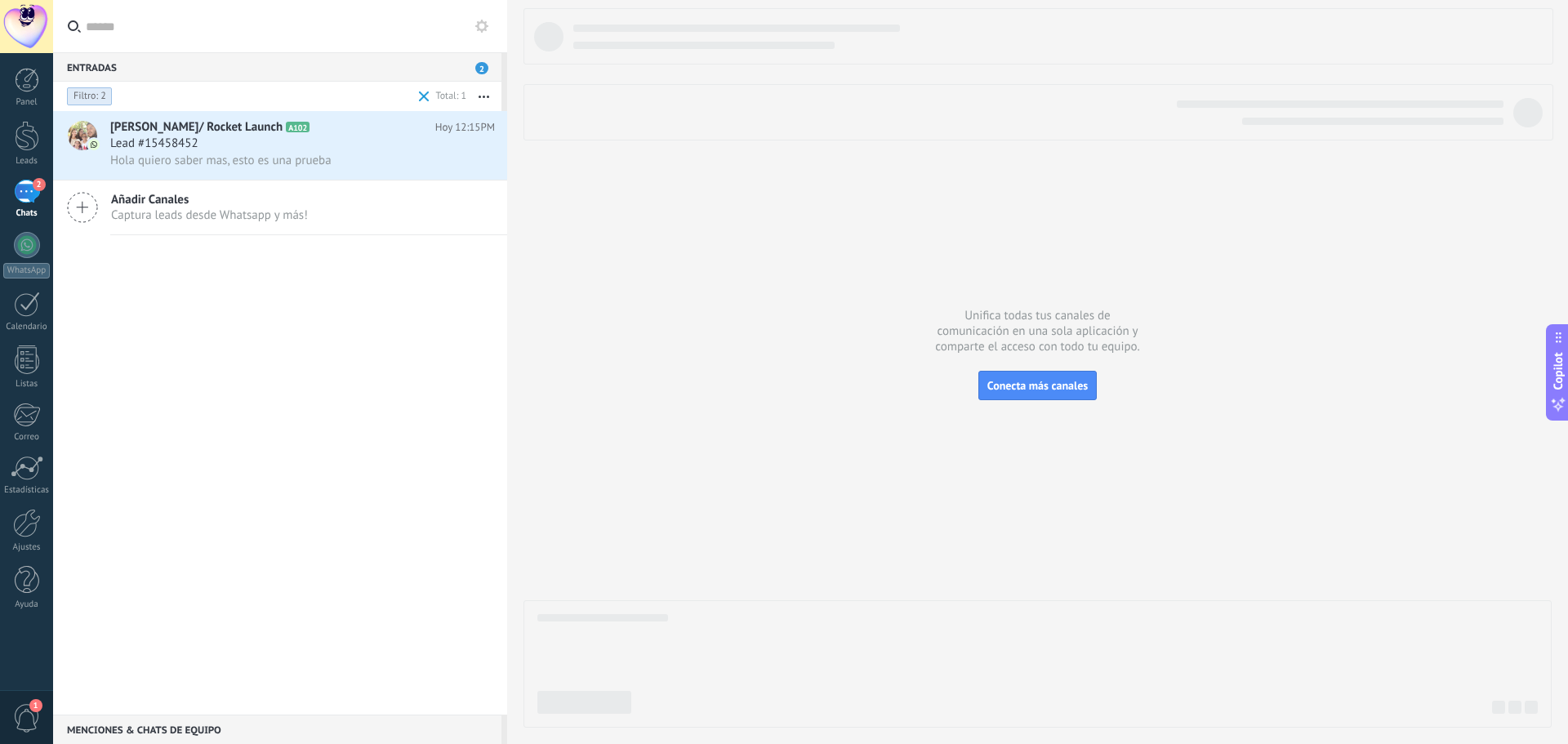
click at [96, 96] on span "Filtro: 2" at bounding box center [90, 96] width 33 height 13
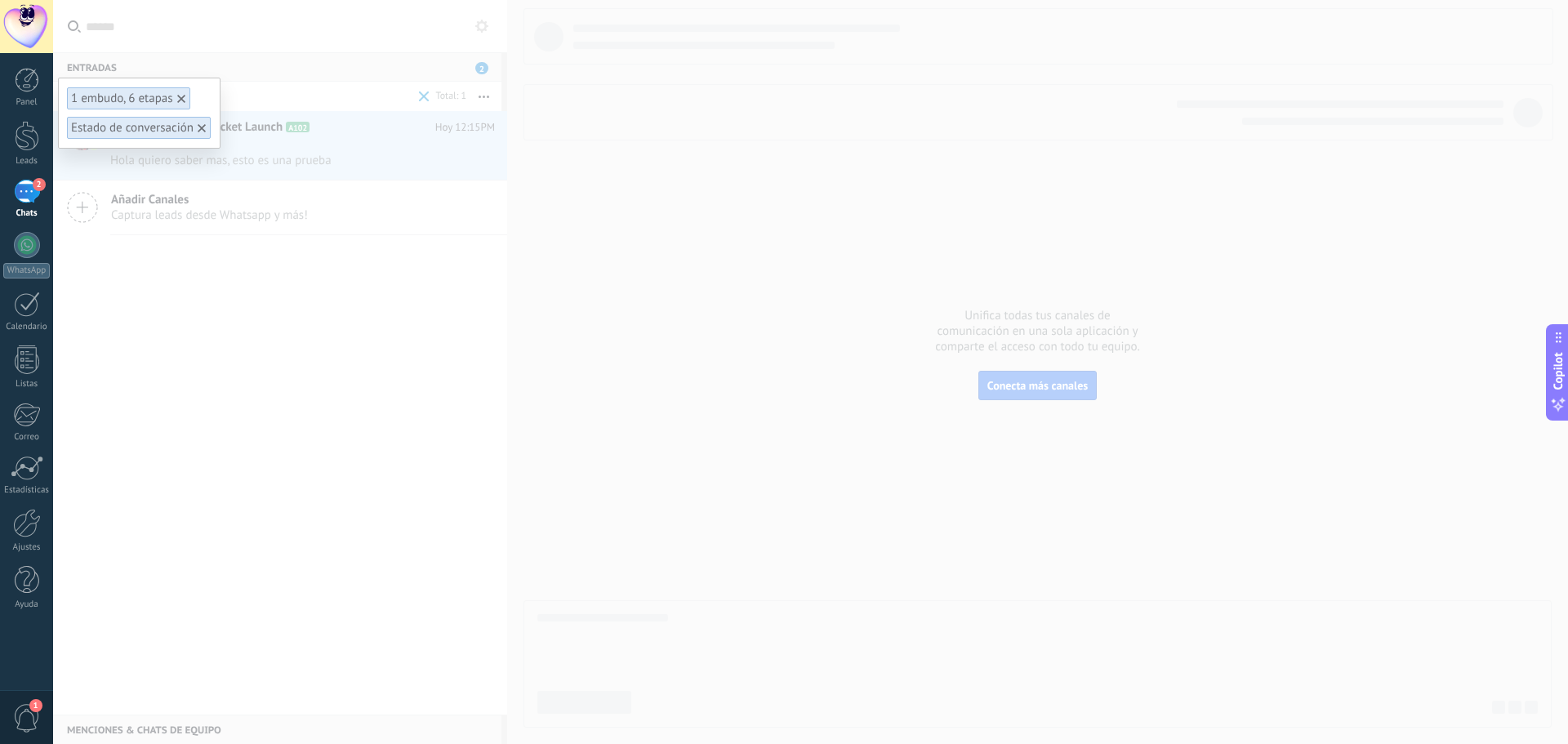
click at [121, 94] on div "1 embudo, 6 etapas" at bounding box center [122, 98] width 102 height 15
click at [184, 101] on use at bounding box center [181, 98] width 8 height 8
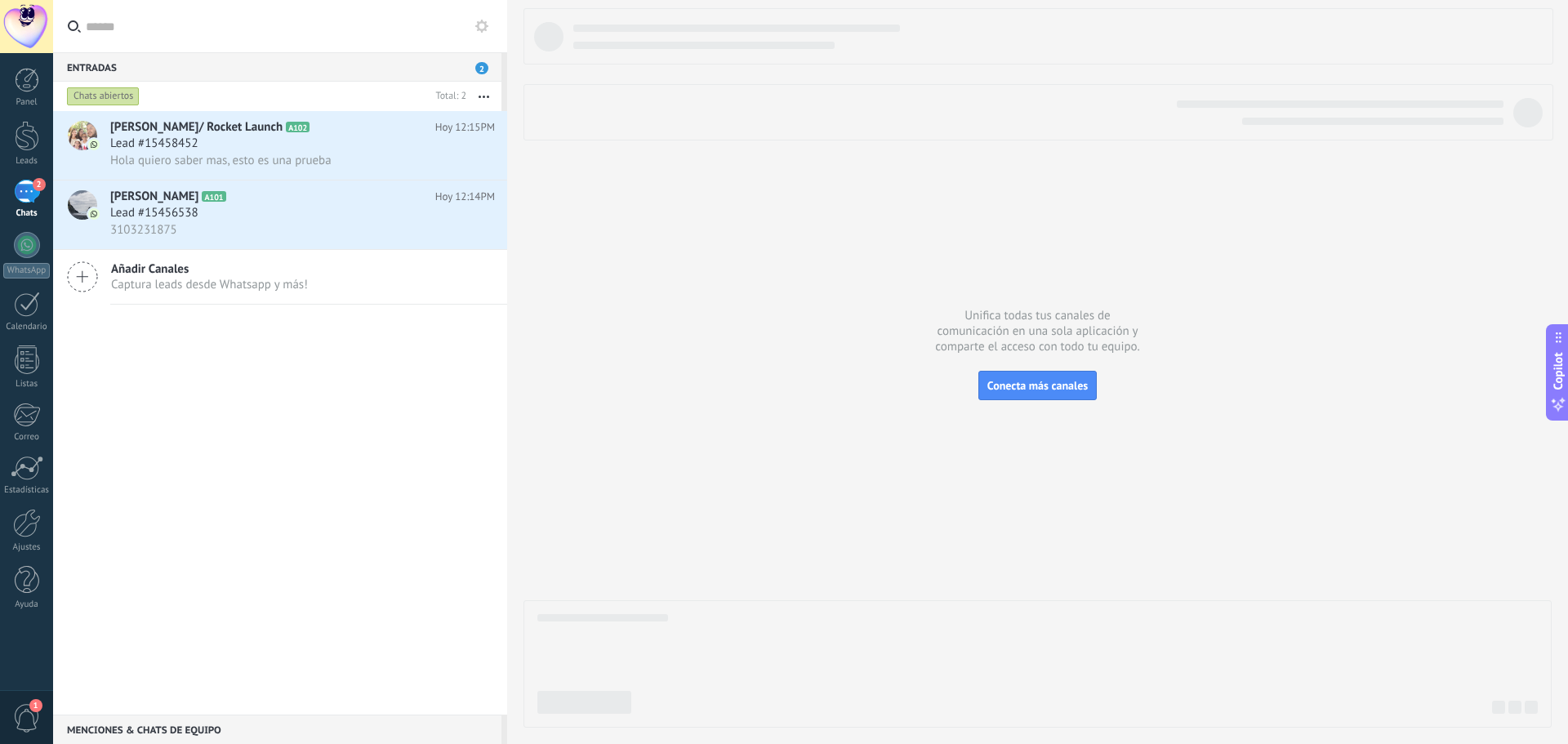
click at [113, 98] on div "Chats abiertos" at bounding box center [102, 96] width 72 height 19
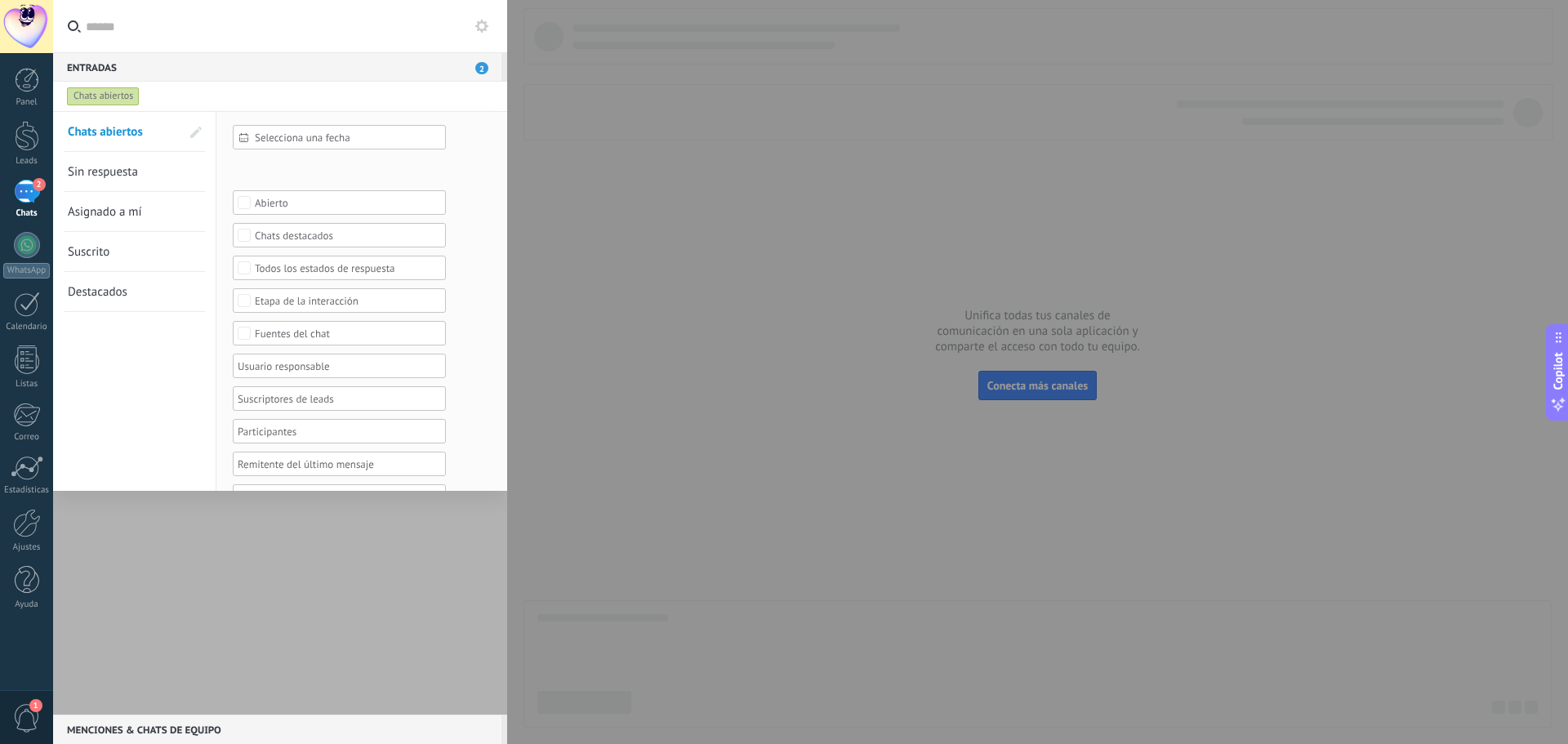
click at [0, 0] on div "Leads Entrantes Contacto inicial Negociación Debate contractual Discusión de co…" at bounding box center [0, 0] width 0 height 0
click at [269, 233] on span at bounding box center [295, 226] width 77 height 13
click at [458, 279] on div at bounding box center [810, 318] width 1515 height 744
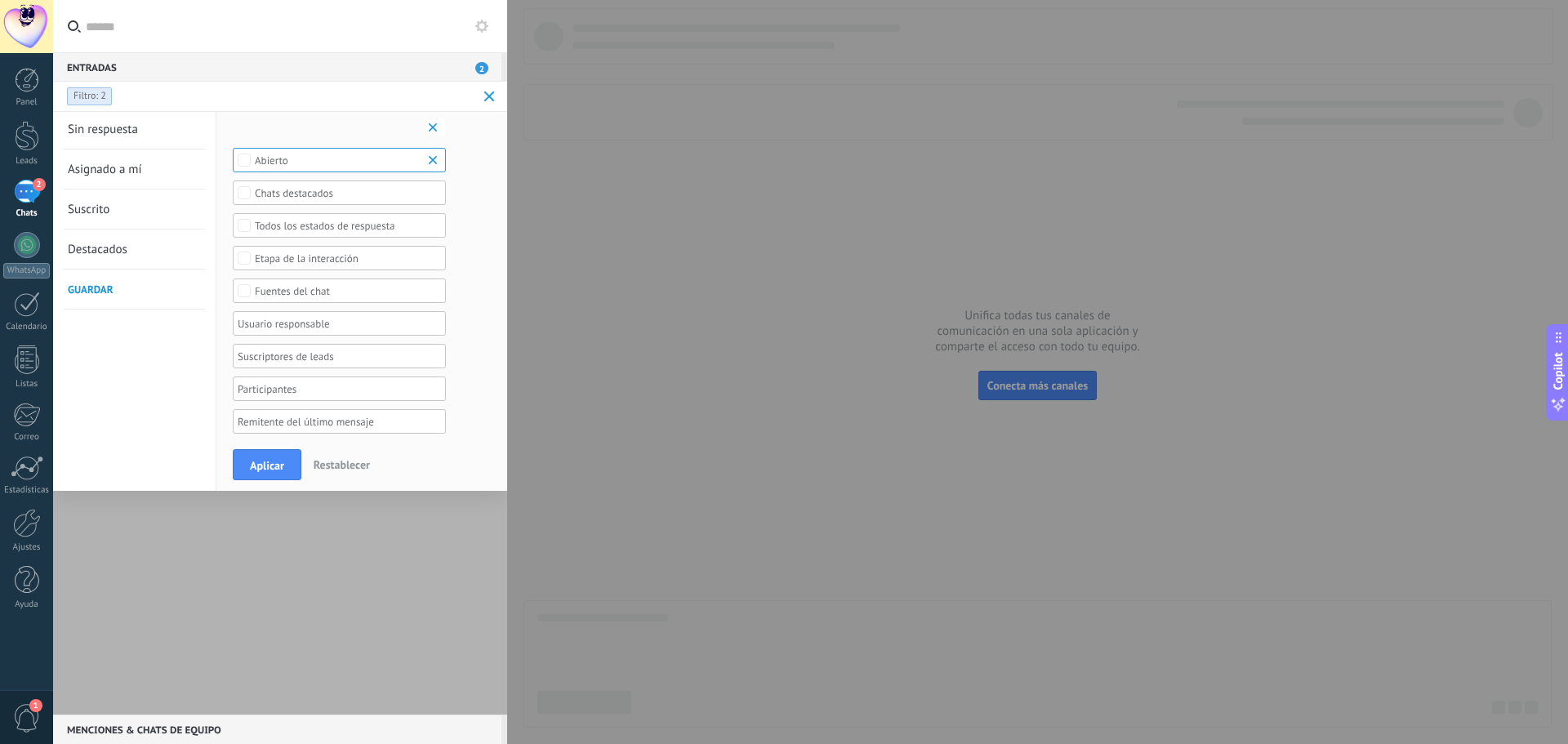
scroll to position [88, 0]
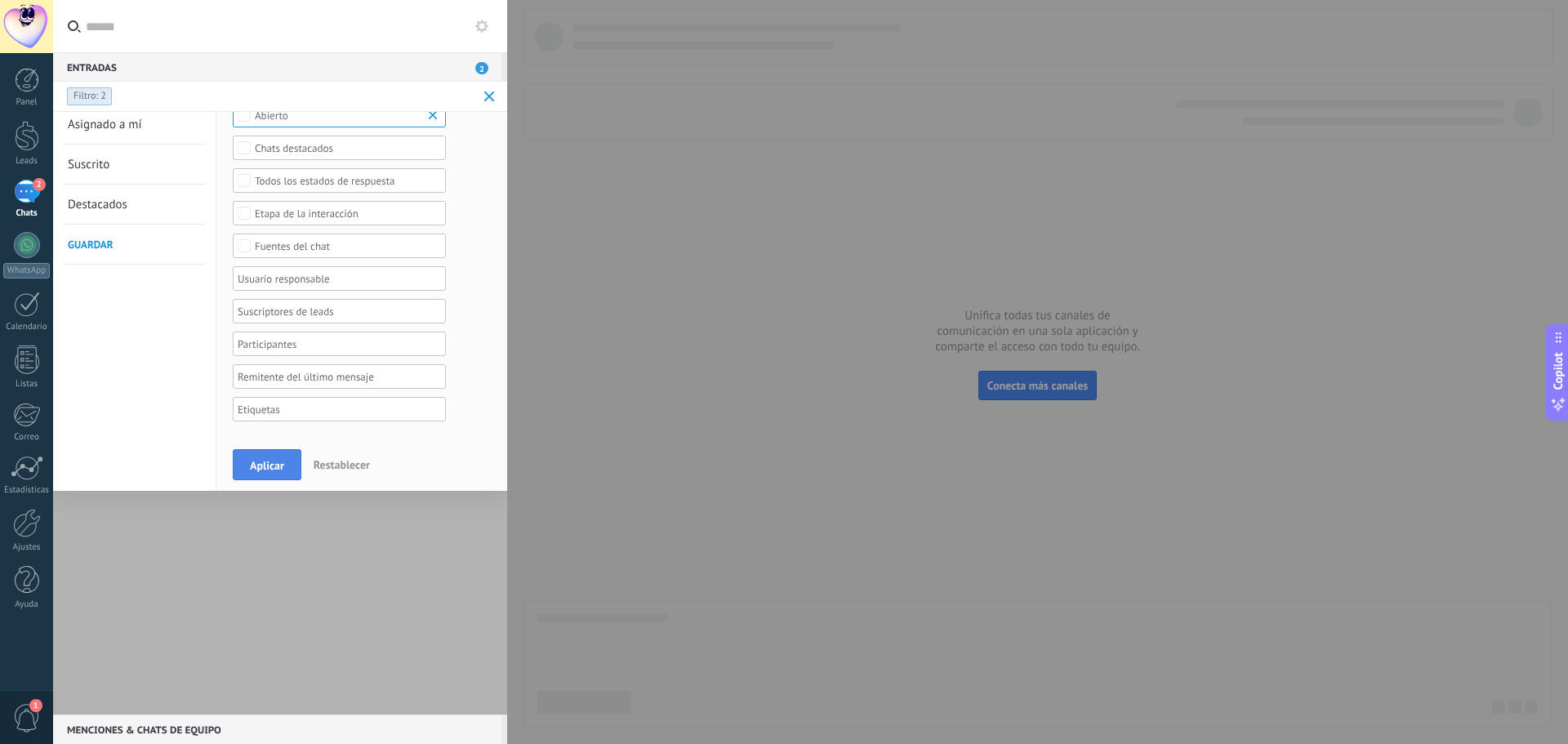
click at [259, 478] on button "Aplicar" at bounding box center [266, 465] width 68 height 31
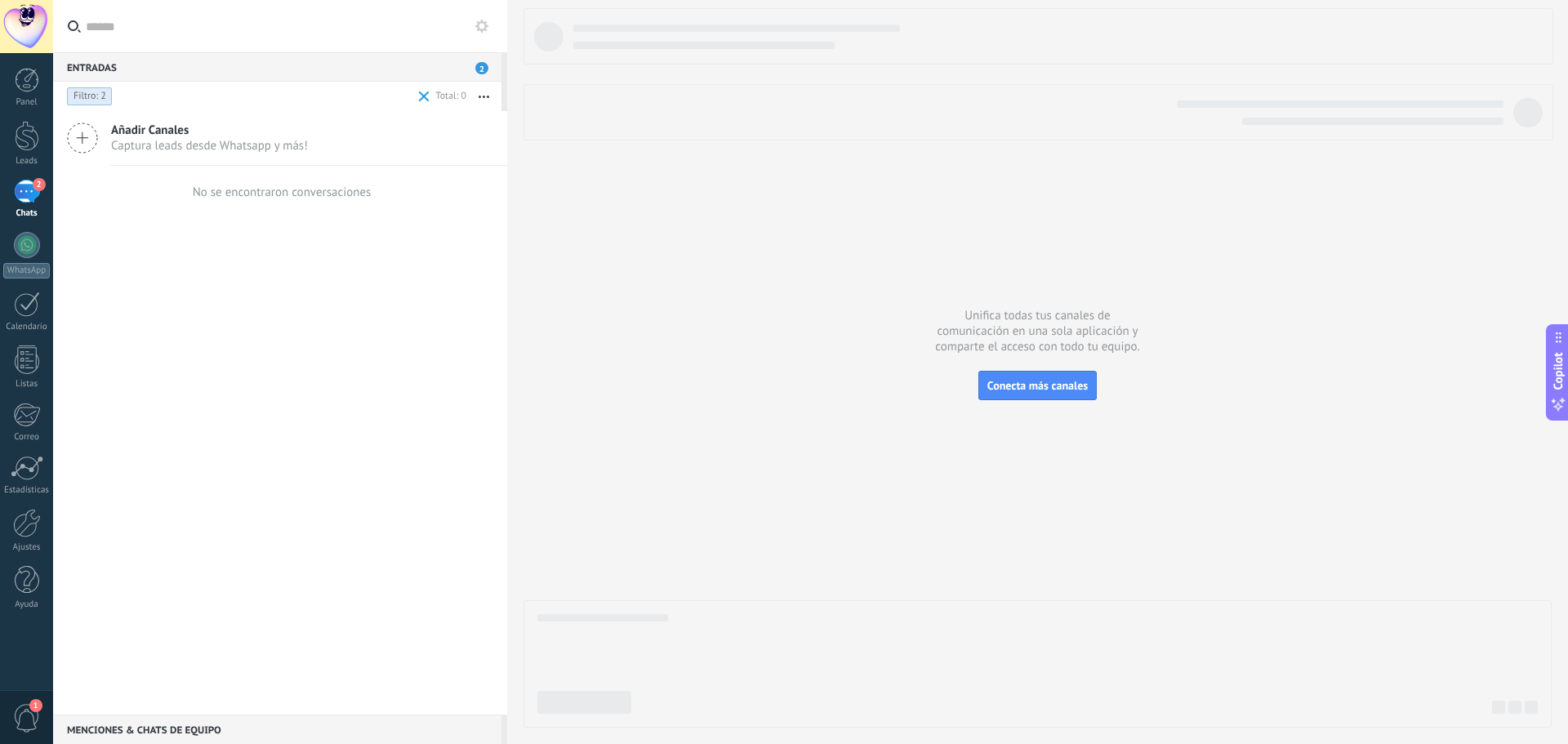
click at [98, 96] on span "Filtro: 2" at bounding box center [90, 96] width 33 height 13
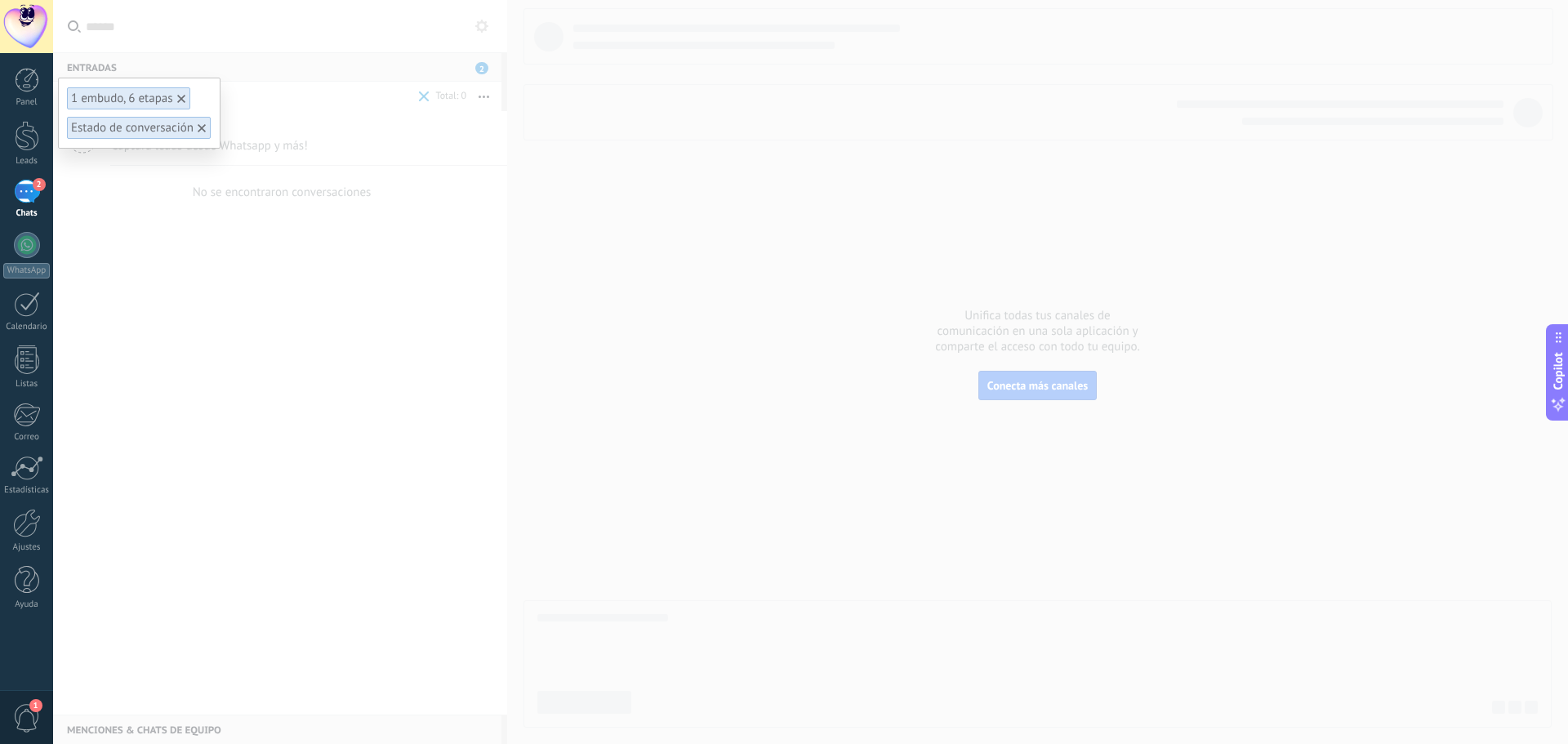
click at [182, 98] on use at bounding box center [181, 98] width 8 height 8
